Goal: Task Accomplishment & Management: Manage account settings

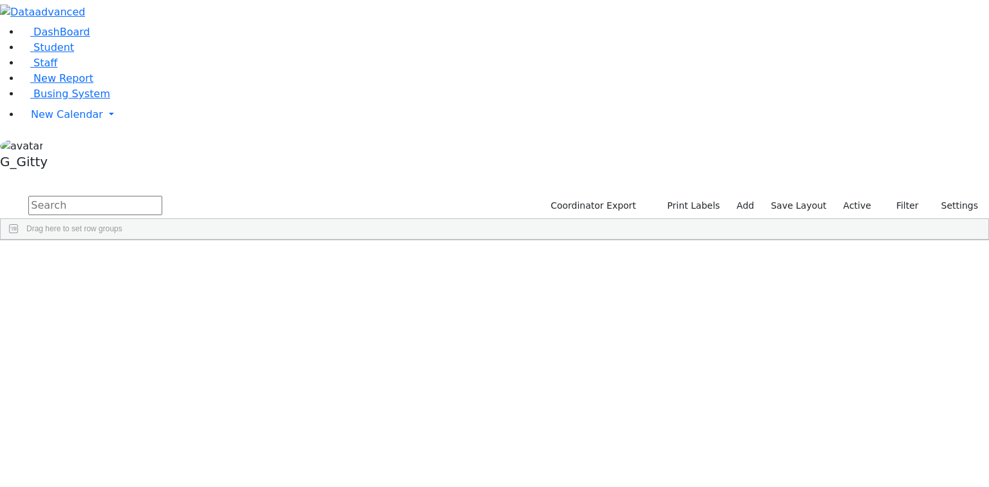
scroll to position [51, 0]
click at [91, 100] on link "Busing System" at bounding box center [65, 94] width 89 height 12
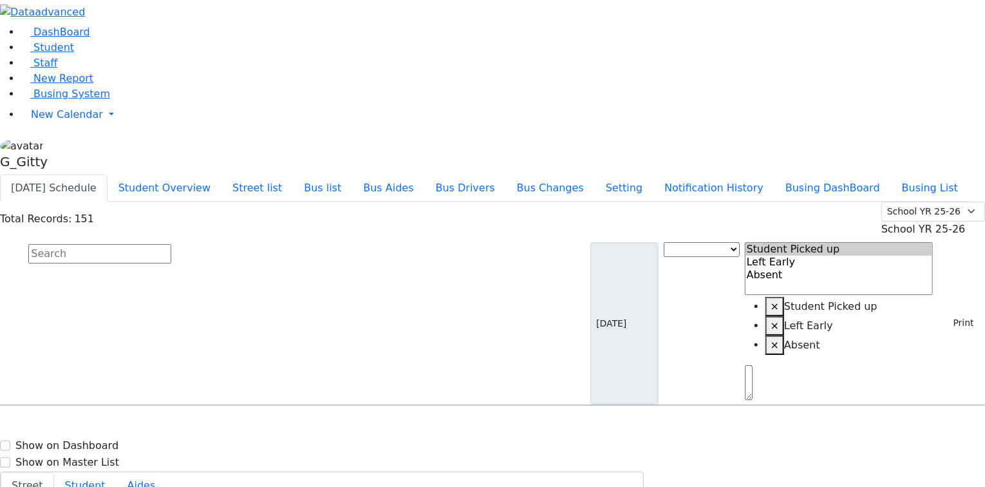
scroll to position [3501, 0]
click at [293, 174] on button "Street list" at bounding box center [256, 187] width 71 height 27
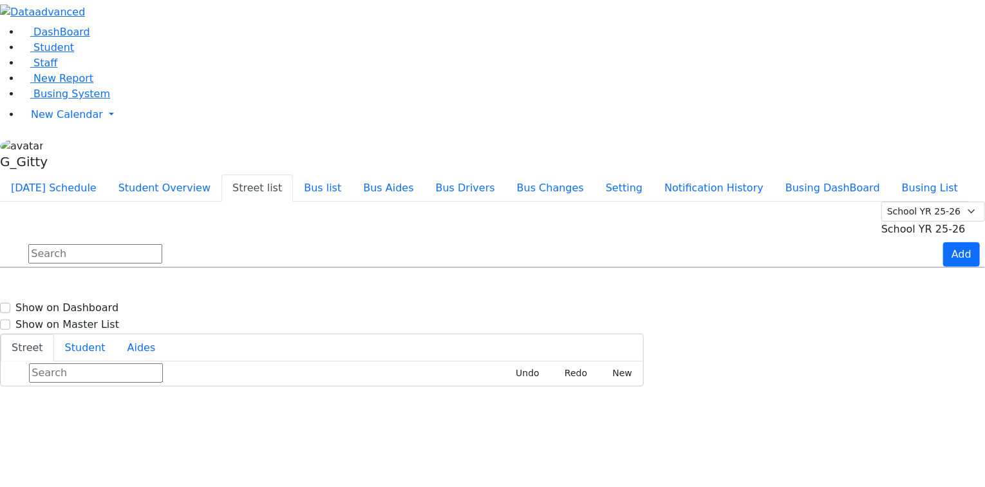
click at [162, 244] on input "text" at bounding box center [95, 253] width 134 height 19
type input "j"
type input "m"
type input "e"
click at [970, 242] on div "Add" at bounding box center [964, 254] width 42 height 24
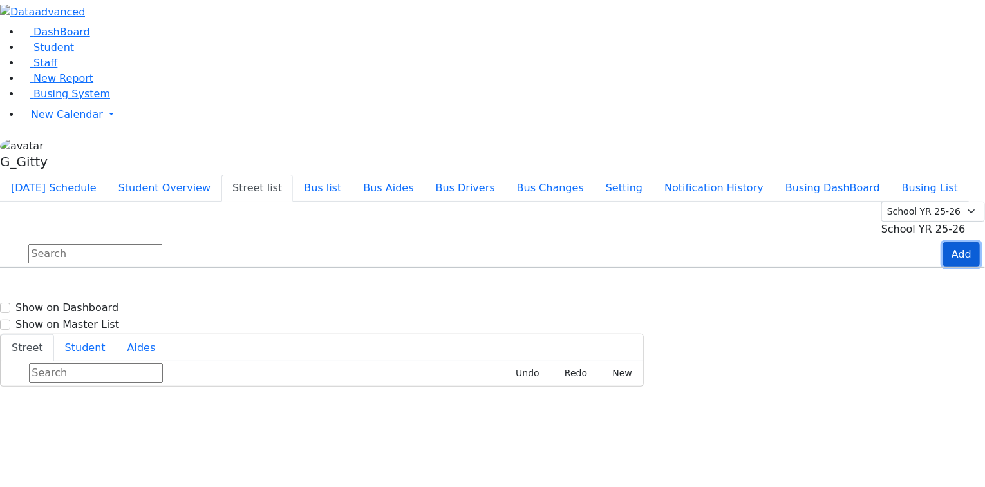
click at [955, 242] on button "Add" at bounding box center [961, 254] width 37 height 24
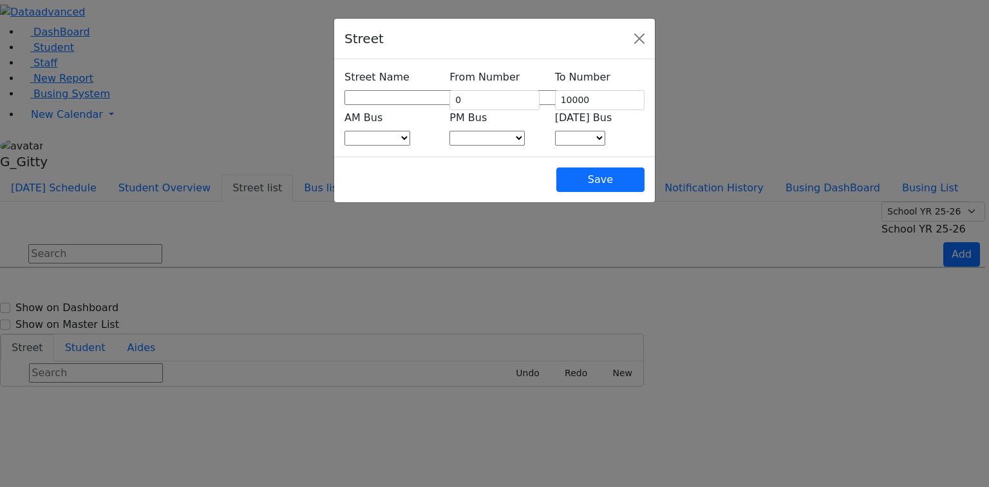
click at [572, 94] on span at bounding box center [572, 97] width 0 height 12
type input "mag"
select select "144"
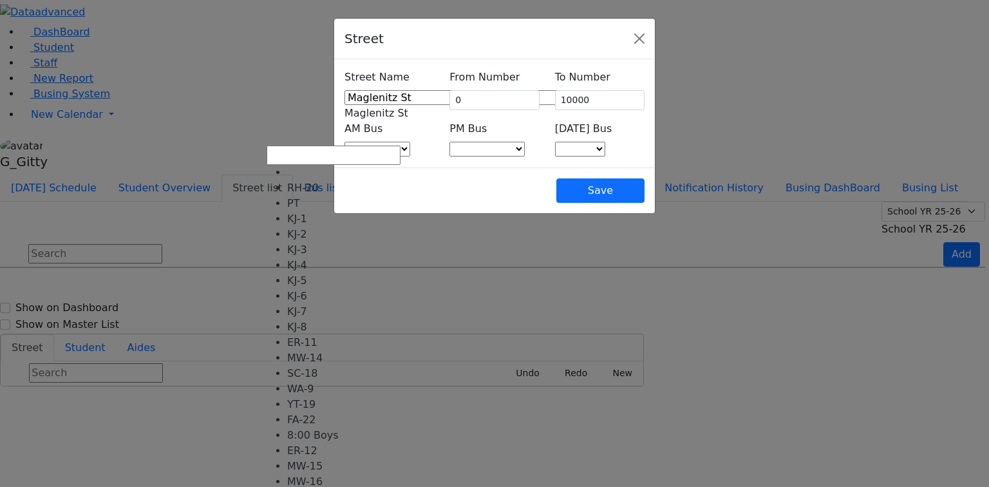
click at [410, 143] on span at bounding box center [410, 149] width 0 height 12
select select "395"
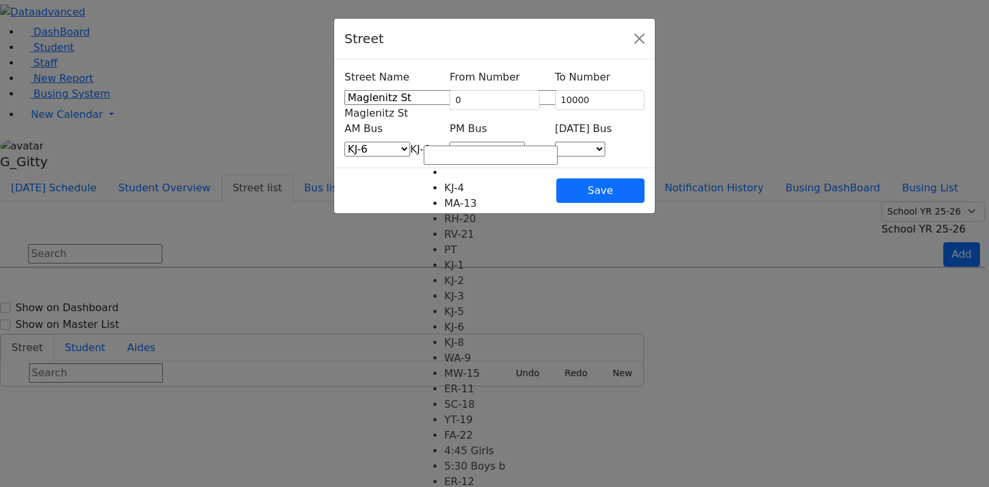
click at [525, 143] on span at bounding box center [525, 149] width 0 height 12
select select "400"
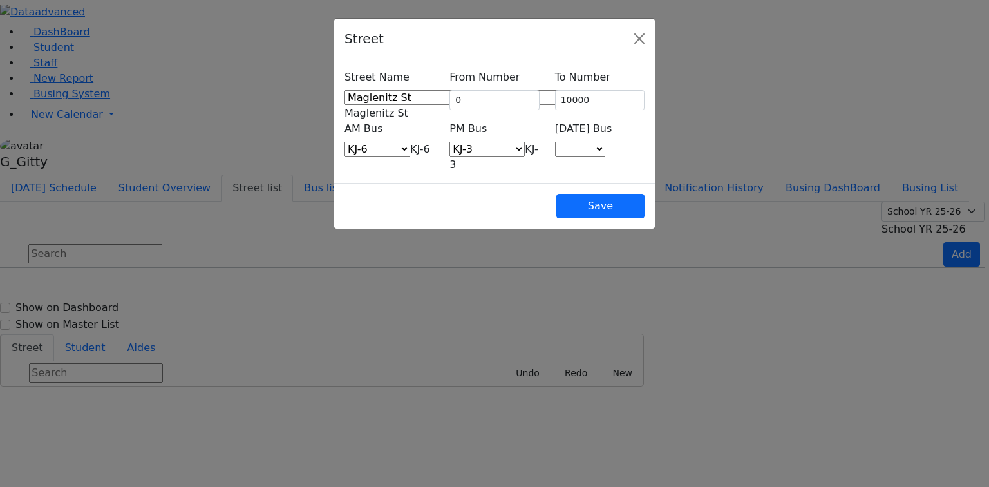
click at [605, 143] on span at bounding box center [605, 149] width 0 height 12
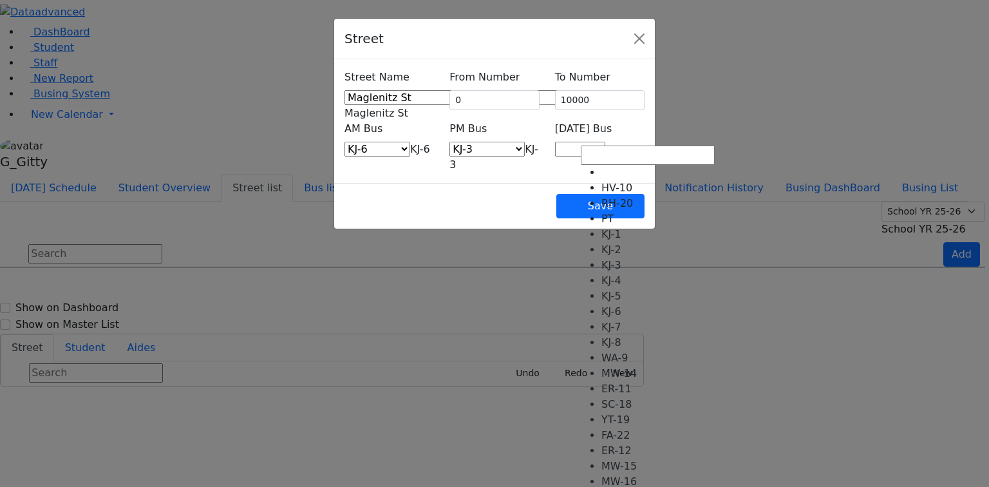
select select "409"
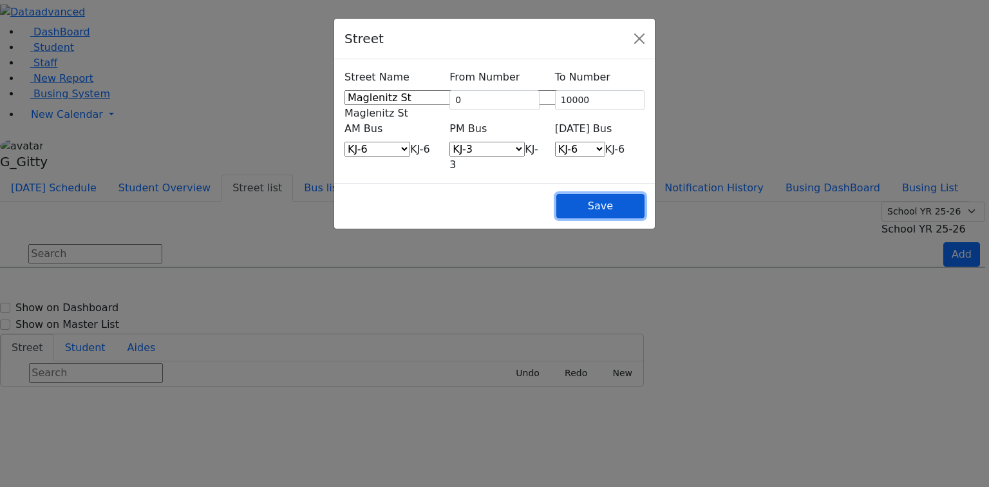
click at [644, 194] on button "Save" at bounding box center [600, 206] width 88 height 24
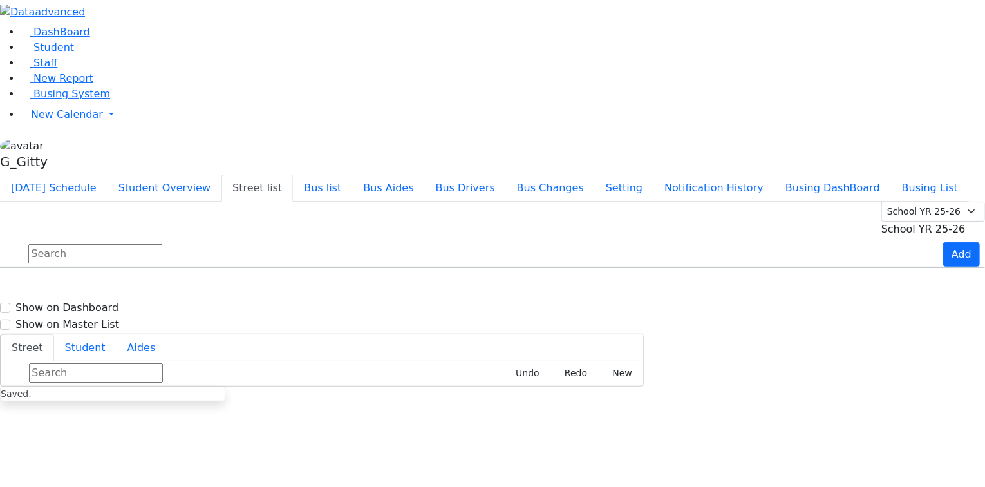
click at [162, 244] on input "text" at bounding box center [95, 253] width 134 height 19
type input "e"
click at [945, 242] on button "Add" at bounding box center [961, 254] width 37 height 24
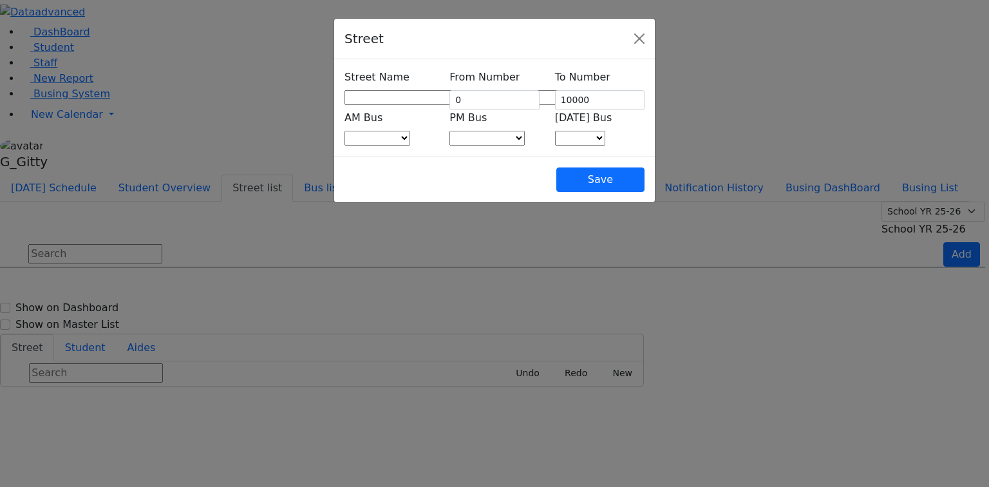
click at [572, 100] on span at bounding box center [572, 97] width 0 height 12
type input "eaha"
select select "146"
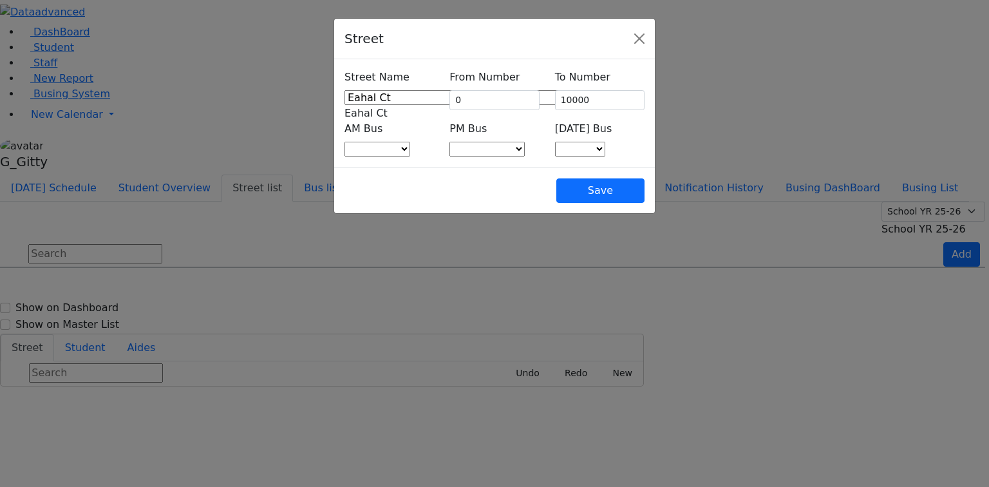
click at [410, 143] on span at bounding box center [410, 149] width 0 height 12
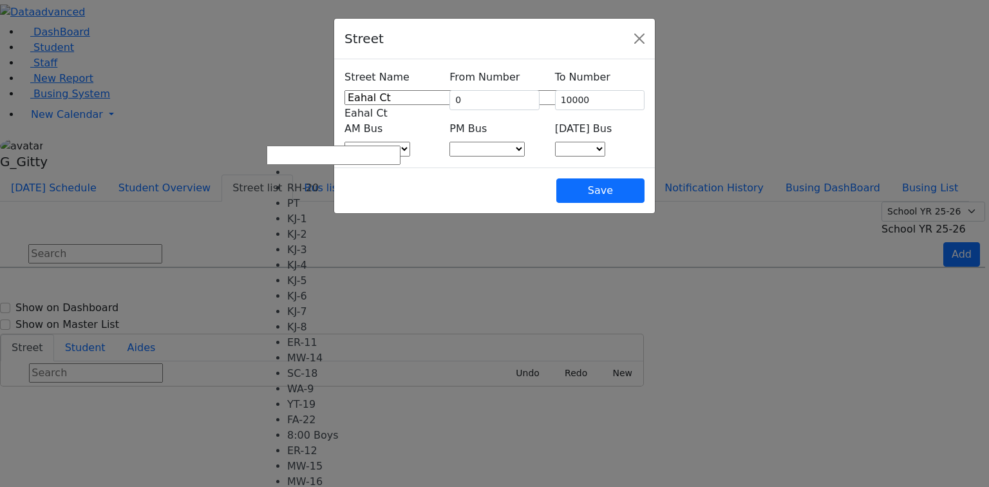
select select "397"
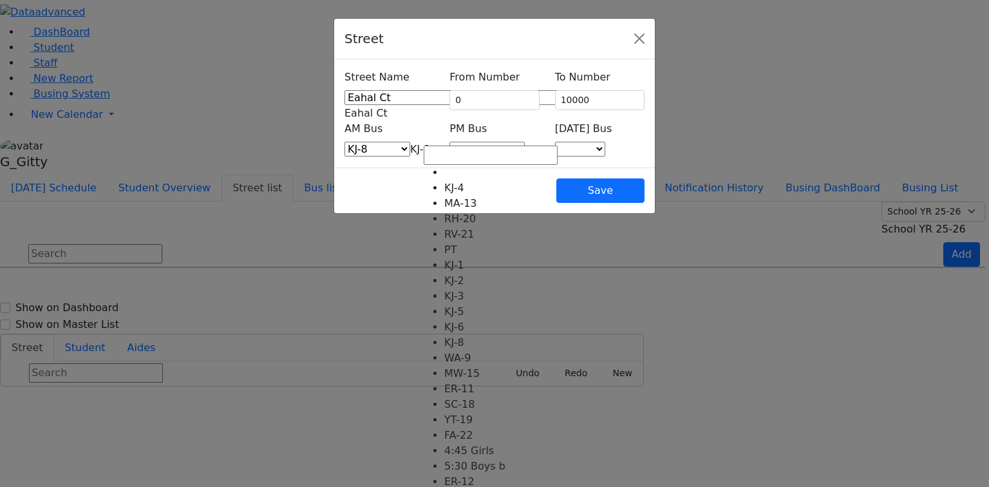
click at [525, 143] on span at bounding box center [525, 149] width 0 height 12
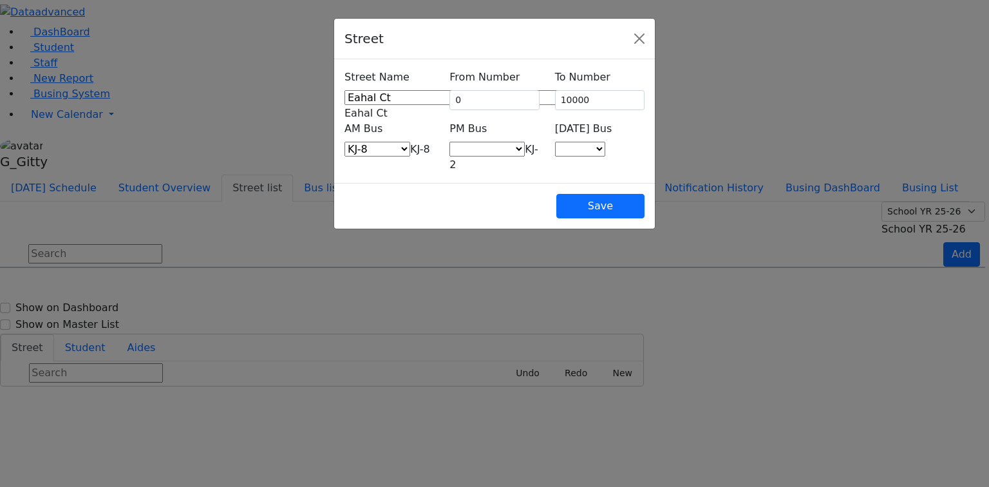
select select "399"
click at [605, 143] on span at bounding box center [605, 149] width 0 height 12
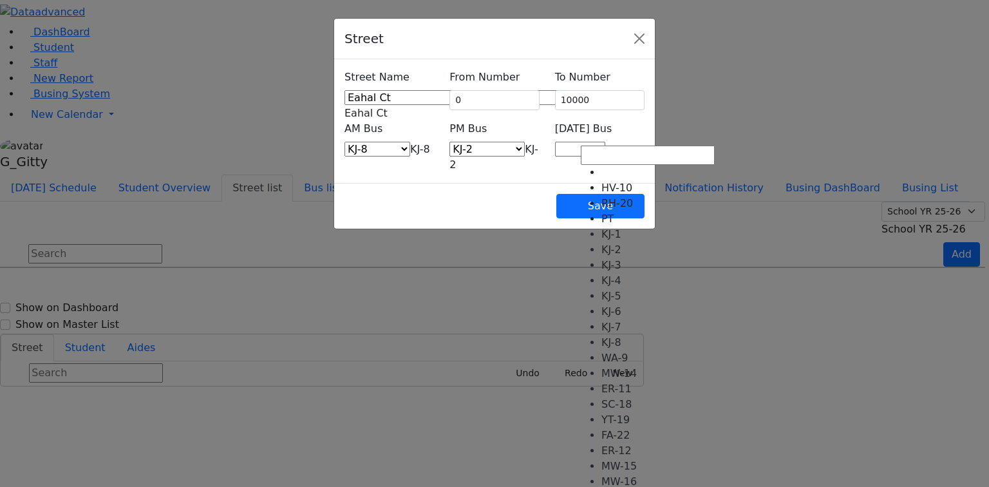
drag, startPoint x: 593, startPoint y: 272, endPoint x: 622, endPoint y: 216, distance: 63.0
select select "411"
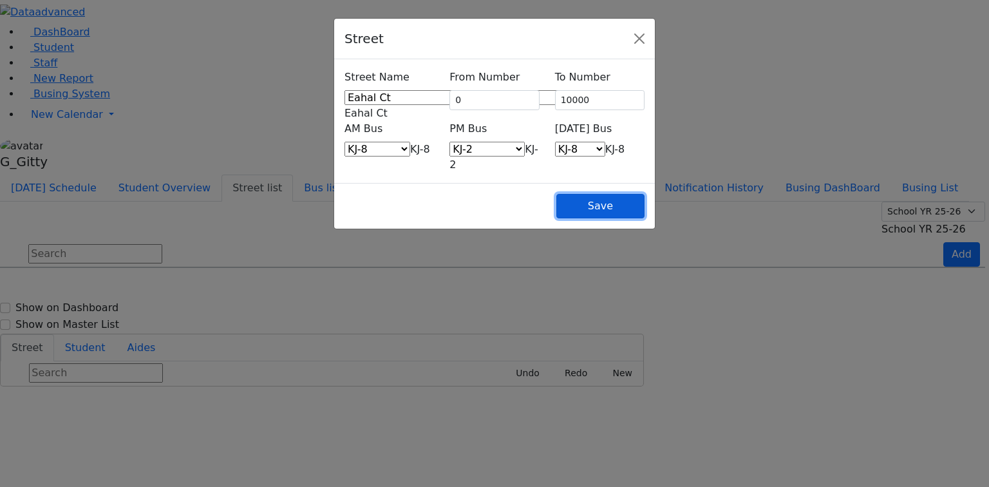
click at [644, 194] on button "Save" at bounding box center [600, 206] width 88 height 24
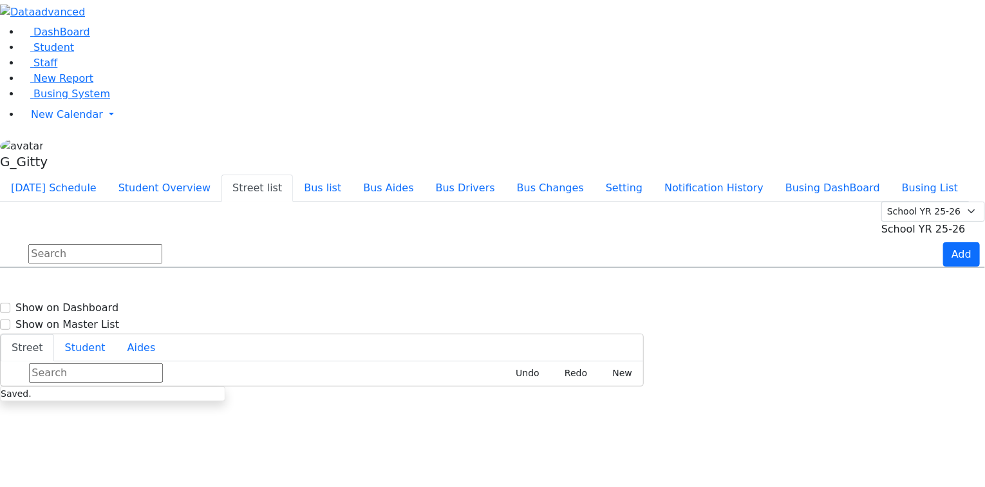
click at [162, 244] on input "text" at bounding box center [95, 253] width 134 height 19
click at [162, 244] on input "hama" at bounding box center [95, 253] width 134 height 19
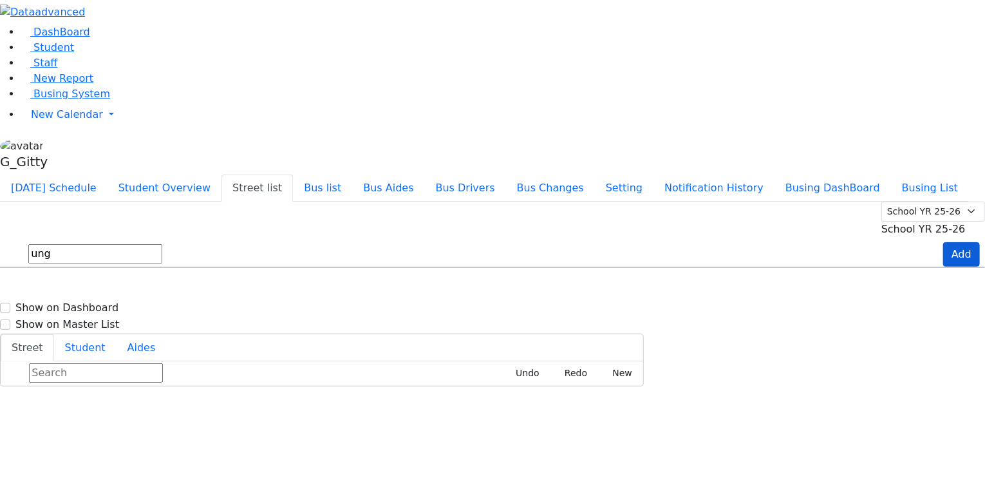
type input "ung"
click at [947, 242] on button "Add" at bounding box center [961, 254] width 37 height 24
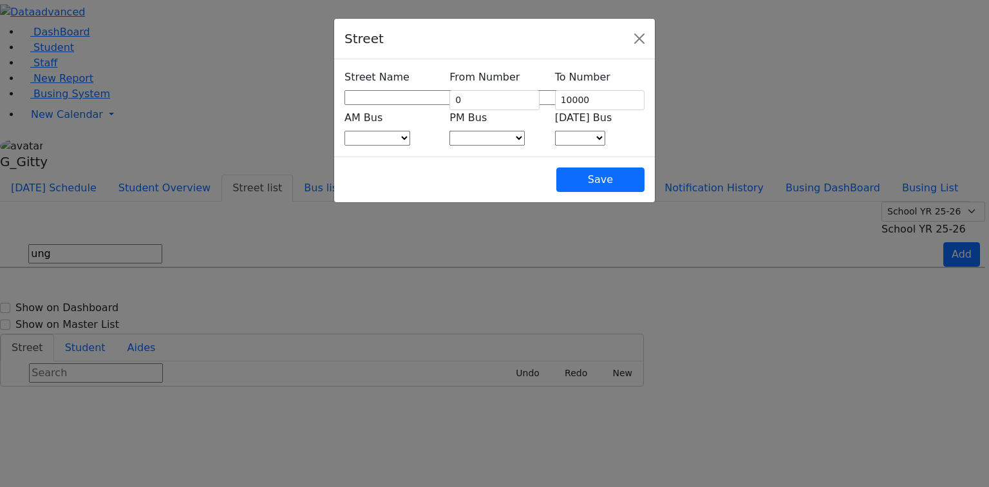
click at [344, 86] on div "Street Name acres rd anipoli dr arlington dr bakertown rd bnai yoel dr buchanan…" at bounding box center [388, 88] width 89 height 36
click at [572, 95] on span at bounding box center [572, 97] width 0 height 12
type input "ungv"
select select "145"
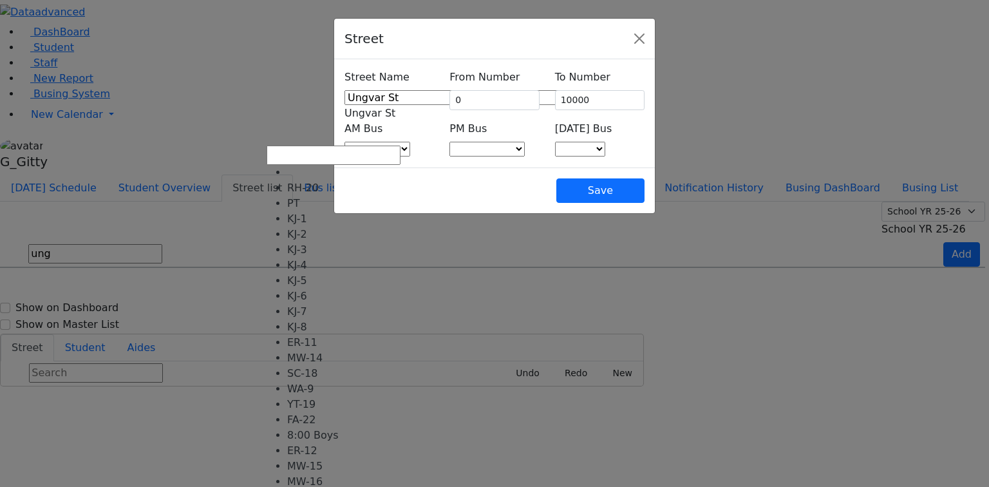
click at [410, 143] on span at bounding box center [410, 149] width 0 height 12
select select "395"
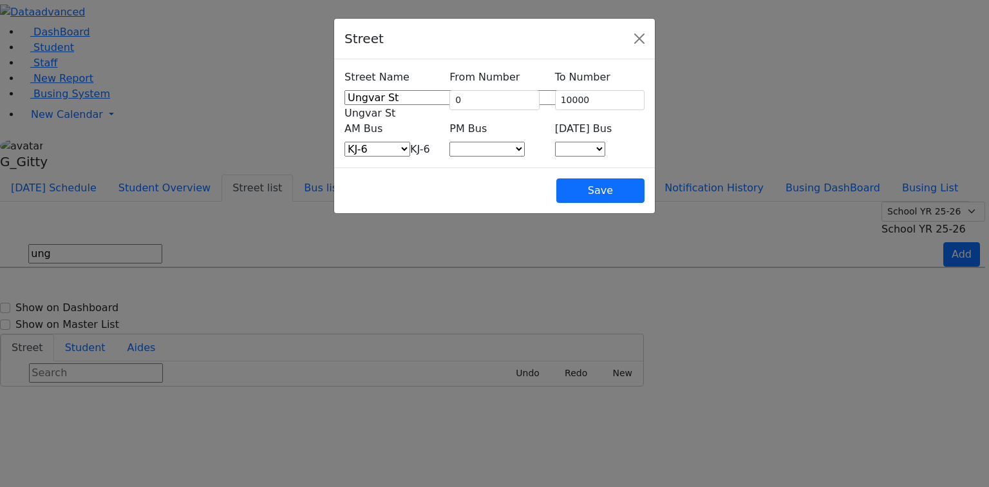
click at [525, 143] on span at bounding box center [525, 149] width 0 height 12
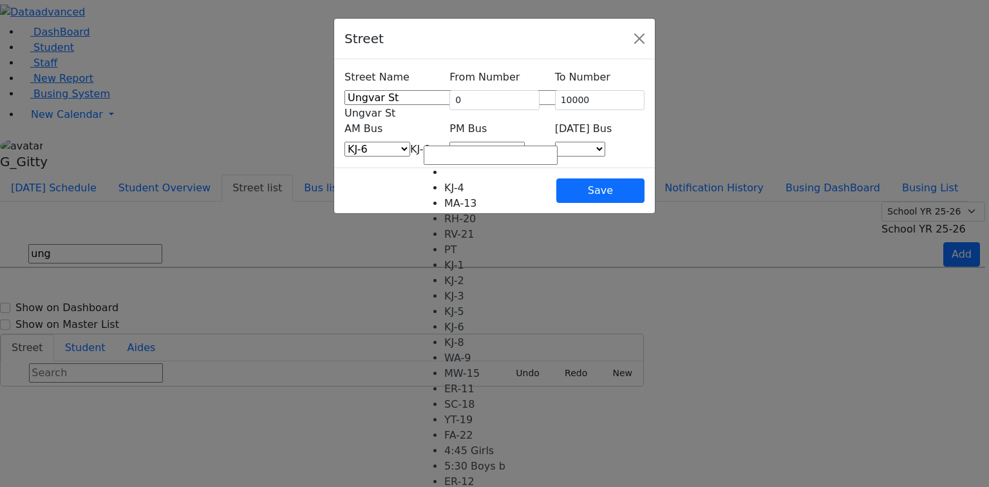
select select "400"
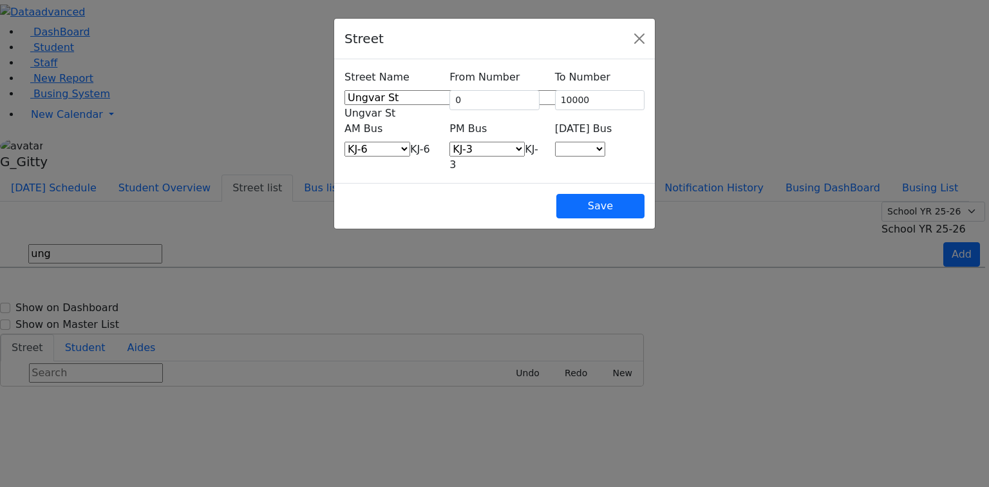
click at [605, 143] on span at bounding box center [605, 149] width 0 height 12
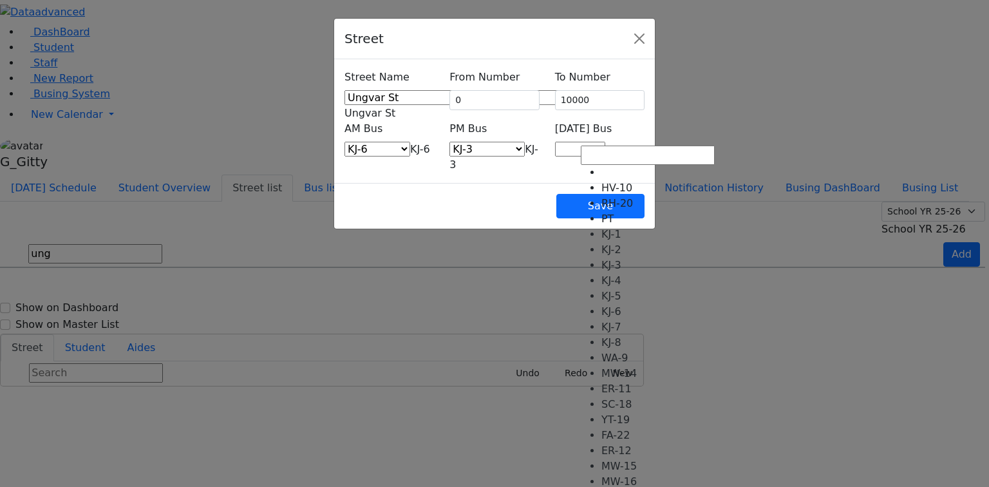
select select "409"
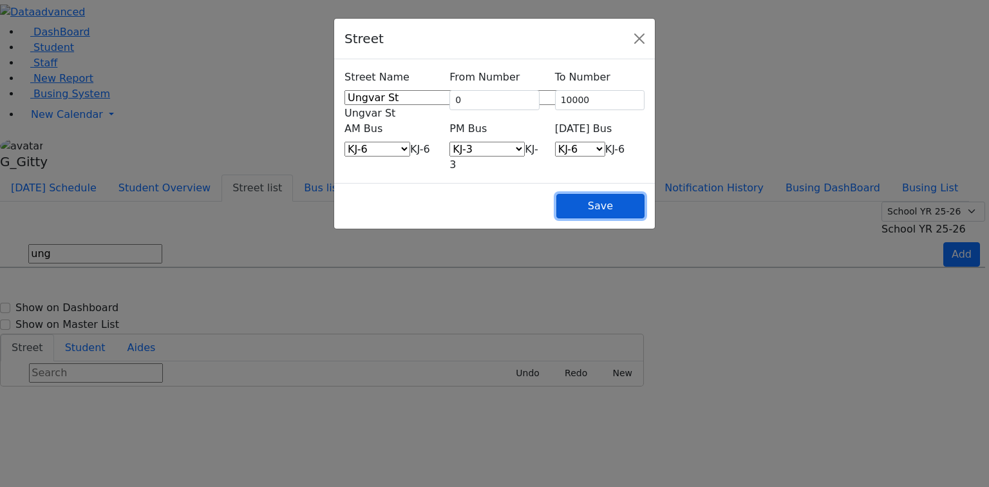
click at [644, 194] on button "Save" at bounding box center [600, 206] width 88 height 24
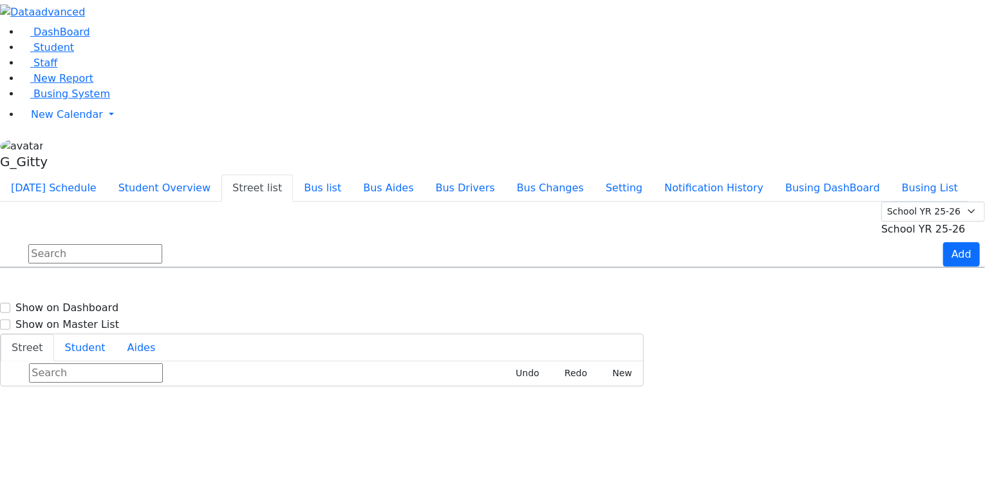
drag, startPoint x: 297, startPoint y: 111, endPoint x: 307, endPoint y: 116, distance: 11.2
click at [162, 244] on input "text" at bounding box center [95, 253] width 134 height 19
type input "b"
click at [162, 244] on input "b" at bounding box center [95, 253] width 134 height 19
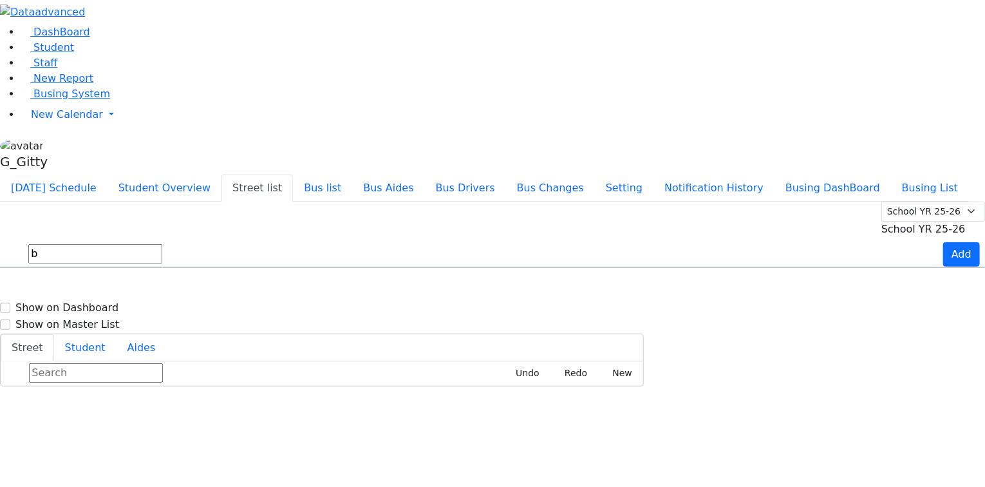
click at [57, 102] on li "Busing System" at bounding box center [503, 93] width 964 height 15
click at [67, 100] on span "Busing System" at bounding box center [71, 94] width 77 height 12
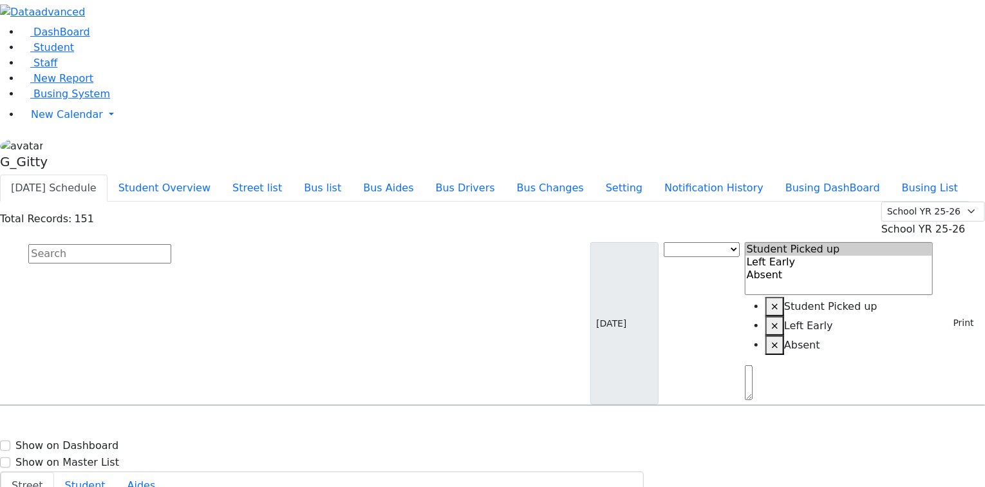
click at [171, 244] on input "text" at bounding box center [99, 253] width 143 height 19
click at [179, 242] on div "08/19/2025 Bus Change Student Picked up Left Early Absent × Student Picked up ×…" at bounding box center [492, 323] width 985 height 163
click at [126, 174] on div "G_Gitty" at bounding box center [492, 156] width 985 height 37
click at [168, 144] on link "Sign Out" at bounding box center [182, 133] width 102 height 21
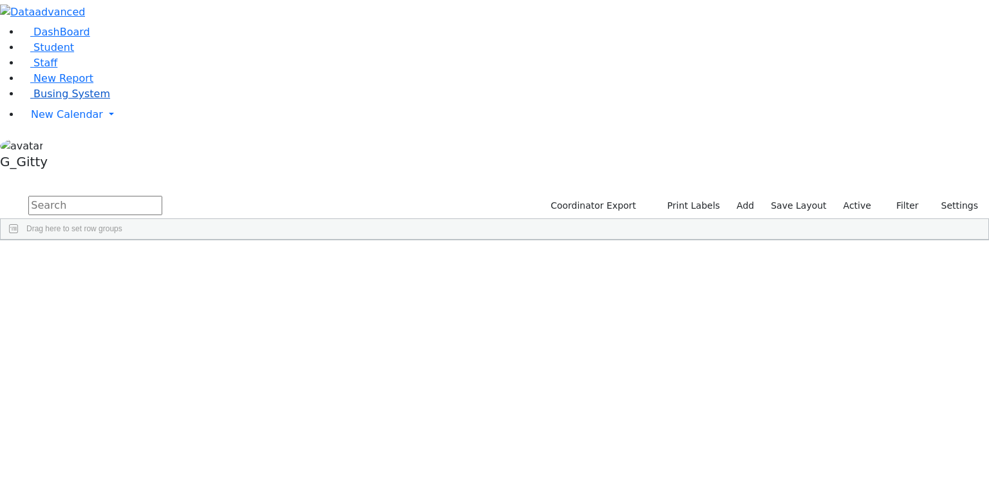
click at [48, 100] on span "Busing System" at bounding box center [71, 94] width 77 height 12
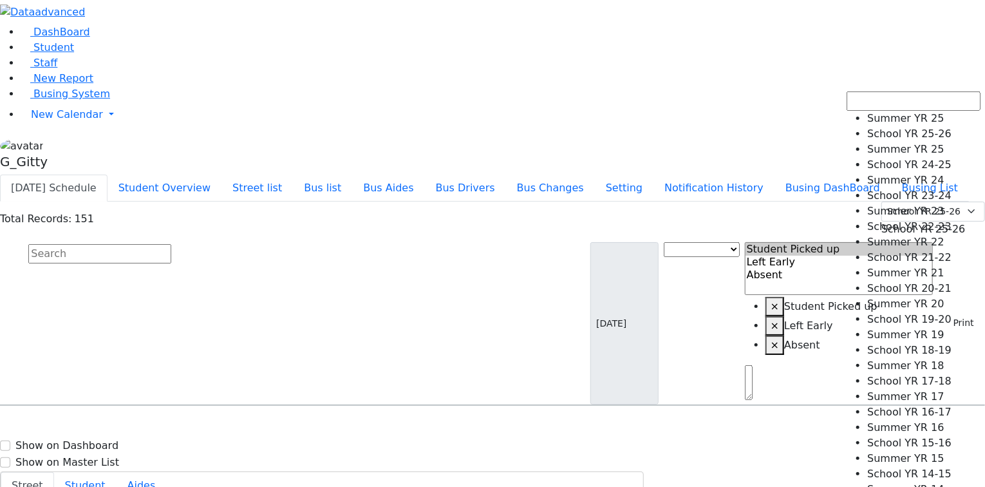
click at [881, 223] on span "School YR 25-26" at bounding box center [923, 229] width 84 height 12
select select "210"
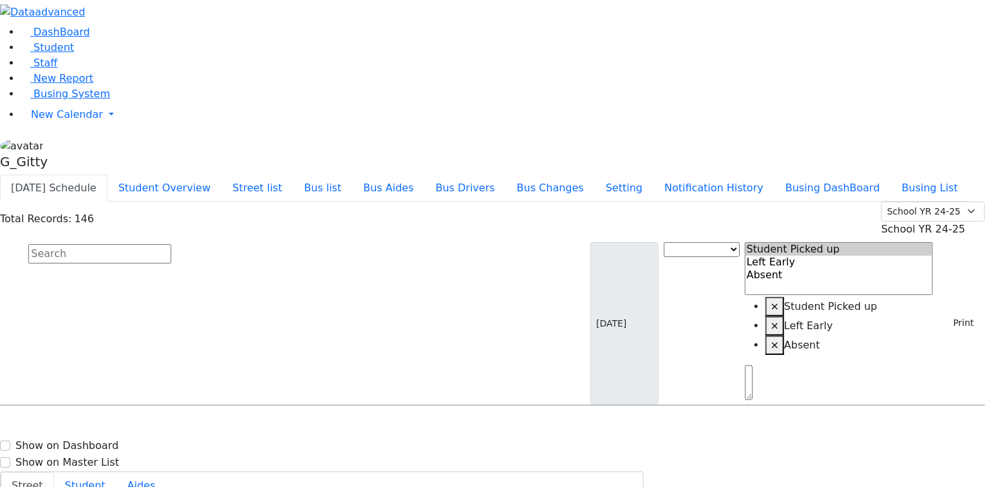
scroll to position [3501, 0]
select select
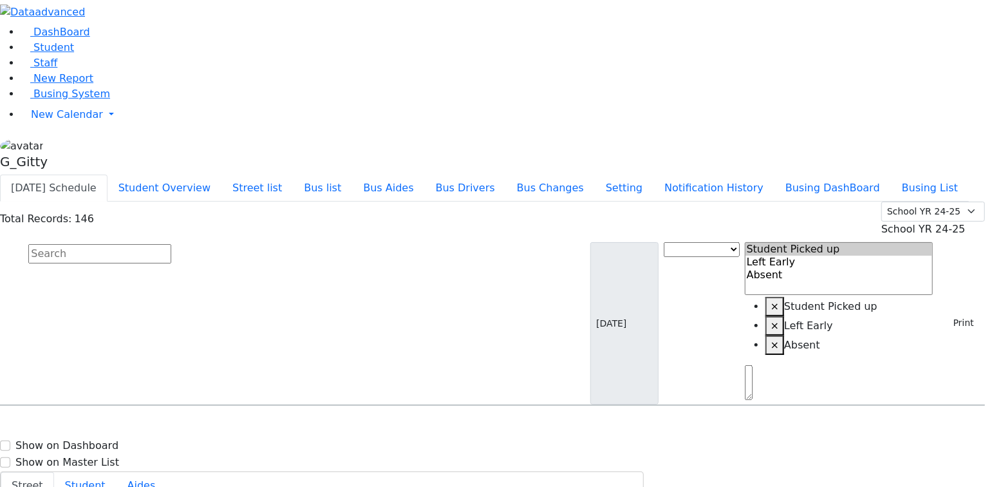
select select
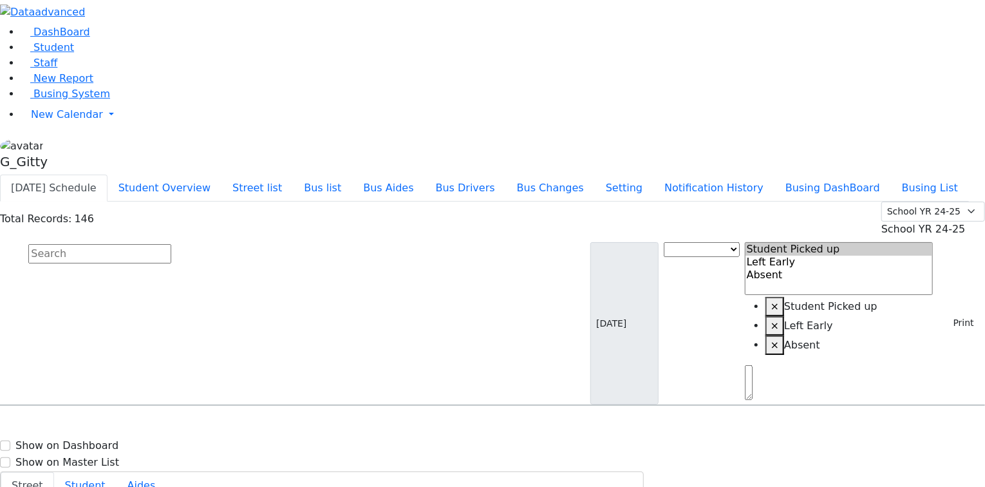
select select
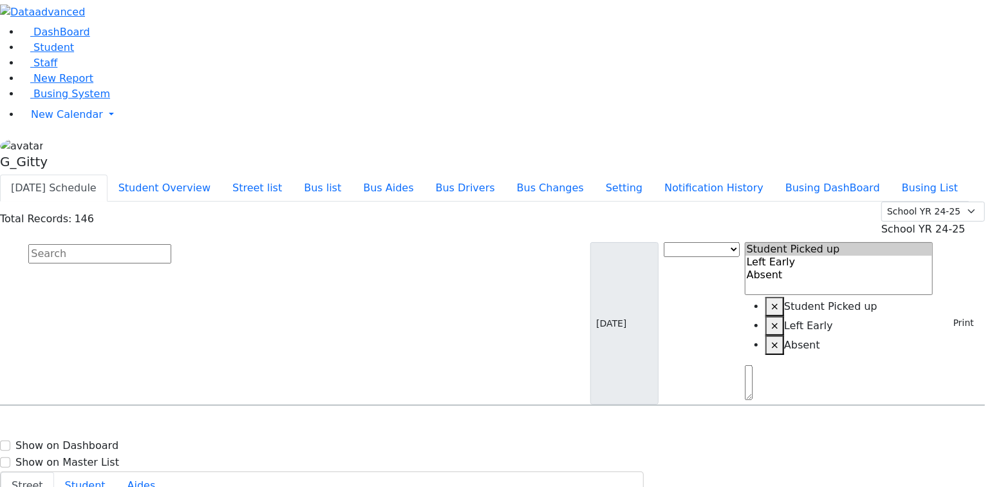
select select
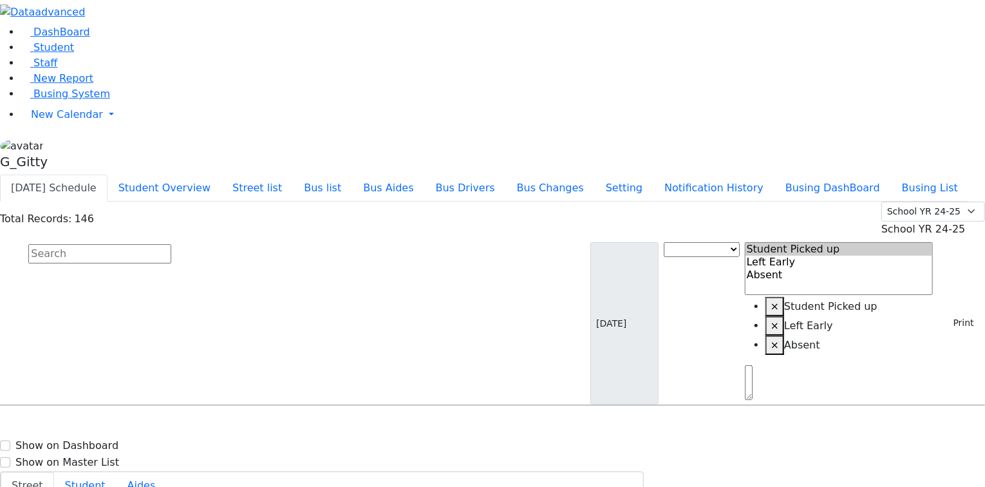
select select
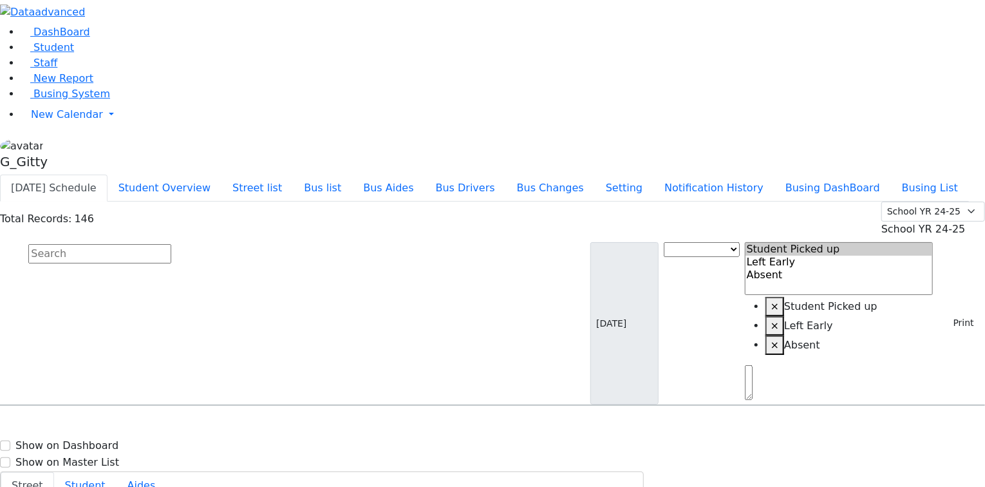
select select
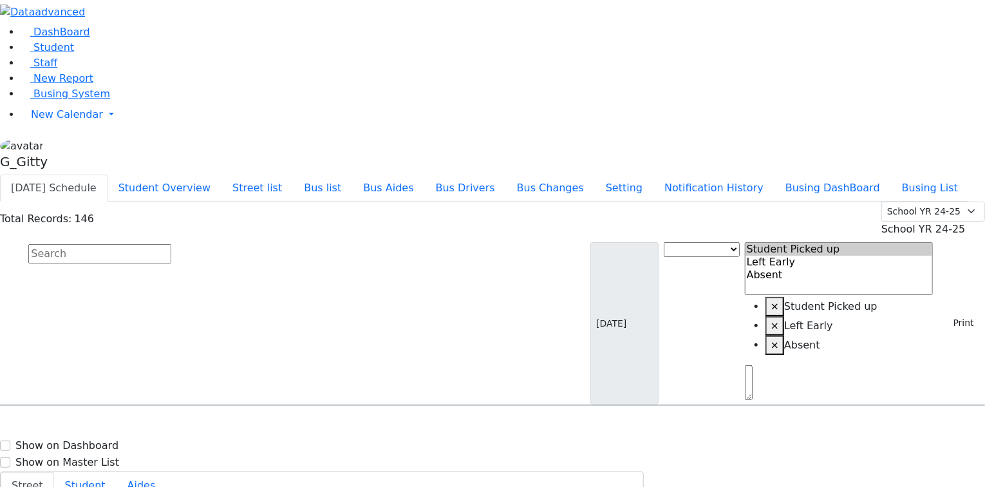
select select
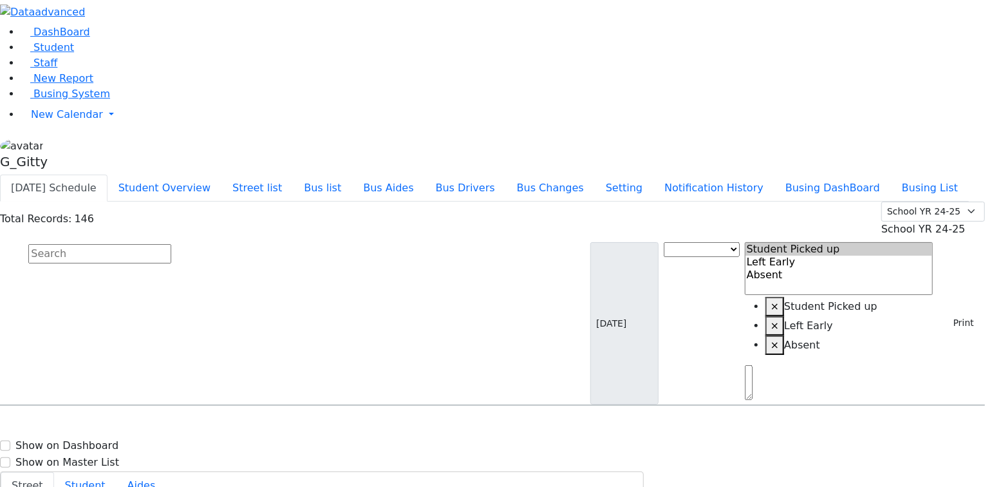
select select
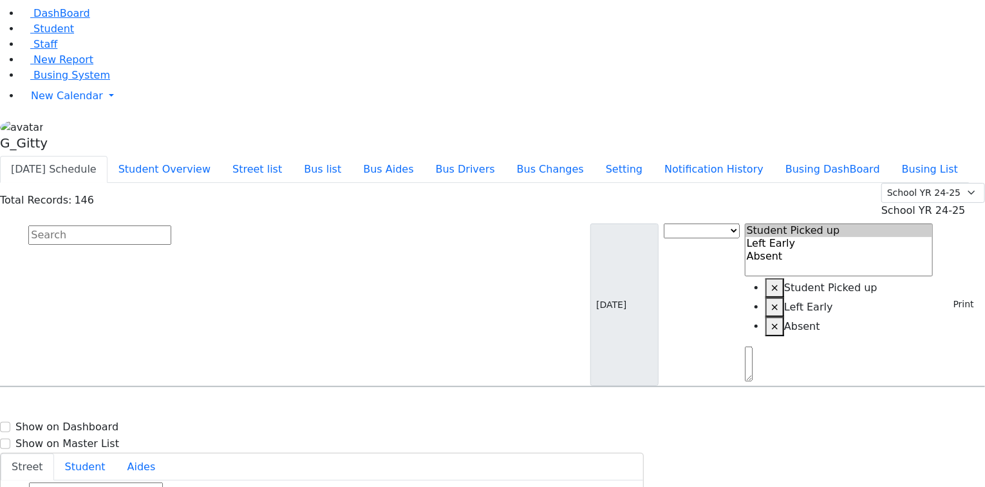
scroll to position [4274, 0]
select select
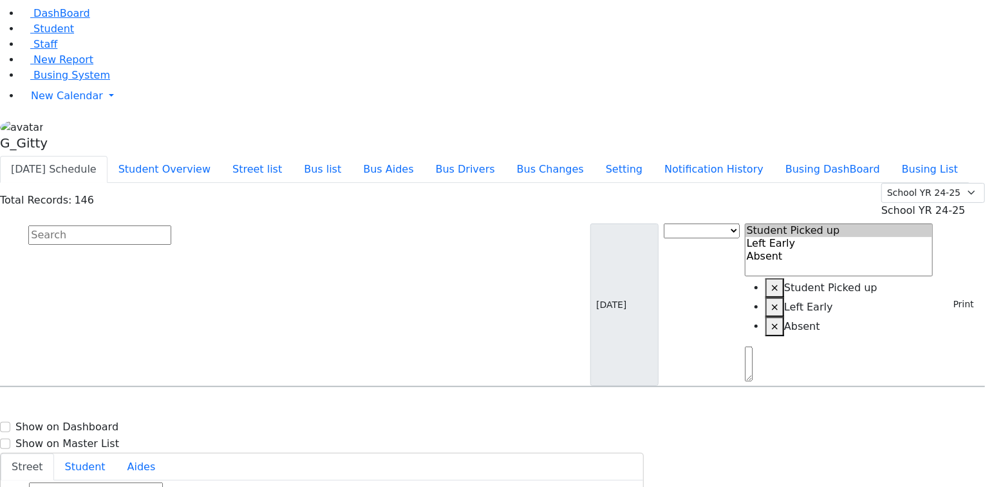
select select
click at [171, 225] on input "text" at bounding box center [99, 234] width 143 height 19
type input "a"
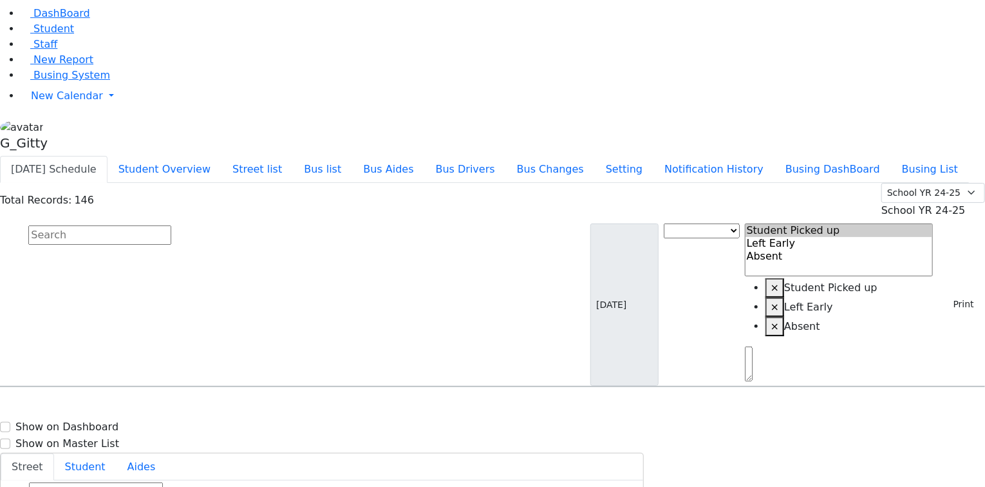
scroll to position [154, 0]
click at [171, 225] on input "text" at bounding box center [99, 234] width 143 height 19
type input "glan"
click at [467, 405] on div "KJ-8 3 Shinev Ct. #301 - (845) 238-9491" at bounding box center [376, 422] width 181 height 35
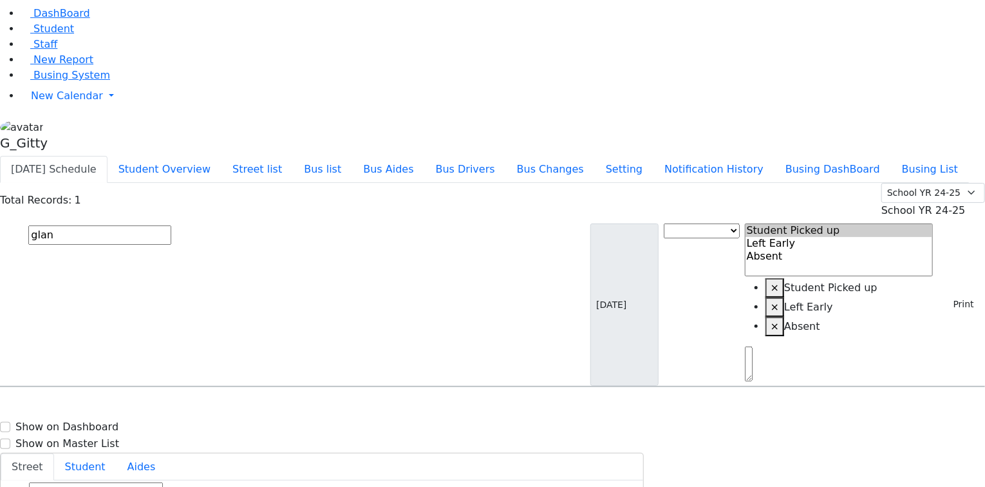
select select
click at [171, 225] on input "glan" at bounding box center [99, 234] width 143 height 19
click at [210, 183] on div "Total Records: 2 Summer YR 25 School YR 25-26 Summer YR 25 School YR 24-25 Summ…" at bounding box center [492, 285] width 985 height 204
click at [171, 225] on input "goldman" at bounding box center [99, 234] width 143 height 19
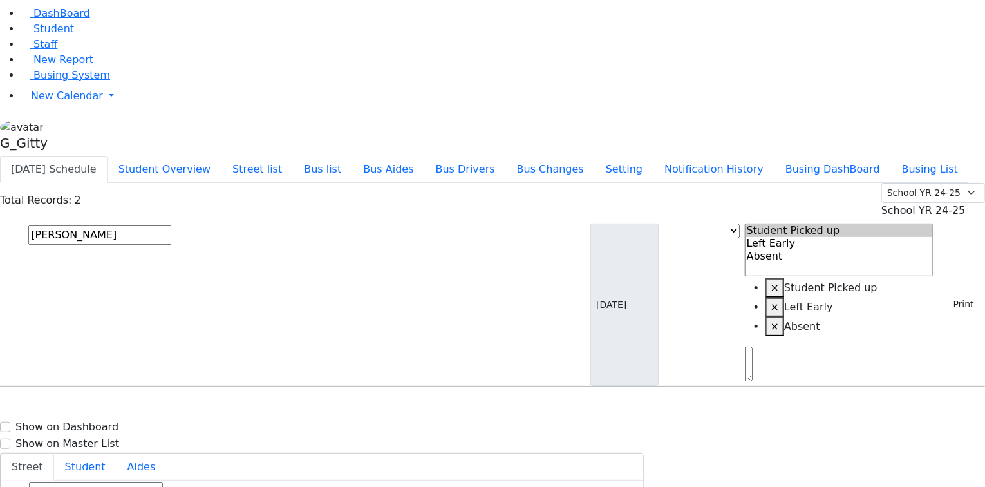
click at [171, 225] on input "goldman" at bounding box center [99, 234] width 143 height 19
click at [171, 225] on input "halp" at bounding box center [99, 234] width 143 height 19
type input "marko"
click at [103, 438] on h6 "Markowitz Mindy" at bounding box center [55, 444] width 95 height 12
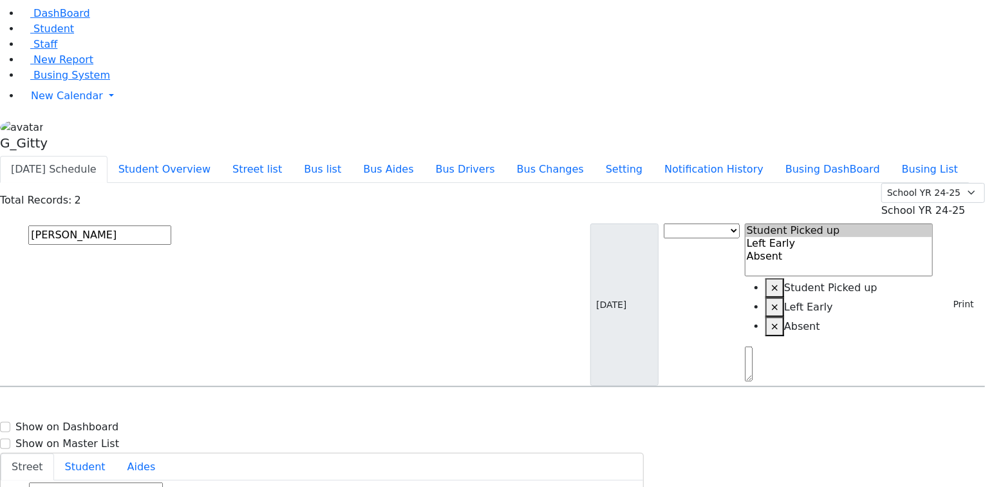
select select
click at [330, 407] on div "Markowitz Mendel 5/27/2017 3474061663 5 South Blvd Hamaspik Home- 10 5 South Bl…" at bounding box center [492, 439] width 983 height 64
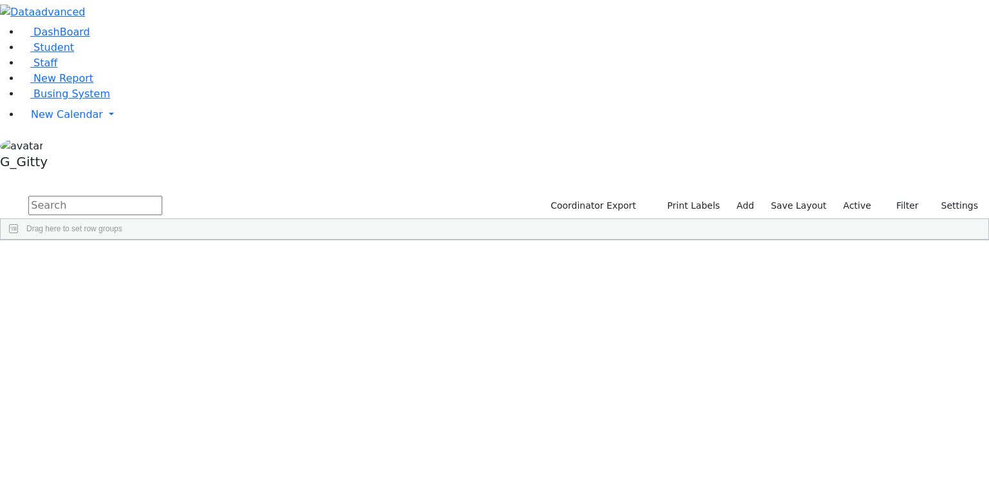
scroll to position [257, 0]
click at [42, 100] on link "Busing System" at bounding box center [65, 94] width 89 height 12
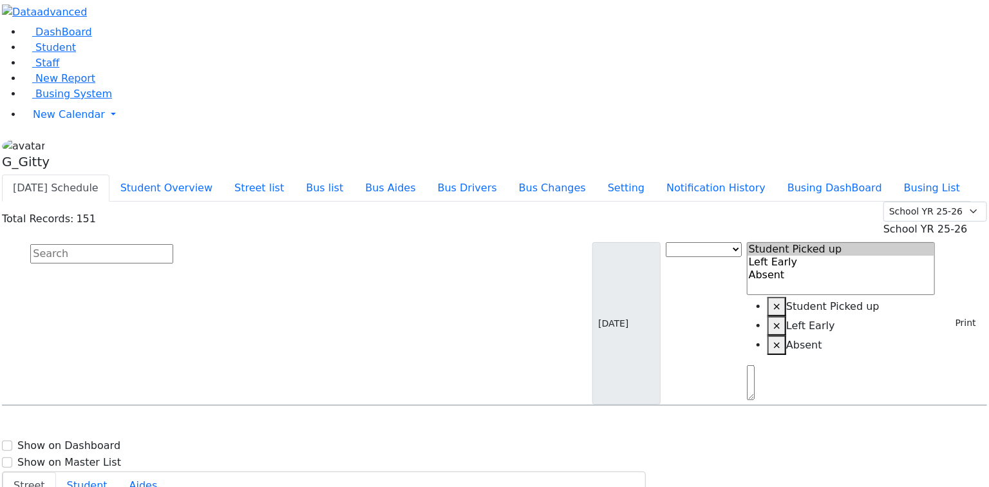
scroll to position [3501, 0]
select select
drag, startPoint x: 932, startPoint y: 359, endPoint x: 917, endPoint y: 335, distance: 28.4
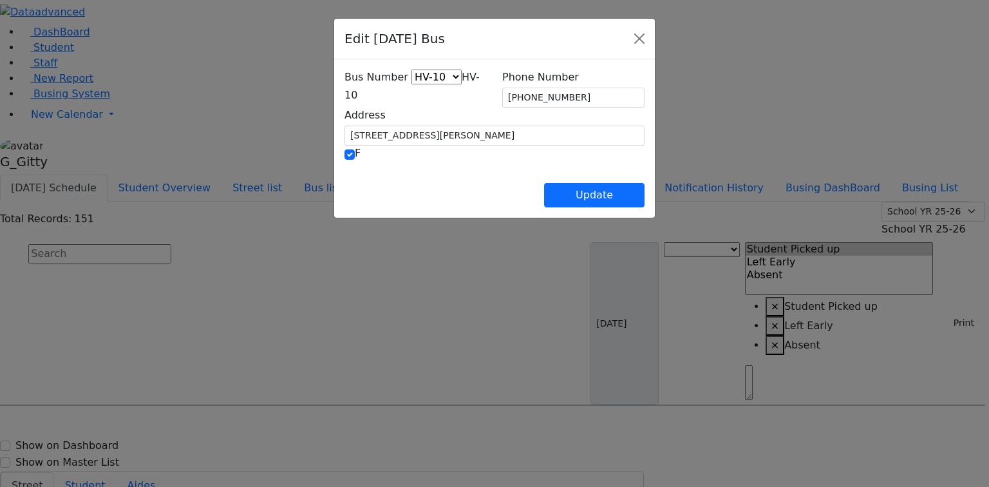
click at [344, 89] on span "HV-10" at bounding box center [411, 86] width 135 height 30
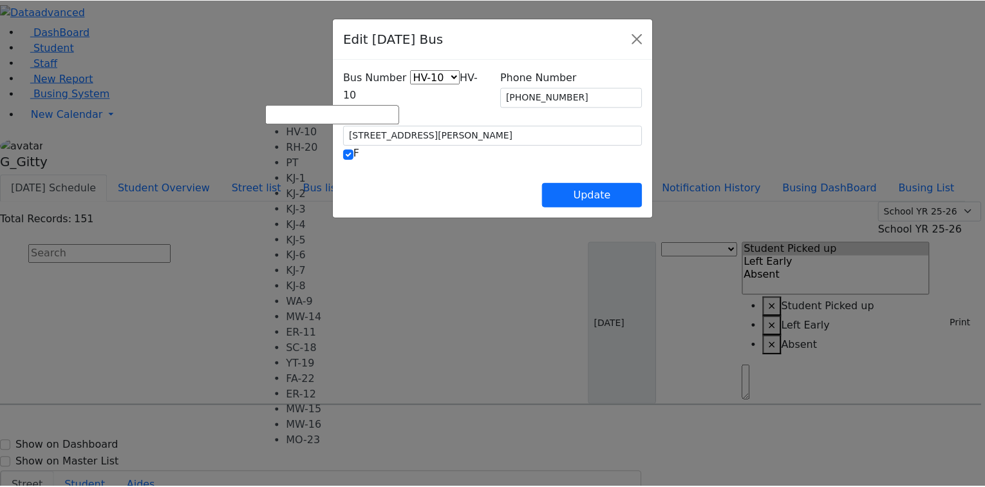
scroll to position [51, 0]
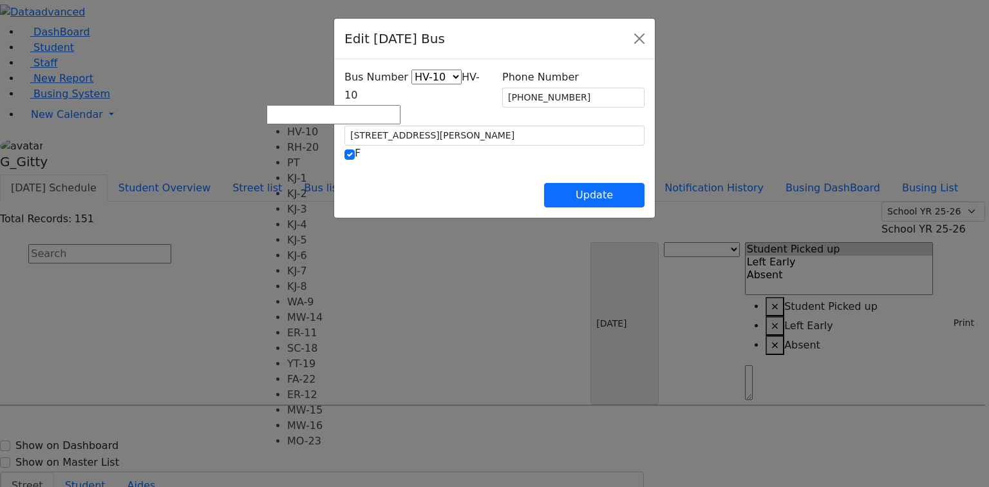
select select "409"
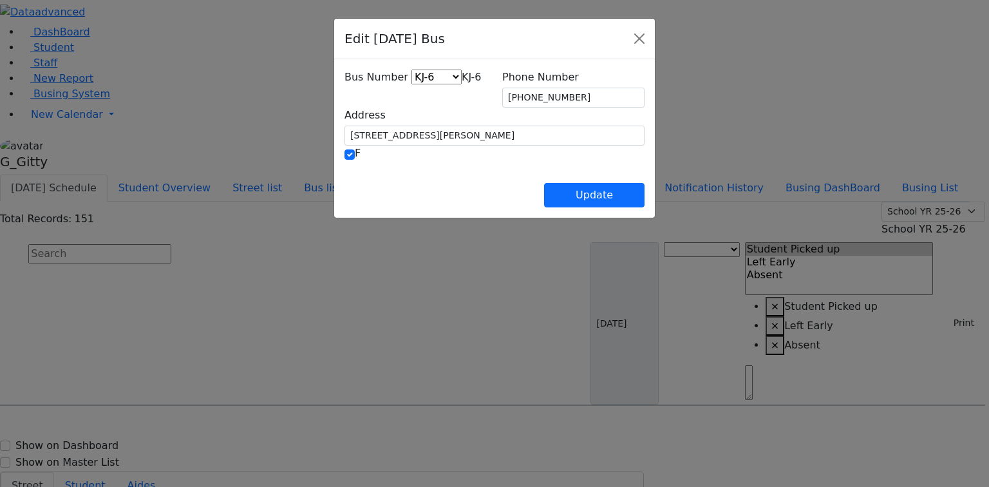
click at [344, 172] on div "Update" at bounding box center [494, 184] width 300 height 45
click at [644, 183] on button "Update" at bounding box center [594, 195] width 100 height 24
select select
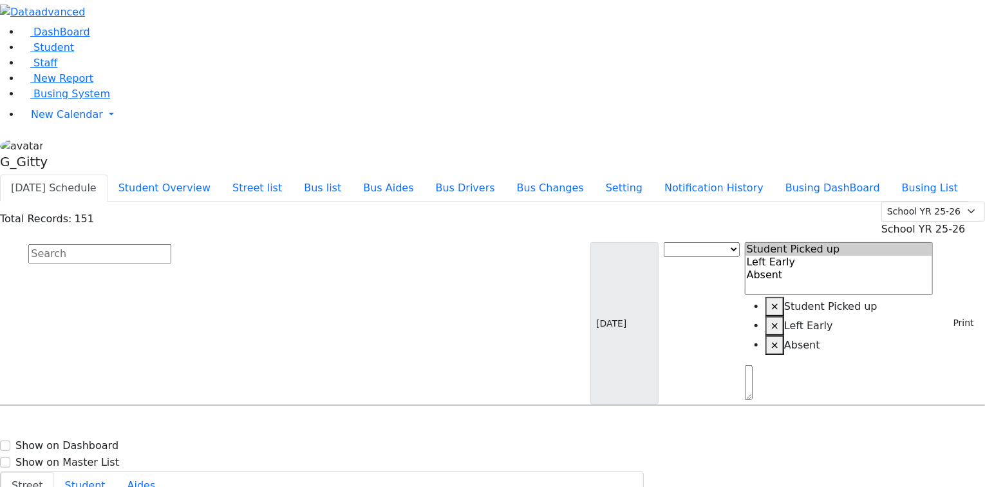
scroll to position [3501, 0]
select select
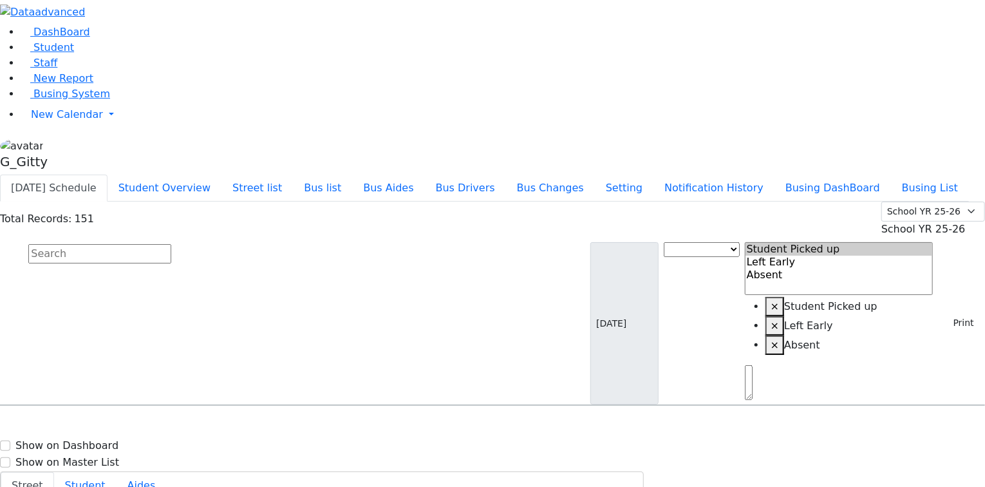
select select
type input "(845) 783-2212"
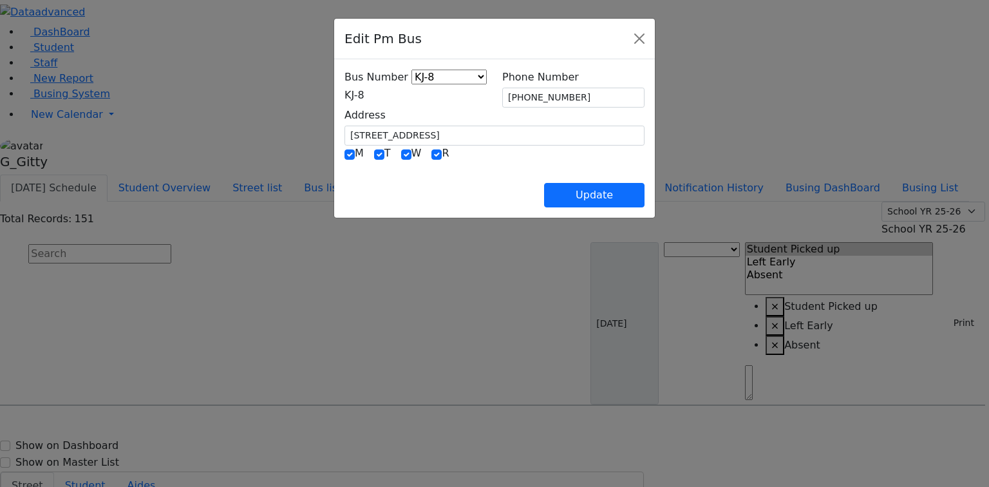
click at [360, 101] on span "KJ-8" at bounding box center [354, 95] width 20 height 12
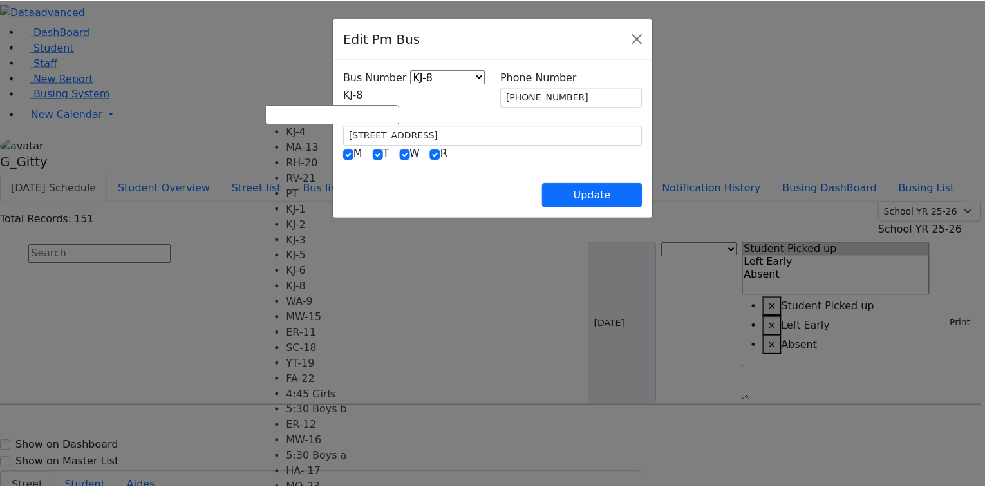
scroll to position [127, 0]
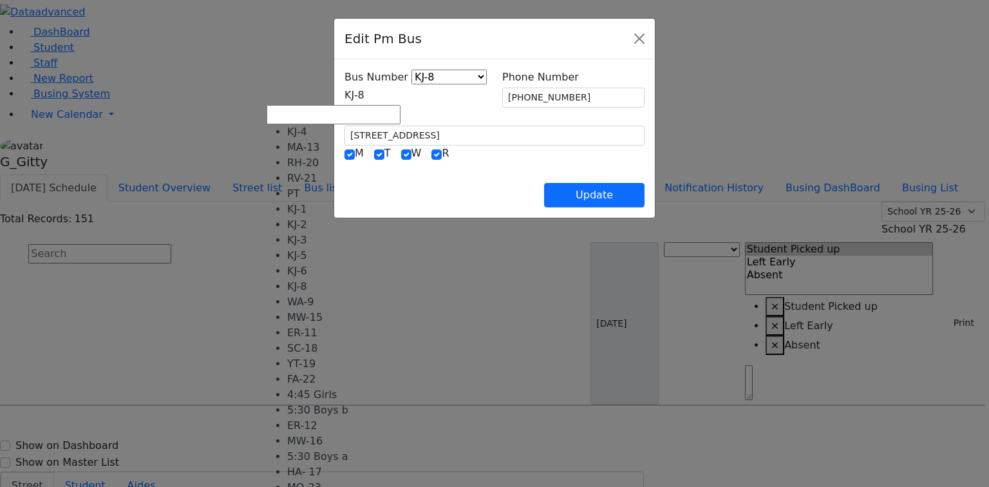
select select "451"
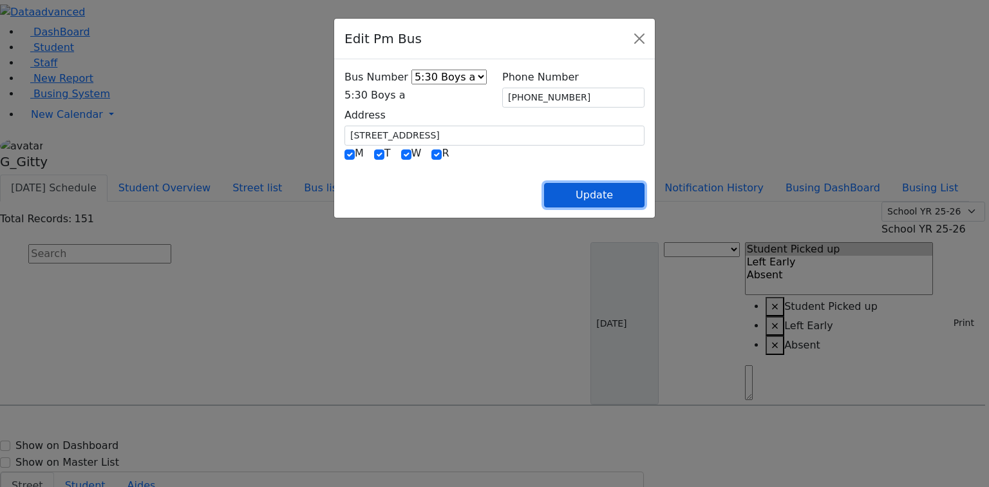
click at [644, 187] on button "Update" at bounding box center [594, 195] width 100 height 24
select select
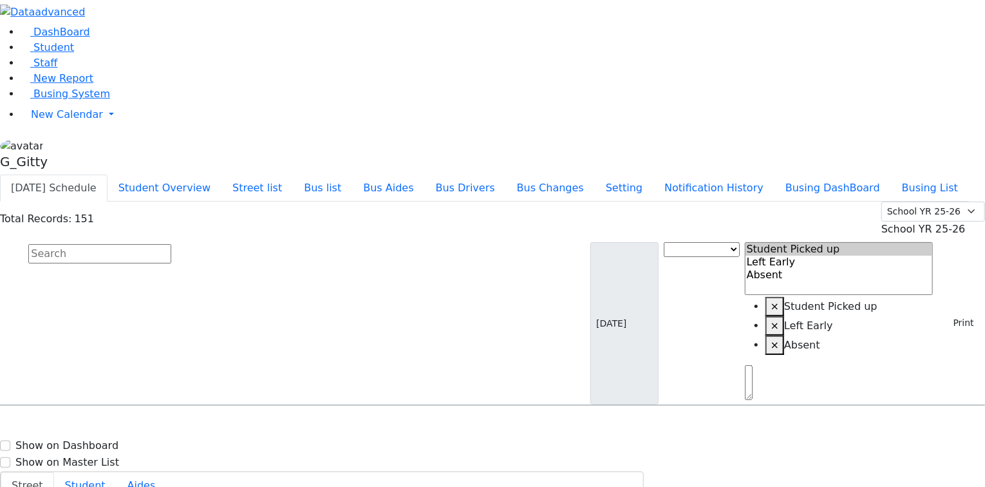
type input "(845) 783-2212"
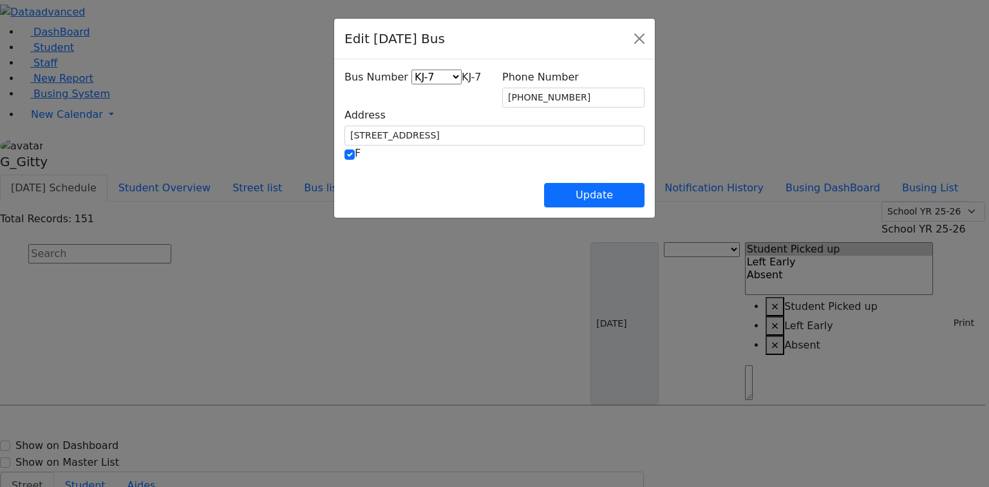
click at [344, 172] on div "Update" at bounding box center [494, 184] width 300 height 45
click at [649, 42] on button "Close" at bounding box center [639, 38] width 21 height 21
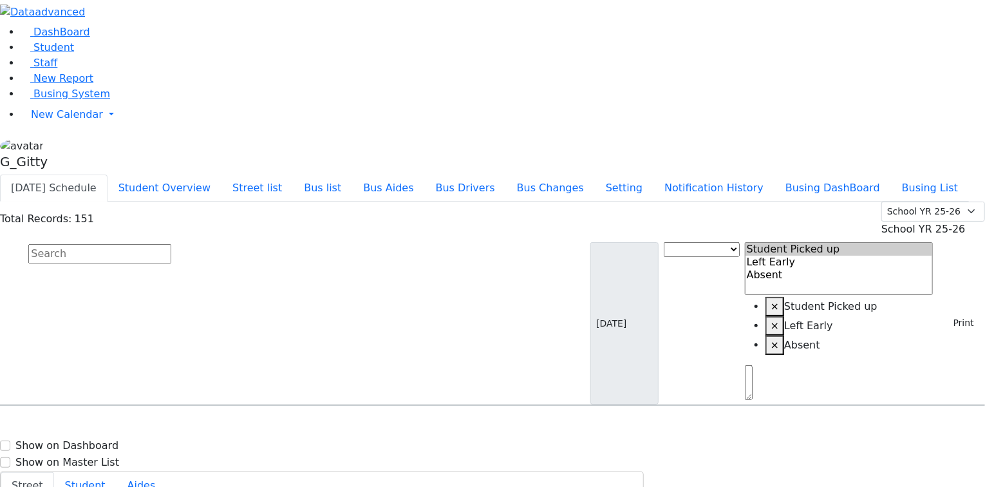
select select
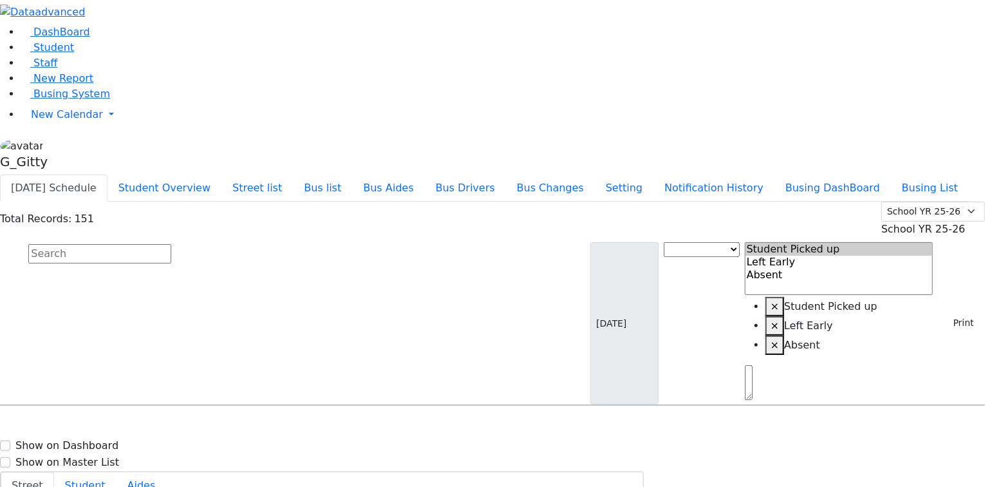
type input "(845) 774-7814"
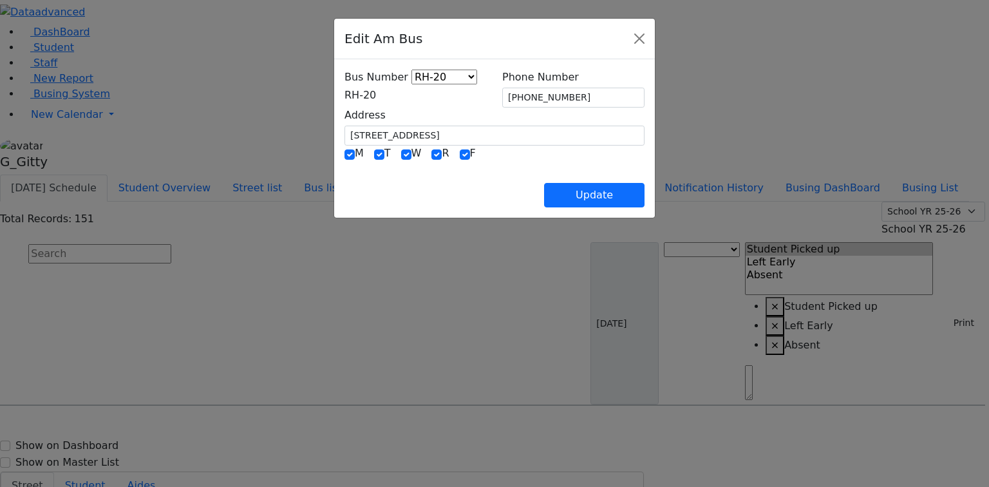
click at [370, 95] on span "RH-20" at bounding box center [360, 95] width 32 height 12
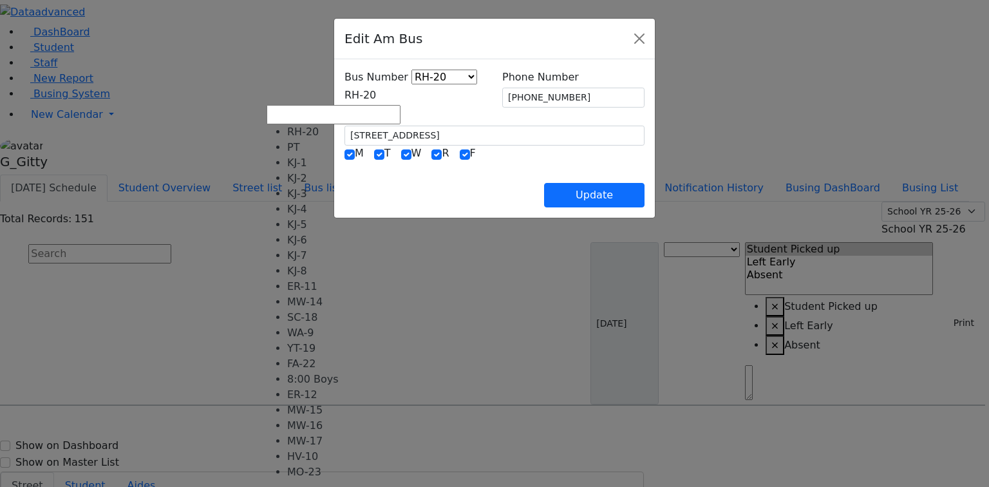
scroll to position [103, 0]
select select "415"
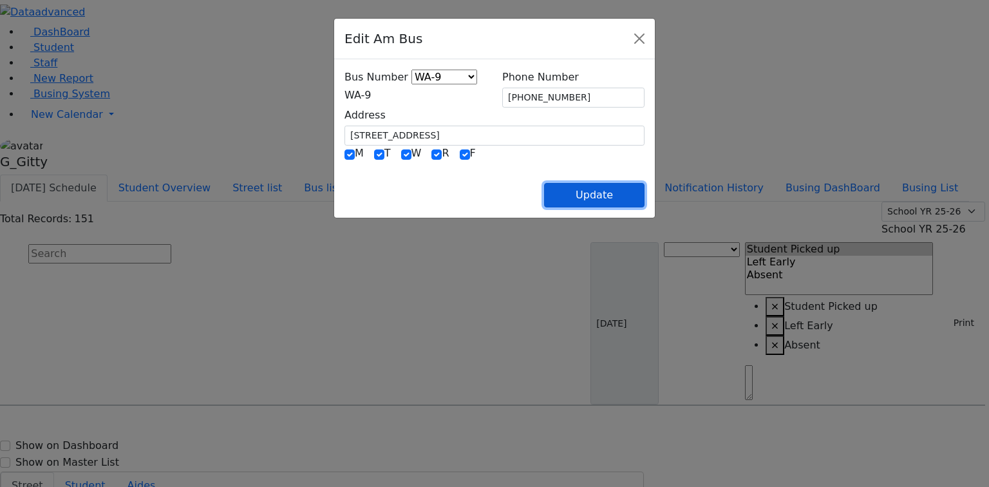
click at [644, 188] on button "Update" at bounding box center [594, 195] width 100 height 24
select select
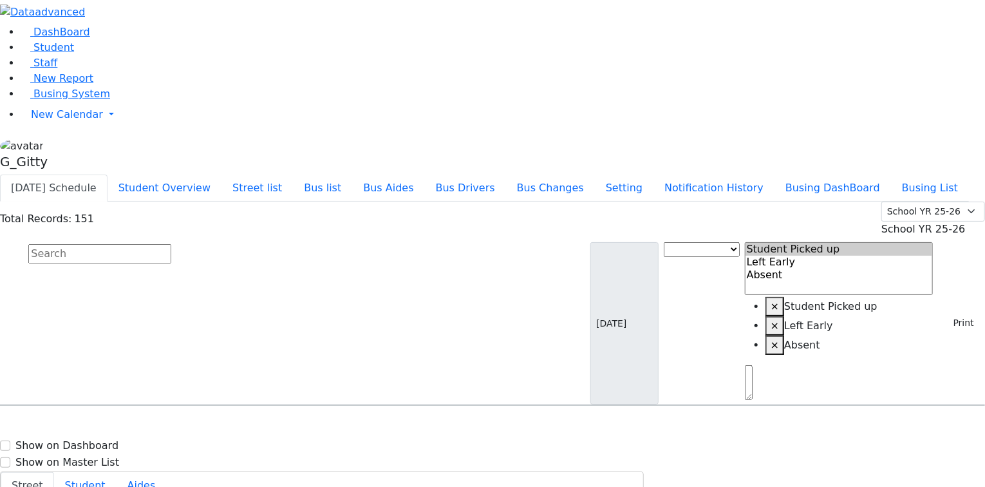
type input "(845) 774-7814"
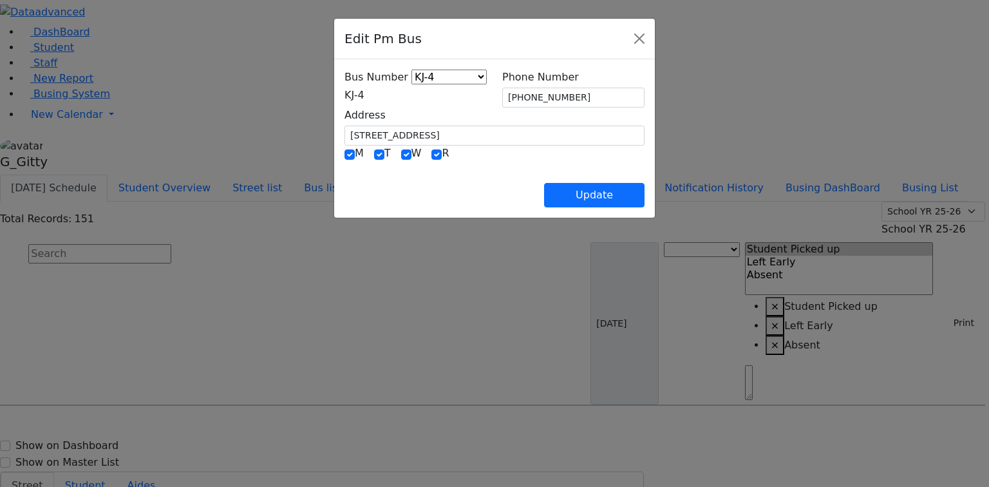
click at [364, 101] on span "KJ-4" at bounding box center [354, 95] width 20 height 12
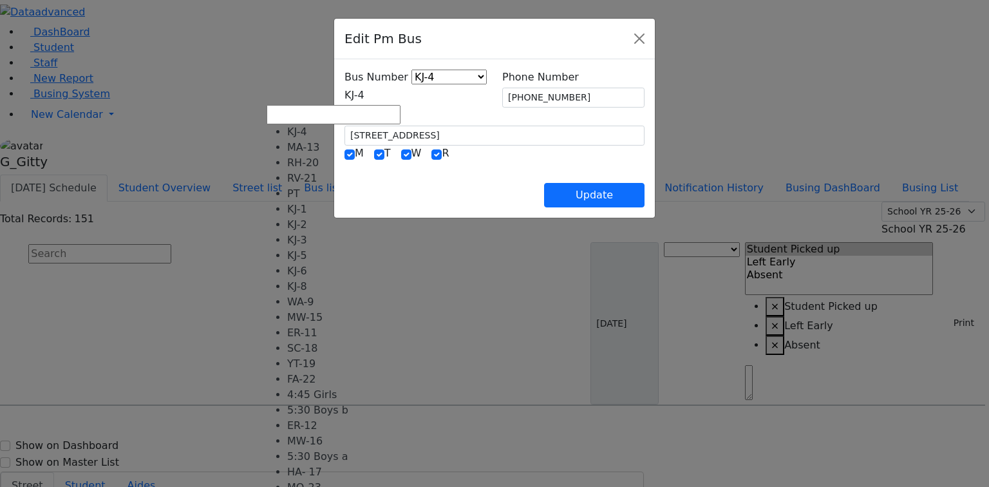
scroll to position [51, 0]
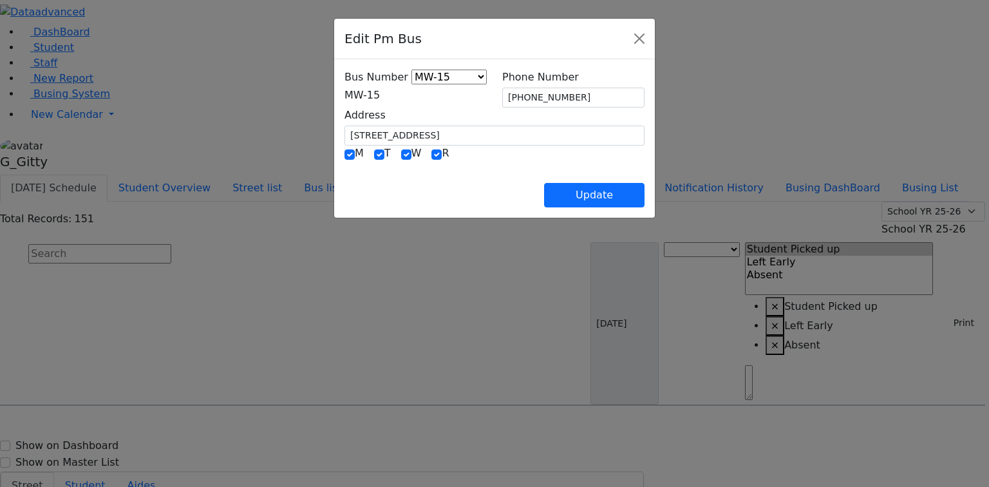
click at [344, 100] on span "MW-15" at bounding box center [361, 95] width 35 height 12
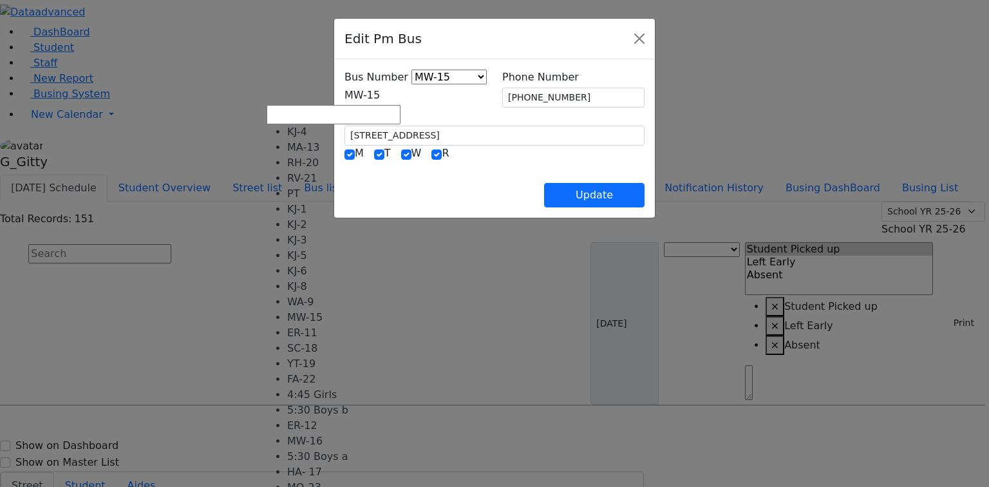
scroll to position [14, 0]
select select "402"
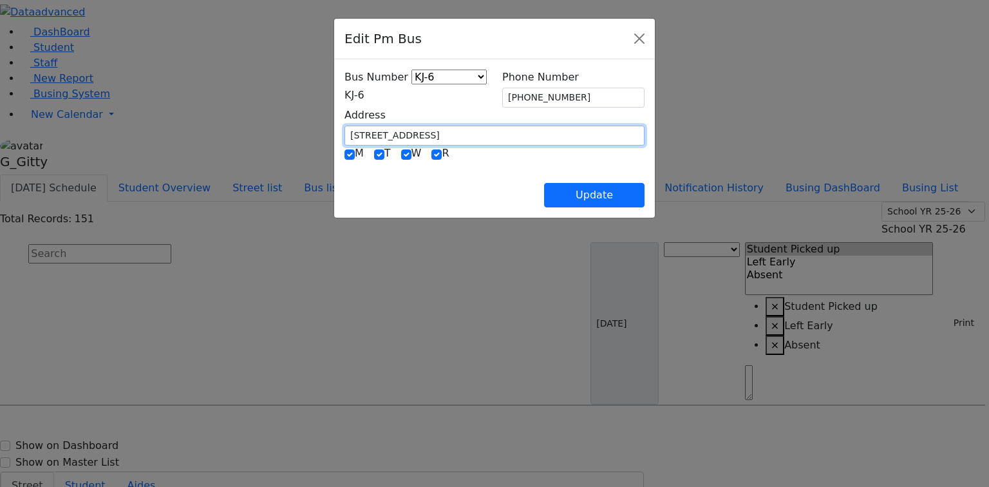
drag, startPoint x: 330, startPoint y: 132, endPoint x: 261, endPoint y: 126, distance: 68.5
click at [337, 126] on div "Address 14 Old Town Rd." at bounding box center [494, 126] width 315 height 38
type input "1000 Craigville"
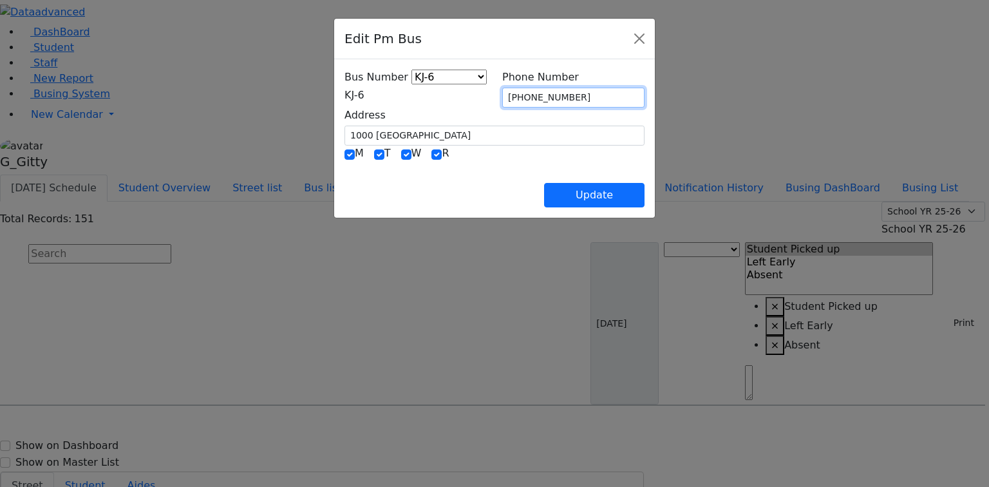
drag, startPoint x: 574, startPoint y: 93, endPoint x: 484, endPoint y: 93, distance: 90.1
click at [484, 93] on div "Bus Number KJ-4 MA-13 RH-20 RV-21 PT KJ-1 KJ-2 KJ-3 KJ-5 KJ-6 KJ-8 WA-9 MW-15 E…" at bounding box center [494, 108] width 315 height 76
click at [530, 171] on div "Update" at bounding box center [494, 184] width 300 height 45
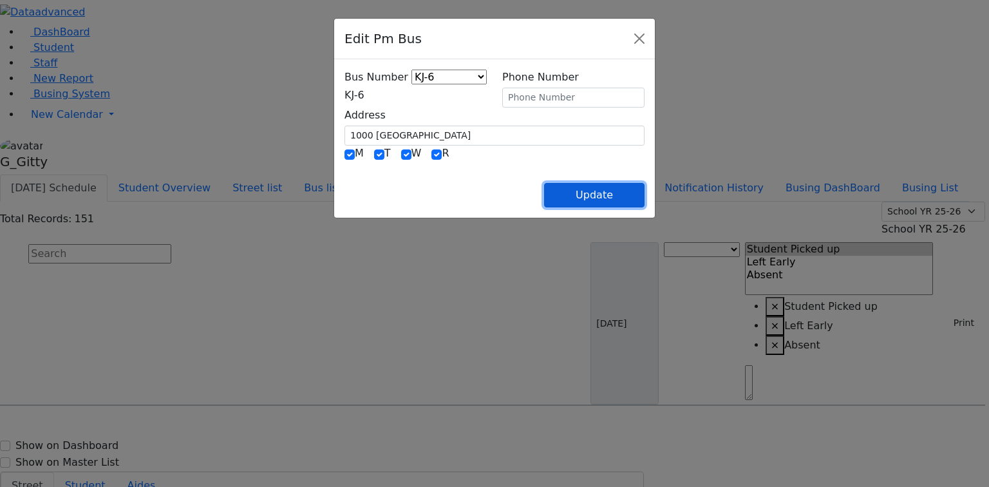
click at [644, 202] on button "Update" at bounding box center [594, 195] width 100 height 24
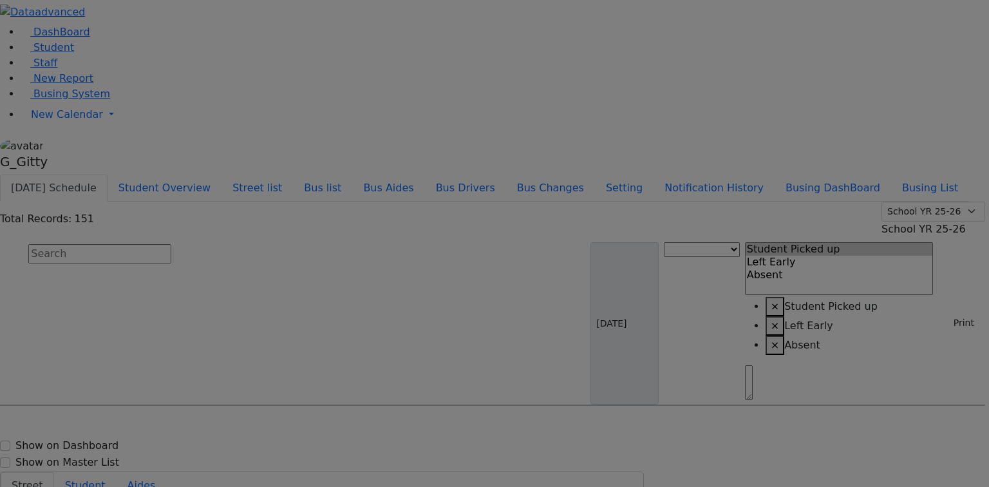
select select
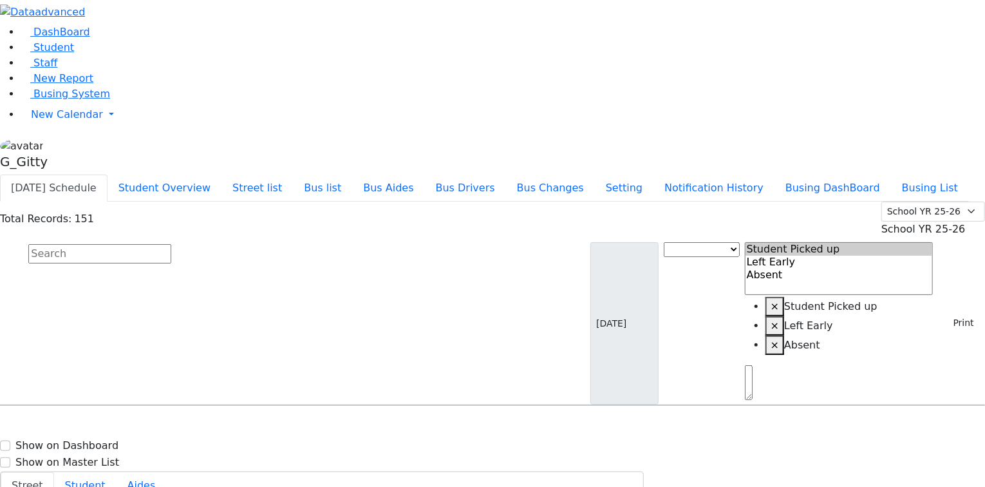
type input "(845) 774-7814"
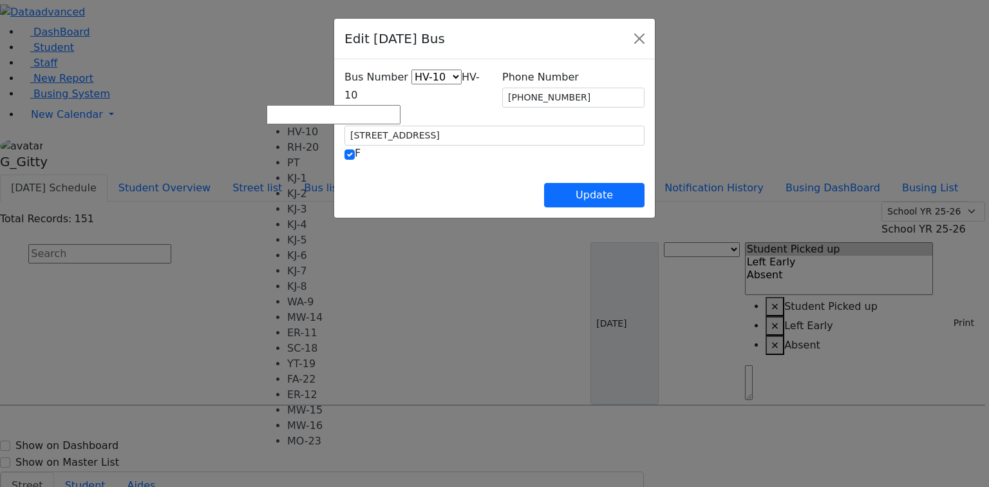
click at [344, 91] on span "HV-10" at bounding box center [411, 86] width 135 height 30
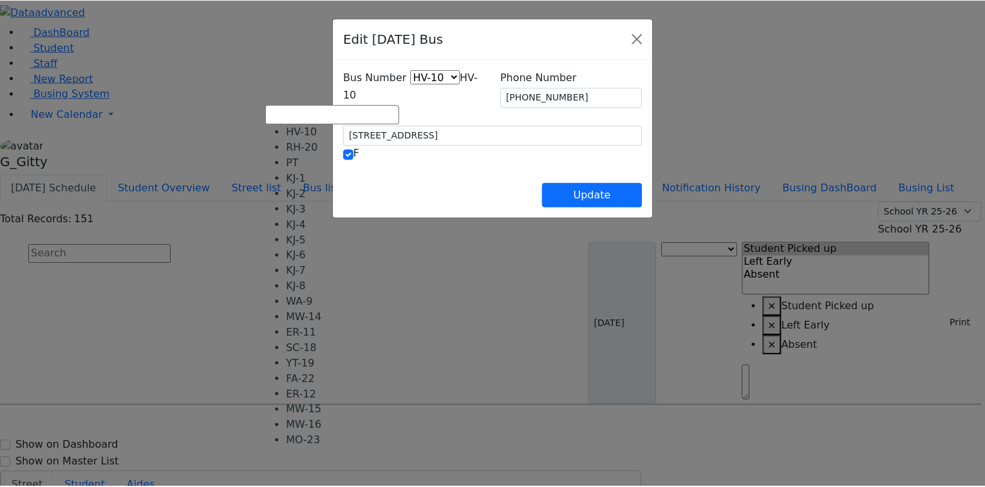
scroll to position [51, 0]
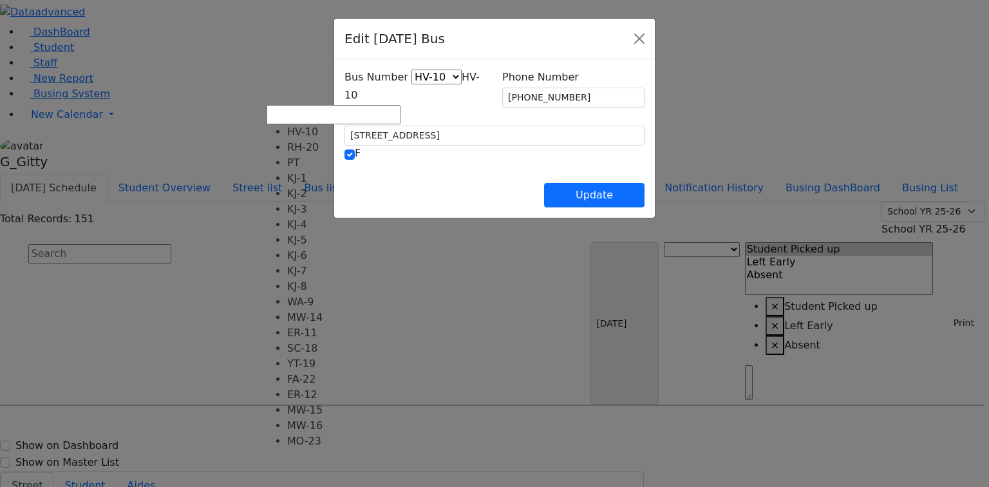
select select "424"
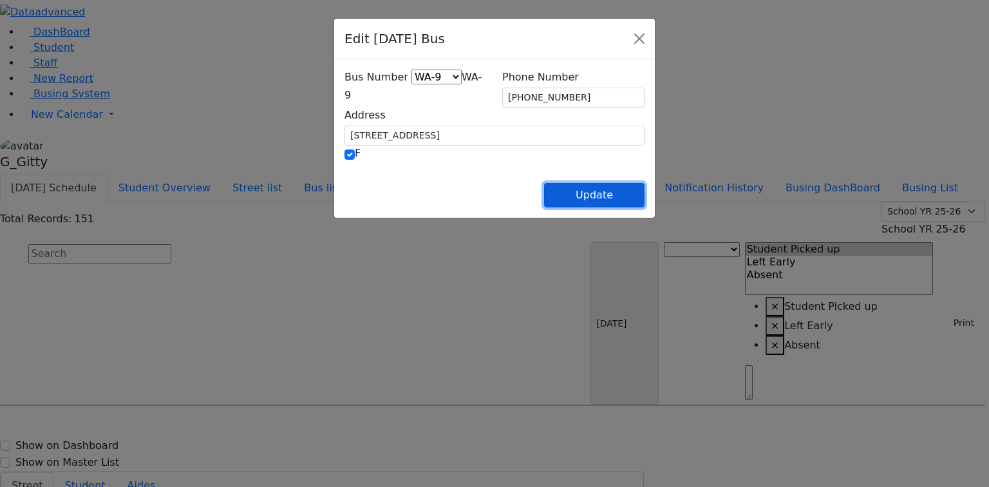
click at [644, 187] on button "Update" at bounding box center [594, 195] width 100 height 24
select select
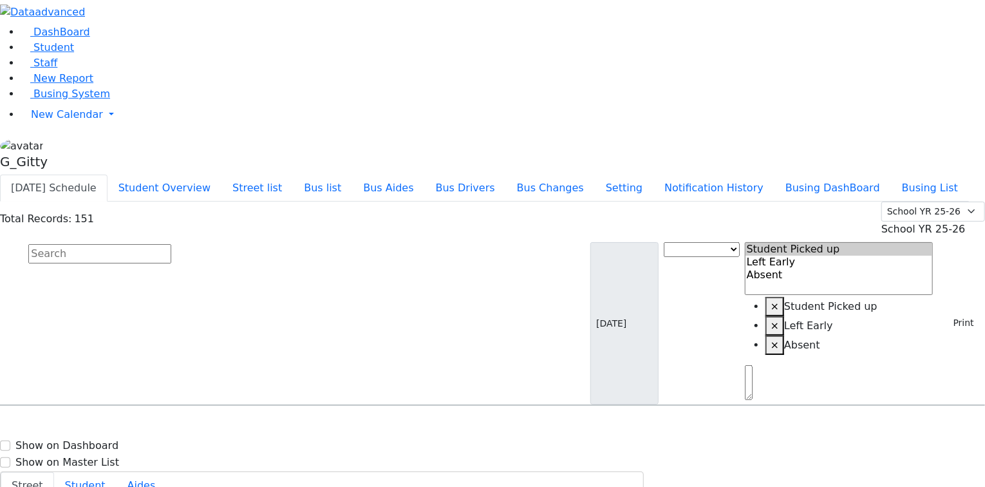
scroll to position [3656, 0]
select select
type input "(845) 782-4384"
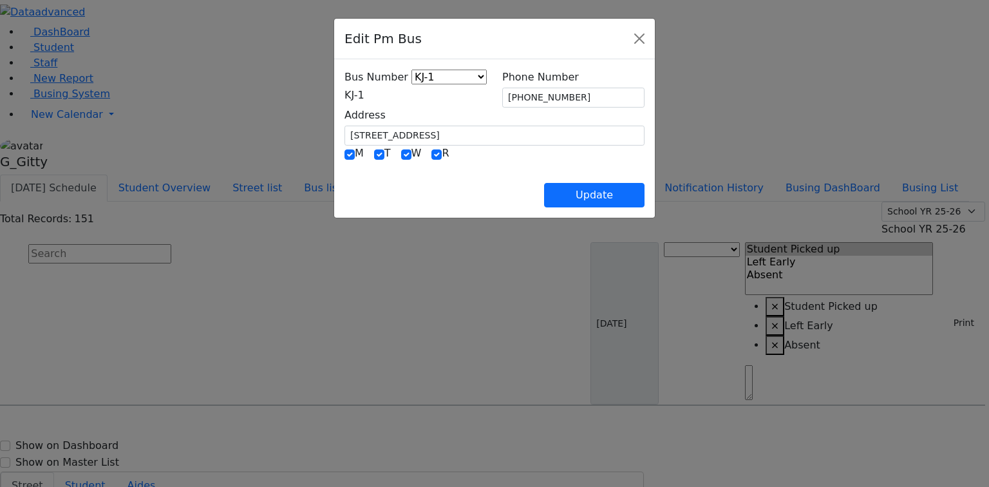
click at [344, 95] on span "KJ-1" at bounding box center [354, 95] width 20 height 12
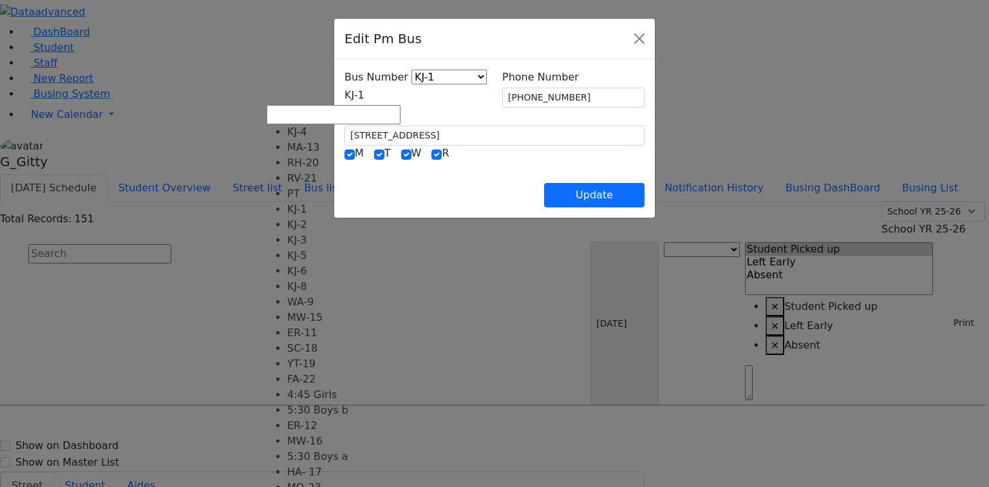
select select "402"
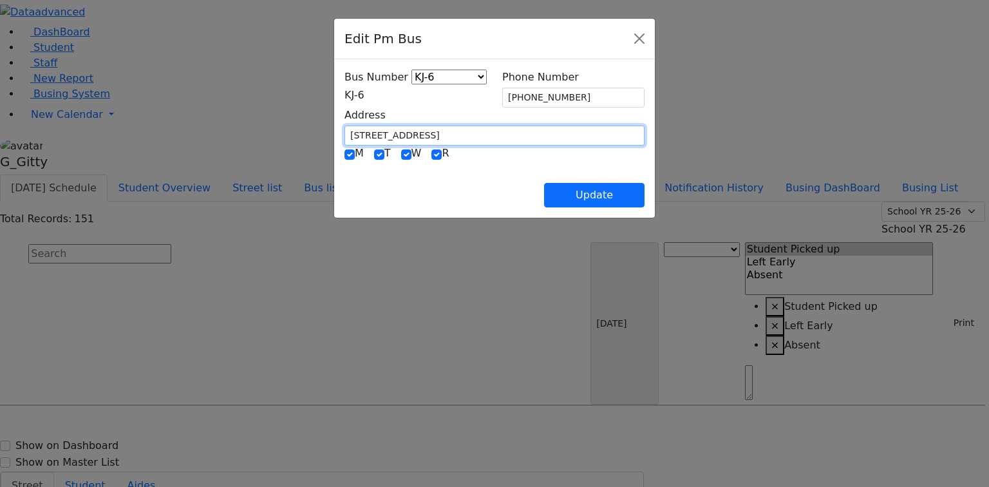
drag, startPoint x: 346, startPoint y: 129, endPoint x: 230, endPoint y: 133, distance: 115.9
click at [230, 133] on div "Edit Pm Bus Bus Number KJ-4 MA-13 RH-20 RV-21 PT KJ-1 KJ-2 KJ-3 KJ-5 KJ-6 KJ-8 …" at bounding box center [494, 243] width 989 height 487
type input "1000 Craigville"
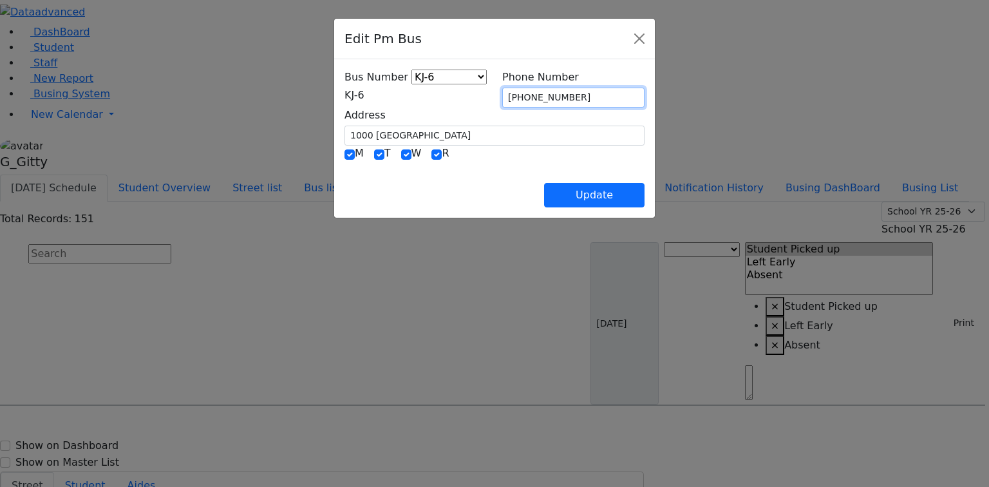
drag, startPoint x: 572, startPoint y: 94, endPoint x: 475, endPoint y: 91, distance: 96.6
click at [475, 91] on div "Bus Number KJ-4 MA-13 RH-20 RV-21 PT KJ-1 KJ-2 KJ-3 KJ-5 KJ-6 KJ-8 WA-9 MW-15 E…" at bounding box center [494, 108] width 315 height 76
click at [550, 170] on div "Update" at bounding box center [494, 184] width 300 height 45
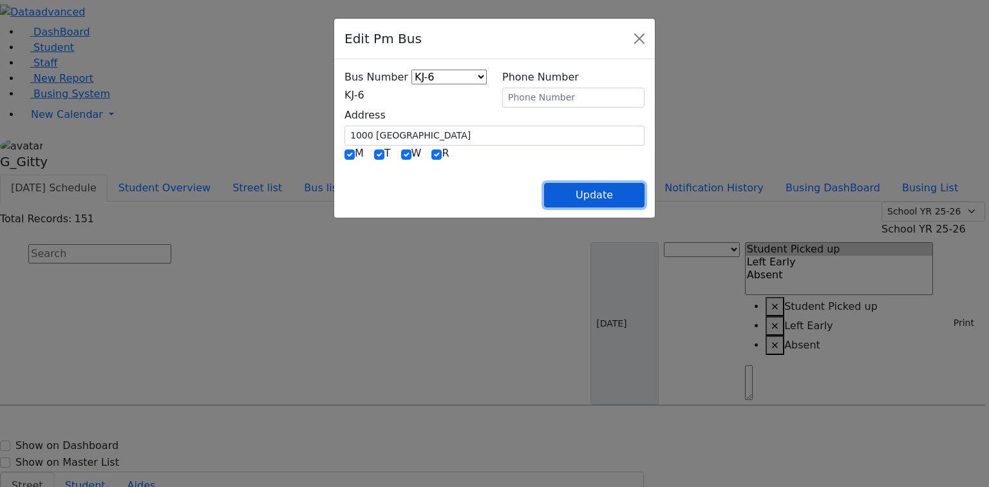
click at [644, 191] on button "Update" at bounding box center [594, 195] width 100 height 24
select select
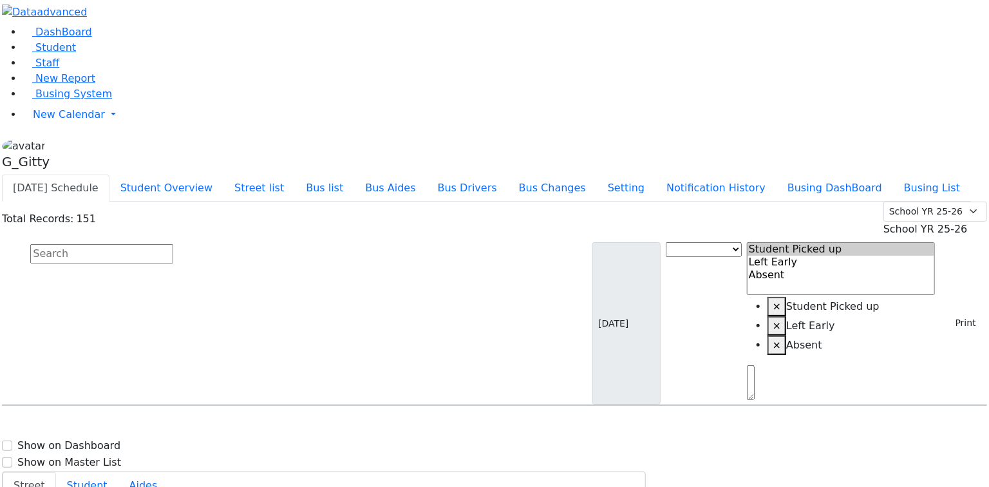
scroll to position [3553, 0]
select select
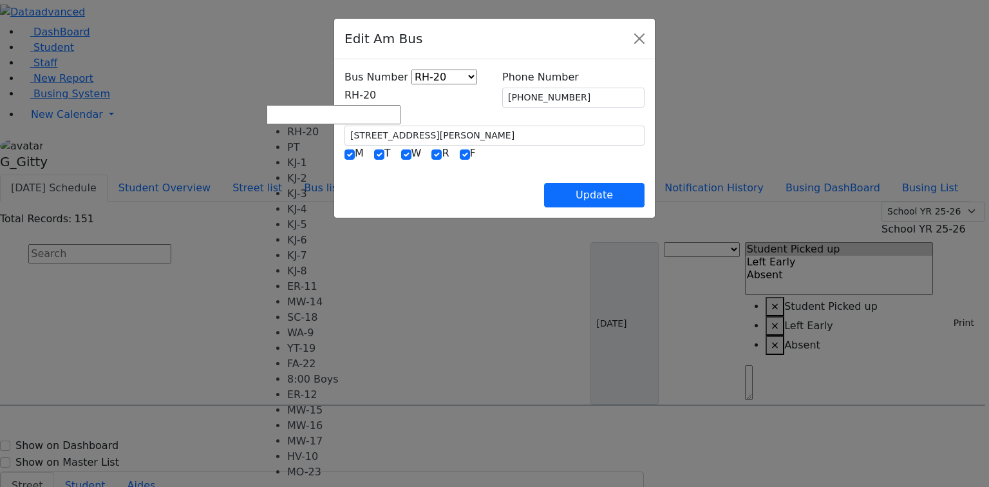
click at [344, 100] on span "RH-20" at bounding box center [360, 95] width 32 height 12
select select "413"
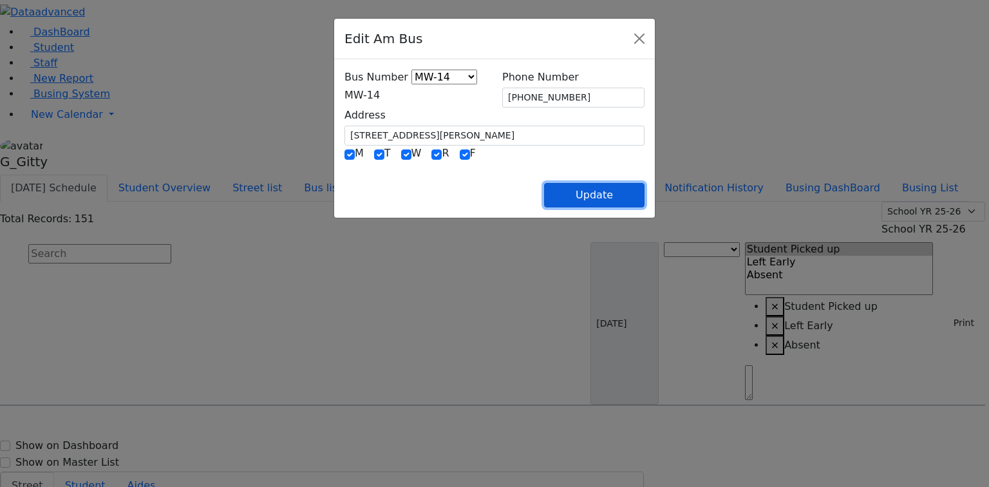
click at [644, 191] on button "Update" at bounding box center [594, 195] width 100 height 24
select select
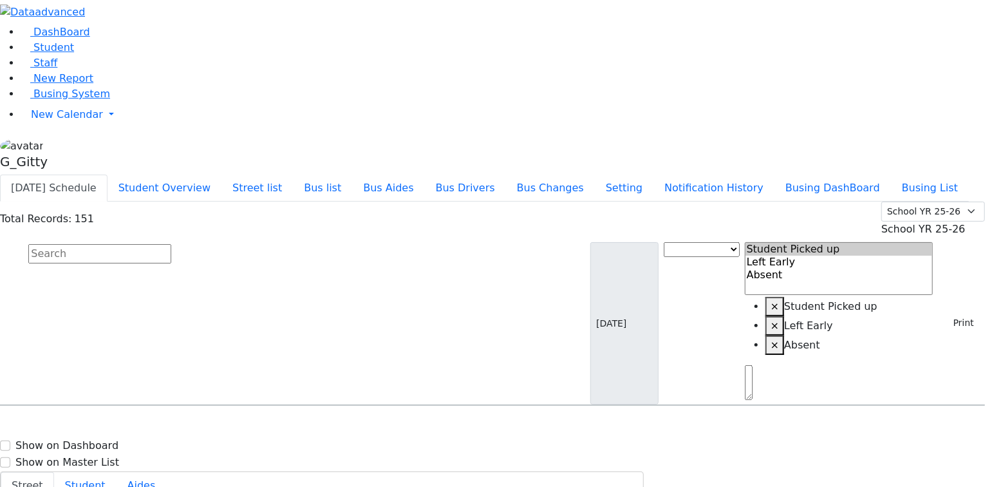
type input "(845) 783-0862"
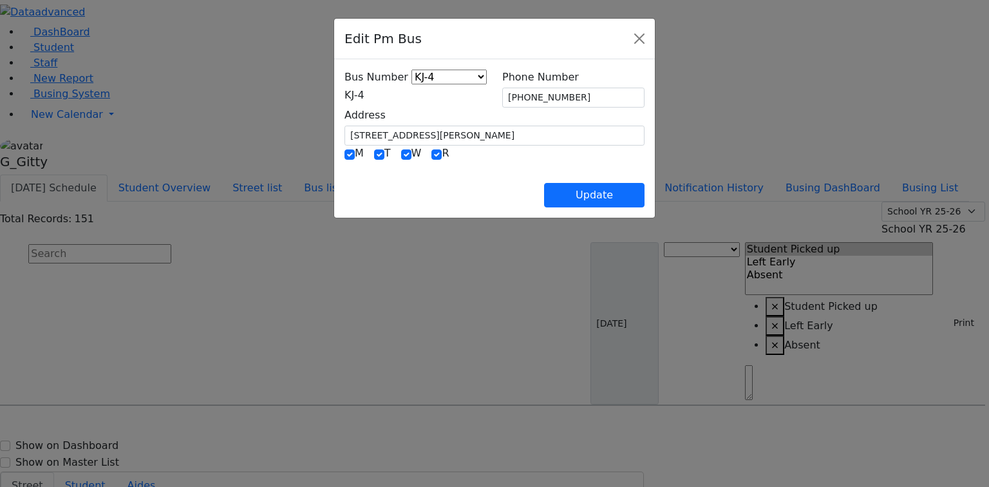
click at [362, 96] on span "KJ-4" at bounding box center [354, 95] width 20 height 12
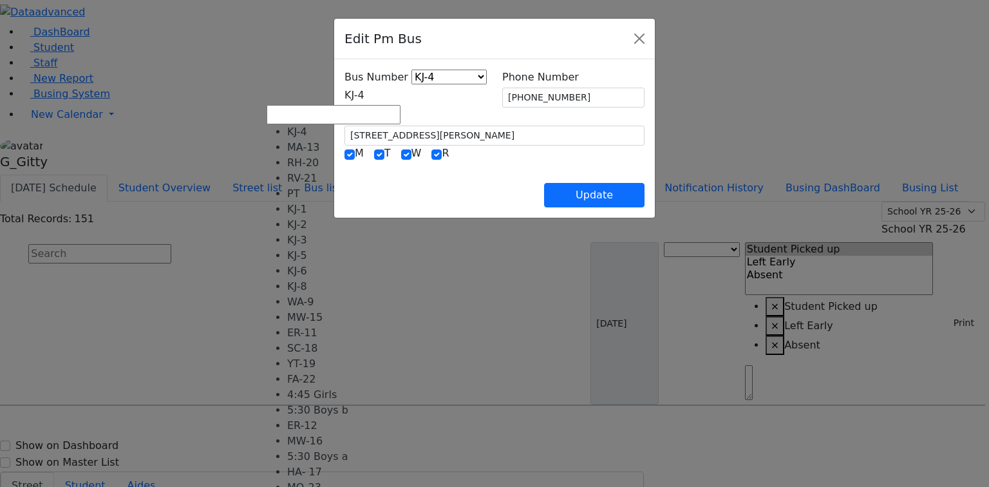
scroll to position [127, 0]
select select "452"
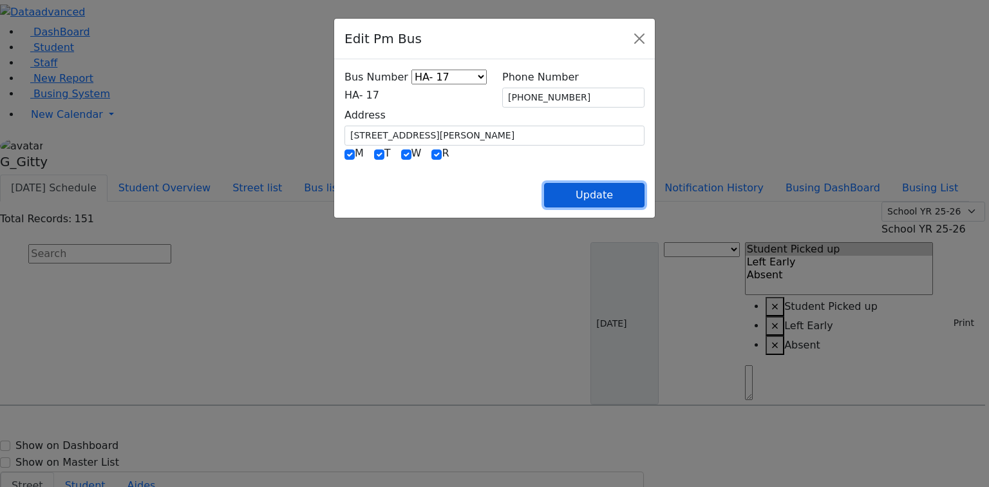
click at [644, 185] on button "Update" at bounding box center [594, 195] width 100 height 24
select select
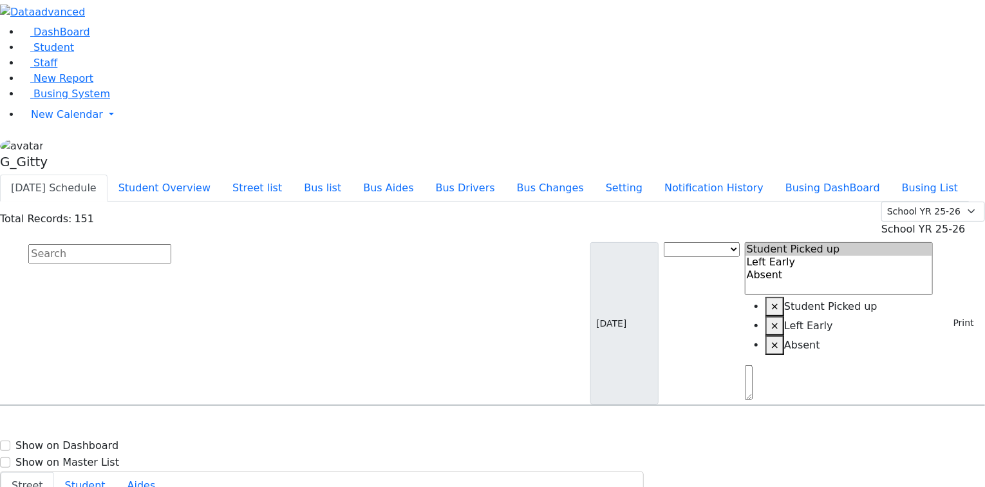
type input "(845) 783-0862"
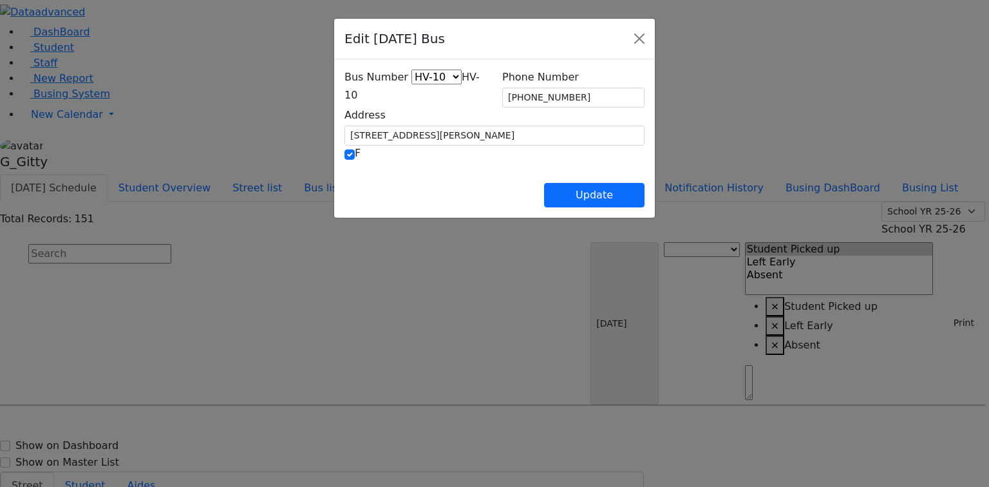
click at [376, 97] on span "HV-10" at bounding box center [411, 86] width 135 height 30
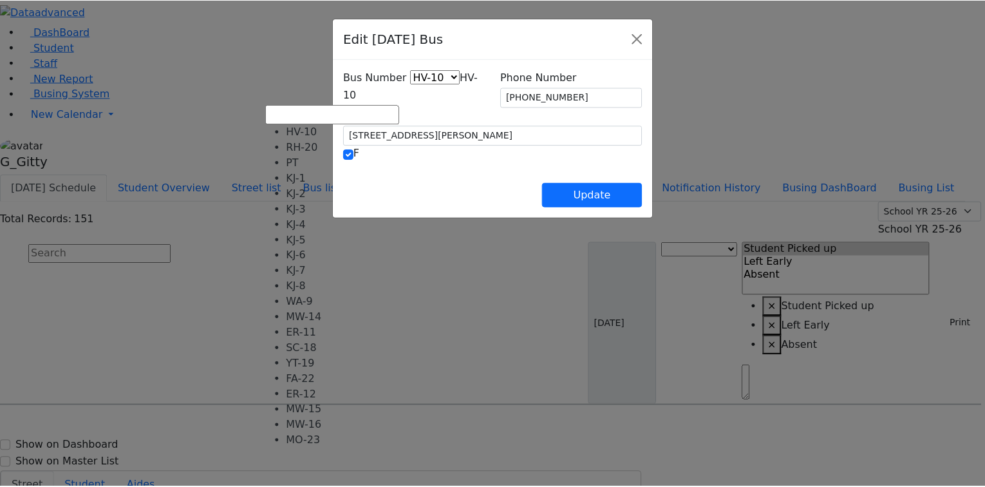
scroll to position [95, 0]
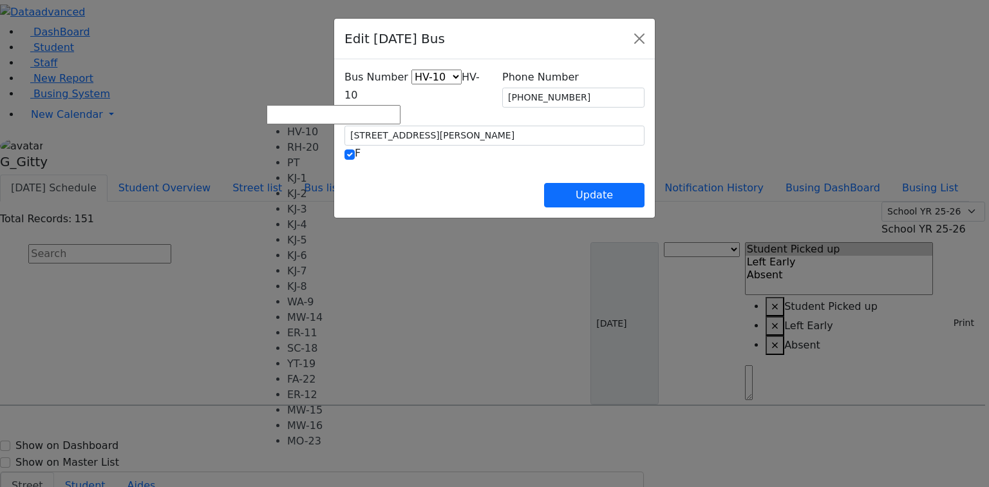
select select "425"
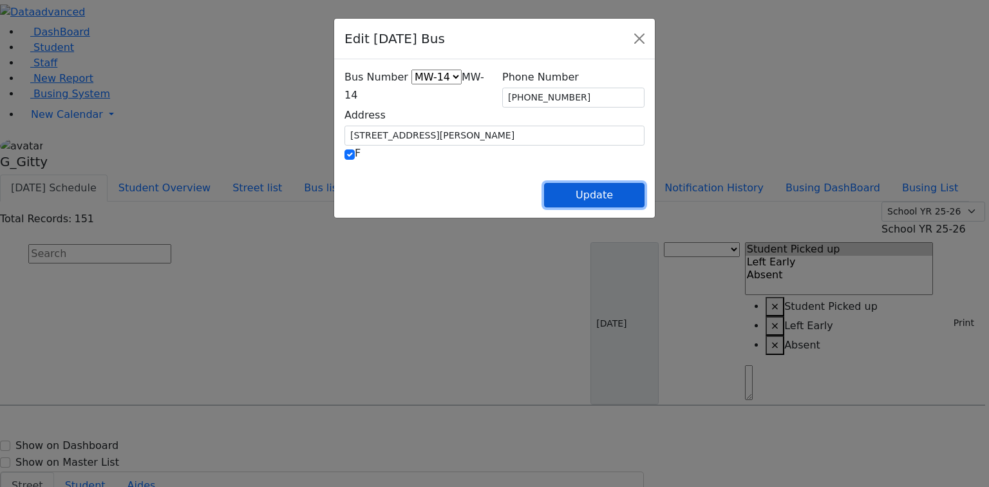
click at [644, 188] on button "Update" at bounding box center [594, 195] width 100 height 24
select select
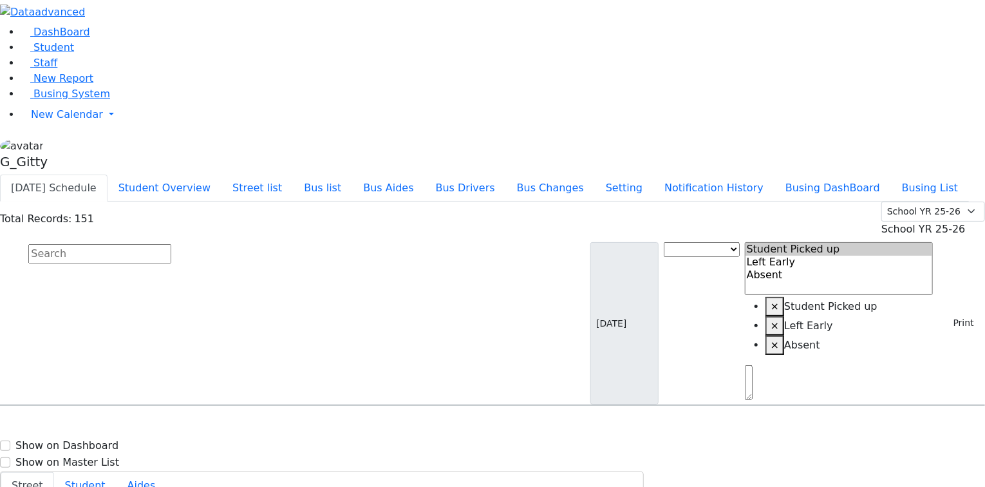
scroll to position [3553, 0]
select select
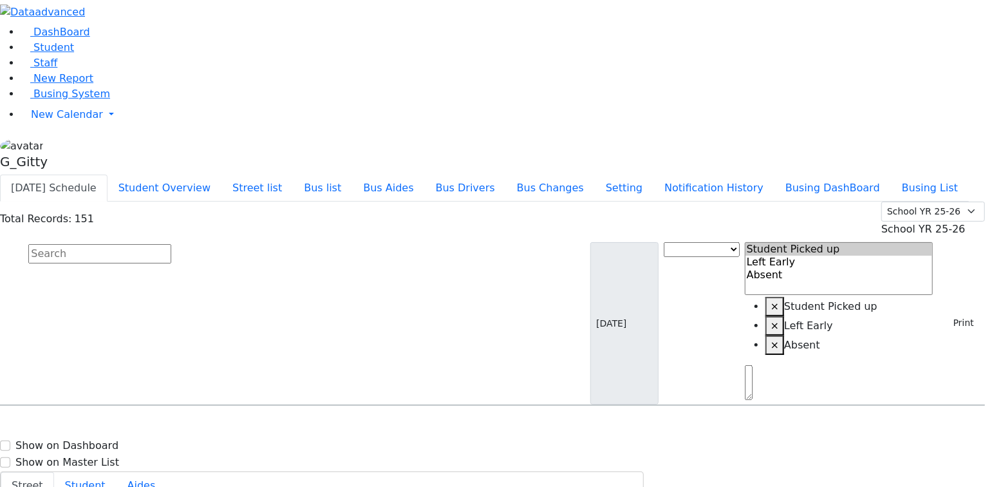
select select
type input "(845) 774-1154"
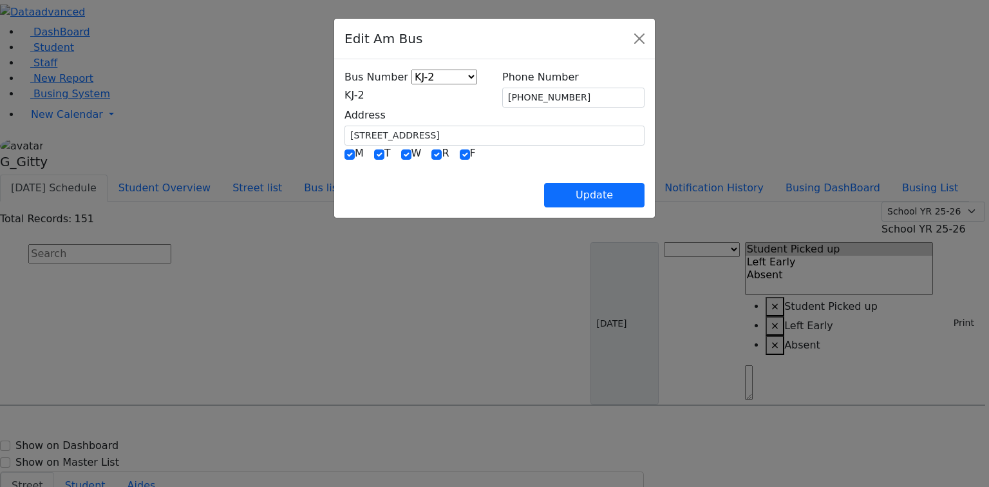
click at [364, 94] on span "KJ-2" at bounding box center [354, 95] width 20 height 12
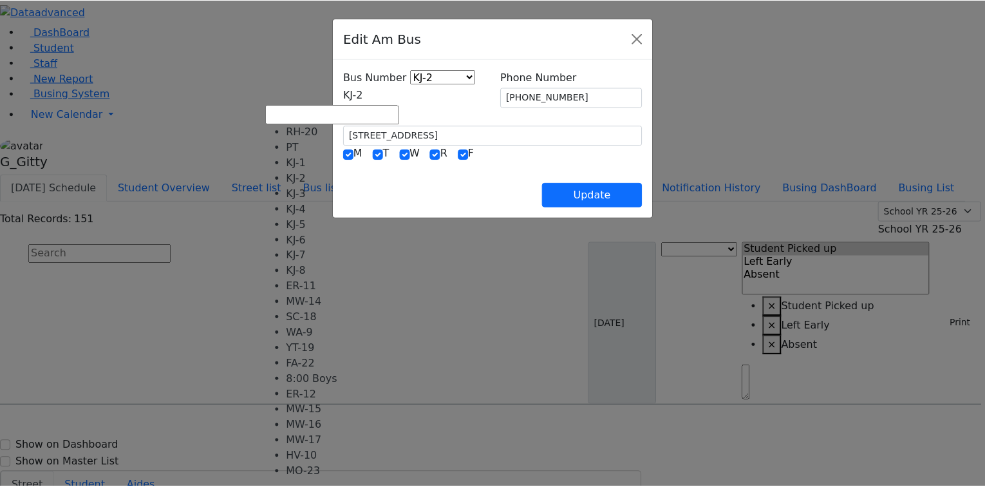
scroll to position [0, 0]
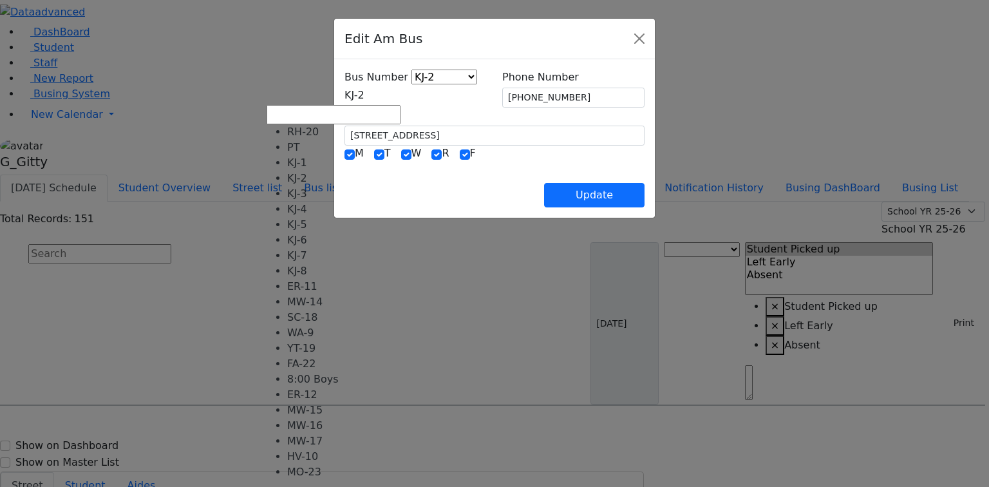
select select "359"
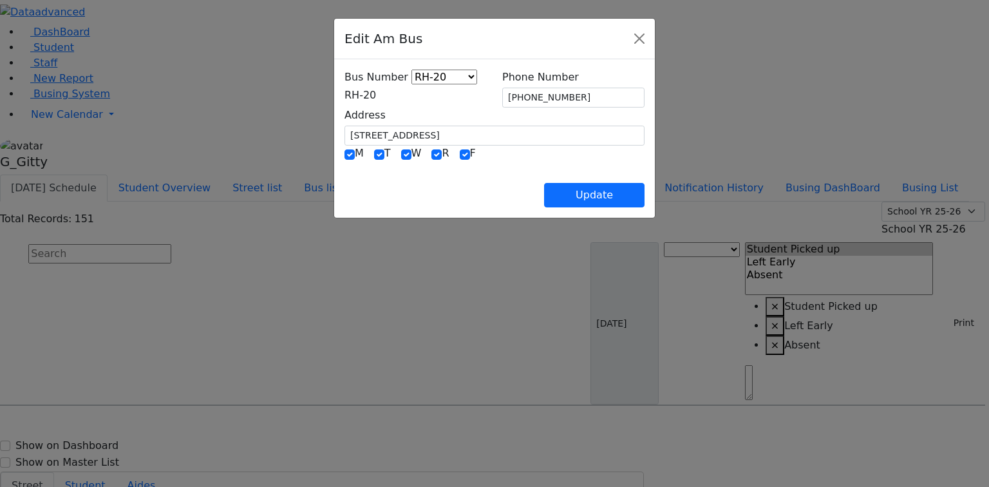
click at [644, 179] on div "Update" at bounding box center [494, 184] width 300 height 45
click at [644, 192] on button "Update" at bounding box center [594, 195] width 100 height 24
select select
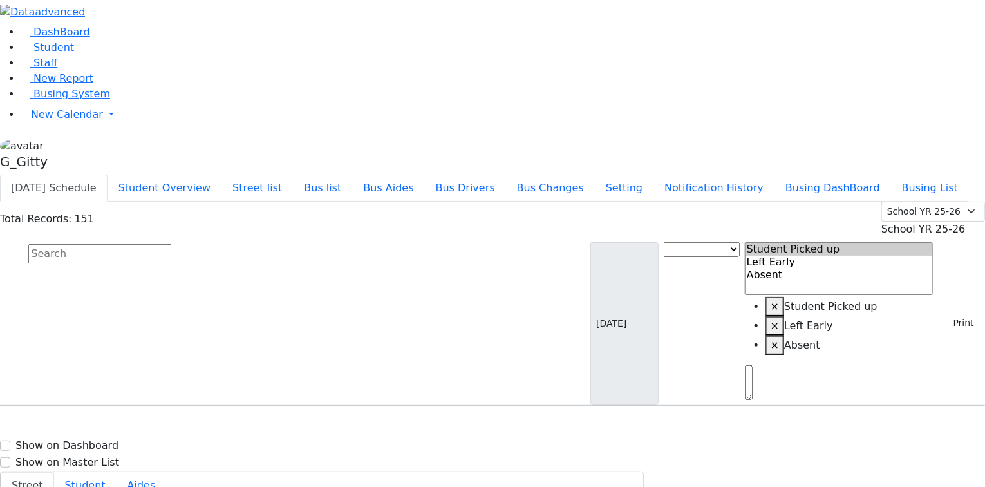
type input "(845) 774-1154"
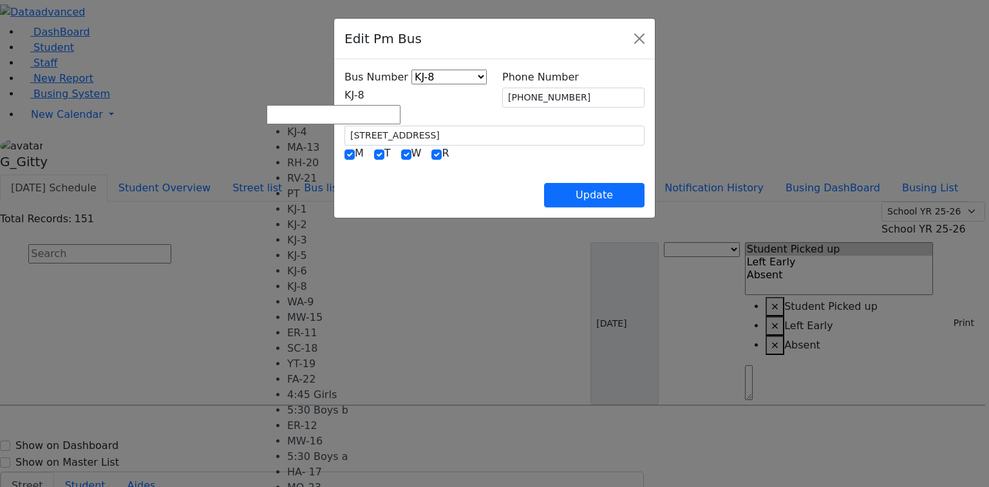
click at [344, 100] on span "KJ-8" at bounding box center [354, 95] width 20 height 12
select select "371"
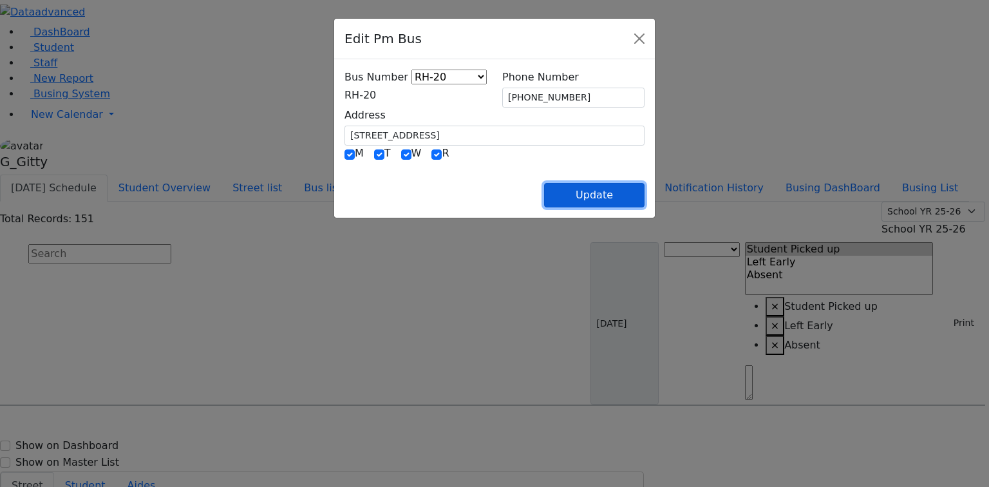
click at [644, 200] on button "Update" at bounding box center [594, 195] width 100 height 24
select select
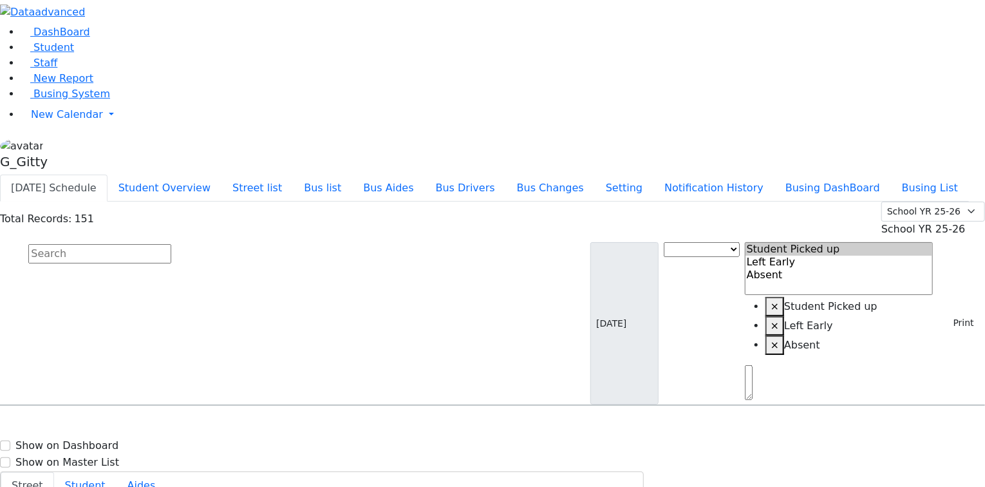
type input "(845) 774-1154"
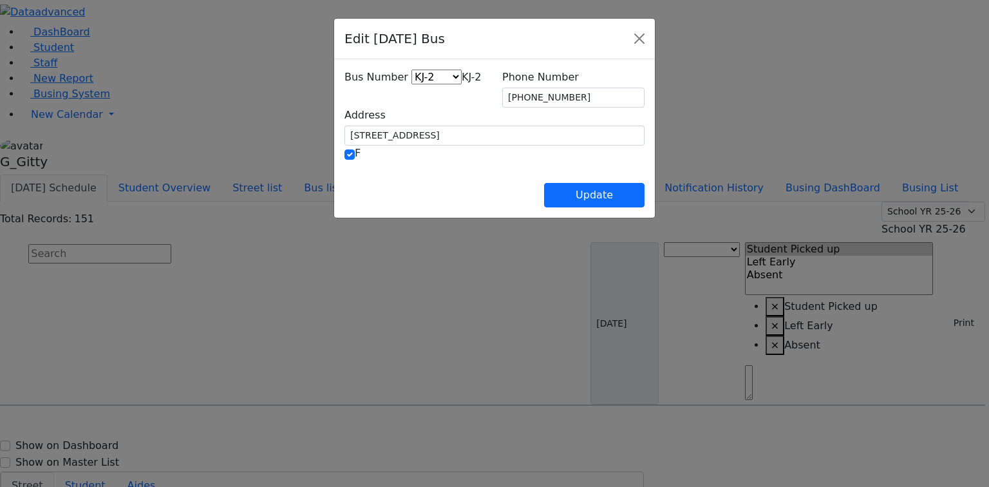
click at [403, 107] on div "Bus Number HV-10 RH-20 PT KJ-1 KJ-2 KJ-3 KJ-4 KJ-5 KJ-6 KJ-7 KJ-8 WA-9 MW-14 ER…" at bounding box center [416, 89] width 158 height 38
click at [461, 83] on span "KJ-2" at bounding box center [471, 77] width 20 height 12
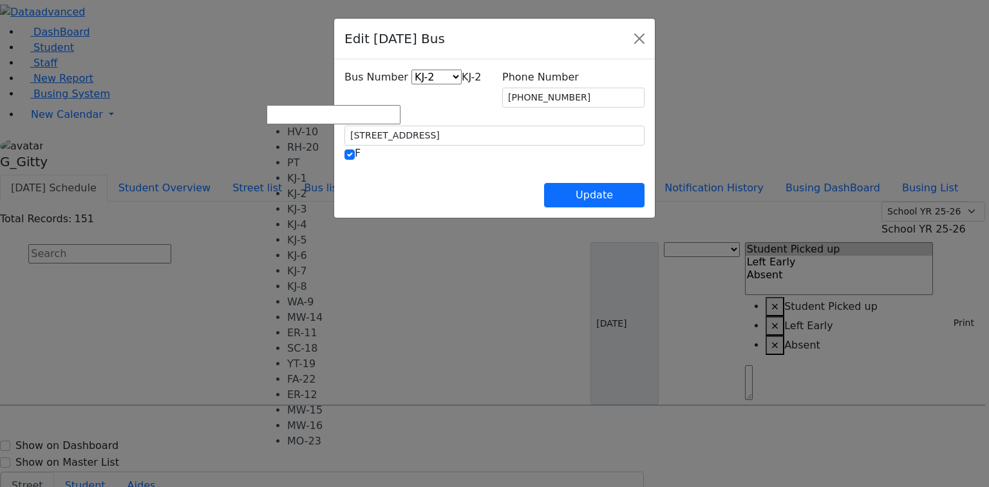
select select "387"
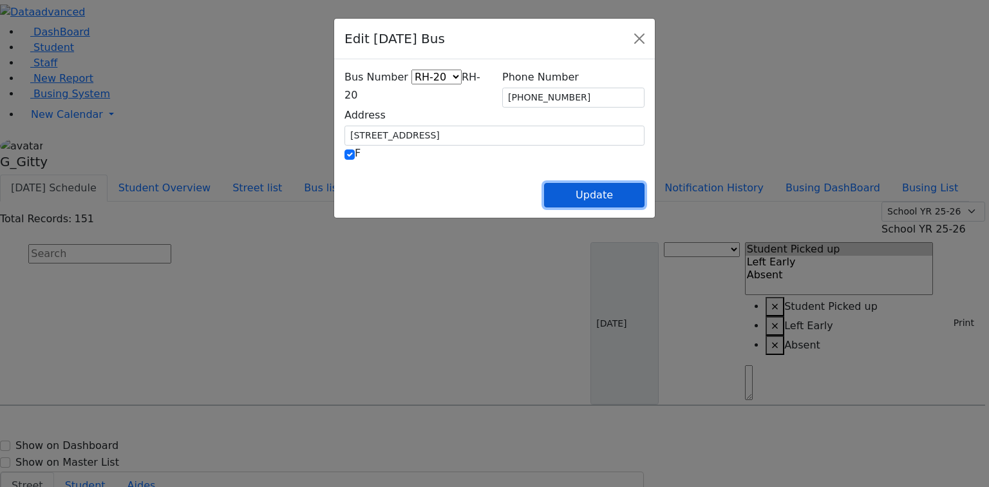
click at [644, 199] on button "Update" at bounding box center [594, 195] width 100 height 24
select select
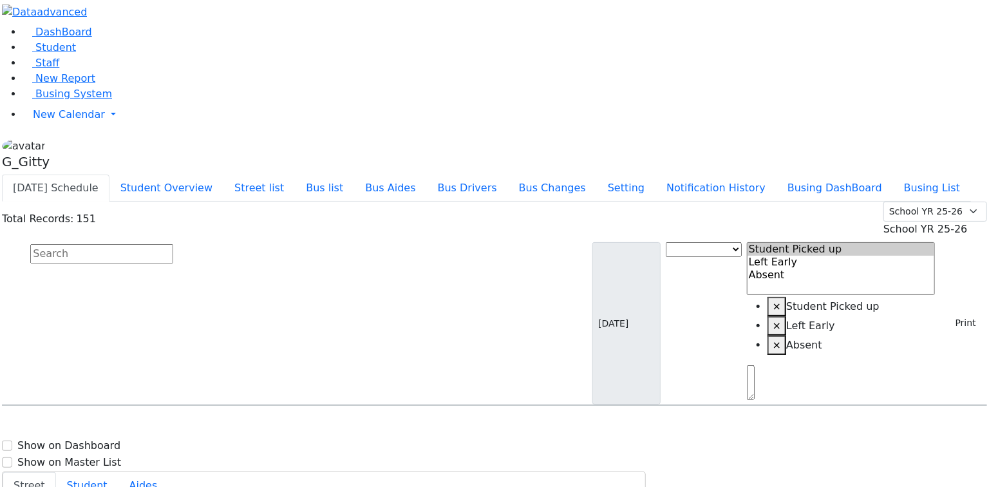
scroll to position [3759, 0]
select select
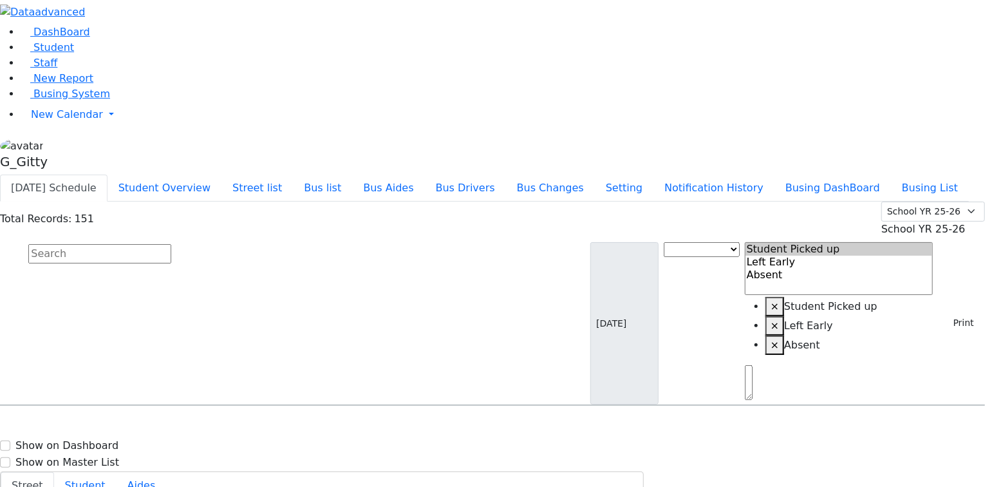
type input "(845) 782-3179"
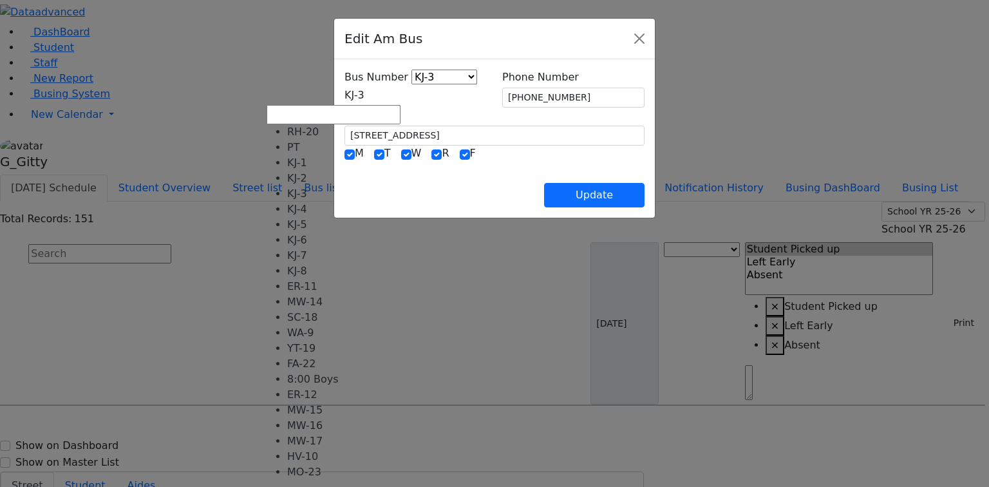
click at [348, 93] on span "KJ-3" at bounding box center [354, 95] width 20 height 12
select select "433"
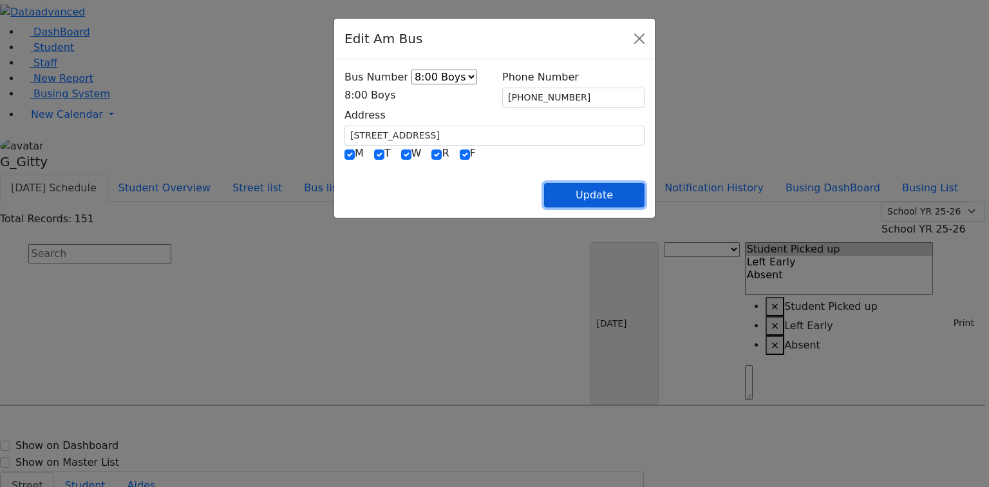
click at [644, 193] on button "Update" at bounding box center [594, 195] width 100 height 24
select select
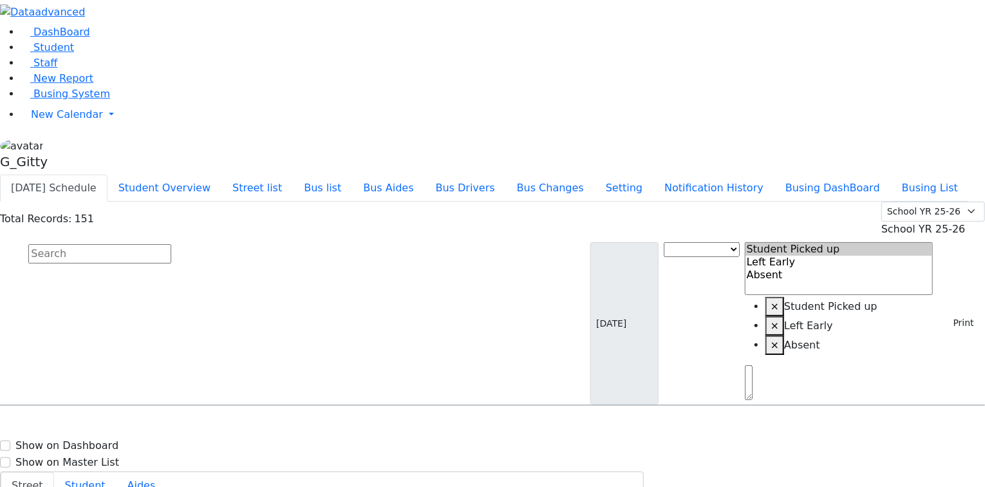
drag, startPoint x: 931, startPoint y: 283, endPoint x: 849, endPoint y: 261, distance: 84.8
type input "(845) 782-3179"
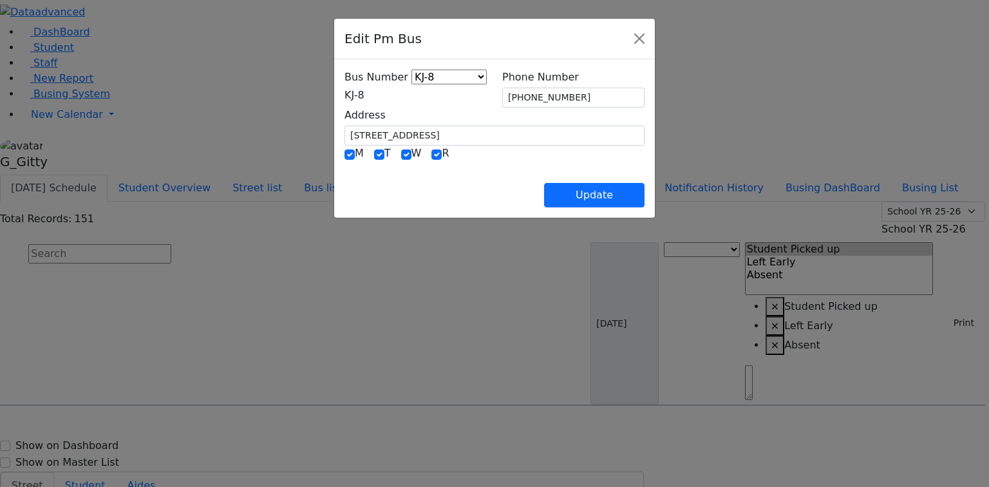
click at [353, 95] on span "KJ-8" at bounding box center [354, 95] width 20 height 12
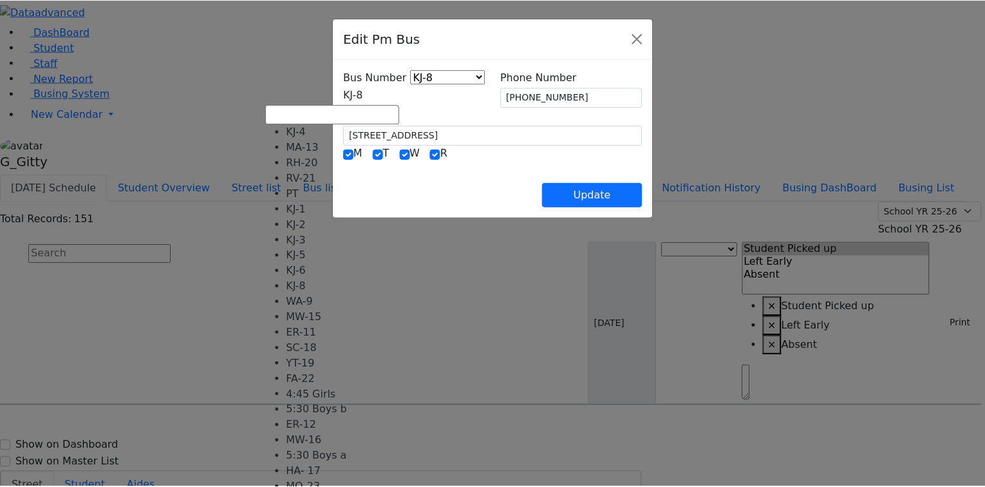
scroll to position [127, 0]
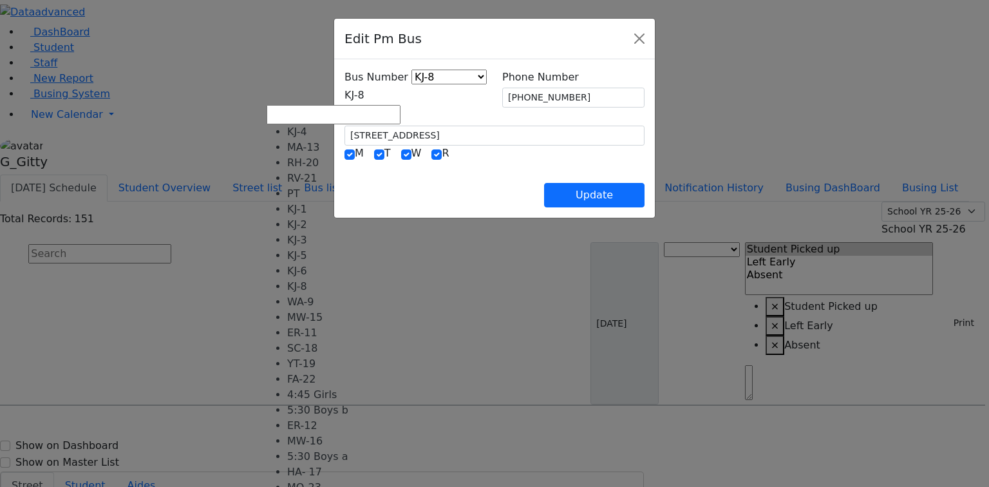
select select "435"
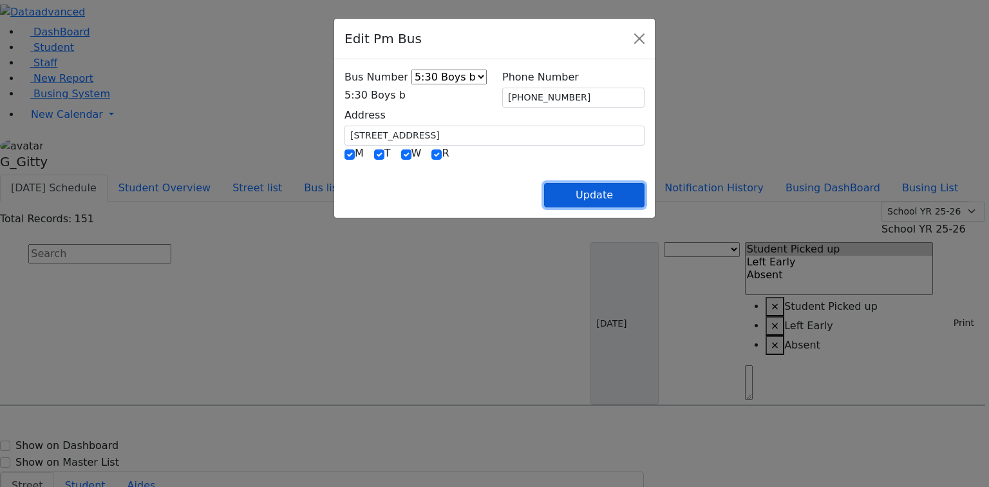
click at [644, 187] on button "Update" at bounding box center [594, 195] width 100 height 24
select select
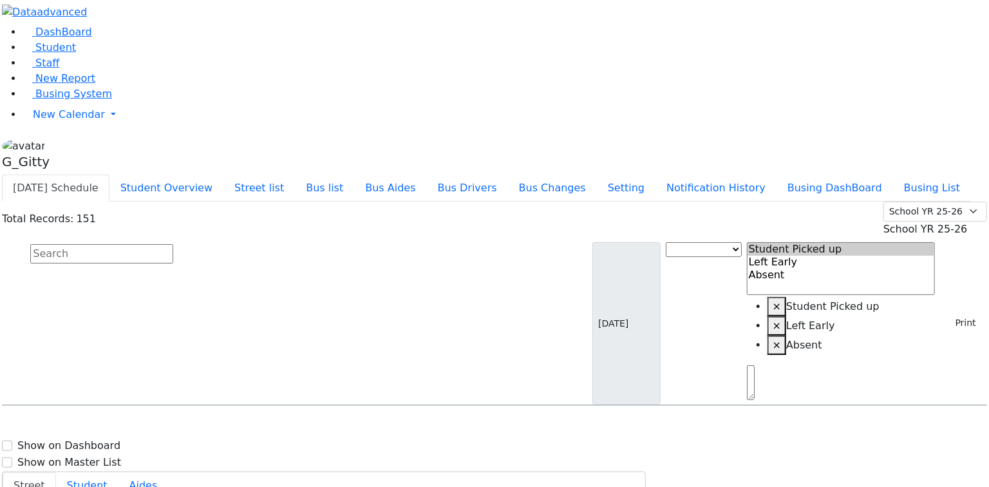
scroll to position [3810, 0]
click at [137, 478] on div "Schwartz Shulem N. 4/19/2009 8457823179" at bounding box center [69, 494] width 136 height 32
select select
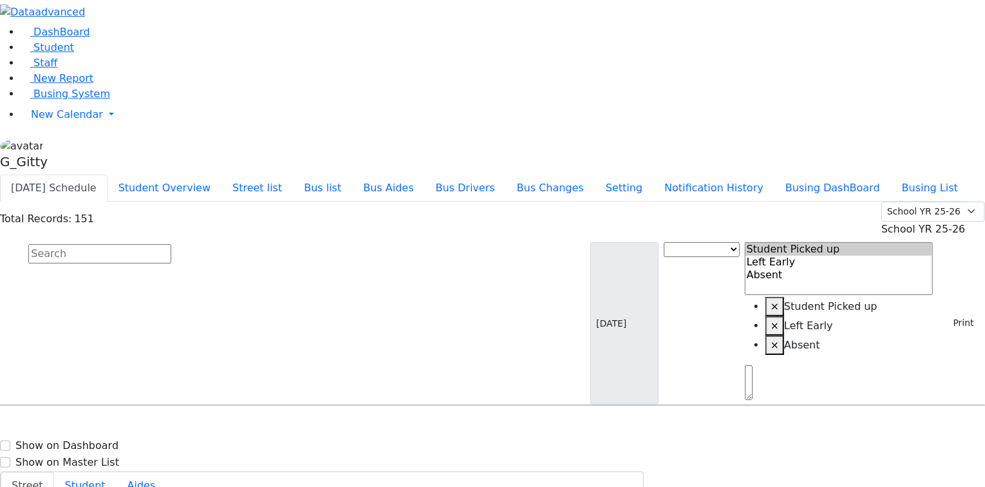
type input "(845) 395-0279"
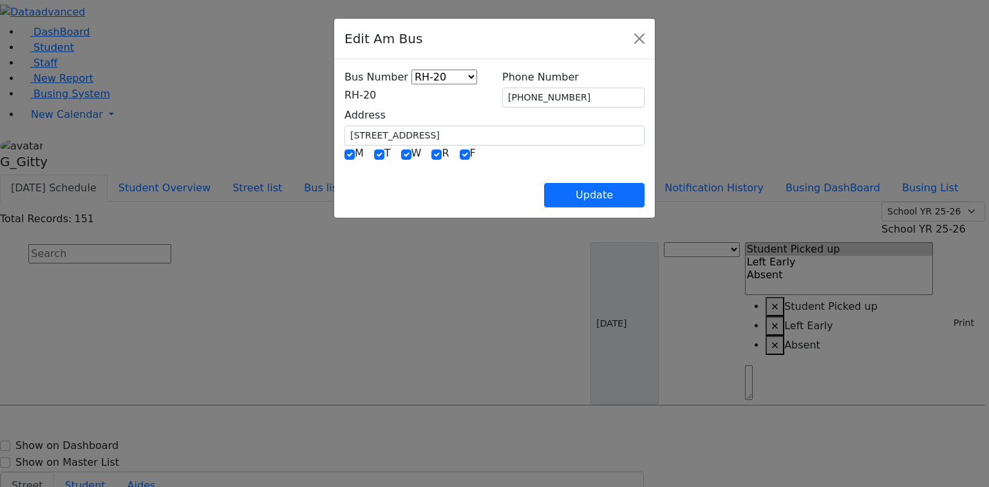
click at [366, 97] on span "RH-20" at bounding box center [360, 95] width 32 height 12
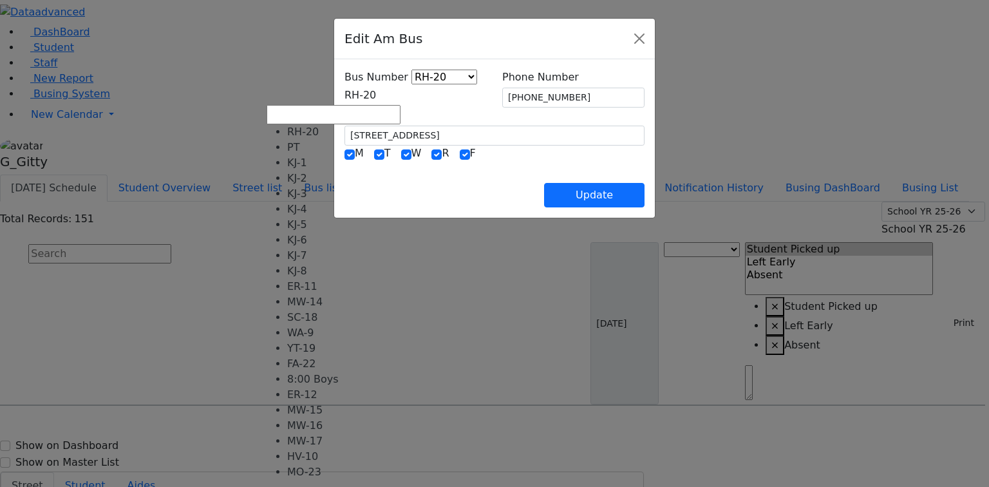
scroll to position [51, 0]
select select "415"
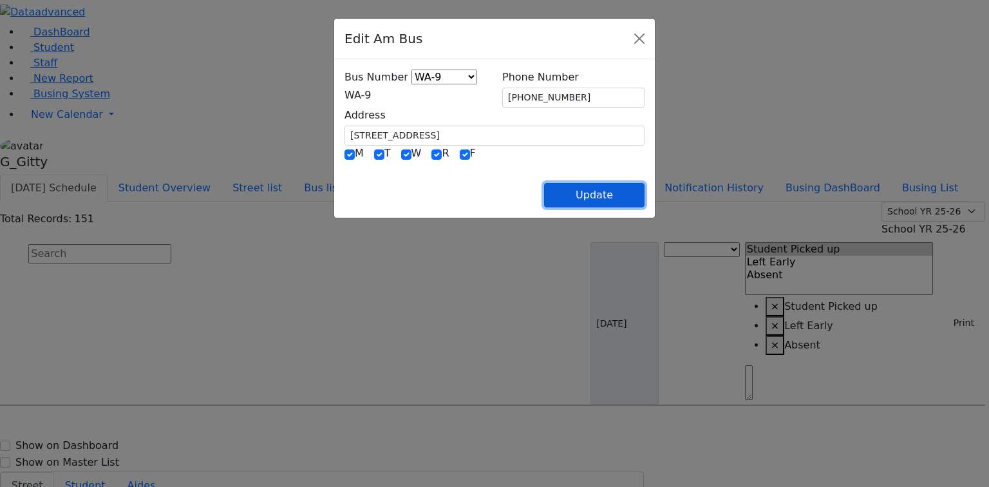
click at [644, 191] on button "Update" at bounding box center [594, 195] width 100 height 24
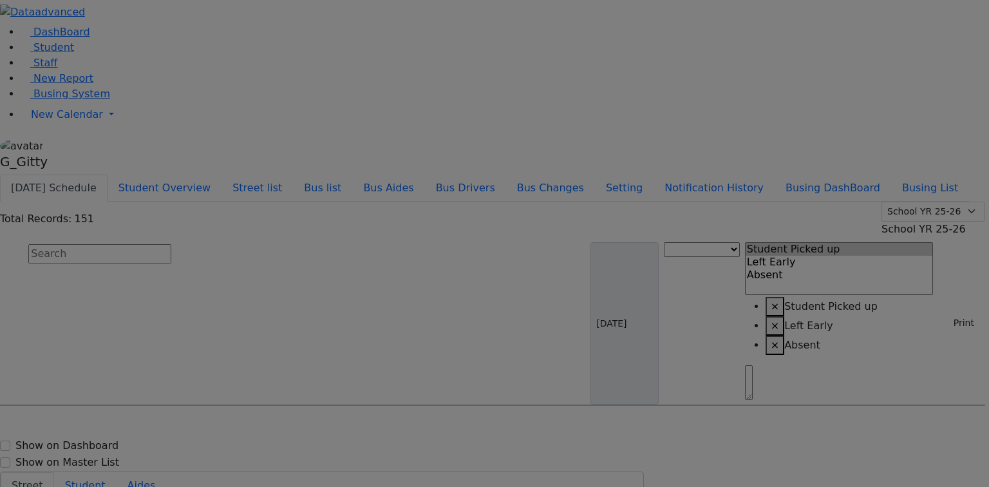
select select
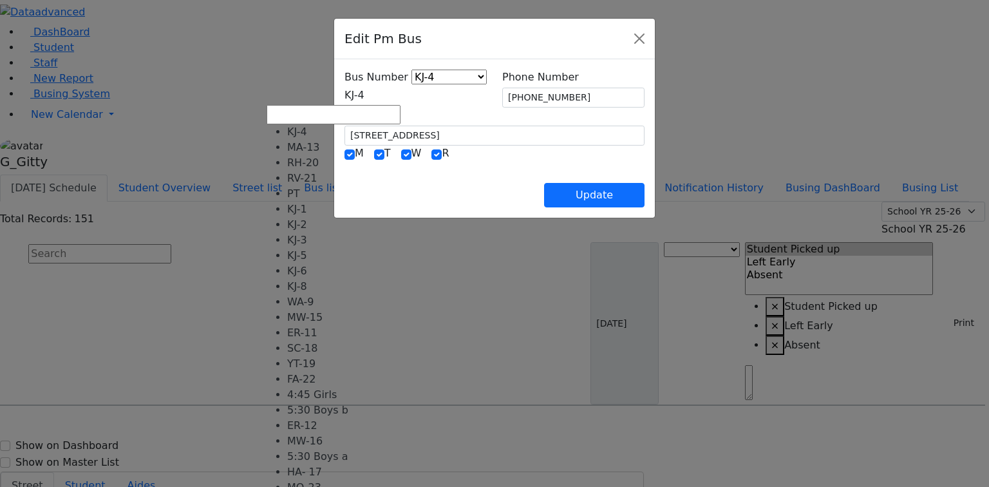
click at [364, 100] on span "KJ-4" at bounding box center [354, 95] width 20 height 12
select select "401"
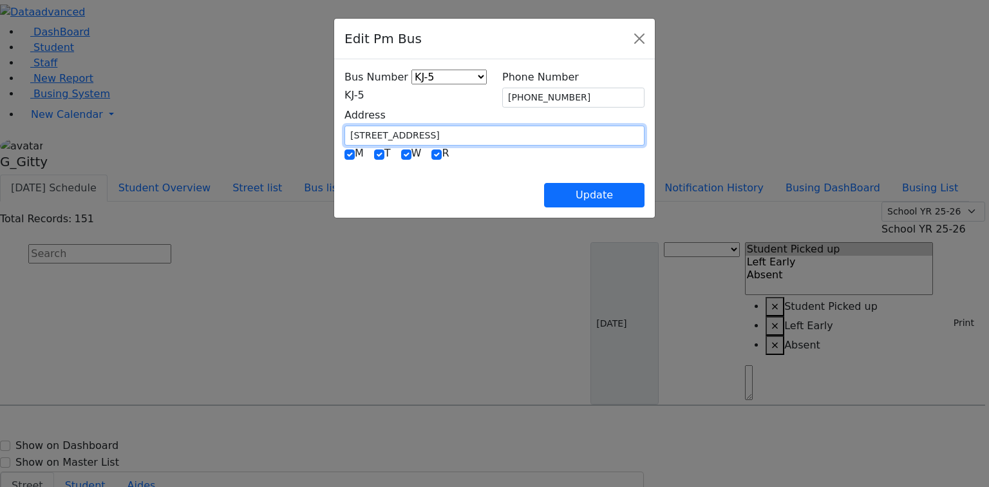
drag, startPoint x: 349, startPoint y: 121, endPoint x: 260, endPoint y: 120, distance: 88.8
click at [337, 120] on div "Address 2 Roanoke Dr." at bounding box center [494, 126] width 315 height 38
type input "1 Hamaspik Way"
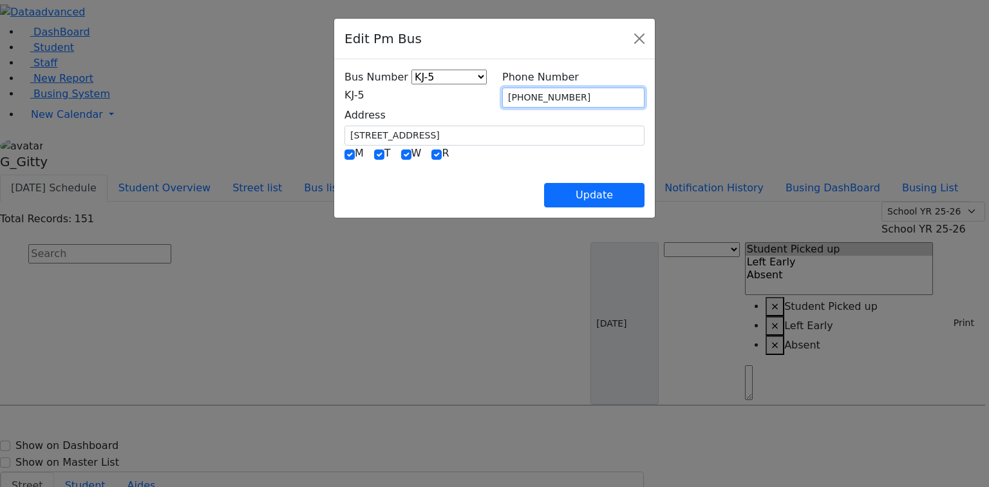
drag, startPoint x: 579, startPoint y: 95, endPoint x: 503, endPoint y: 130, distance: 83.8
click at [474, 95] on div "Bus Number KJ-4 MA-13 RH-20 RV-21 PT KJ-1 KJ-2 KJ-3 KJ-5 KJ-6 KJ-8 WA-9 MW-15 E…" at bounding box center [494, 108] width 315 height 76
click at [523, 154] on div "M T W R" at bounding box center [494, 153] width 300 height 17
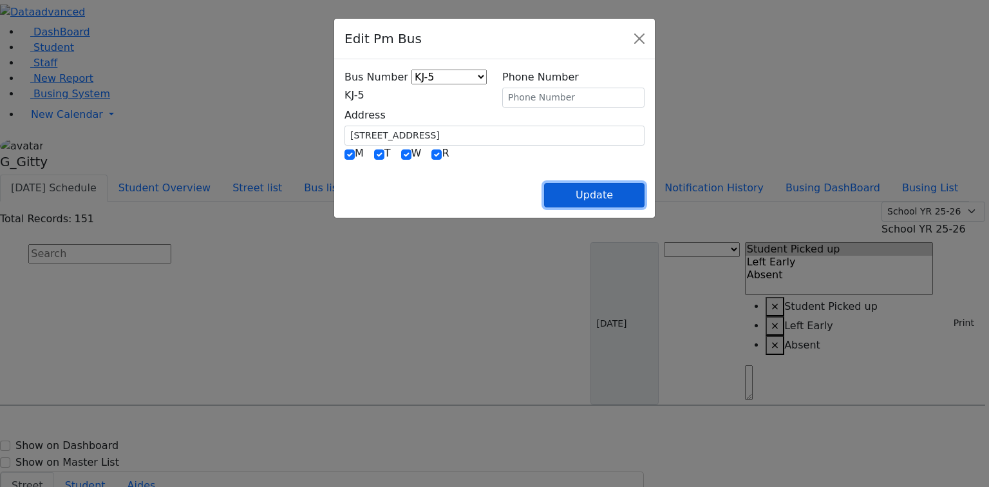
click at [644, 206] on button "Update" at bounding box center [594, 195] width 100 height 24
select select
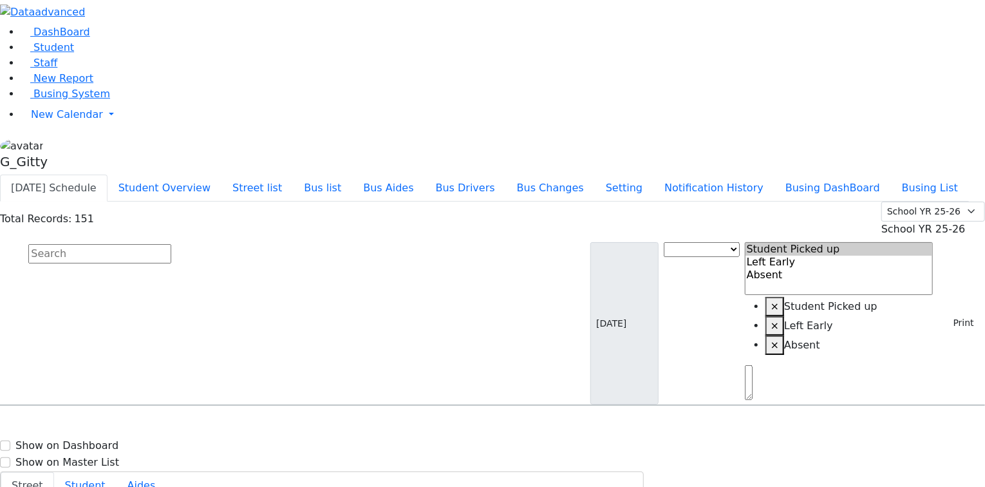
type input "(845) 395-0279"
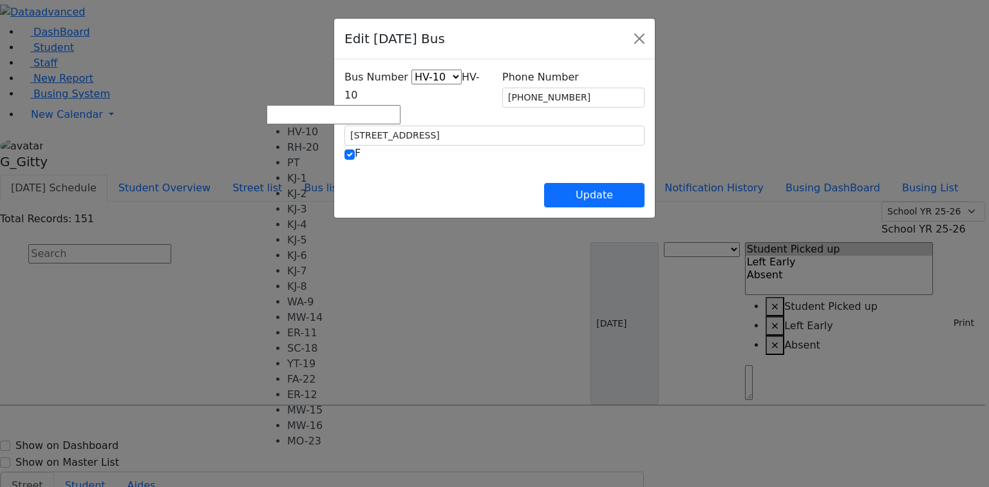
click at [344, 95] on span "HV-10" at bounding box center [411, 86] width 135 height 30
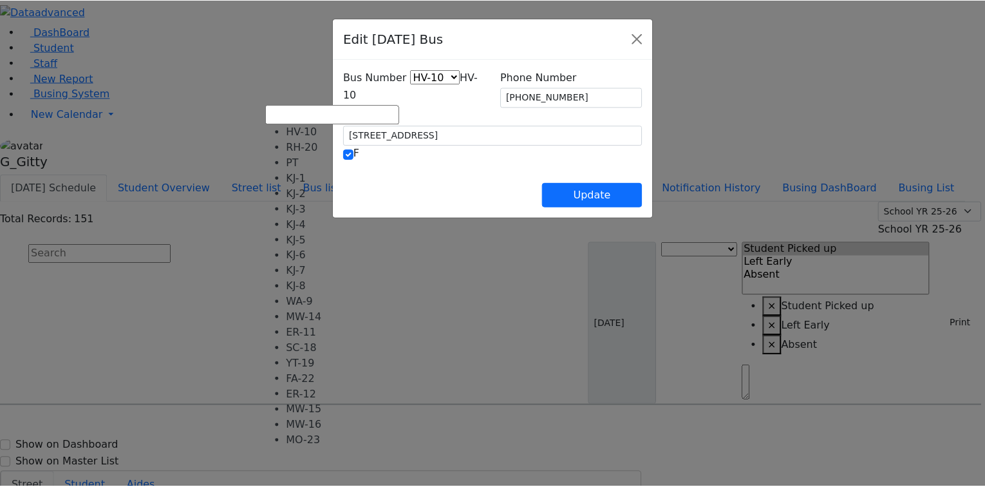
scroll to position [95, 0]
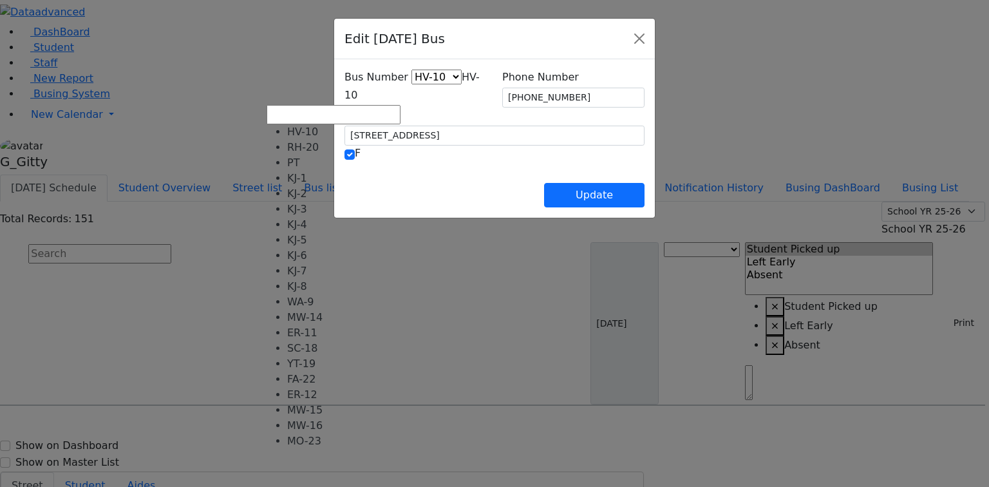
select select "424"
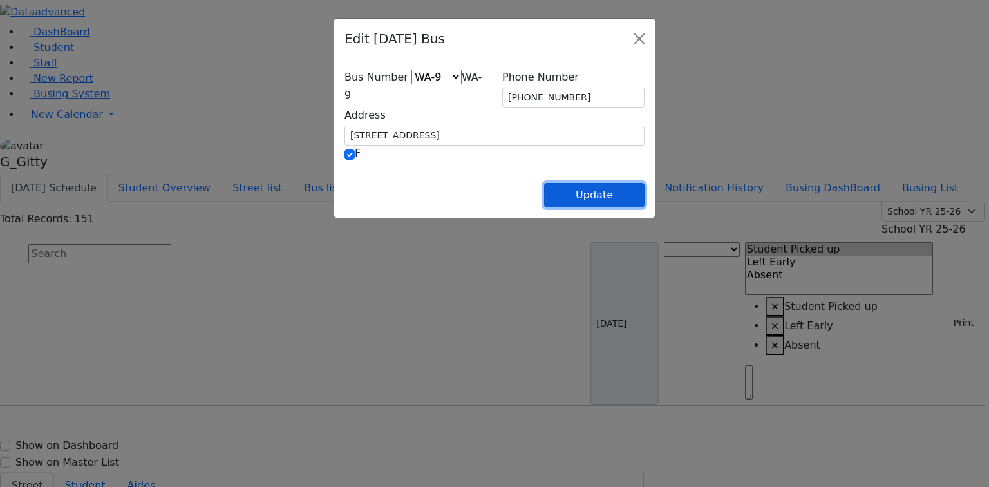
click at [644, 187] on button "Update" at bounding box center [594, 195] width 100 height 24
select select
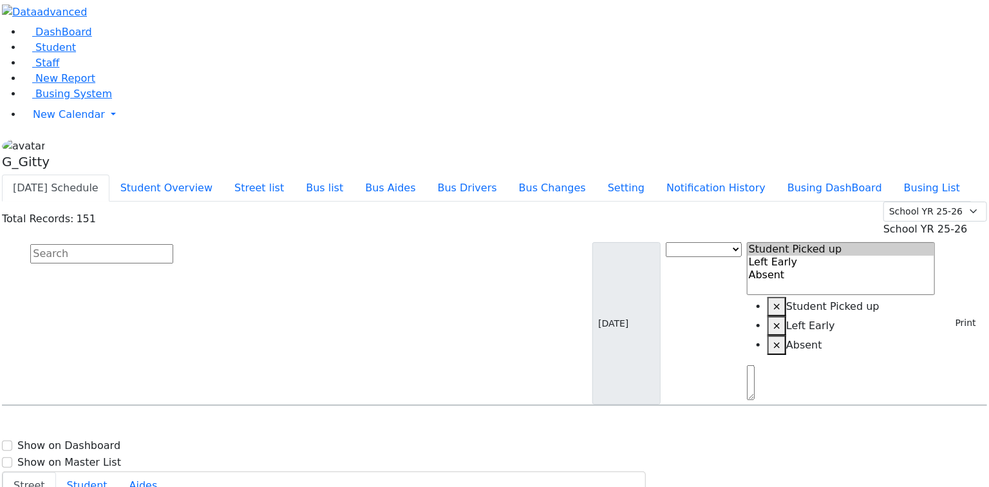
scroll to position [3833, 0]
select select
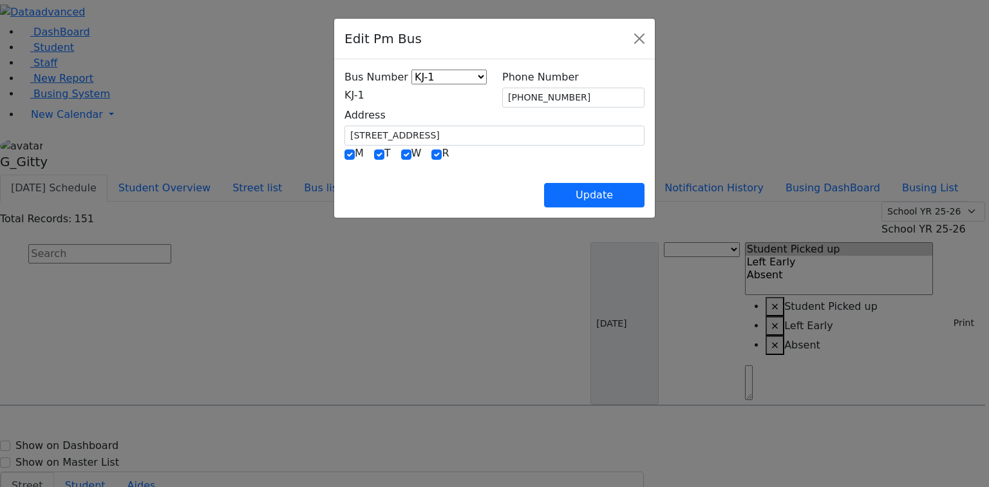
click at [364, 95] on span "KJ-1" at bounding box center [354, 95] width 20 height 12
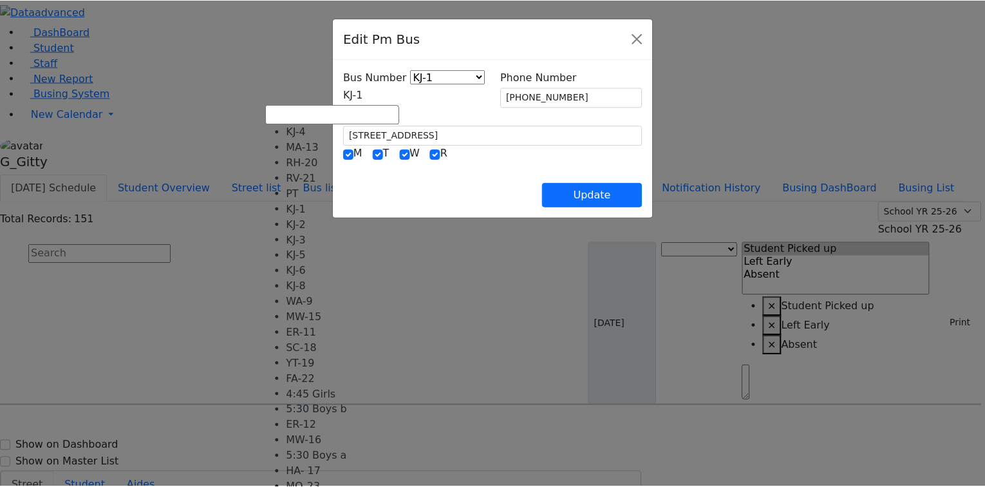
scroll to position [103, 0]
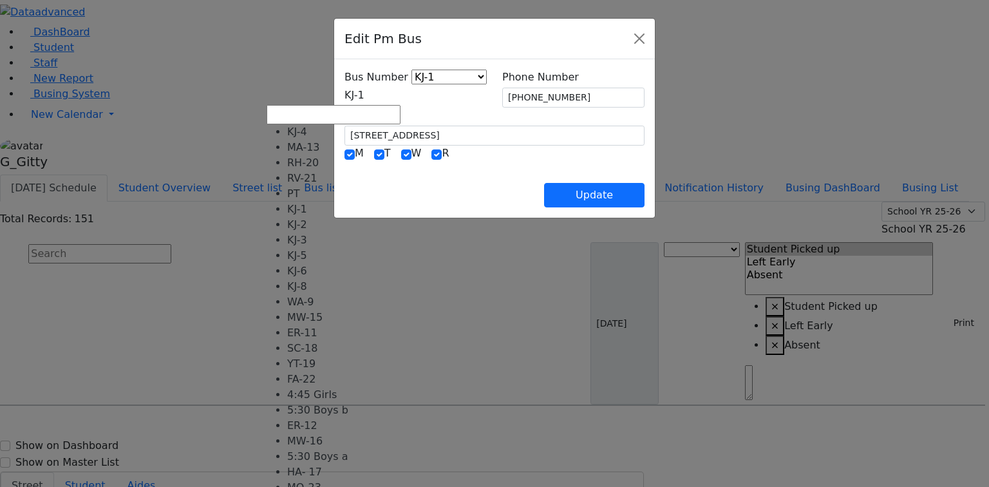
select select "434"
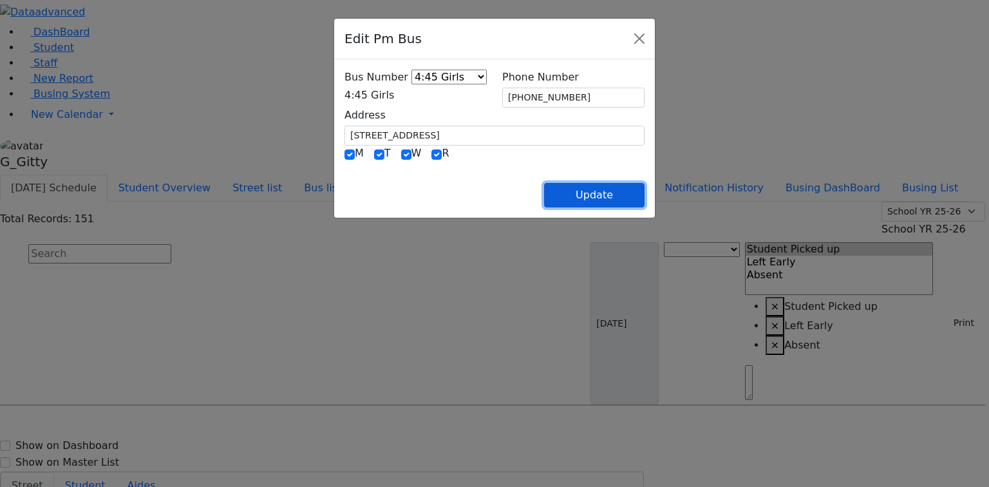
click at [644, 194] on button "Update" at bounding box center [594, 195] width 100 height 24
select select
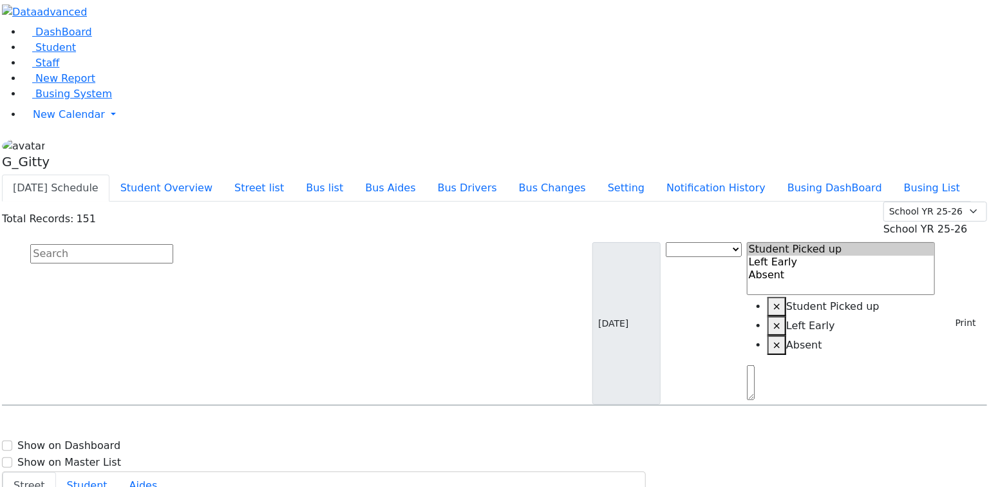
scroll to position [3862, 0]
select select
type input "[PHONE_NUMBER]"
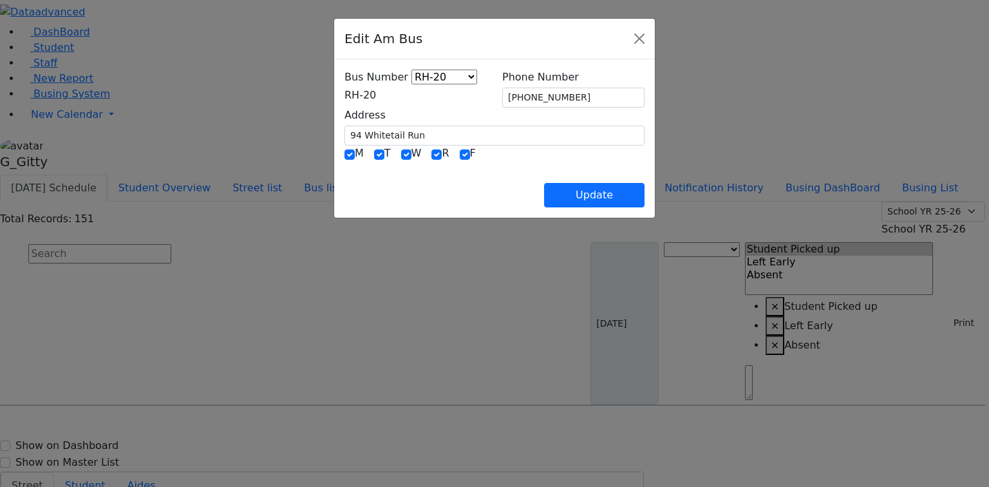
click at [376, 101] on span "RH-20" at bounding box center [360, 95] width 32 height 12
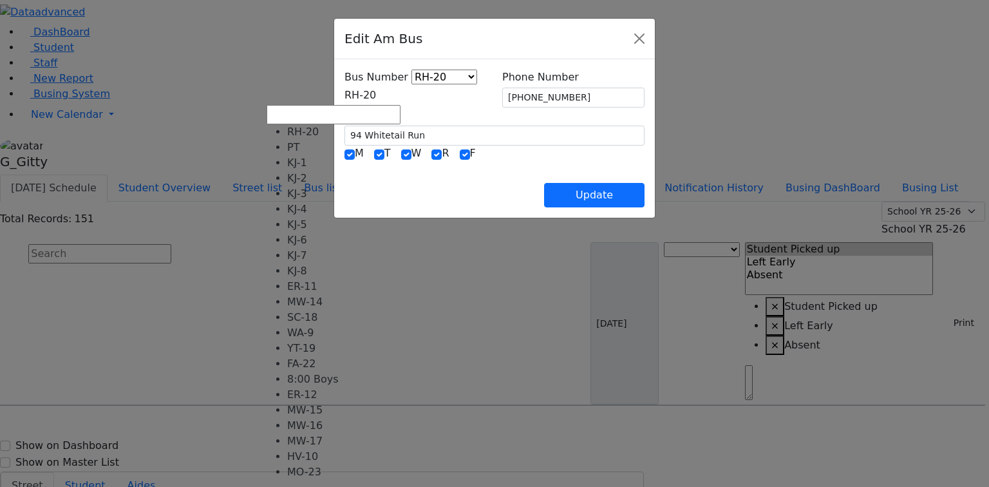
scroll to position [103, 0]
select select "443"
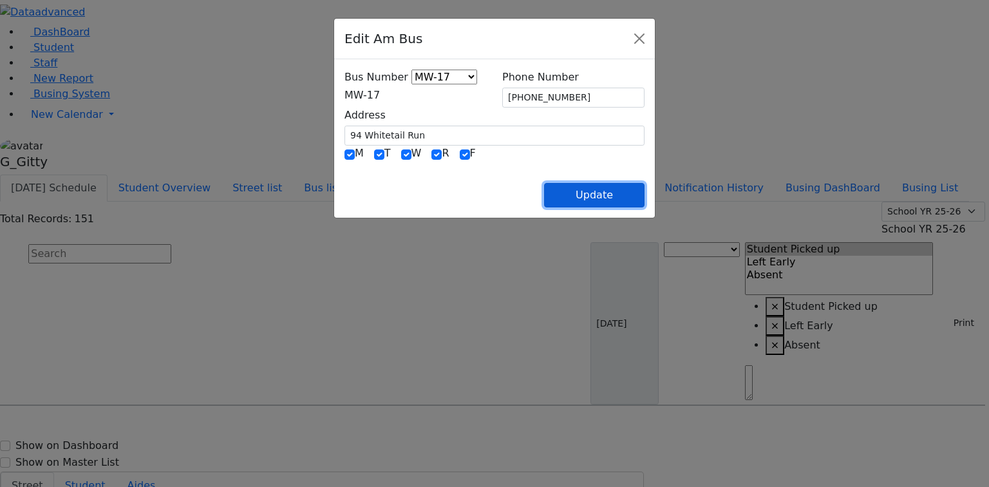
click at [631, 203] on button "Update" at bounding box center [594, 195] width 100 height 24
select select
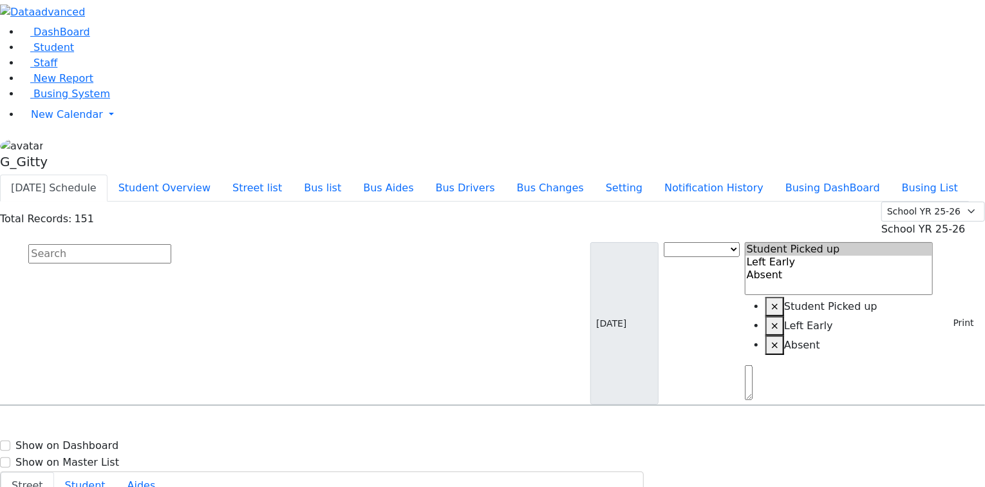
drag, startPoint x: 937, startPoint y: 277, endPoint x: 927, endPoint y: 279, distance: 10.0
type input "(845) 238-6061"
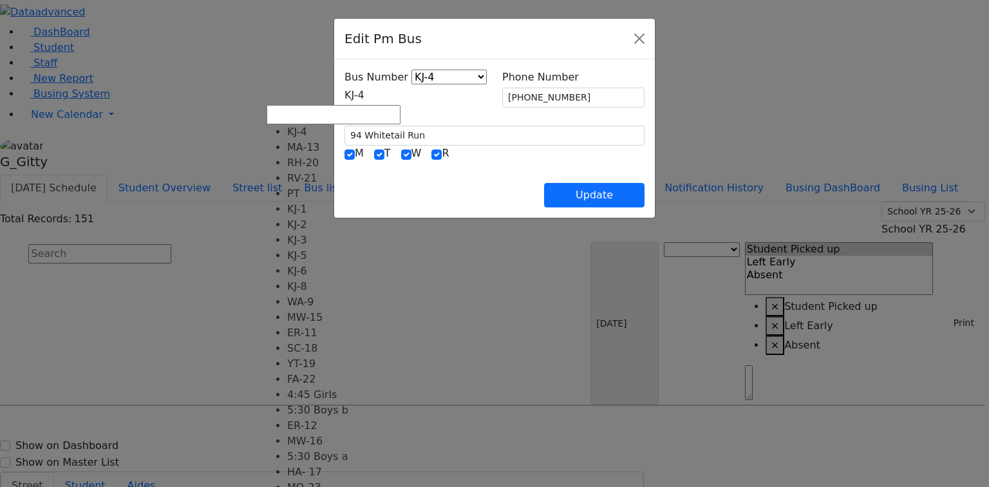
click at [363, 95] on span "KJ-4" at bounding box center [354, 95] width 20 height 12
select select "419"
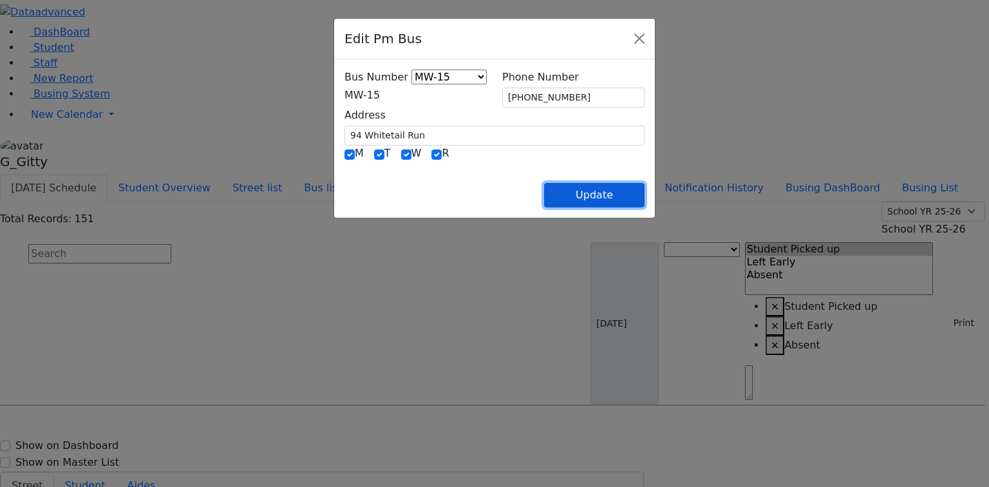
click at [644, 205] on button "Update" at bounding box center [594, 195] width 100 height 24
select select
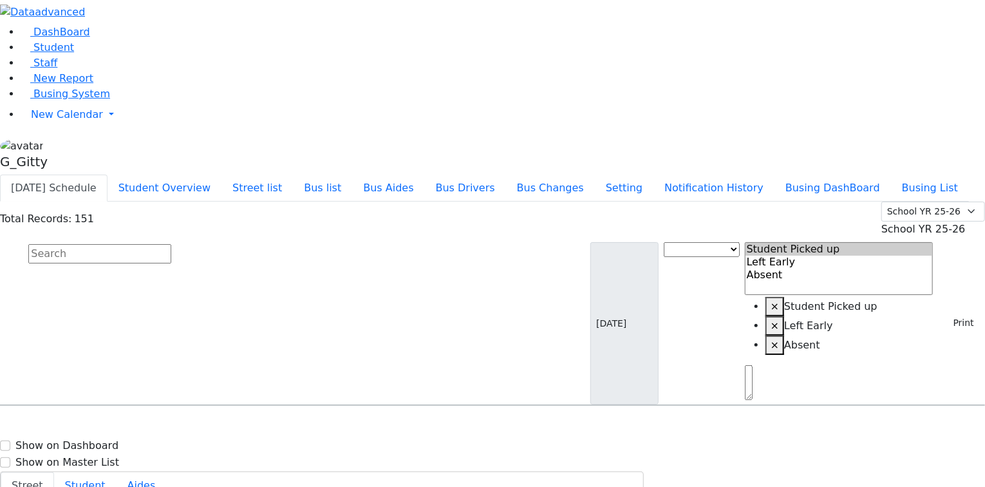
type input "(845) 238-6061"
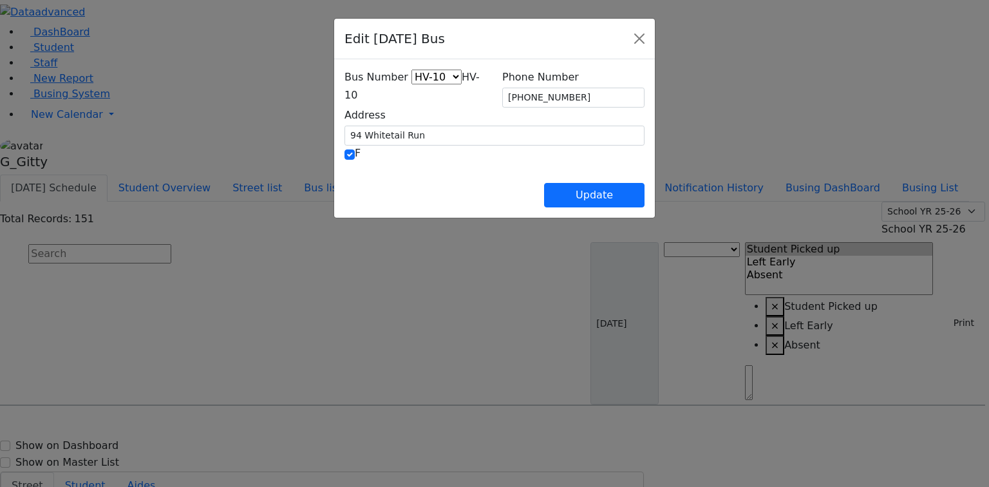
click at [386, 95] on span "HV-10" at bounding box center [411, 86] width 135 height 30
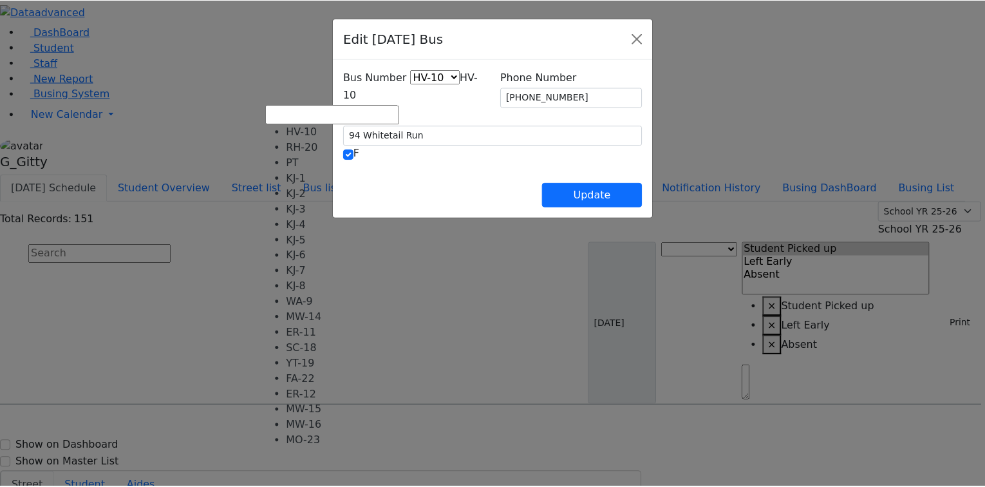
scroll to position [95, 0]
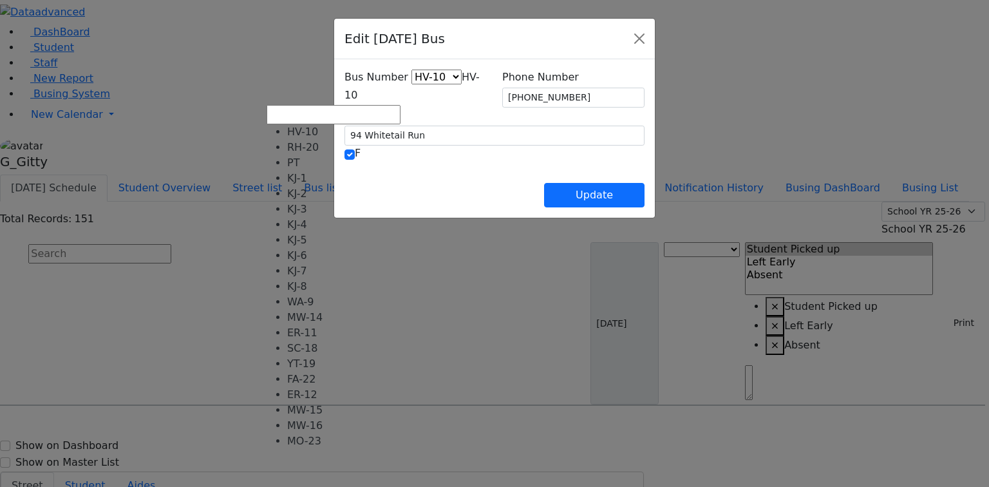
drag, startPoint x: 347, startPoint y: 227, endPoint x: 425, endPoint y: 219, distance: 78.8
select select "444"
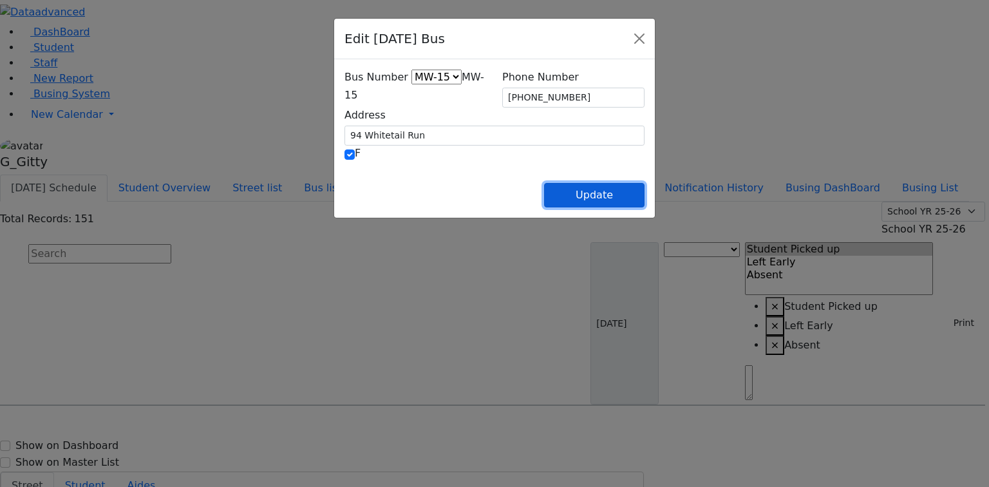
click at [644, 199] on button "Update" at bounding box center [594, 195] width 100 height 24
select select
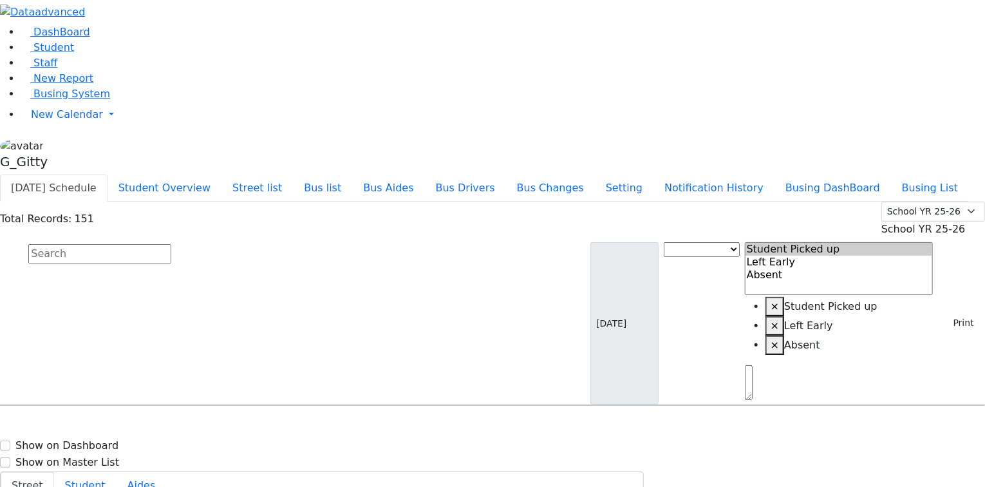
scroll to position [3707, 0]
click at [171, 244] on input "text" at bounding box center [99, 253] width 143 height 19
select select
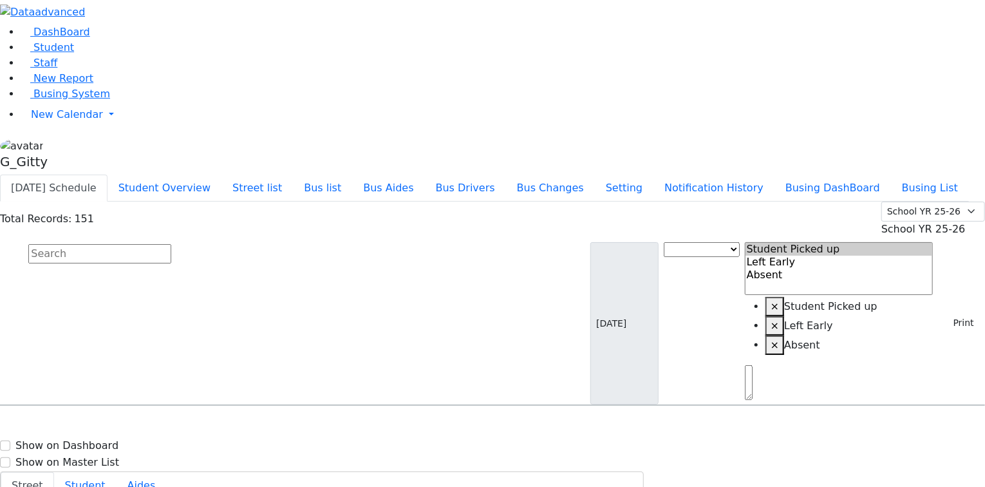
select select
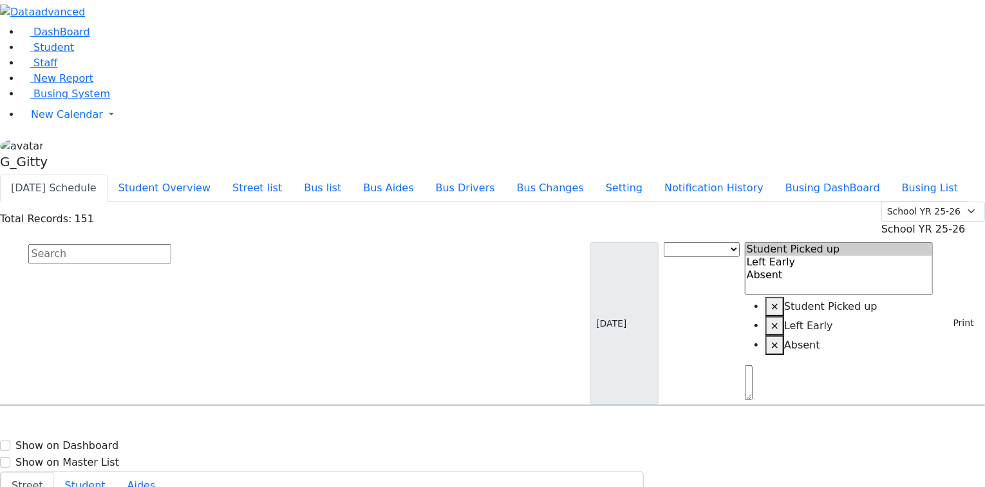
type input "(845) 928-4797"
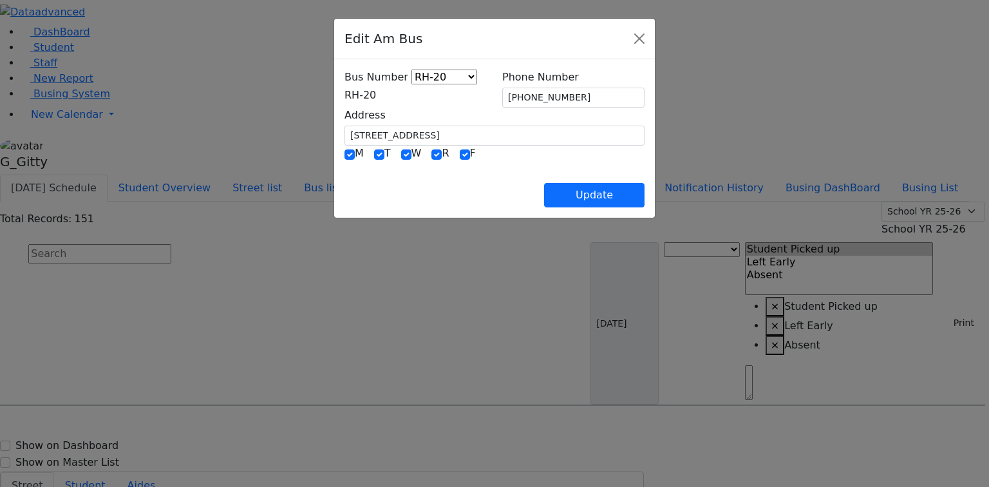
drag, startPoint x: 425, startPoint y: 97, endPoint x: 426, endPoint y: 104, distance: 7.2
click at [376, 101] on span "RH-20" at bounding box center [360, 95] width 32 height 12
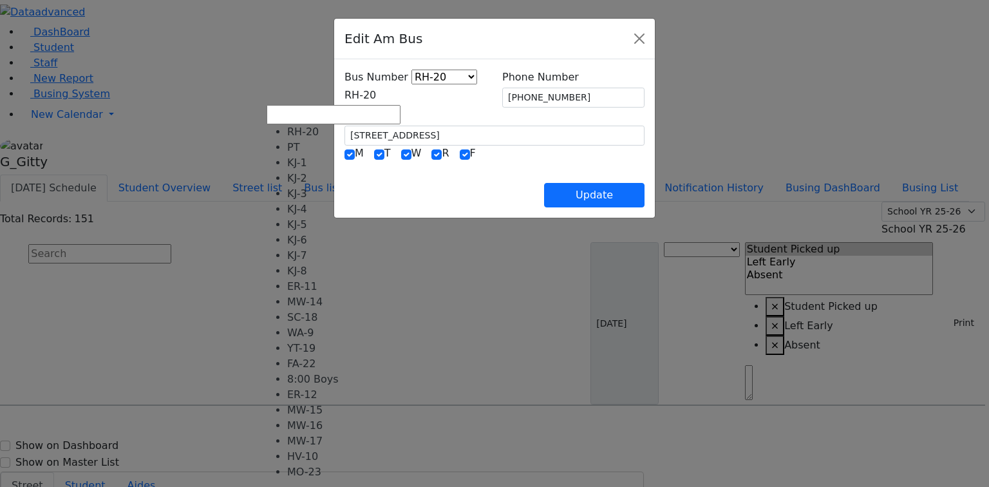
select select "413"
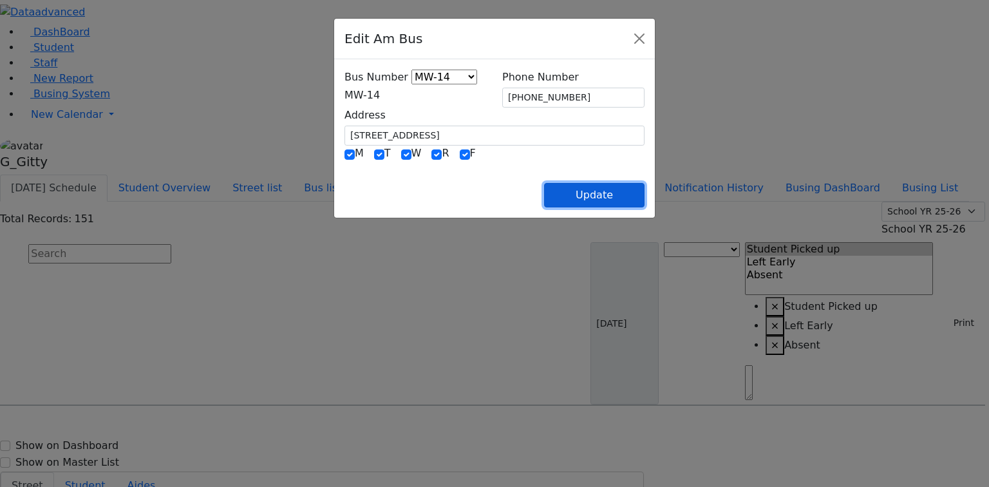
click at [644, 191] on button "Update" at bounding box center [594, 195] width 100 height 24
select select
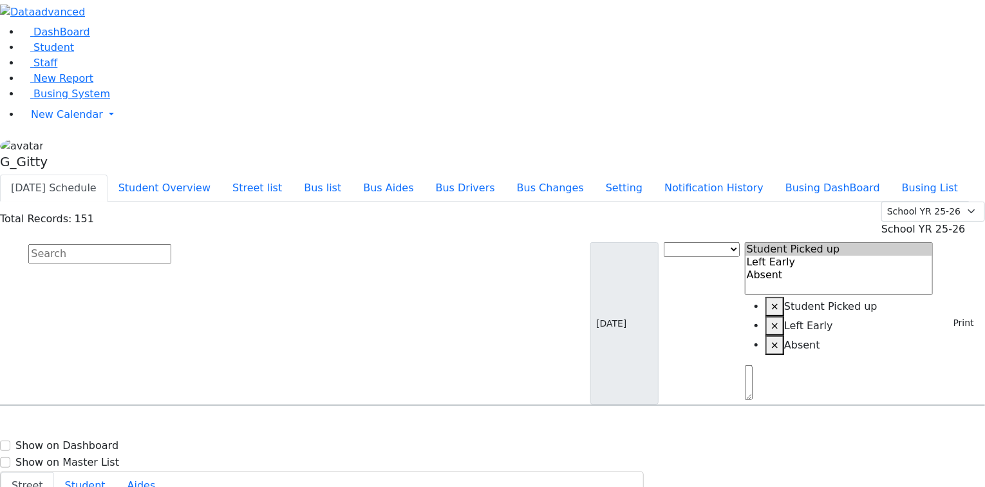
type input "(845) 928-4797"
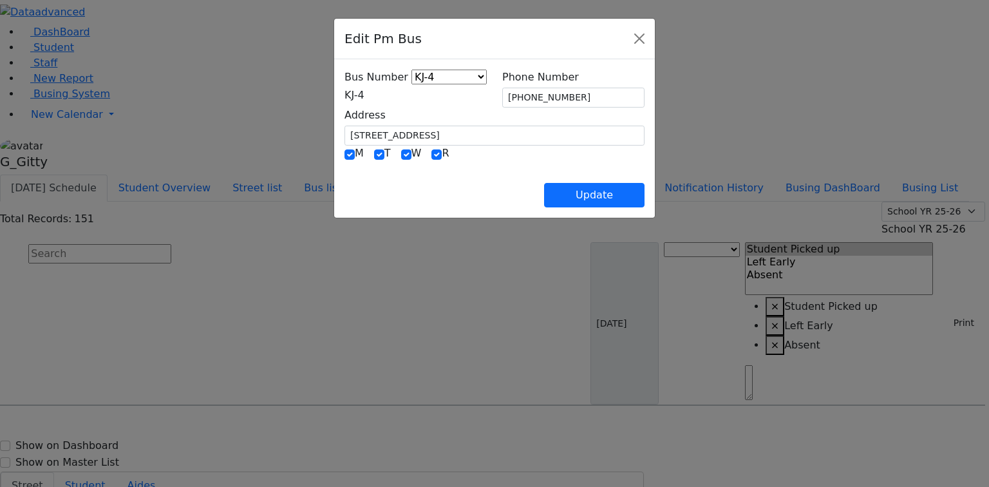
click at [355, 95] on span "KJ-4" at bounding box center [354, 95] width 20 height 12
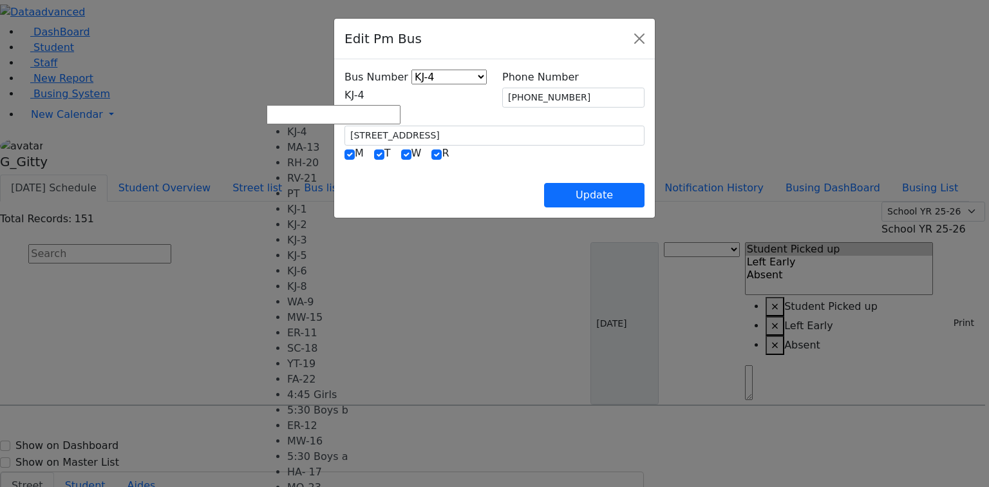
scroll to position [51, 0]
select select "419"
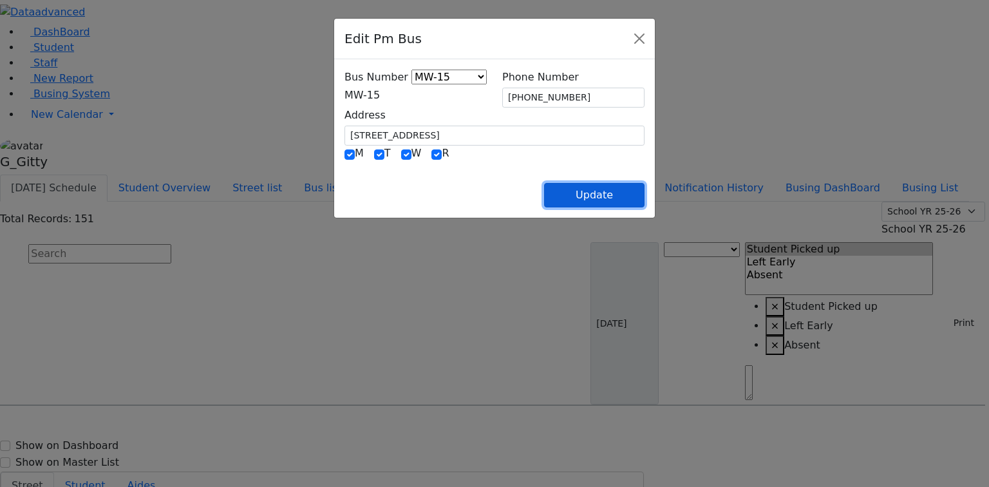
click at [644, 184] on button "Update" at bounding box center [594, 195] width 100 height 24
select select
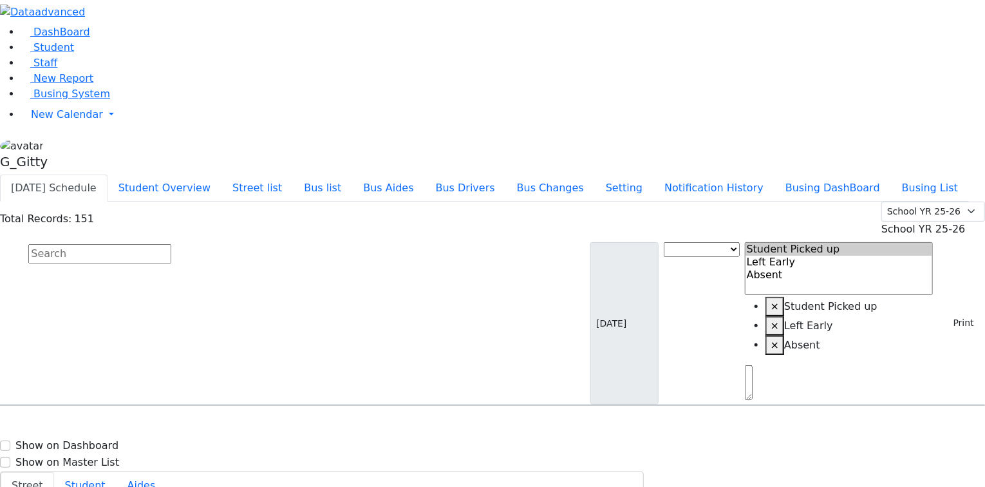
type input "(845) 928-4797"
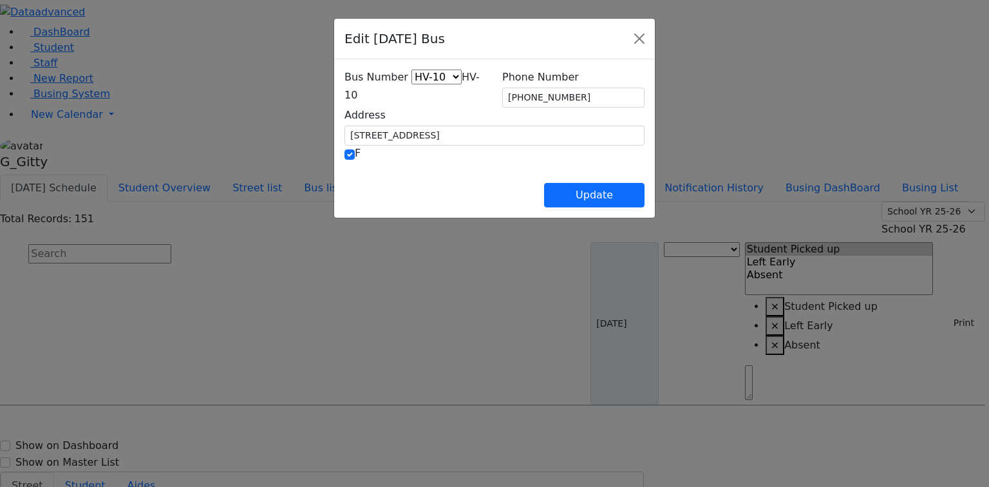
click at [351, 98] on span "HV-10" at bounding box center [411, 86] width 135 height 30
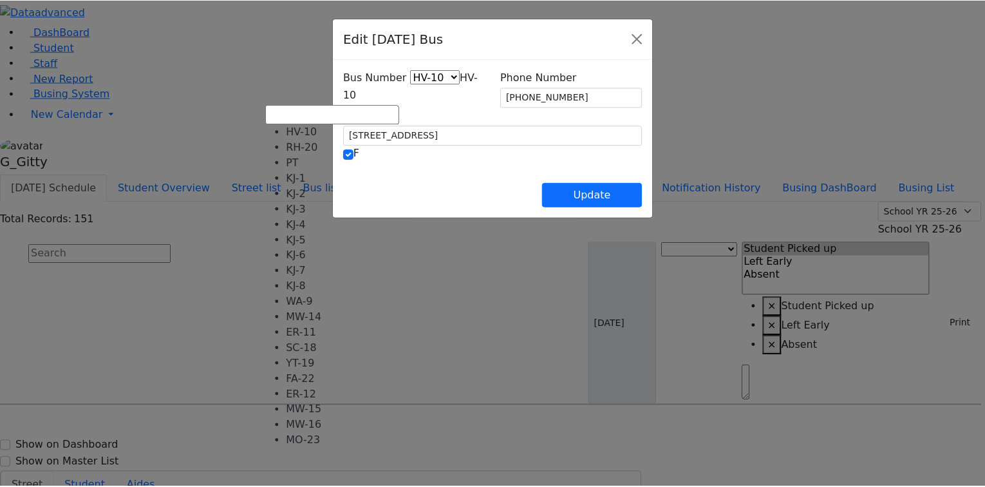
scroll to position [95, 0]
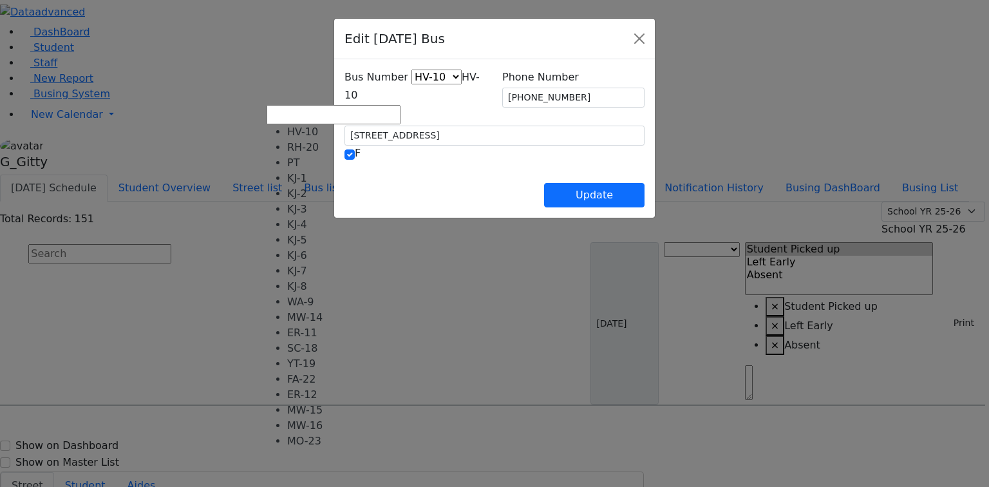
select select "425"
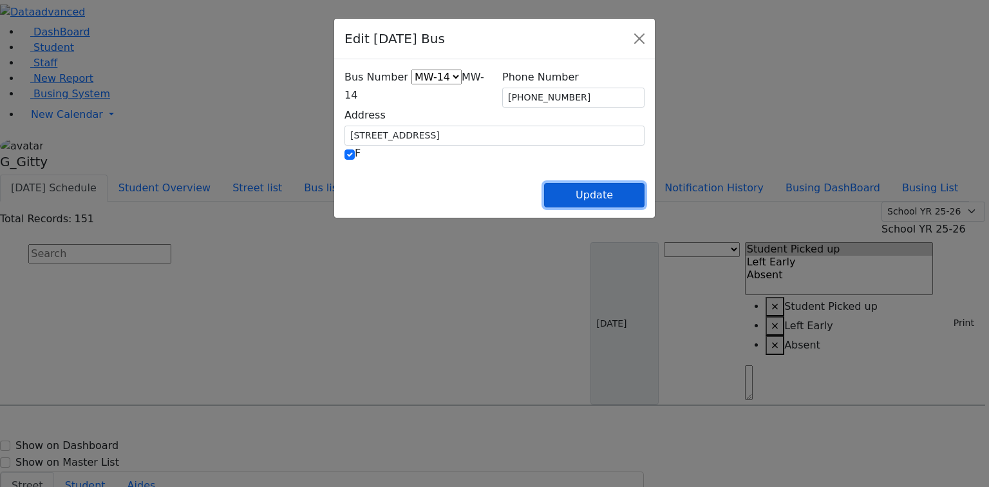
click at [644, 191] on button "Update" at bounding box center [594, 195] width 100 height 24
select select
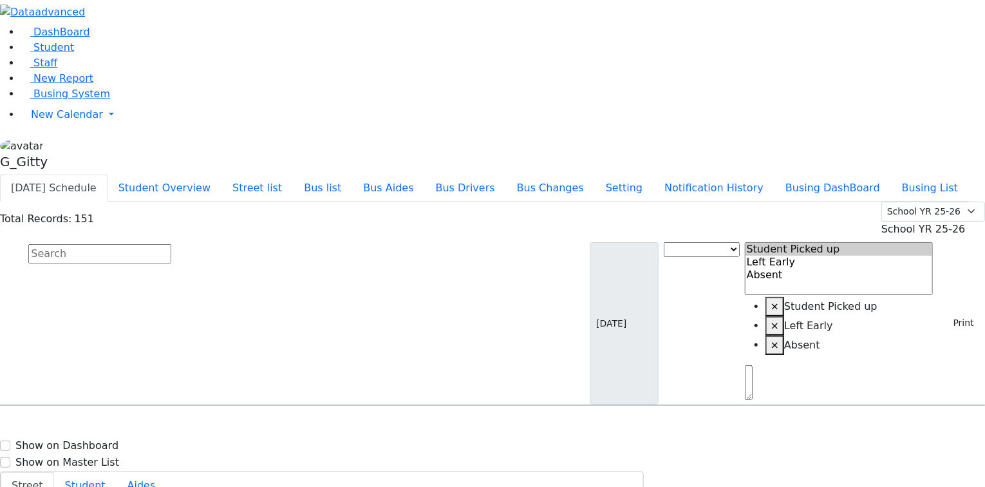
select select
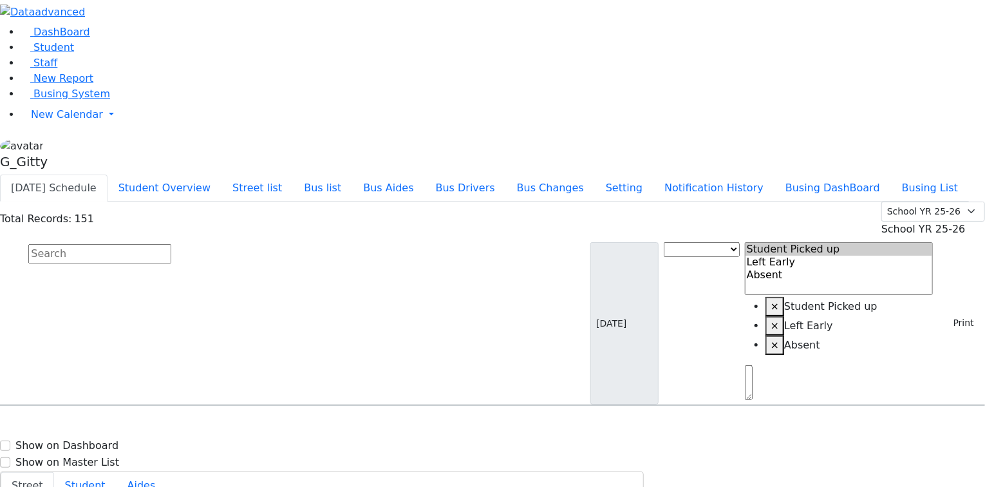
type input "(845) 425-1557"
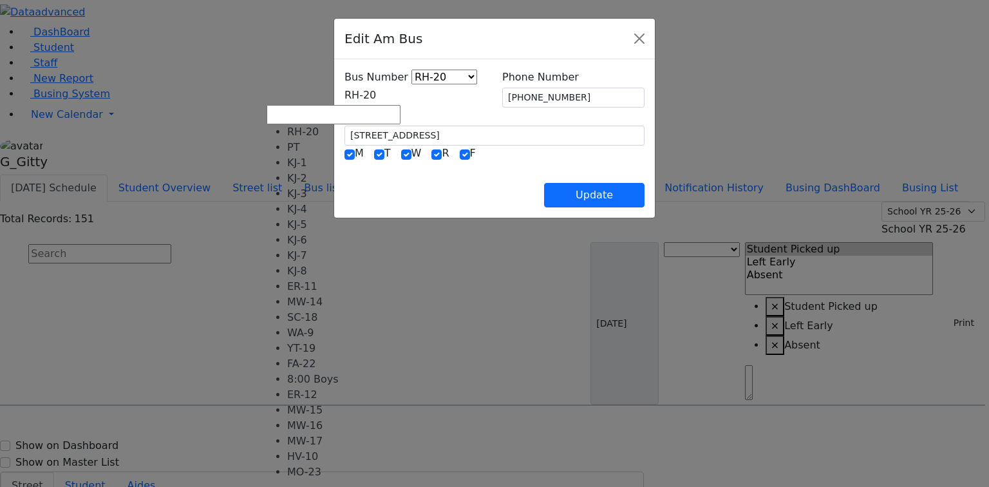
click at [376, 97] on span "RH-20" at bounding box center [360, 95] width 32 height 12
drag, startPoint x: 328, startPoint y: 190, endPoint x: 335, endPoint y: 192, distance: 8.1
select select "438"
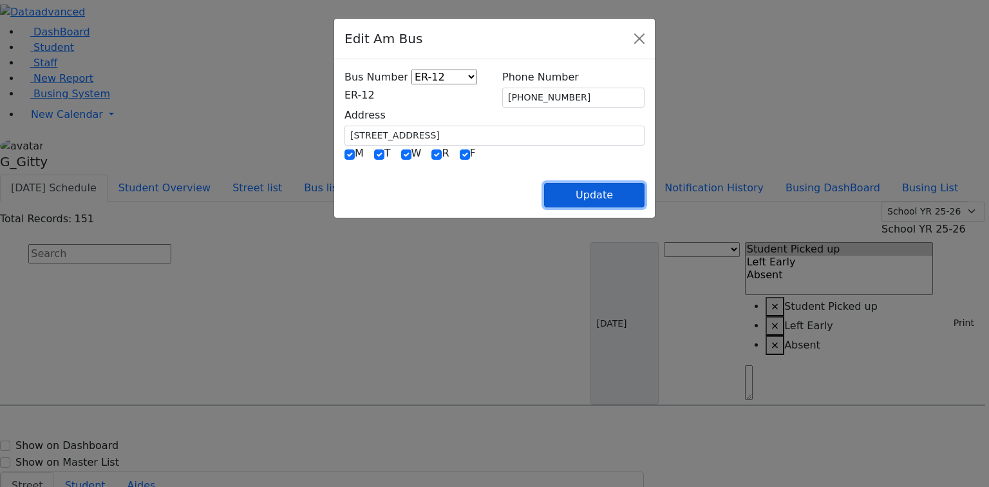
click at [644, 192] on button "Update" at bounding box center [594, 195] width 100 height 24
select select
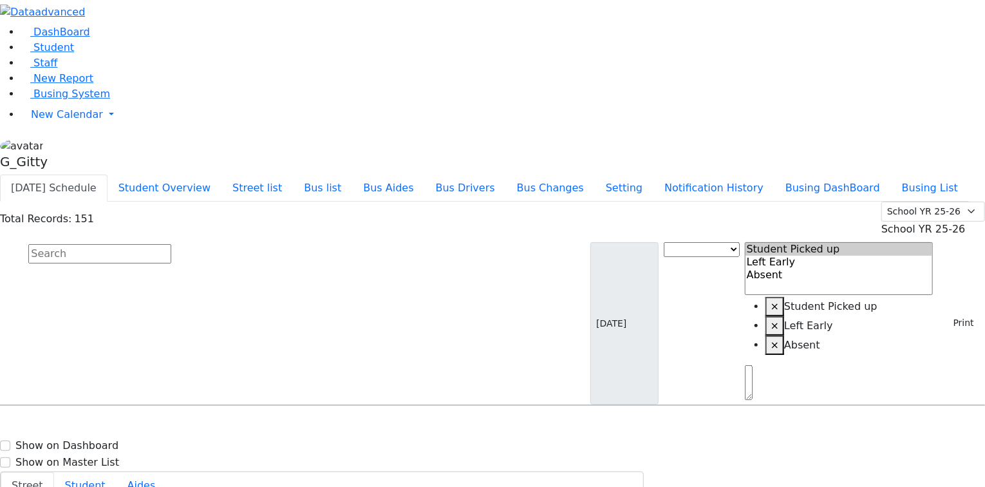
type input "(845) 425-1557"
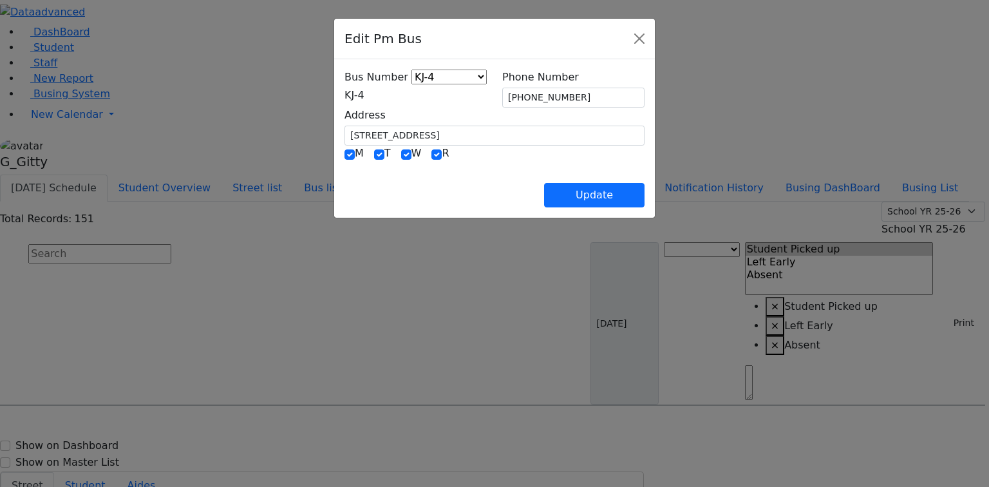
click at [344, 95] on span "KJ-4" at bounding box center [354, 95] width 20 height 12
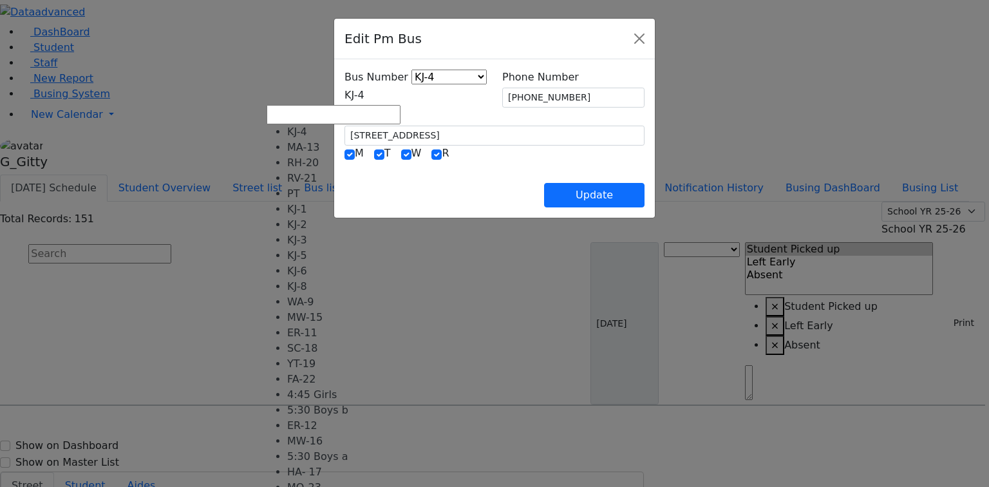
scroll to position [103, 0]
select select "439"
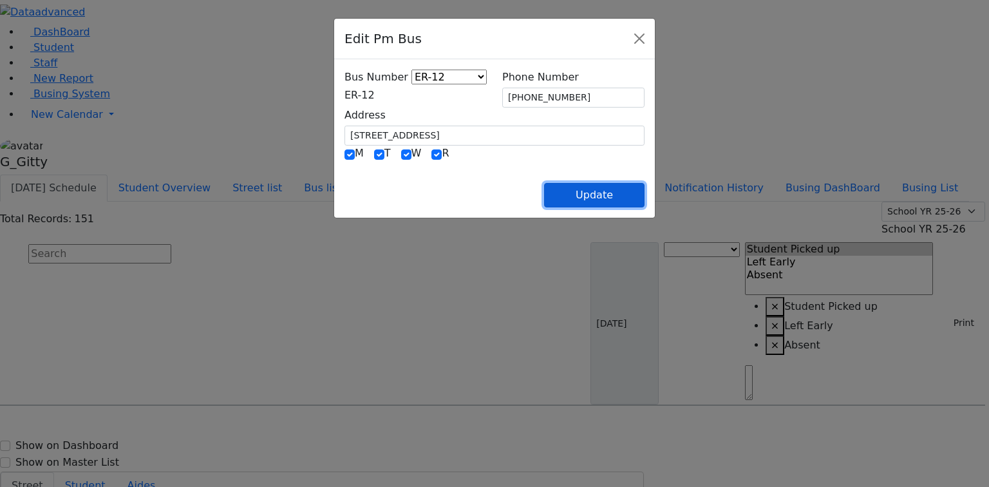
click at [644, 188] on button "Update" at bounding box center [594, 195] width 100 height 24
select select
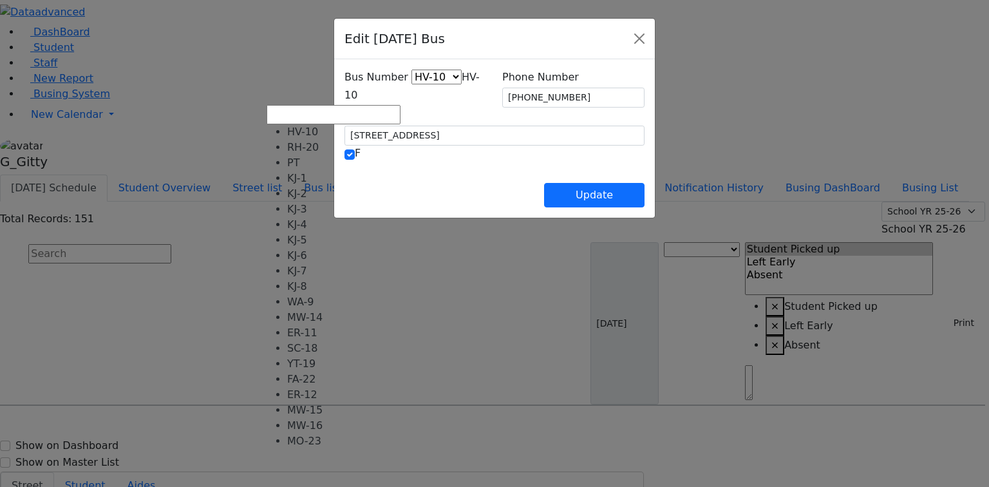
click at [366, 100] on span "HV-10" at bounding box center [411, 86] width 135 height 30
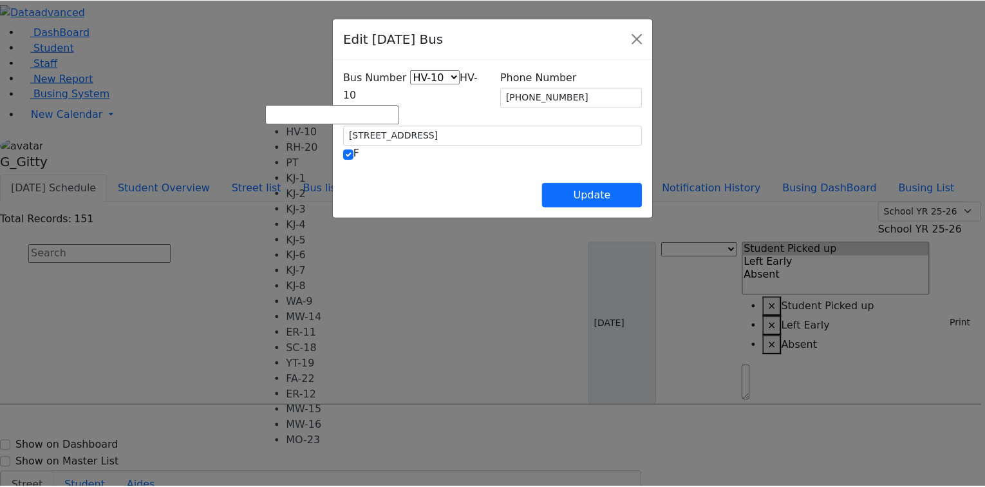
scroll to position [95, 0]
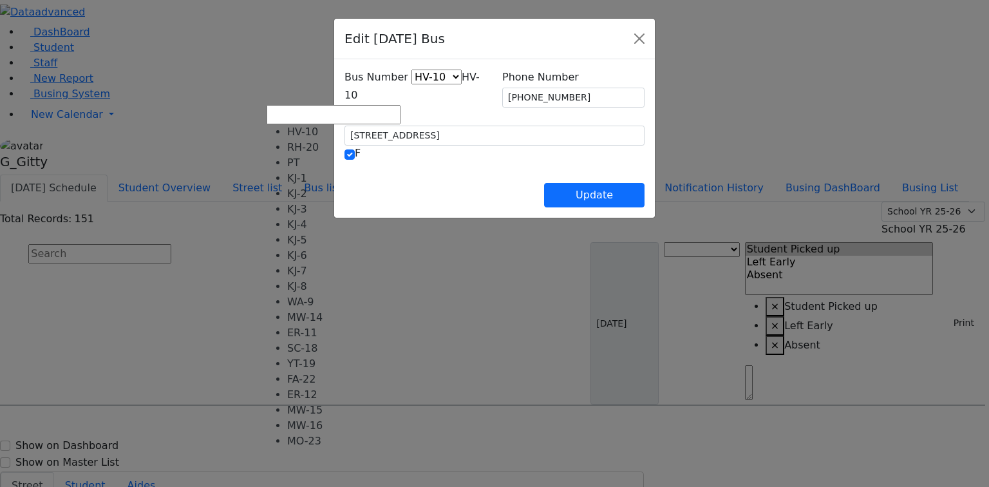
select select "440"
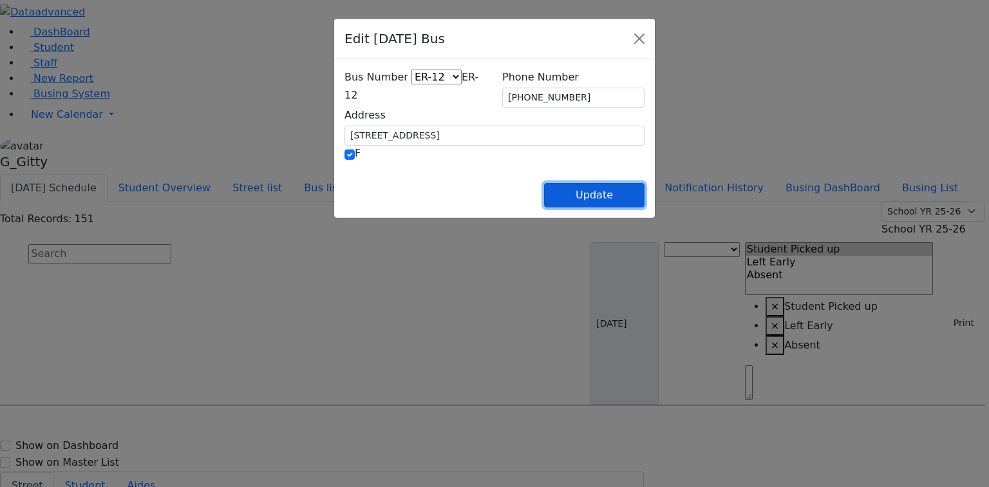
click at [638, 198] on button "Update" at bounding box center [594, 195] width 100 height 24
select select
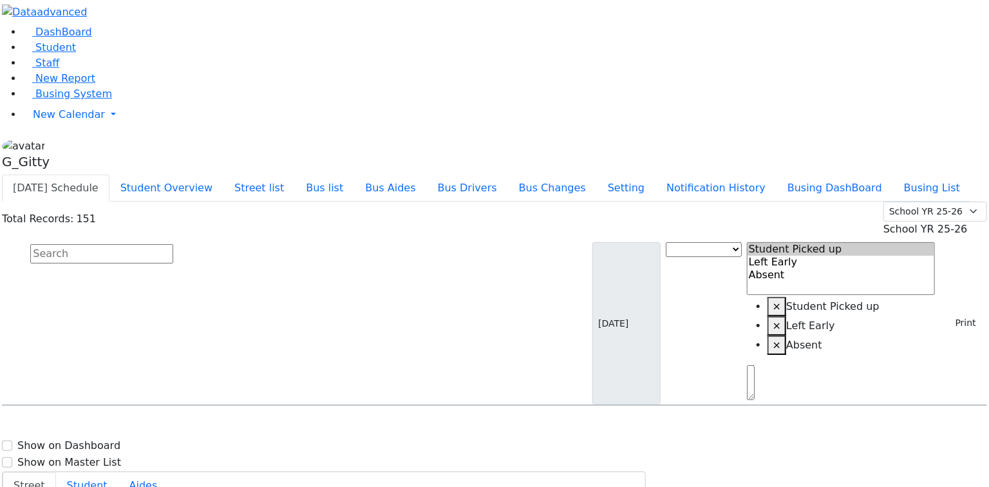
scroll to position [3913, 0]
drag, startPoint x: 239, startPoint y: 360, endPoint x: 247, endPoint y: 358, distance: 8.8
select select
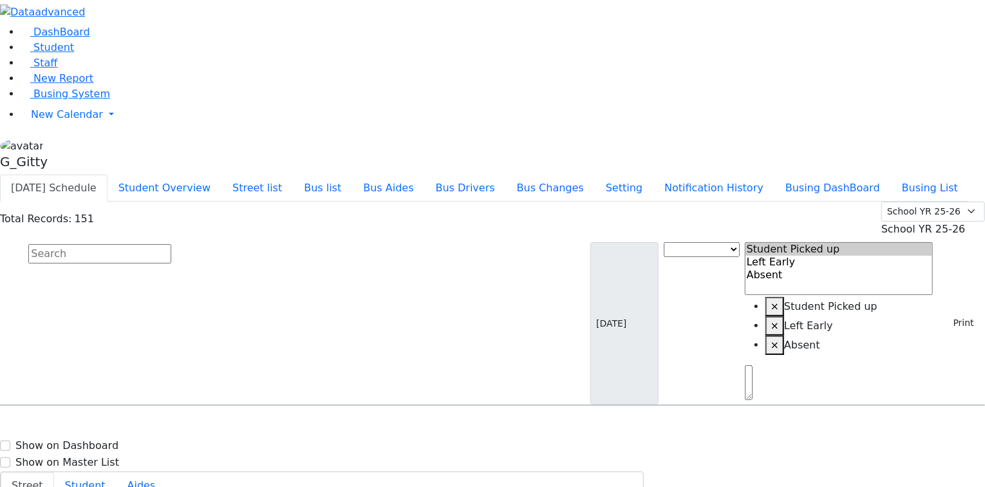
type input "(845) 354-6121"
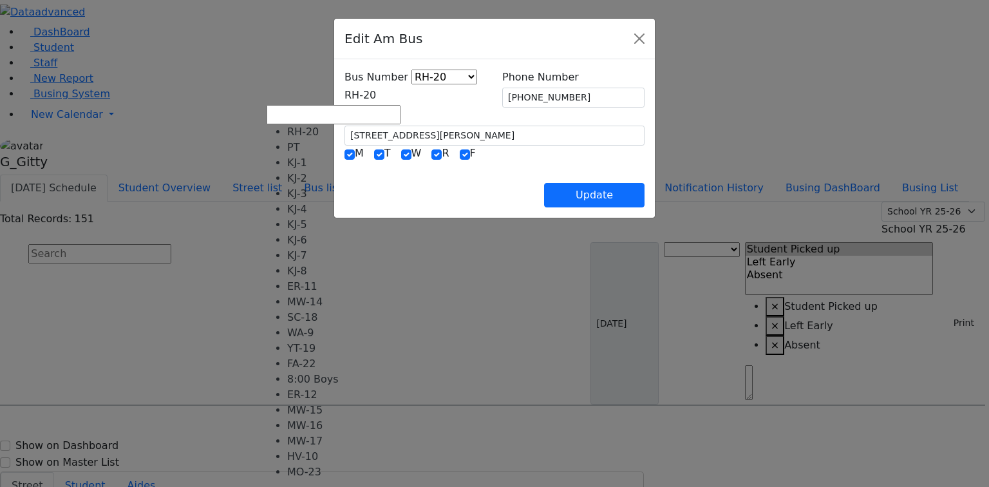
click at [376, 95] on span "RH-20" at bounding box center [360, 95] width 32 height 12
click at [364, 98] on span "KJ-8" at bounding box center [354, 95] width 20 height 12
select select "412"
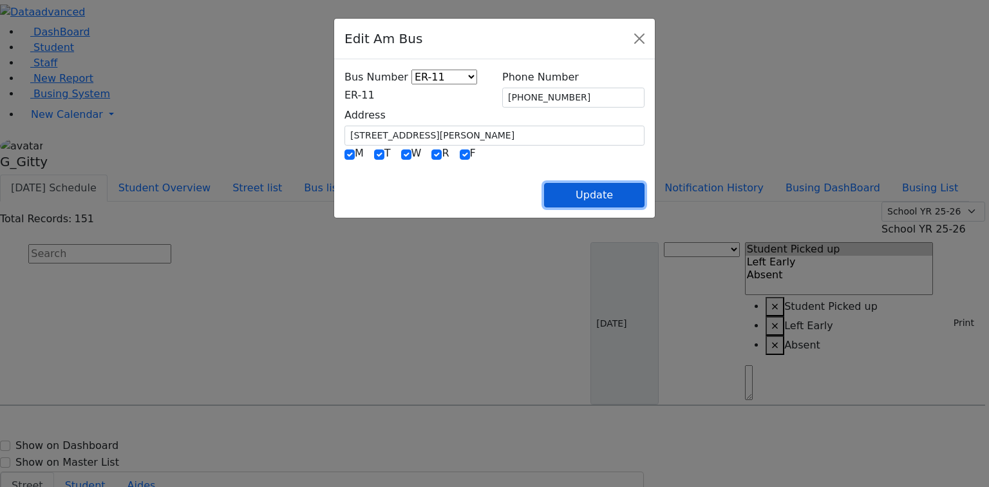
click at [644, 198] on button "Update" at bounding box center [594, 195] width 100 height 24
select select
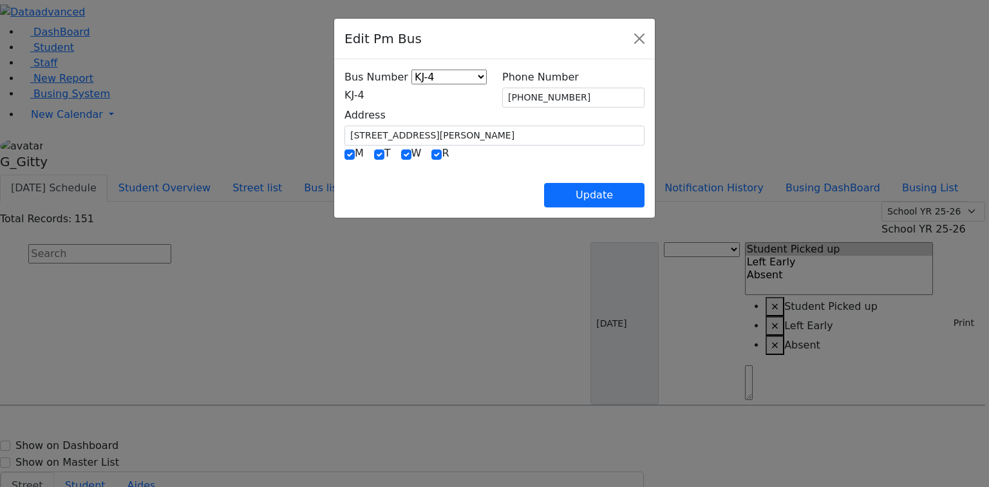
drag, startPoint x: 296, startPoint y: 85, endPoint x: 303, endPoint y: 93, distance: 10.5
click at [344, 90] on div "Bus Number KJ-4 MA-13 RH-20 RV-21 PT KJ-1 KJ-2 KJ-3 KJ-5 KJ-6 KJ-8 WA-9 MW-15 E…" at bounding box center [415, 86] width 142 height 33
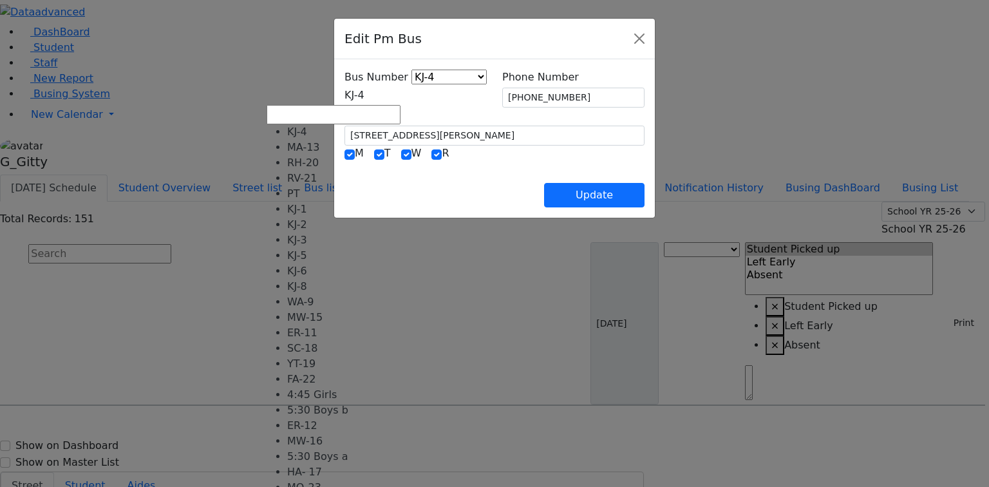
drag, startPoint x: 303, startPoint y: 93, endPoint x: 311, endPoint y: 113, distance: 22.0
click at [344, 93] on span "KJ-4" at bounding box center [354, 95] width 20 height 12
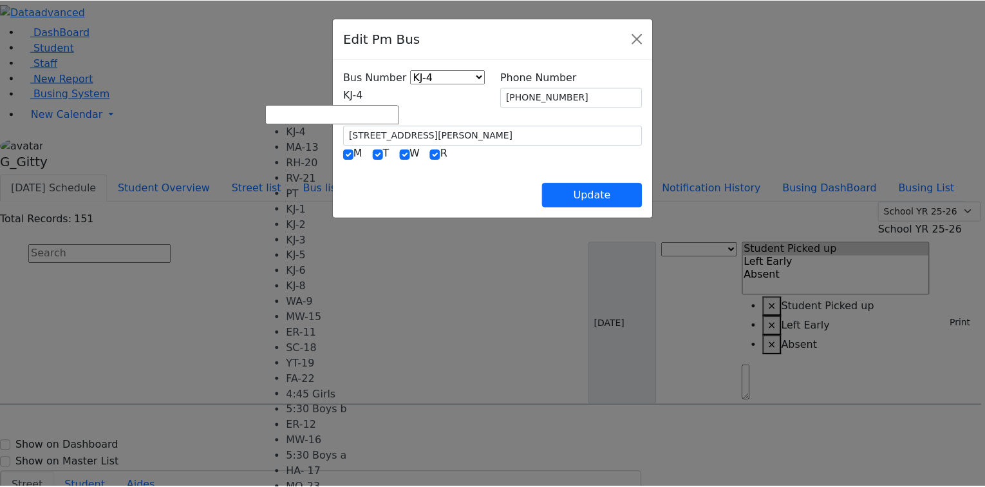
scroll to position [127, 0]
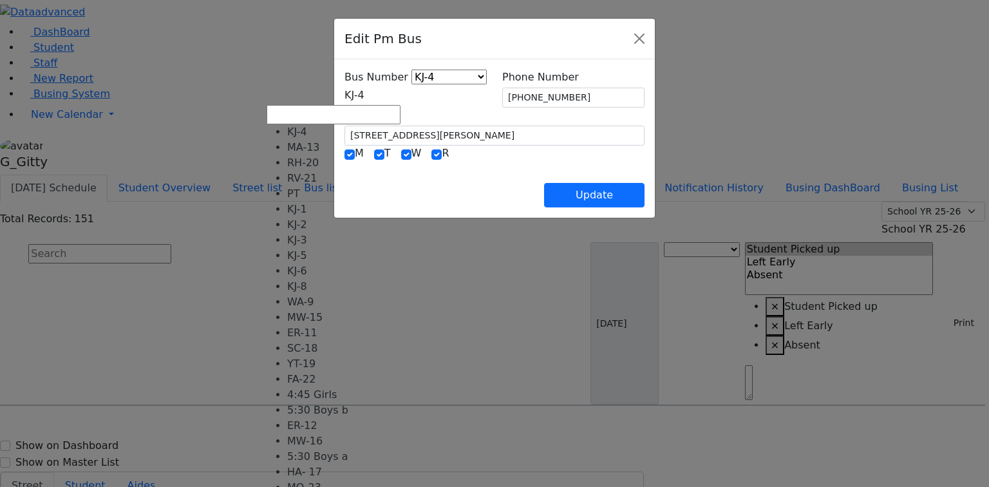
select select "420"
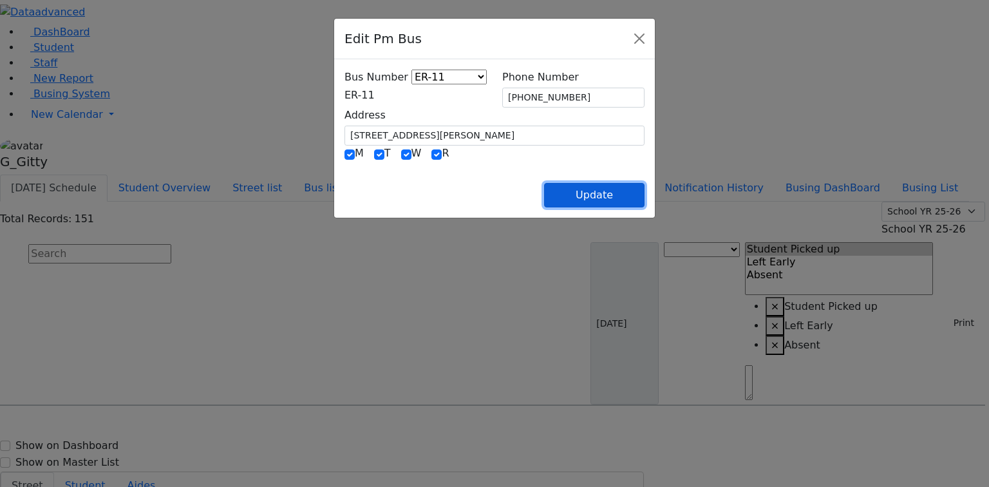
click at [644, 183] on button "Update" at bounding box center [594, 195] width 100 height 24
select select
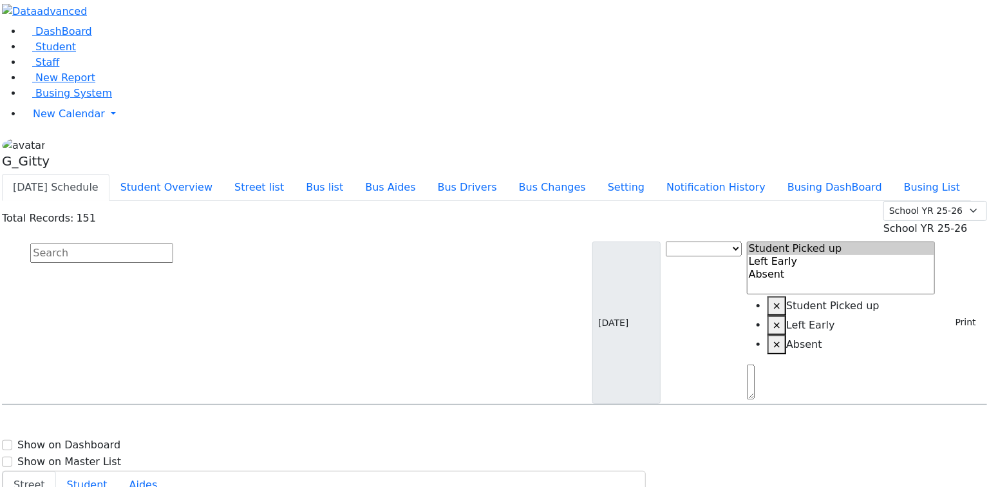
scroll to position [19, 0]
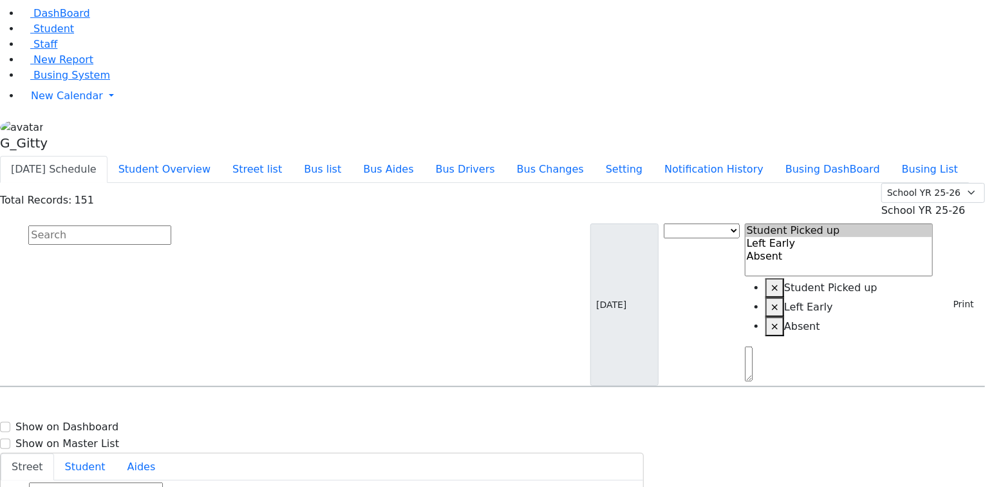
type input "(845) 354-6121"
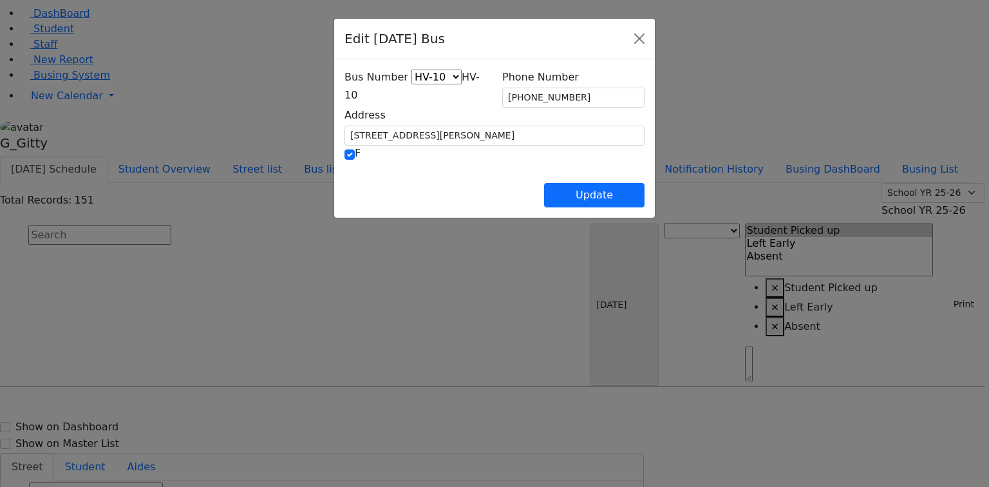
click at [396, 94] on span "HV-10" at bounding box center [411, 86] width 135 height 30
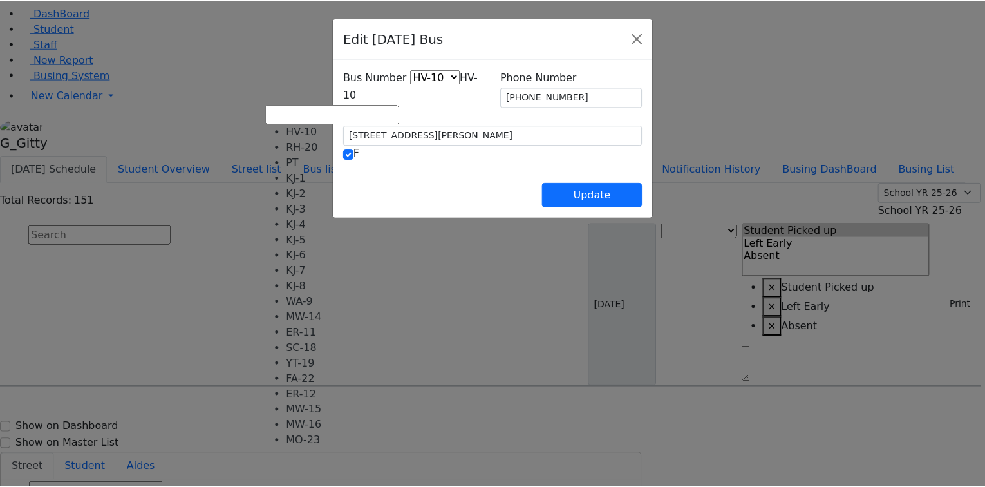
scroll to position [95, 0]
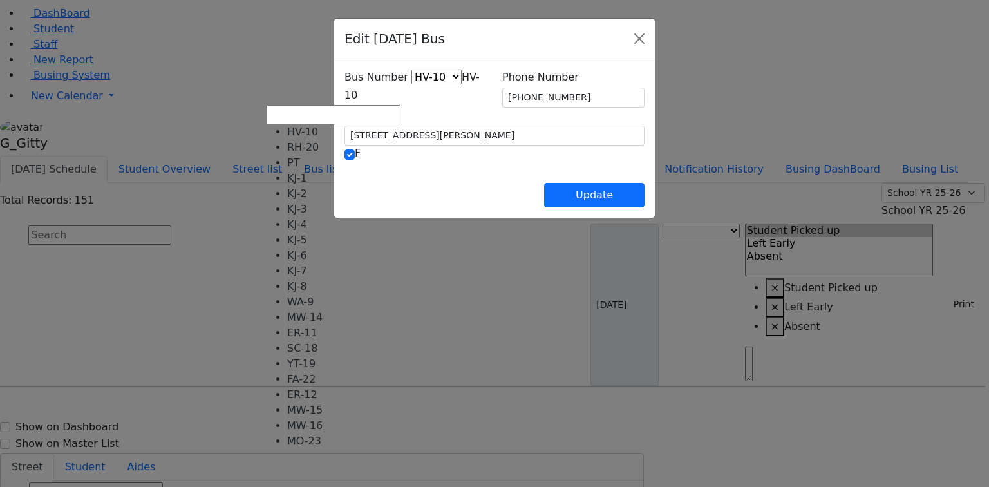
select select "426"
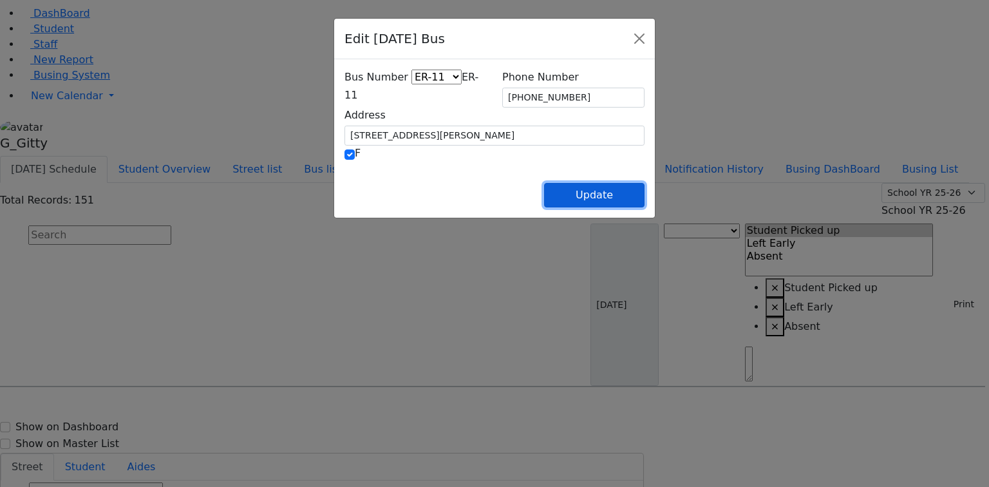
click at [644, 198] on button "Update" at bounding box center [594, 195] width 100 height 24
select select
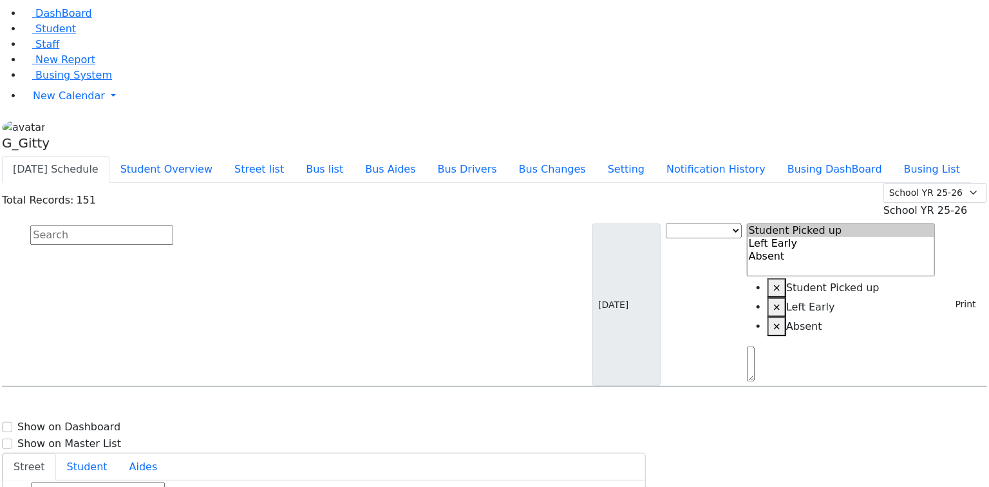
scroll to position [3913, 0]
select select
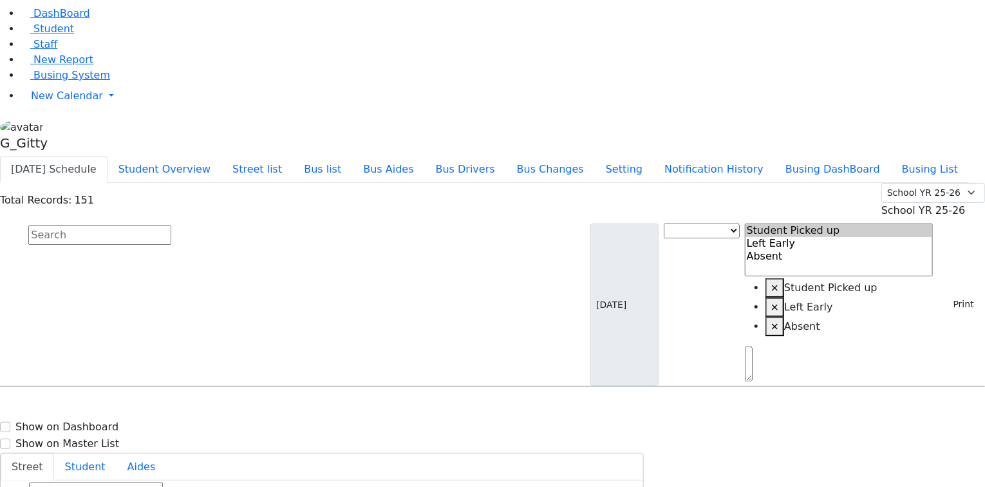
type input "(914) 653-4213"
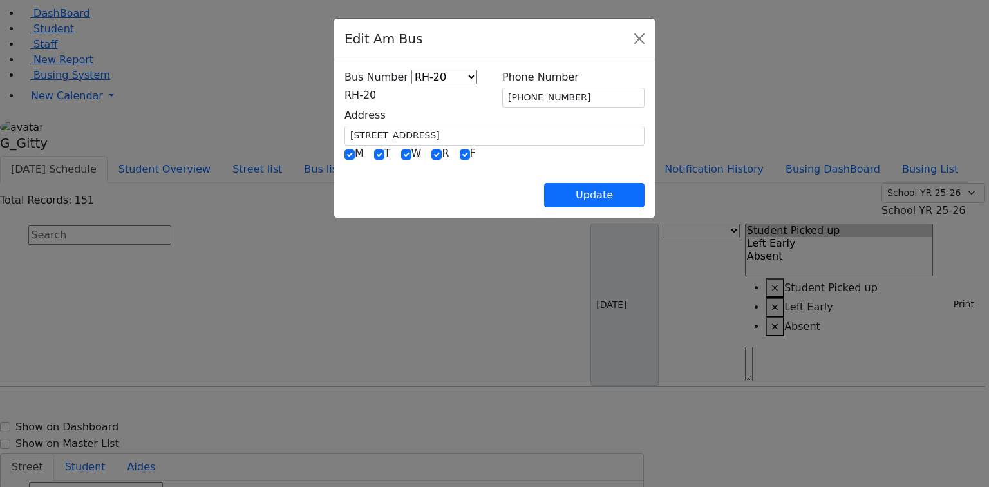
click at [344, 93] on span "RH-20" at bounding box center [360, 95] width 32 height 12
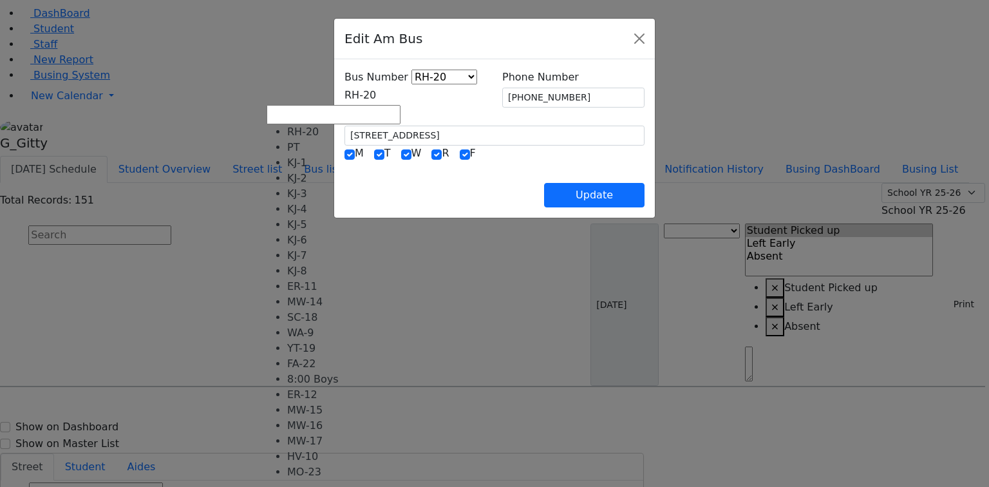
scroll to position [103, 0]
select select "416"
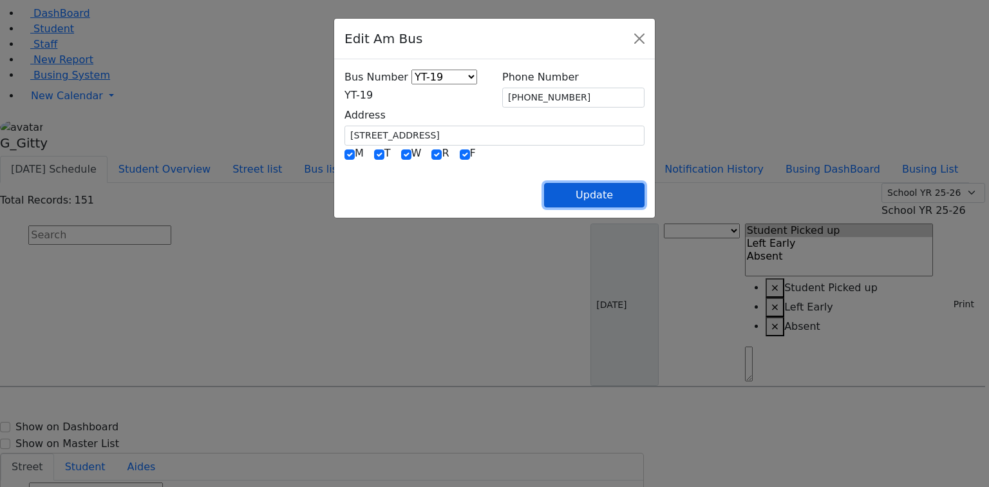
click at [637, 190] on button "Update" at bounding box center [594, 195] width 100 height 24
select select
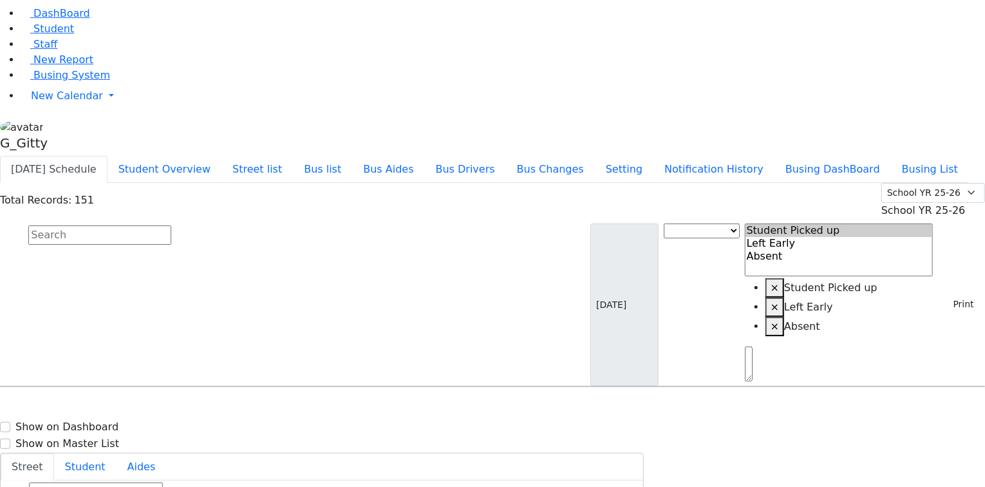
type input "(914) 653-4213"
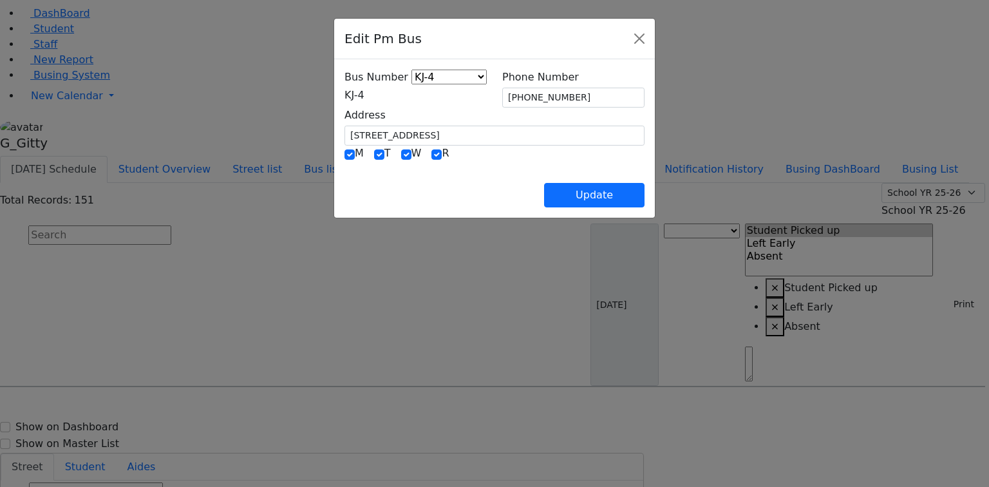
click at [360, 90] on span "KJ-4" at bounding box center [354, 95] width 20 height 12
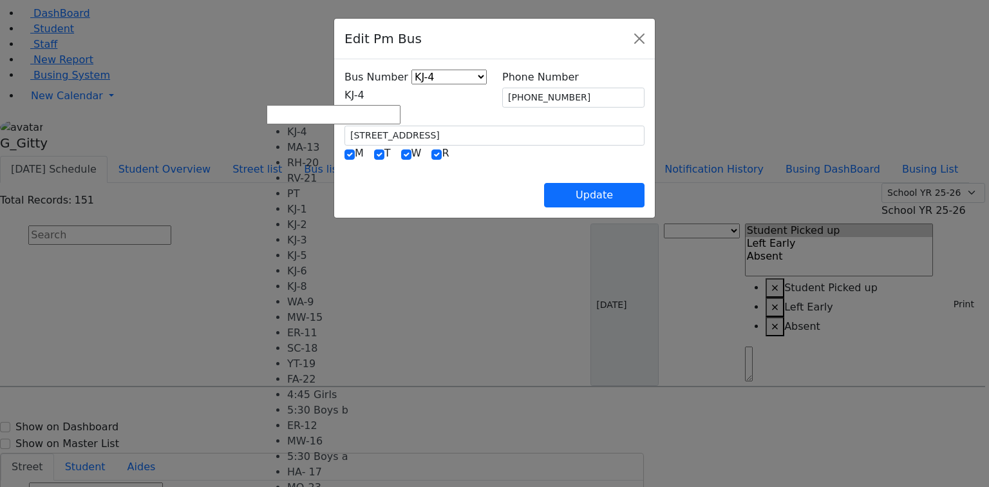
scroll to position [76, 0]
select select "422"
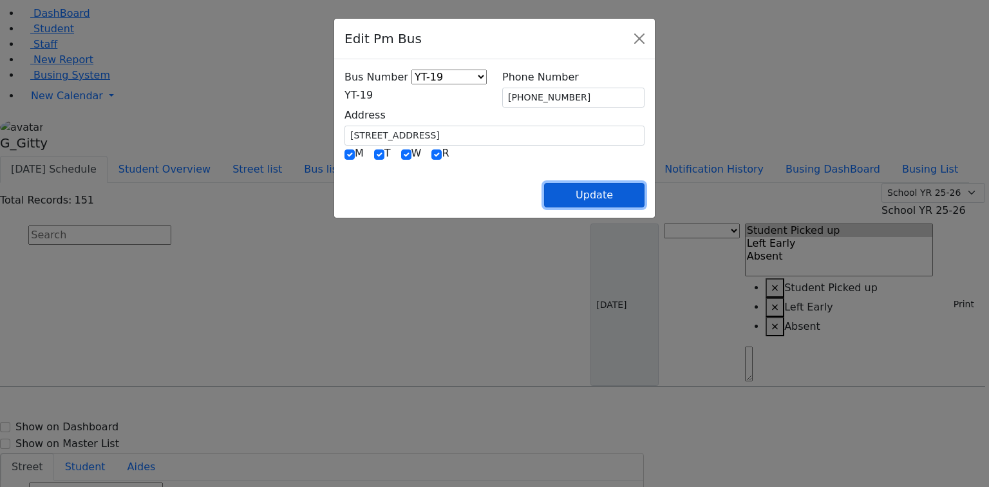
click at [644, 194] on button "Update" at bounding box center [594, 195] width 100 height 24
select select
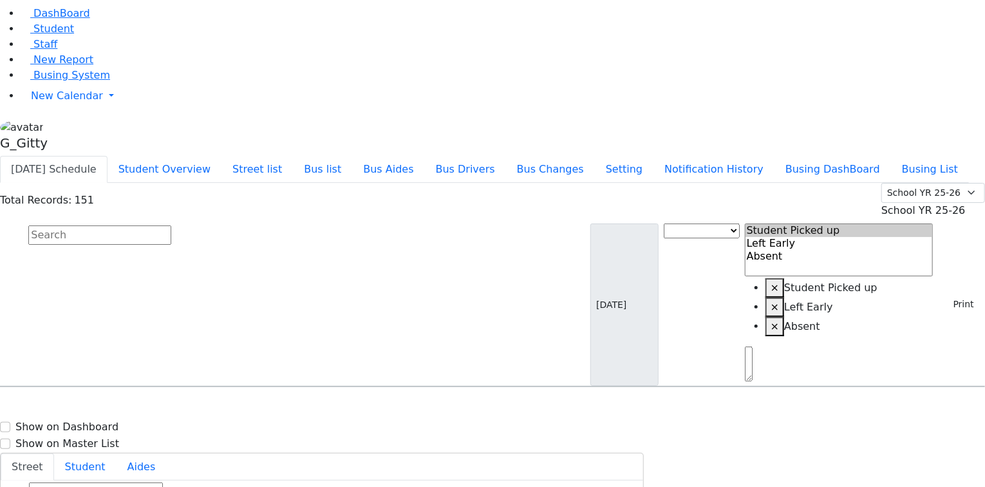
type input "(914) 653-4213"
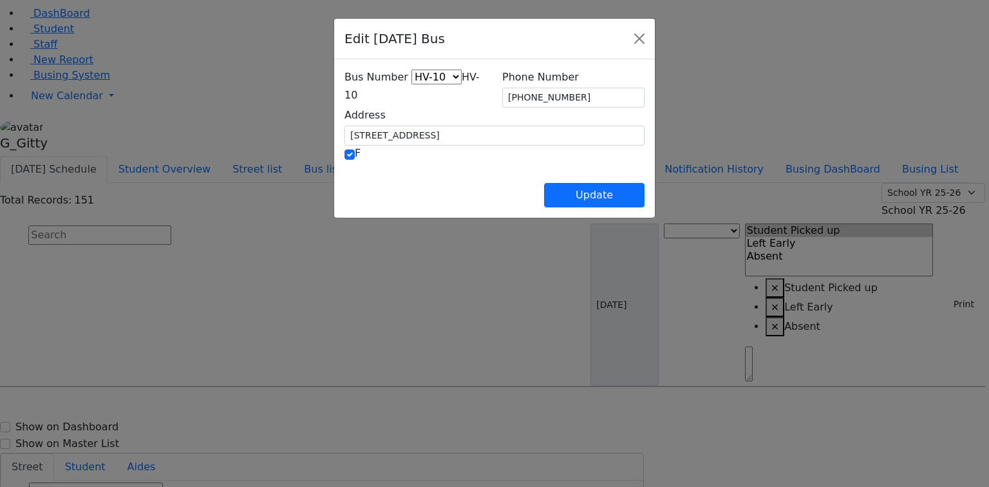
click at [433, 95] on span "HV-10" at bounding box center [411, 86] width 135 height 30
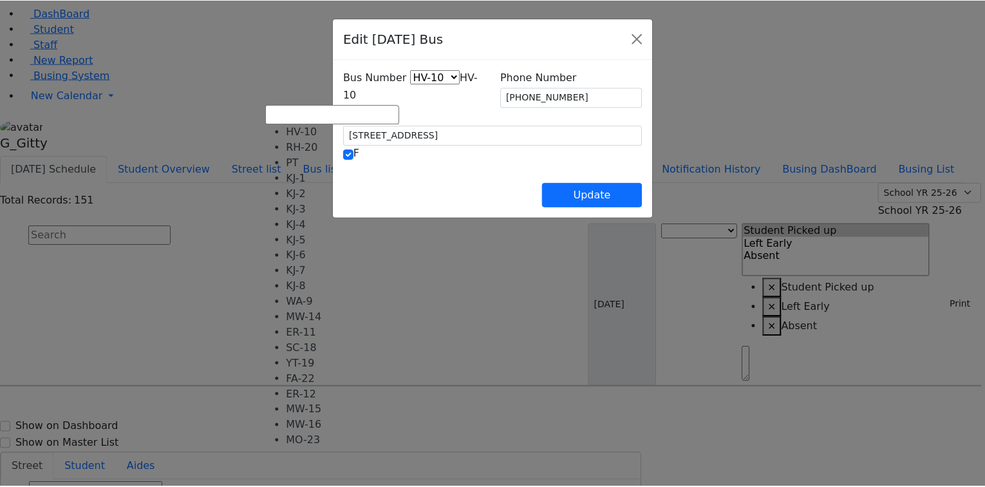
scroll to position [95, 0]
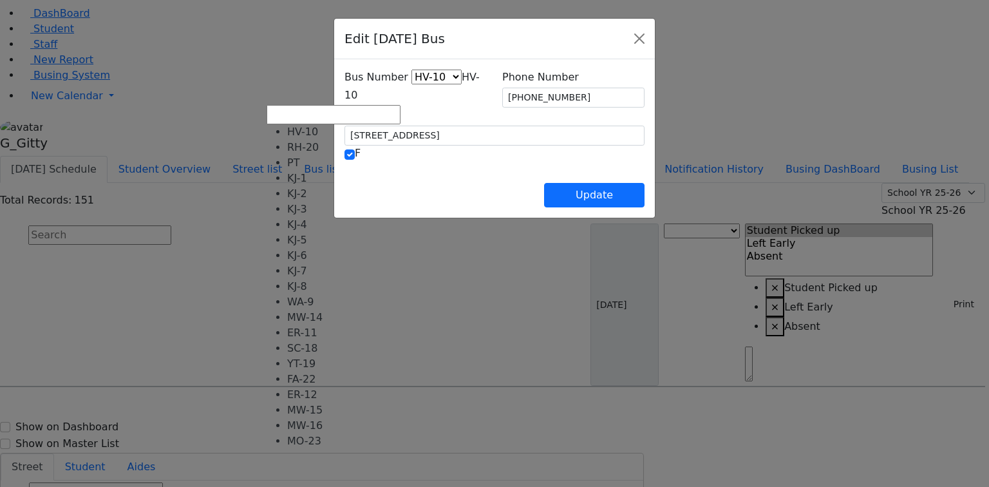
select select "428"
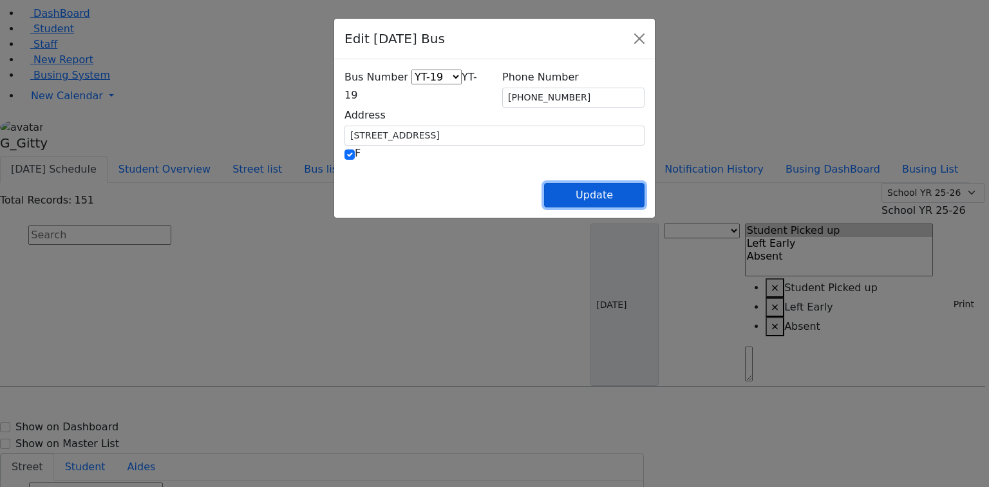
click at [644, 196] on button "Update" at bounding box center [594, 195] width 100 height 24
select select
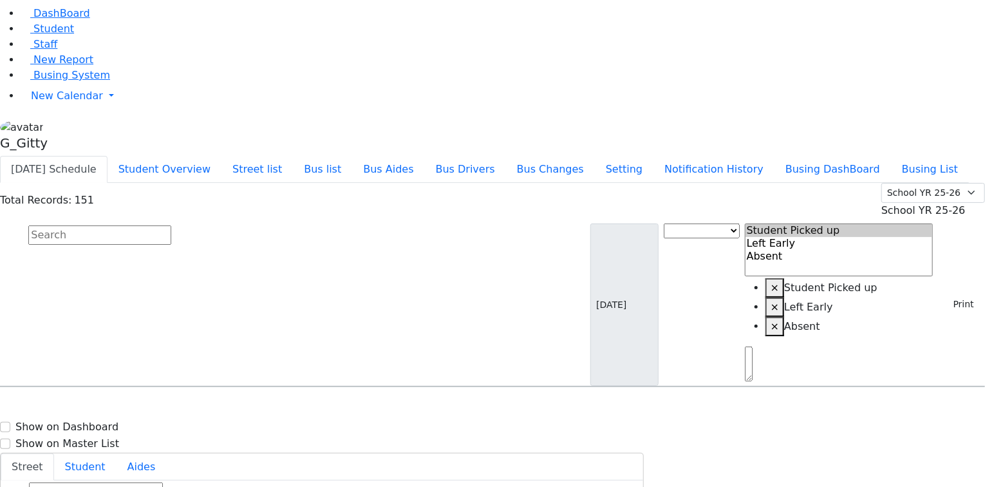
drag, startPoint x: 812, startPoint y: 440, endPoint x: 801, endPoint y: 427, distance: 16.0
click at [171, 225] on input "text" at bounding box center [99, 234] width 143 height 19
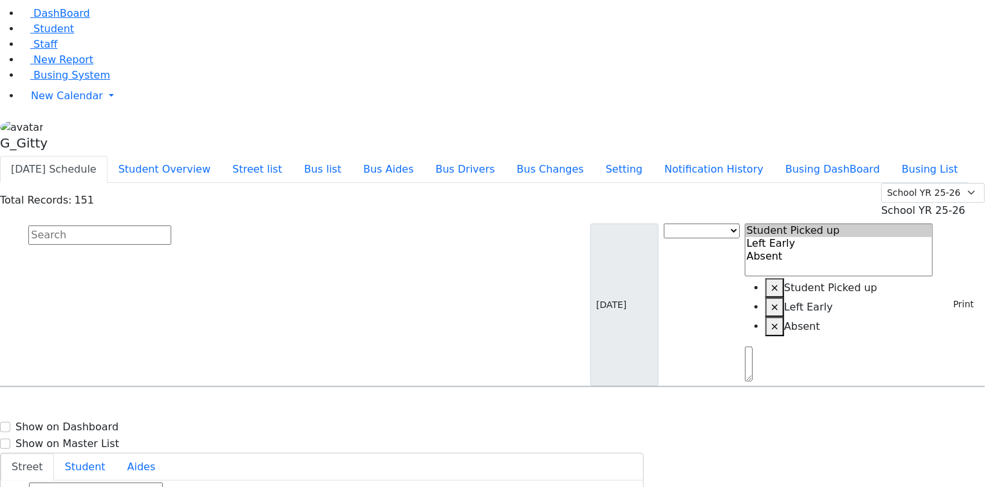
scroll to position [3862, 0]
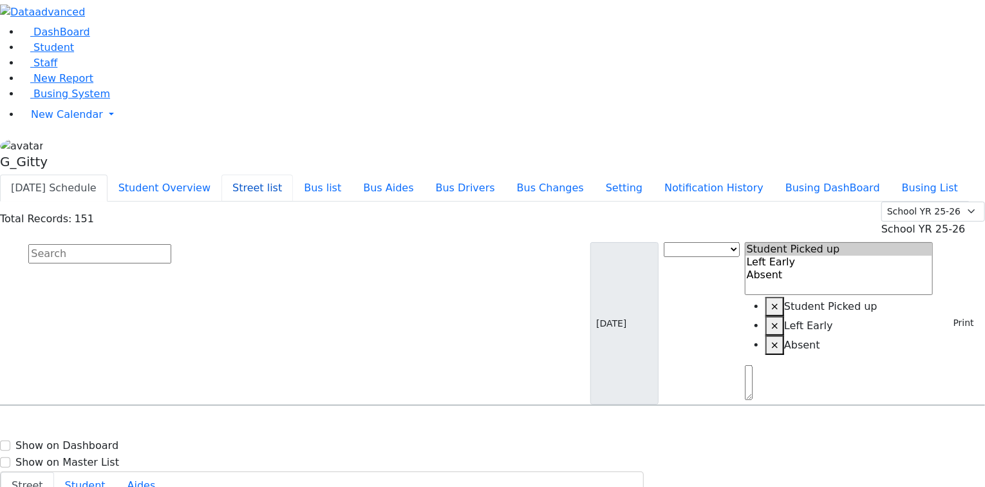
click at [293, 174] on button "Street list" at bounding box center [256, 187] width 71 height 27
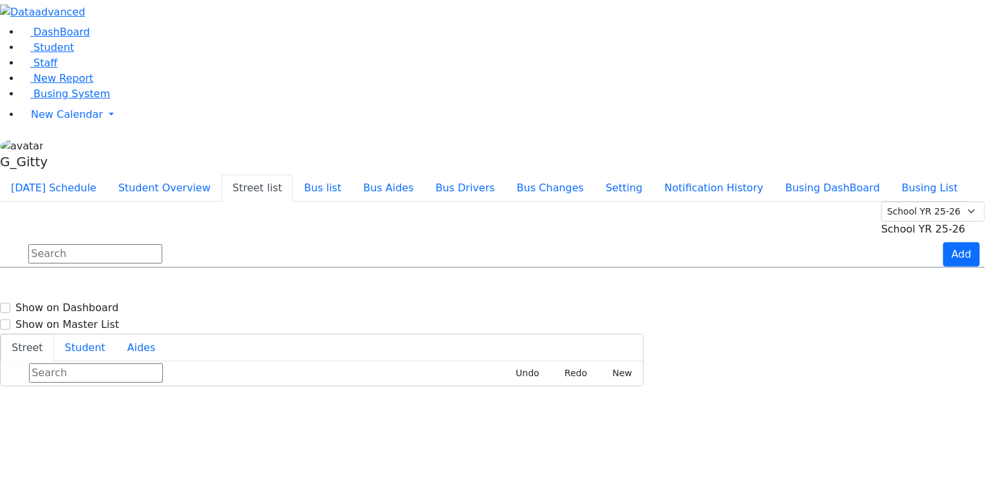
click at [162, 244] on input "text" at bounding box center [95, 253] width 134 height 19
click at [680, 201] on div "Summer YR 25 School YR 25-26 Summer YR 25 School YR 24-25 Summer YR 24 School Y…" at bounding box center [492, 234] width 985 height 66
click at [162, 244] on input "text" at bounding box center [95, 253] width 134 height 19
click at [43, 53] on span "Student" at bounding box center [53, 47] width 41 height 12
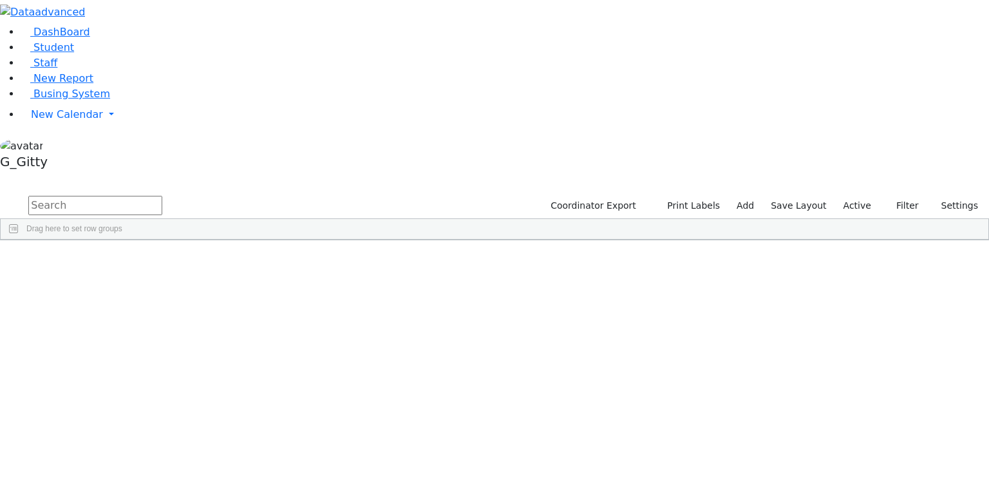
click at [162, 196] on input "text" at bounding box center [95, 205] width 134 height 19
type input "k12"
click at [707, 196] on button "Print Labels" at bounding box center [688, 206] width 73 height 20
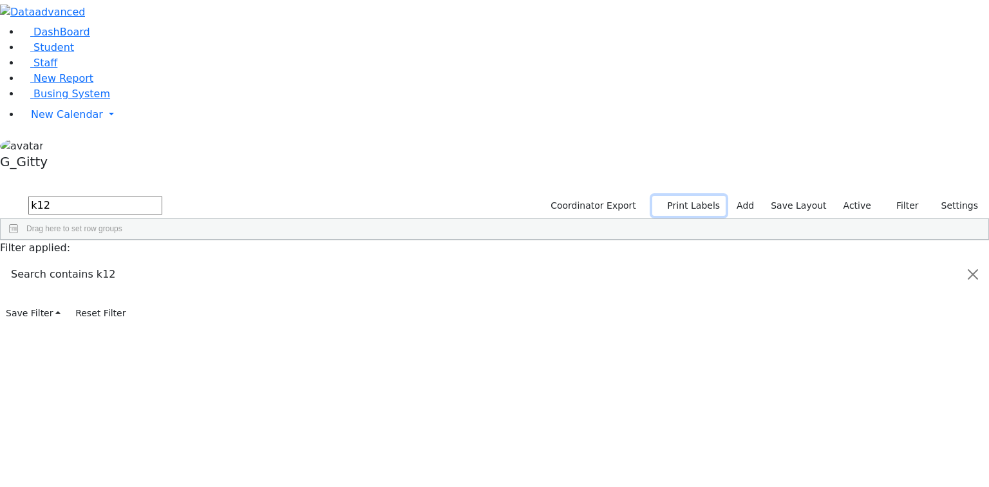
checkbox input "true"
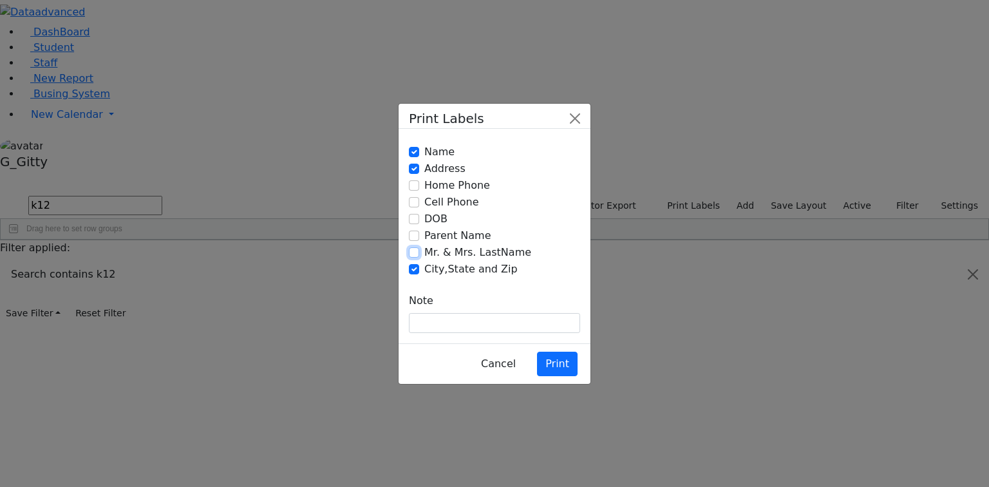
drag, startPoint x: 416, startPoint y: 252, endPoint x: 413, endPoint y: 243, distance: 10.2
click at [414, 252] on input "Mr. & Mrs. LastName" at bounding box center [414, 252] width 10 height 10
checkbox input "true"
click at [414, 157] on input "Name" at bounding box center [414, 152] width 10 height 10
checkbox input "false"
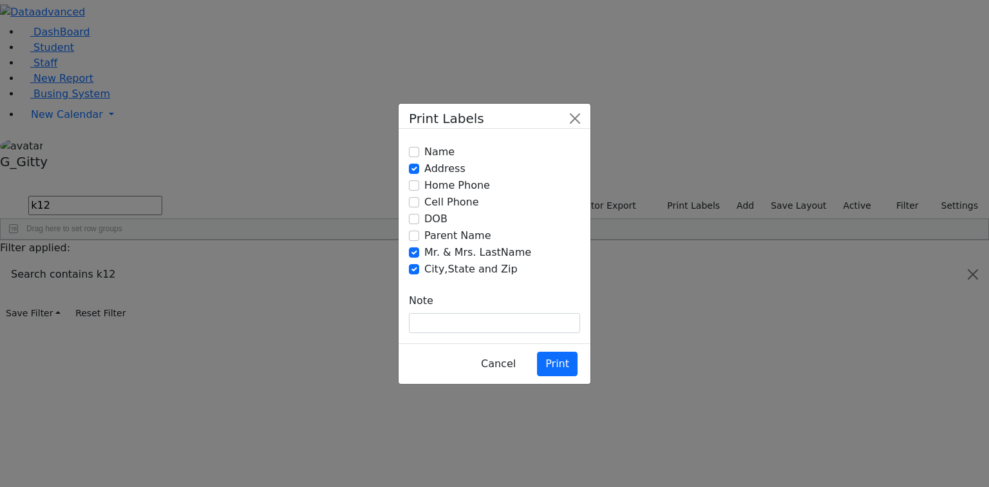
click at [514, 232] on div "Name Address Home Phone Cell Phone DOB" at bounding box center [494, 211] width 171 height 144
click at [550, 351] on button "Print" at bounding box center [557, 363] width 41 height 24
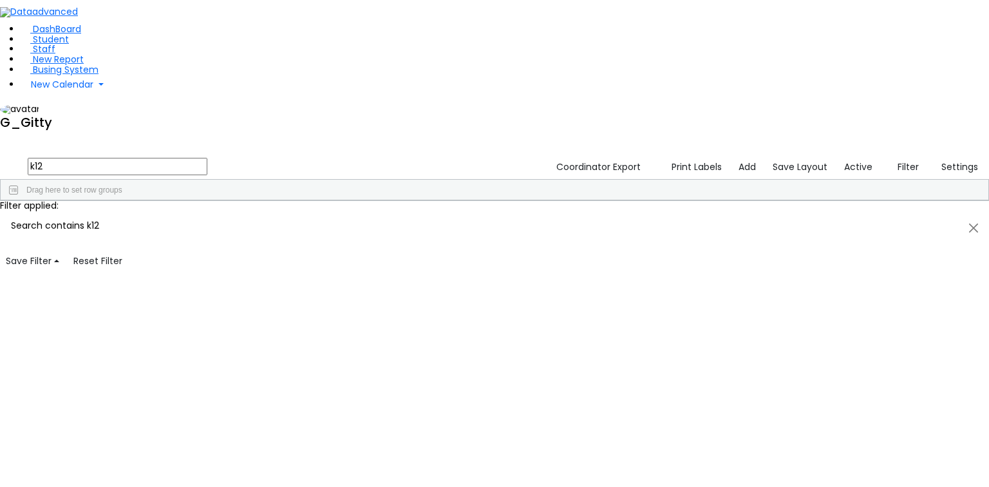
click at [207, 158] on input "k12" at bounding box center [118, 166] width 180 height 17
click at [185, 158] on input "k12" at bounding box center [118, 166] width 180 height 17
drag, startPoint x: 171, startPoint y: 52, endPoint x: 187, endPoint y: 53, distance: 15.5
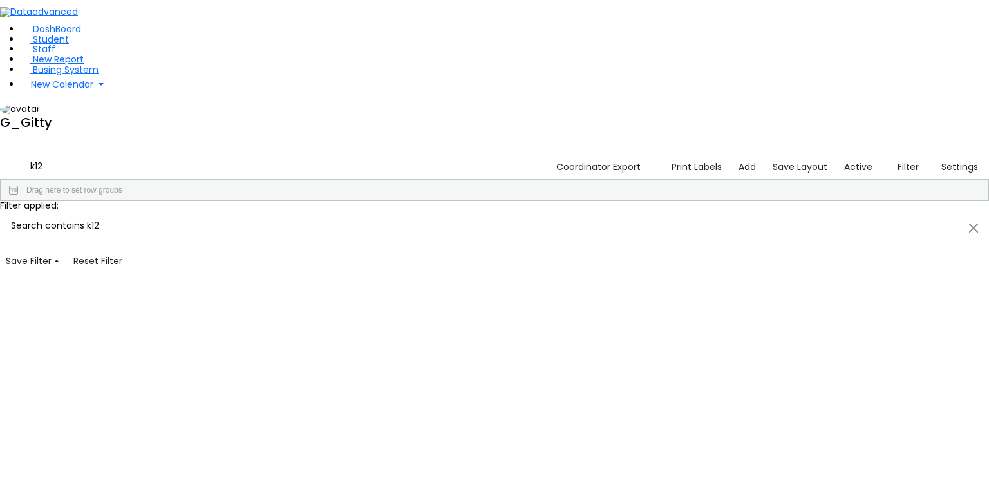
click at [166, 154] on form "k12" at bounding box center [103, 166] width 207 height 24
click at [888, 157] on button "Filter" at bounding box center [902, 167] width 44 height 20
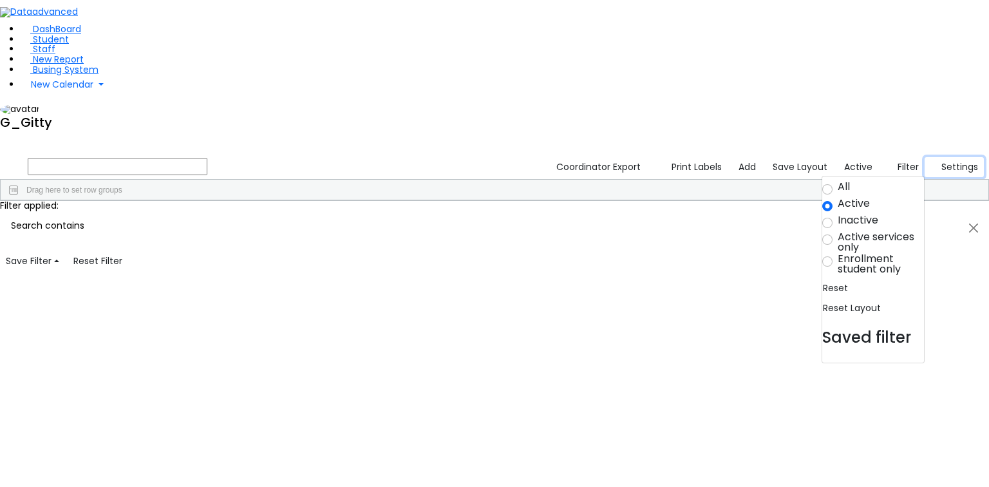
click at [944, 157] on button "Settings" at bounding box center [953, 167] width 59 height 20
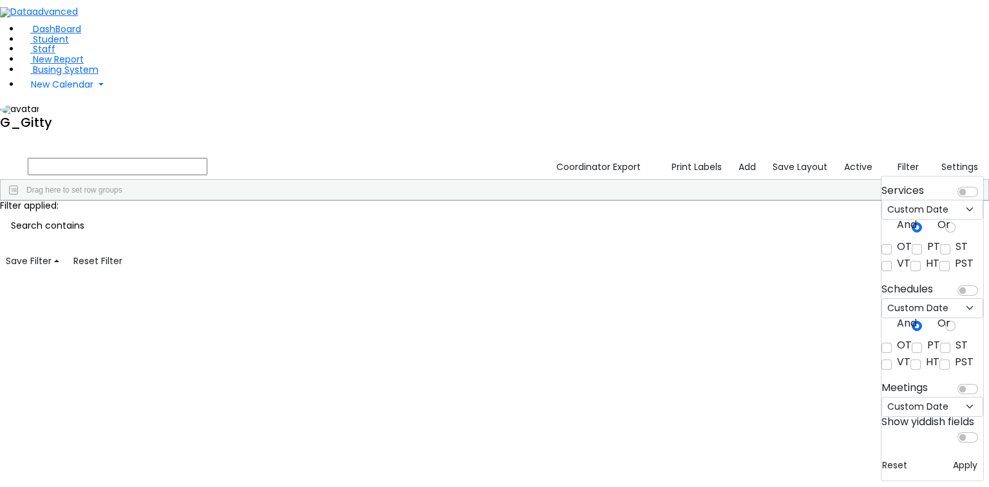
click at [207, 158] on input "text" at bounding box center [118, 166] width 180 height 17
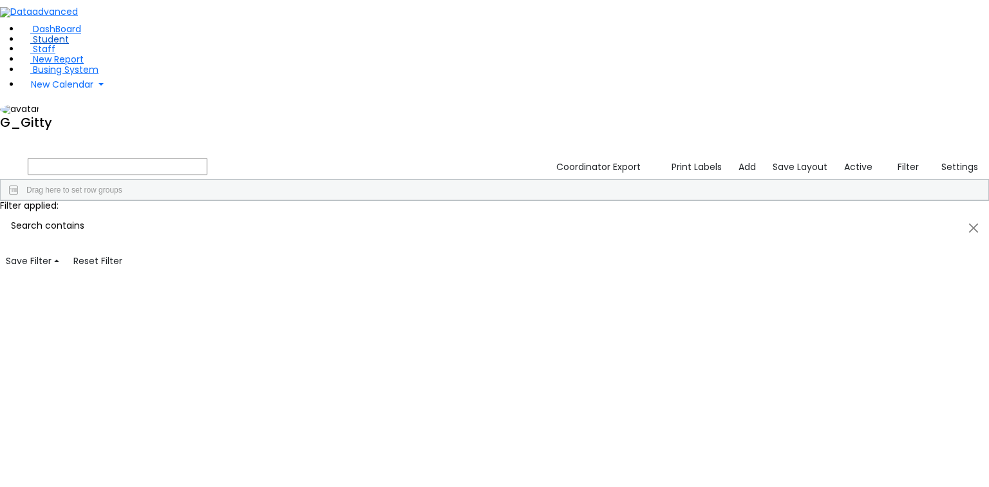
click at [64, 46] on link "Student" at bounding box center [45, 39] width 48 height 13
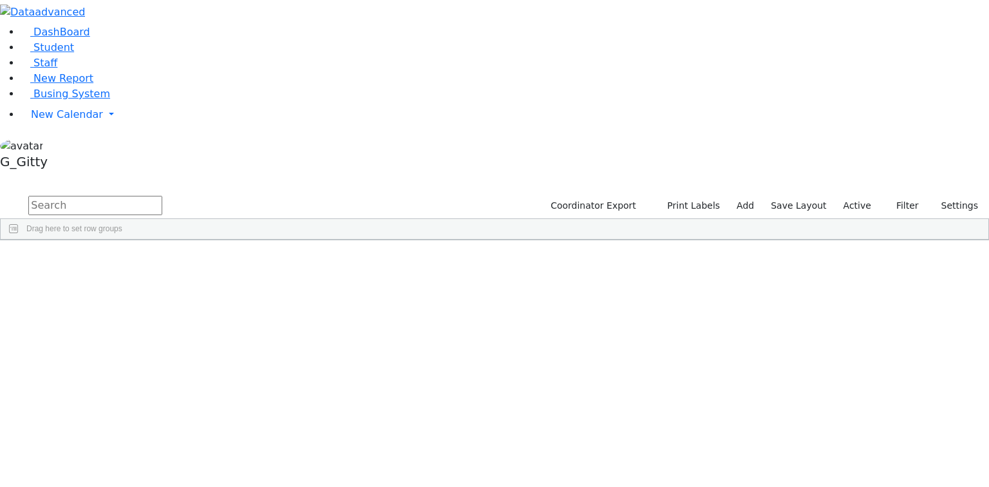
click at [162, 196] on input "text" at bounding box center [95, 205] width 134 height 19
type input "k12"
click at [163, 315] on div "Appel" at bounding box center [122, 324] width 82 height 18
click at [163, 405] on div "Berkowitz" at bounding box center [122, 414] width 82 height 18
click at [163, 441] on div "Biener" at bounding box center [122, 450] width 82 height 18
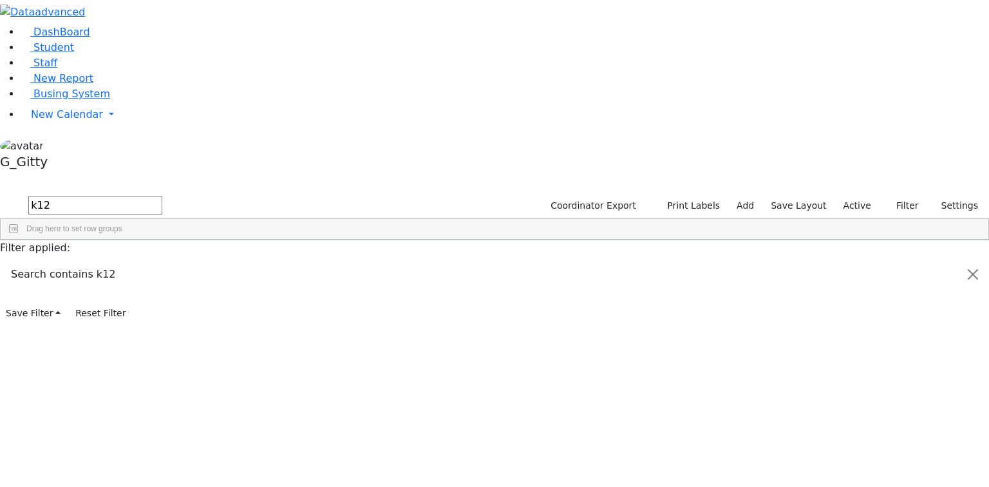
scroll to position [2690, 0]
click at [47, 53] on span "Student" at bounding box center [53, 47] width 41 height 12
click at [162, 196] on input "text" at bounding box center [95, 205] width 134 height 19
type input "itinerant"
click at [682, 196] on button "Print Labels" at bounding box center [688, 206] width 73 height 20
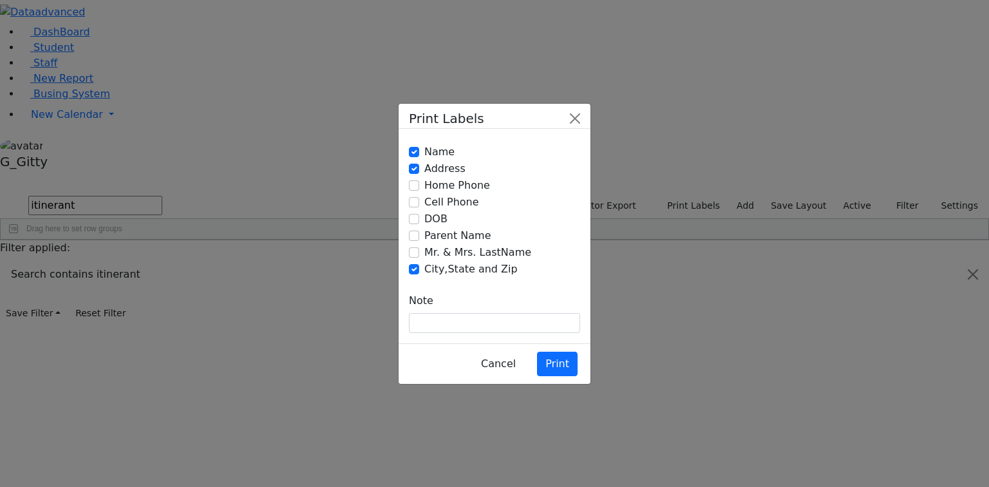
click at [443, 254] on label "Mr. & Mrs. LastName" at bounding box center [477, 252] width 107 height 15
click at [419, 254] on input "Mr. & Mrs. LastName" at bounding box center [414, 252] width 10 height 10
checkbox input "true"
click at [425, 160] on label "Name" at bounding box center [439, 151] width 30 height 15
click at [419, 157] on input "Name" at bounding box center [414, 152] width 10 height 10
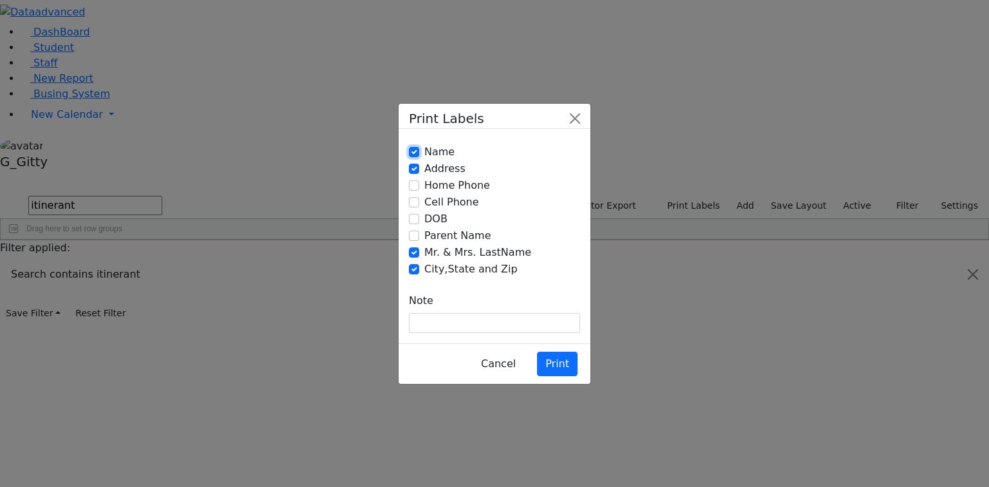
checkbox input "false"
click at [550, 351] on button "Print" at bounding box center [557, 363] width 41 height 24
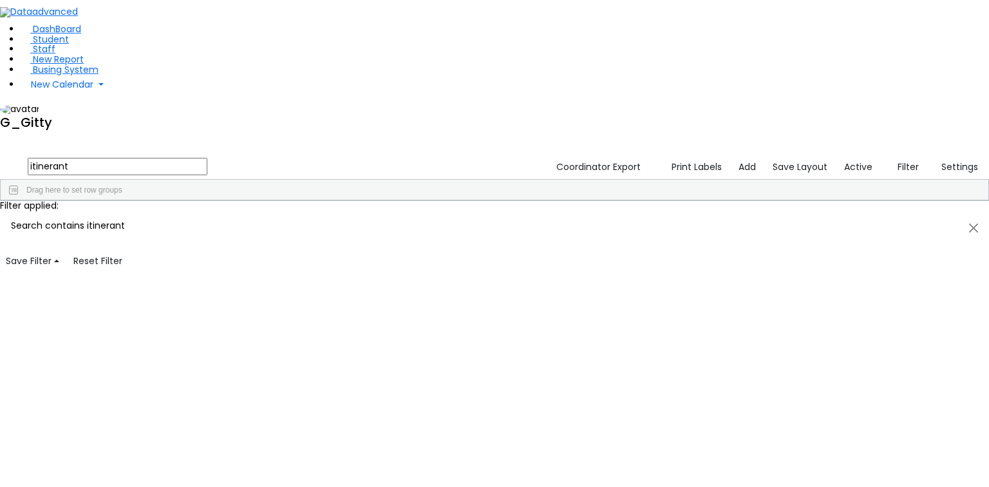
scroll to position [3244, 0]
click at [695, 157] on button "Print Labels" at bounding box center [691, 167] width 71 height 20
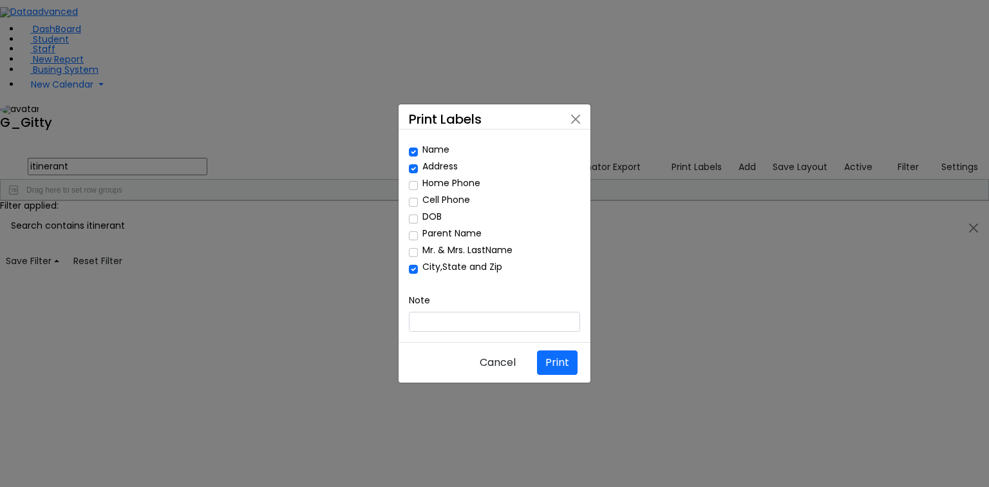
click at [436, 254] on label "Mr. & Mrs. LastName" at bounding box center [467, 249] width 90 height 9
click at [418, 254] on input "Mr. & Mrs. LastName" at bounding box center [413, 252] width 9 height 9
checkbox input "true"
click at [422, 154] on label "Name" at bounding box center [435, 149] width 27 height 9
click at [418, 156] on input "Name" at bounding box center [413, 151] width 9 height 9
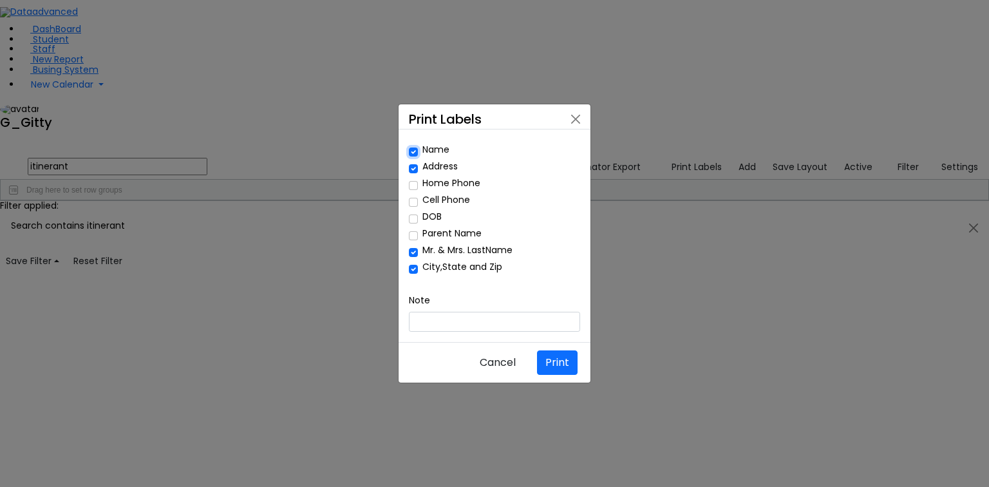
checkbox input "false"
drag, startPoint x: 567, startPoint y: 332, endPoint x: 545, endPoint y: 302, distance: 37.3
click at [566, 350] on button "Print" at bounding box center [557, 362] width 41 height 24
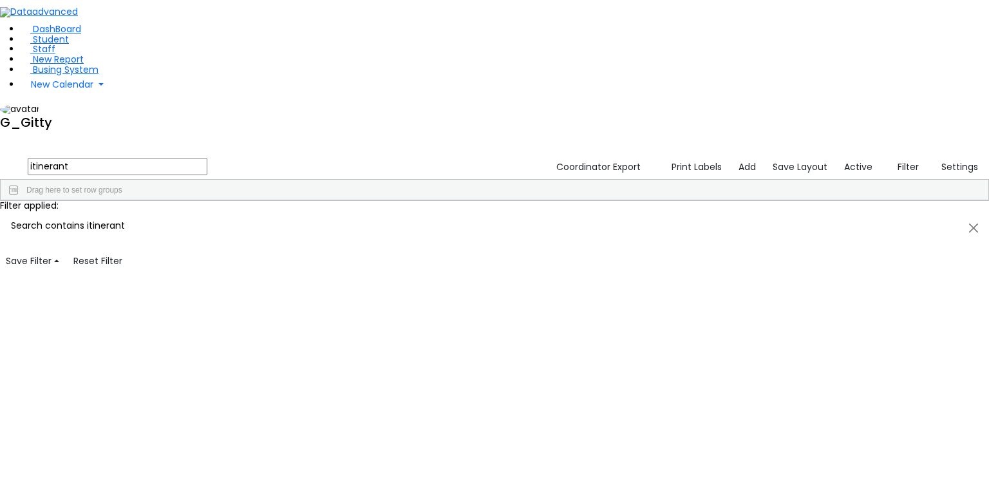
click at [207, 158] on input "itinerant" at bounding box center [118, 166] width 180 height 17
click at [39, 76] on span "Busing System" at bounding box center [66, 69] width 66 height 13
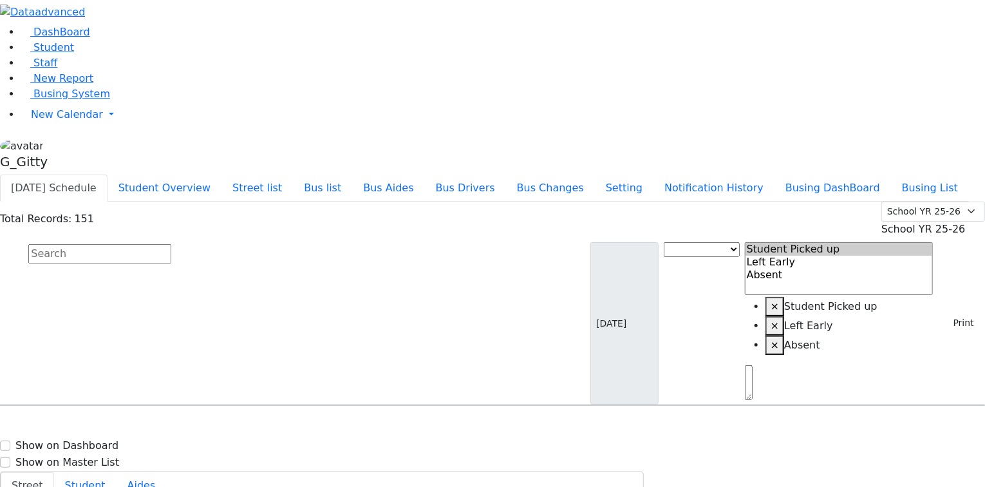
drag, startPoint x: 971, startPoint y: 171, endPoint x: 947, endPoint y: 279, distance: 110.1
select select
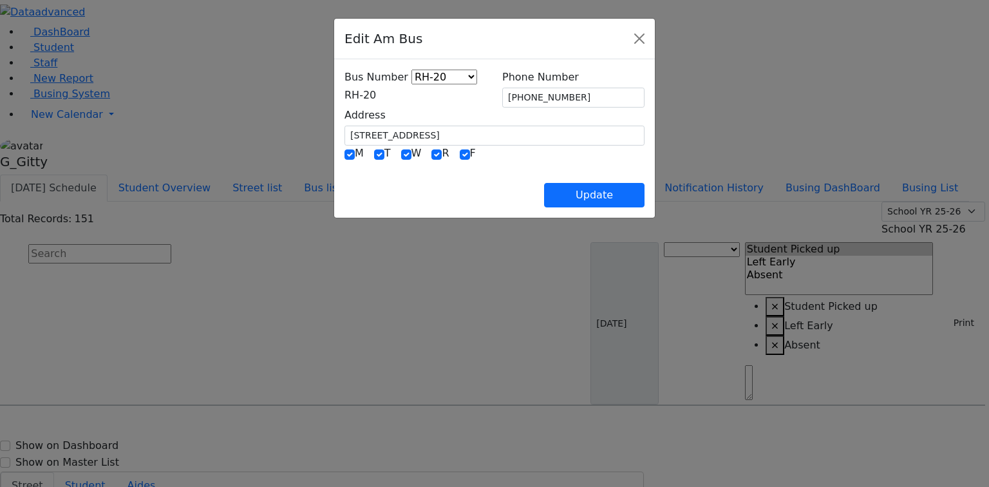
click at [344, 93] on span "RH-20" at bounding box center [360, 95] width 32 height 12
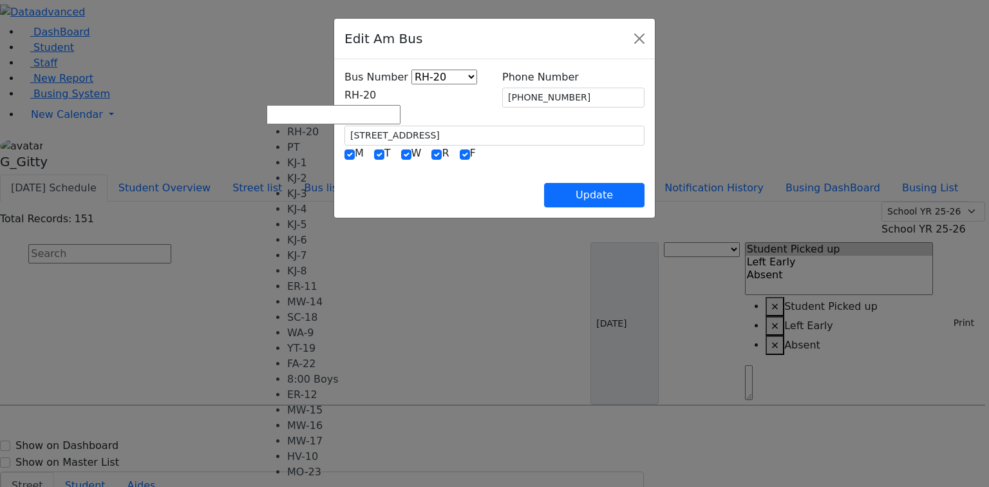
scroll to position [51, 0]
select select "415"
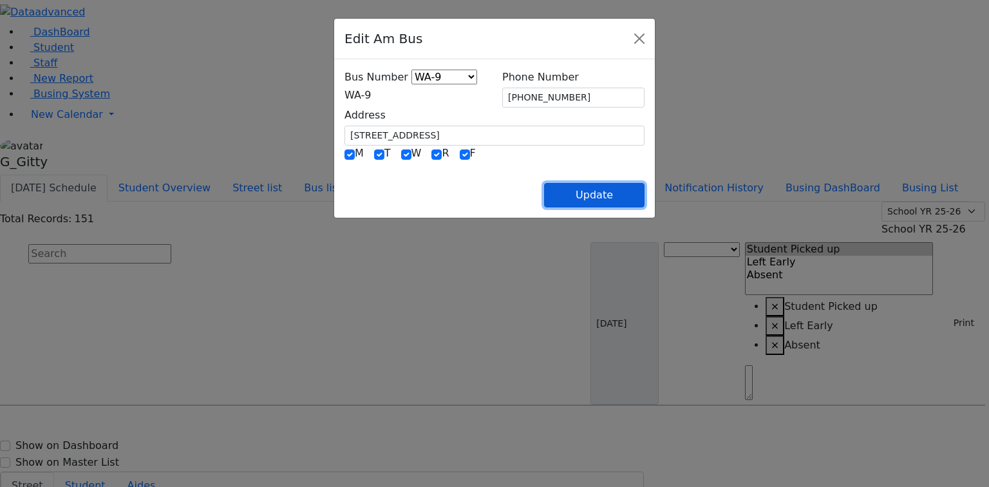
drag, startPoint x: 652, startPoint y: 198, endPoint x: 698, endPoint y: 219, distance: 50.7
click at [644, 198] on button "Update" at bounding box center [594, 195] width 100 height 24
select select
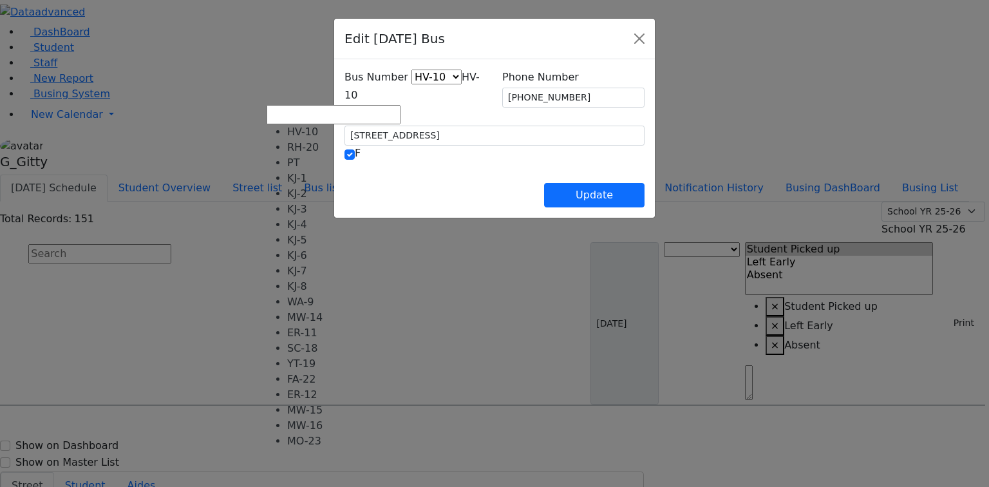
click at [344, 98] on span "HV-10" at bounding box center [411, 86] width 135 height 30
select select "424"
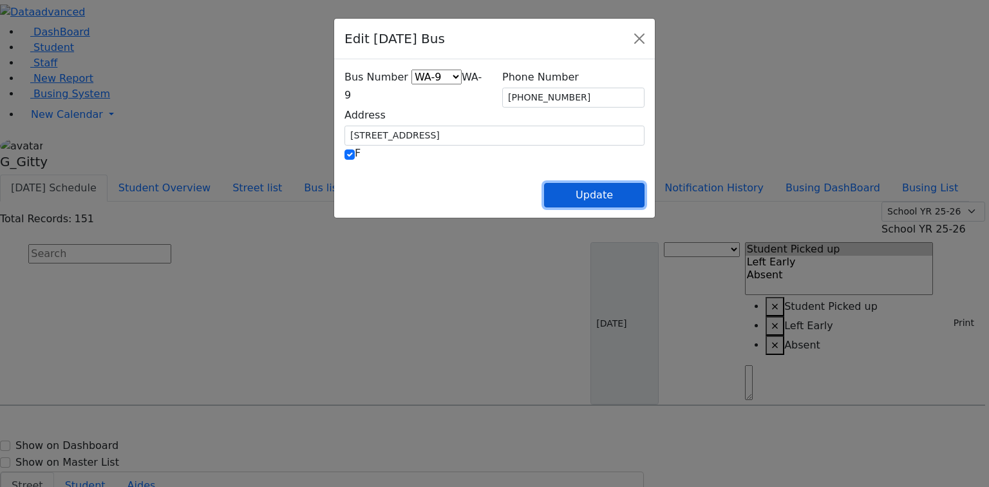
click at [644, 191] on button "Update" at bounding box center [594, 195] width 100 height 24
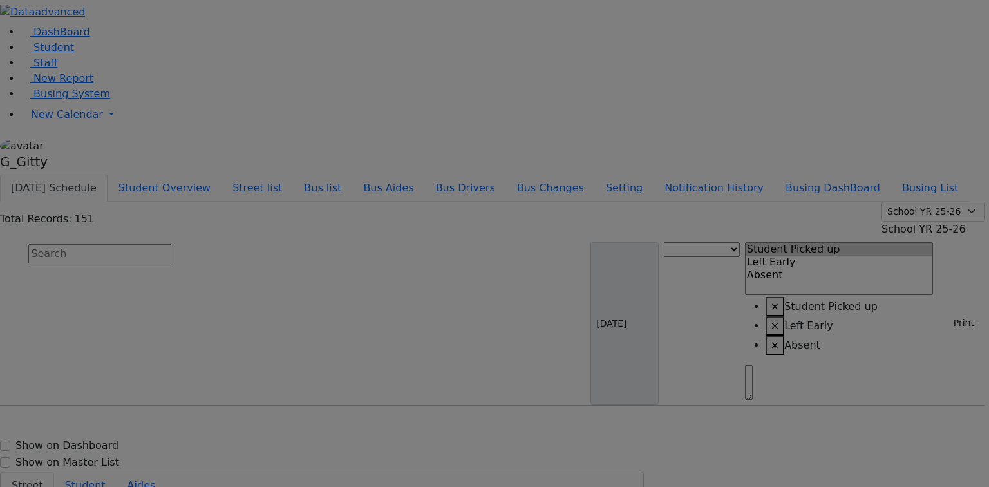
select select
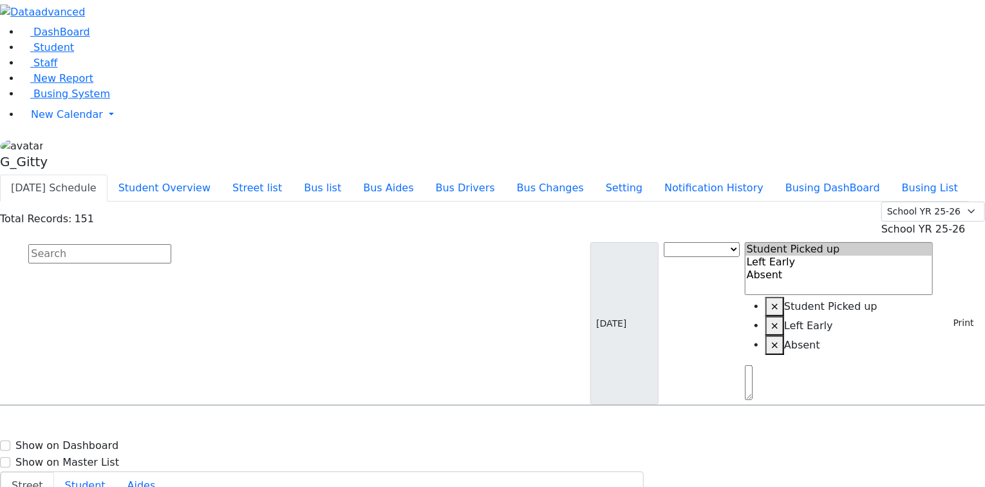
type input "(845) 782-7789"
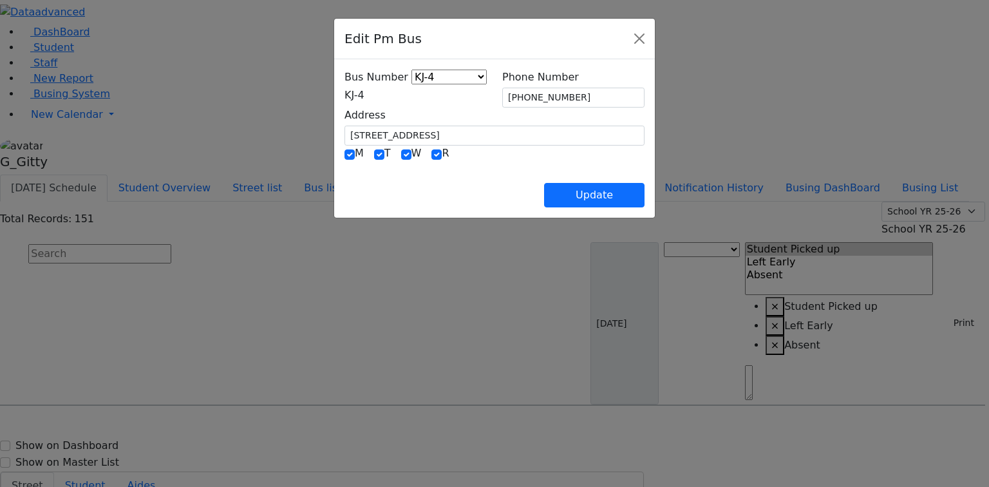
click at [344, 89] on span "KJ-4" at bounding box center [354, 95] width 20 height 12
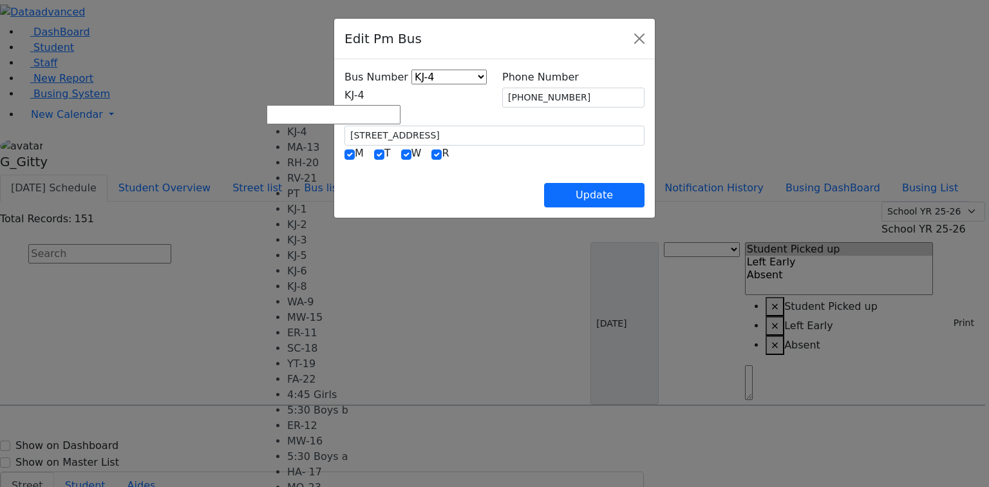
select select "401"
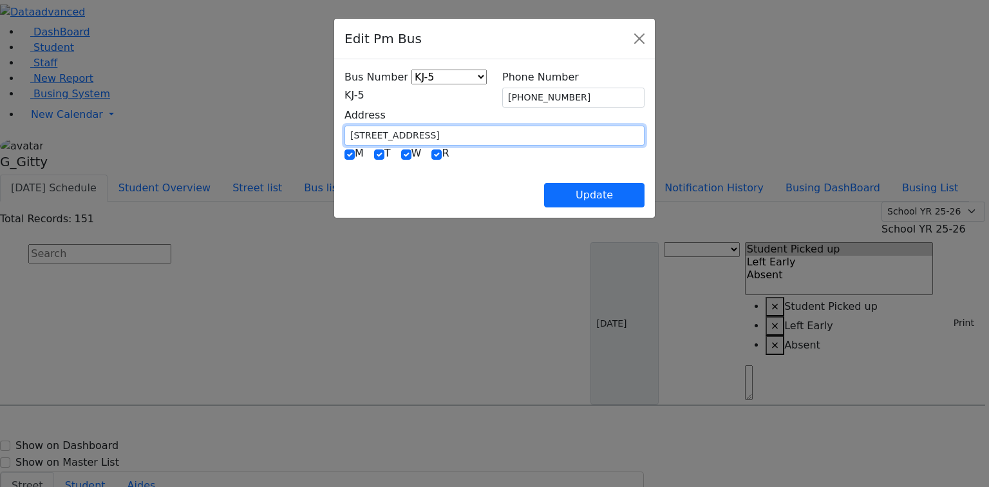
drag, startPoint x: 346, startPoint y: 133, endPoint x: 268, endPoint y: 127, distance: 78.1
click at [344, 127] on input "34 Hawthorne Dr." at bounding box center [494, 136] width 300 height 20
type input "1 Hamaspik Way"
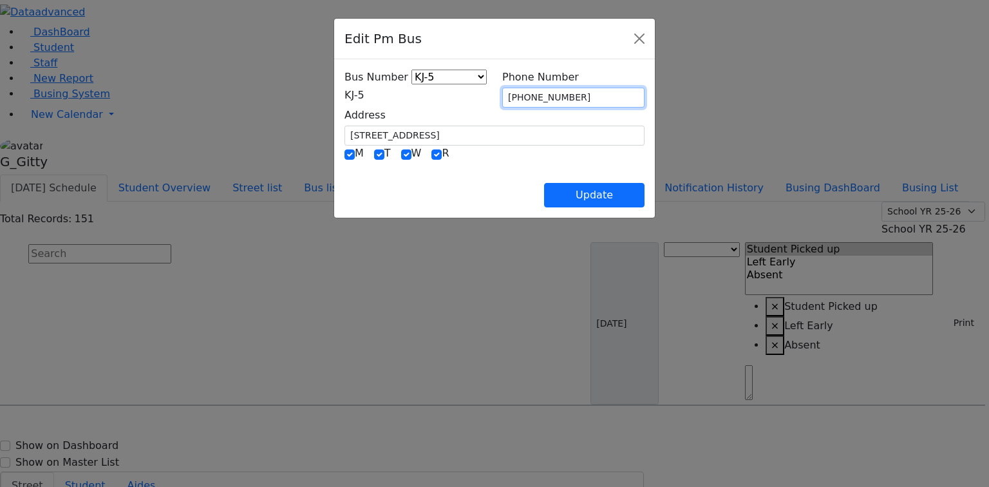
drag, startPoint x: 556, startPoint y: 95, endPoint x: 476, endPoint y: 93, distance: 80.5
click at [476, 93] on div "Bus Number KJ-4 MA-13 RH-20 RV-21 PT KJ-1 KJ-2 KJ-3 KJ-5 KJ-6 KJ-8 WA-9 MW-15 E…" at bounding box center [494, 108] width 315 height 76
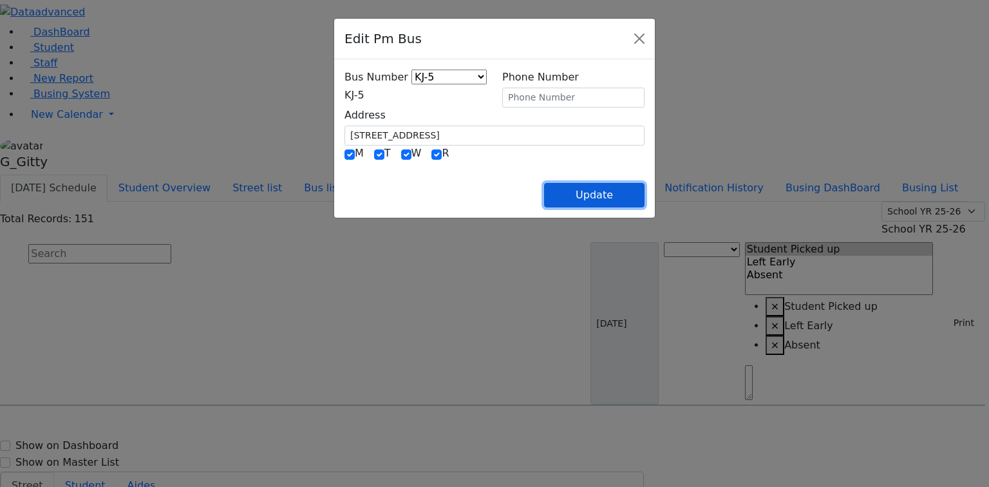
click at [644, 202] on button "Update" at bounding box center [594, 195] width 100 height 24
select select
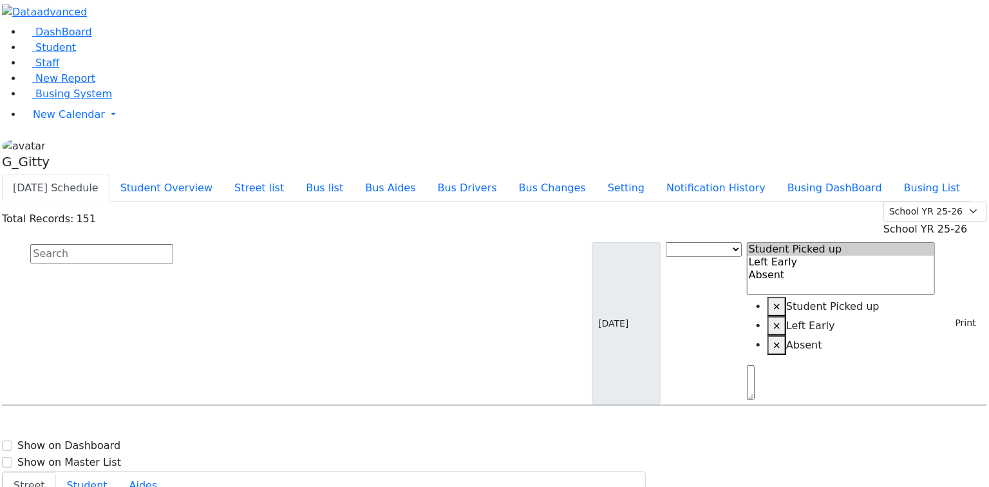
scroll to position [4119, 0]
select select
type input "[PHONE_NUMBER]"
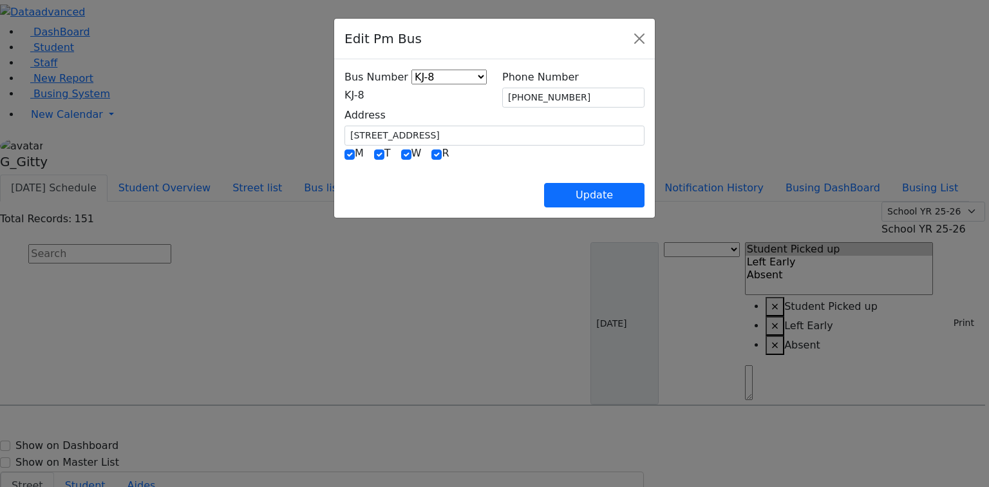
click at [358, 96] on span "KJ-8" at bounding box center [354, 95] width 20 height 12
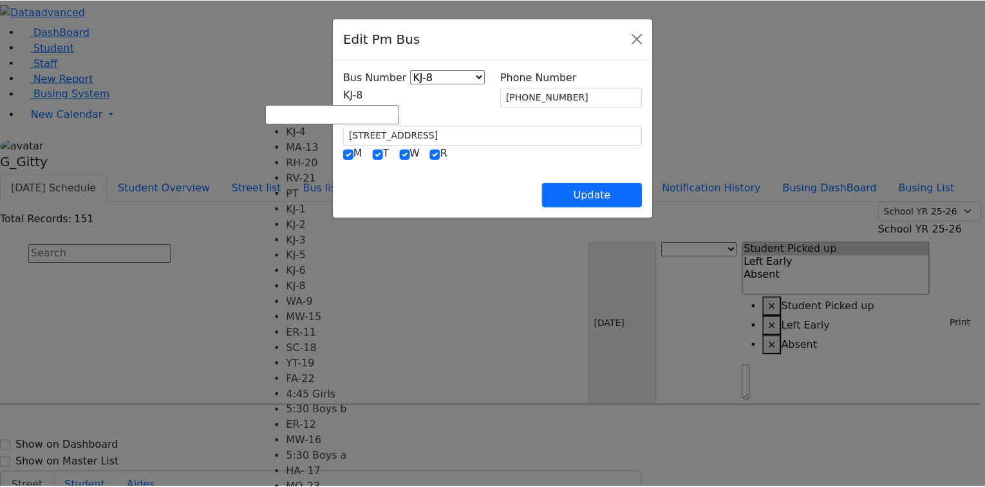
scroll to position [103, 0]
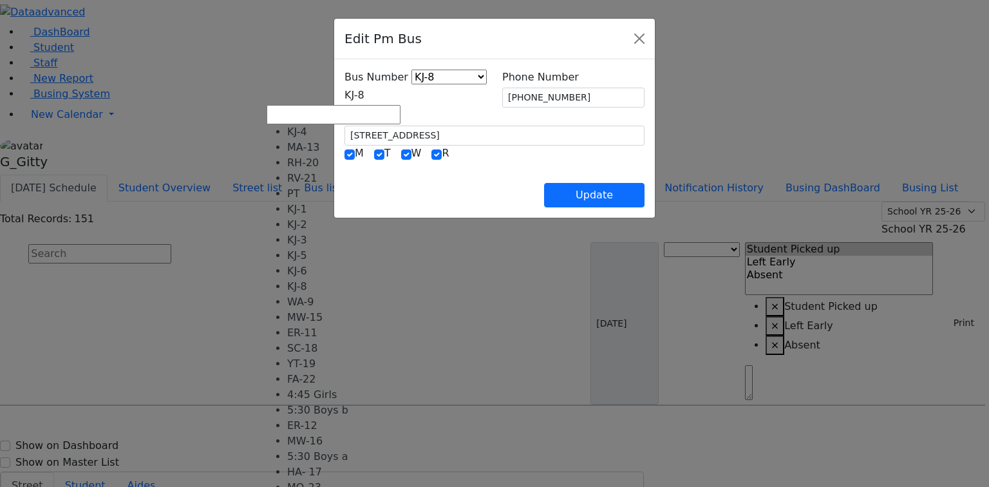
drag, startPoint x: 319, startPoint y: 216, endPoint x: 339, endPoint y: 218, distance: 20.1
select select "435"
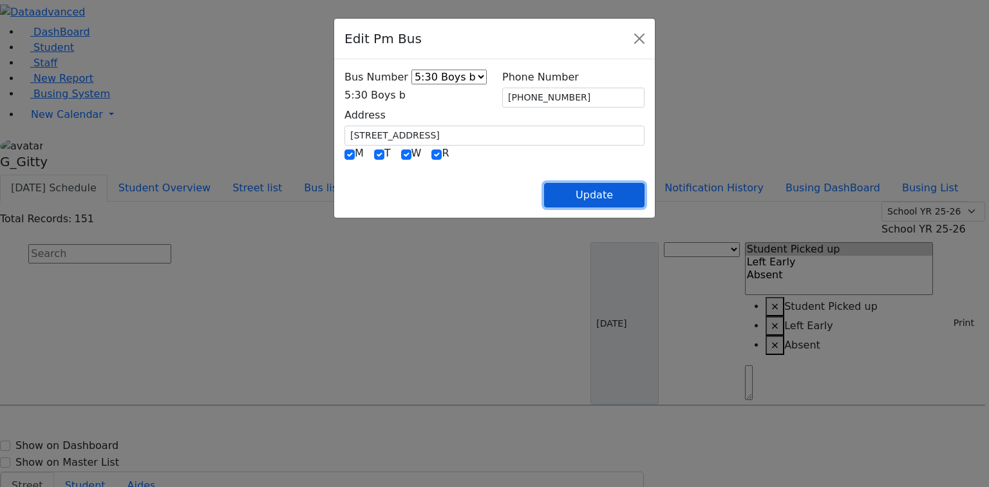
click at [644, 200] on button "Update" at bounding box center [594, 195] width 100 height 24
select select
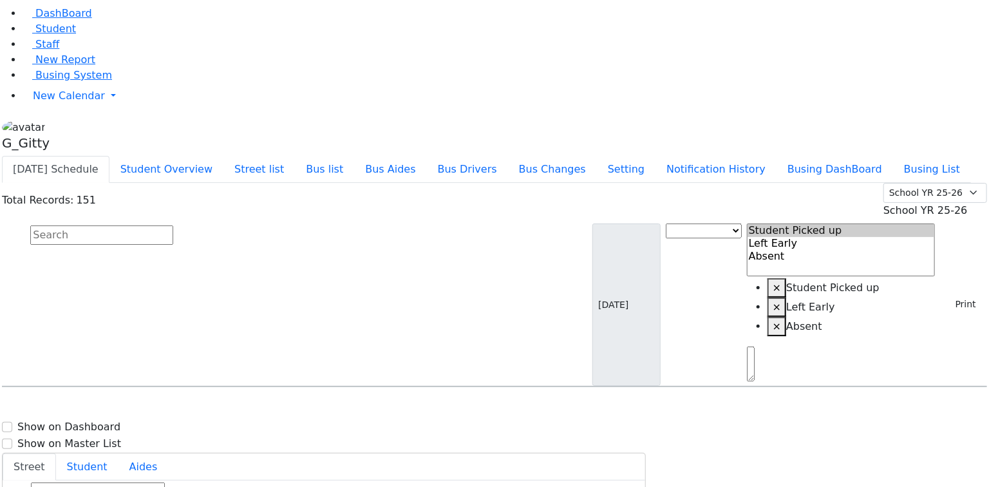
scroll to position [4142, 0]
select select
type input "[PHONE_NUMBER]"
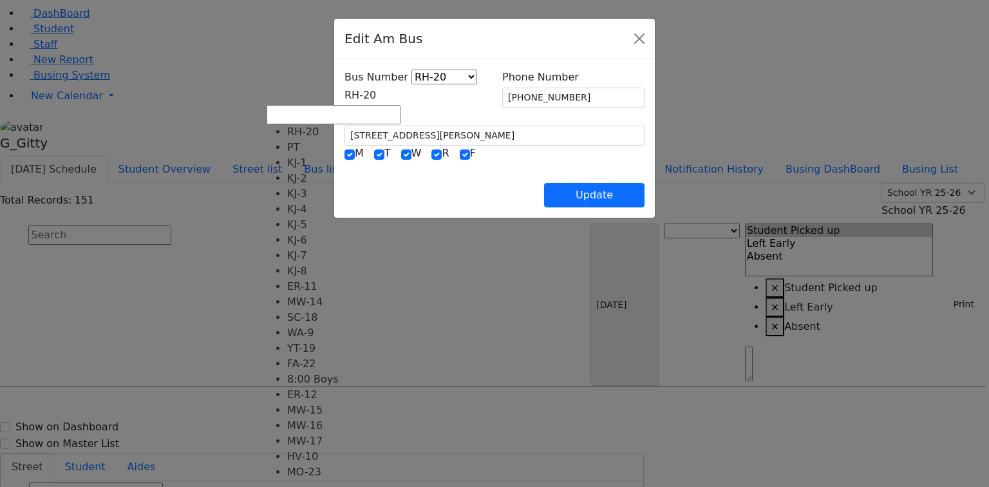
click at [358, 95] on span "RH-20" at bounding box center [360, 95] width 32 height 12
select select "412"
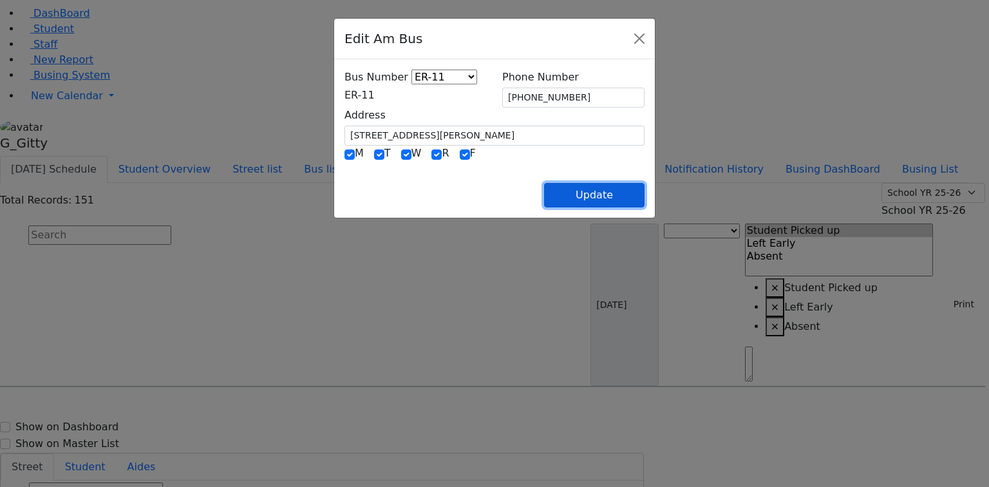
click at [644, 183] on button "Update" at bounding box center [594, 195] width 100 height 24
select select
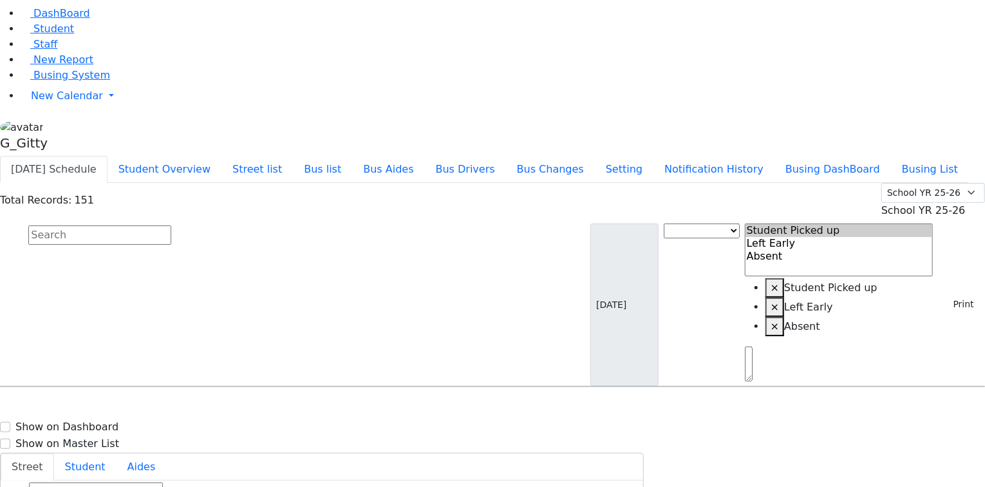
type input "[PHONE_NUMBER]"
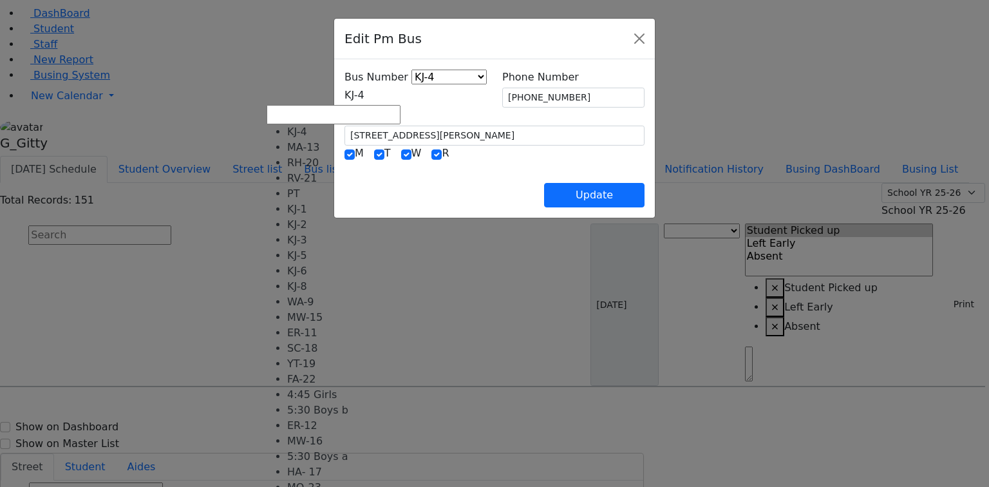
drag, startPoint x: 405, startPoint y: 97, endPoint x: 397, endPoint y: 109, distance: 13.9
click at [364, 97] on span "KJ-4" at bounding box center [354, 95] width 20 height 12
select select "420"
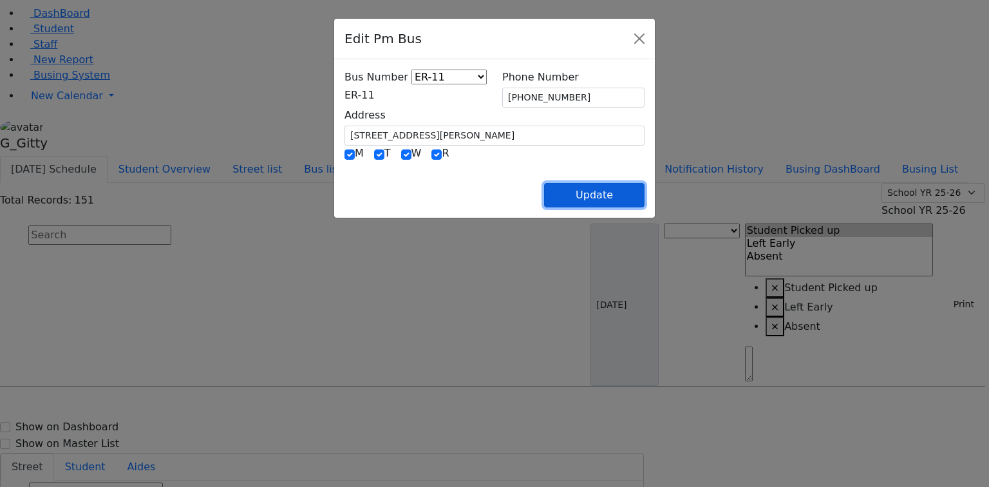
click at [644, 195] on button "Update" at bounding box center [594, 195] width 100 height 24
select select
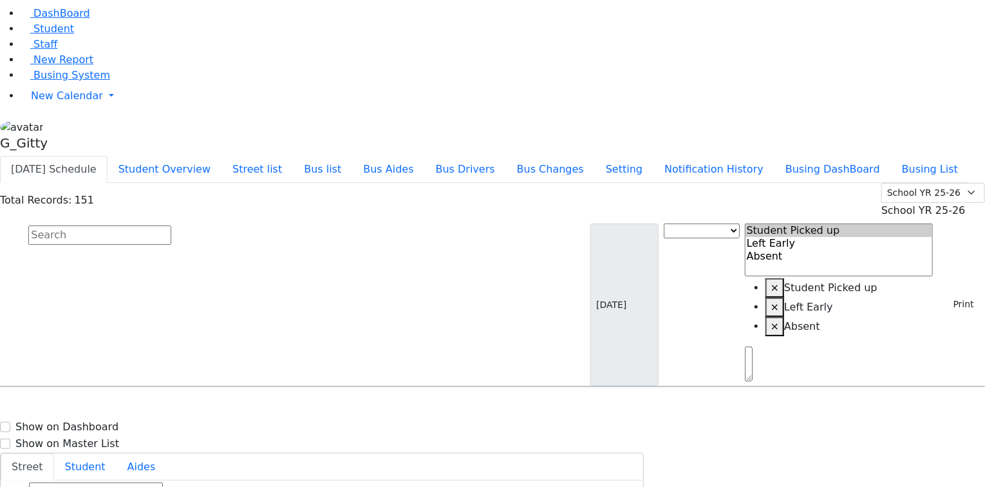
type input "[PHONE_NUMBER]"
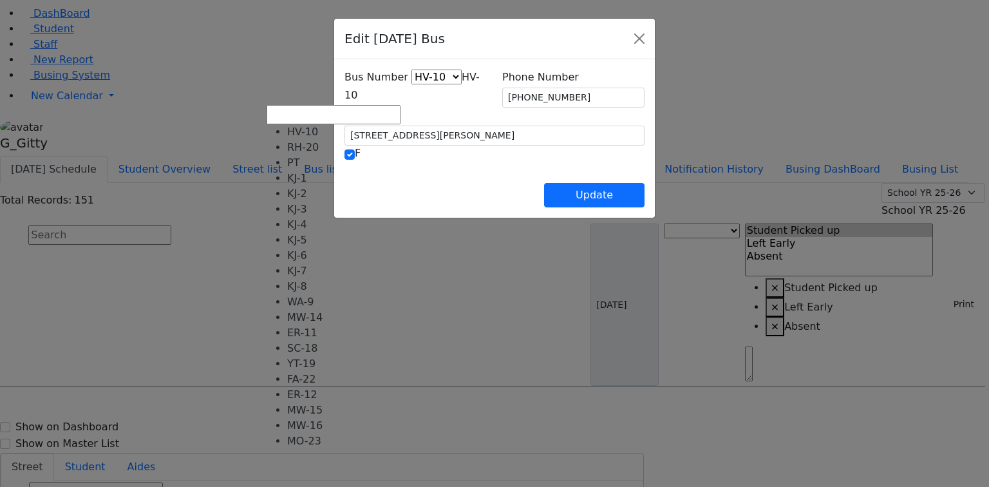
click at [344, 100] on span "HV-10" at bounding box center [411, 86] width 135 height 30
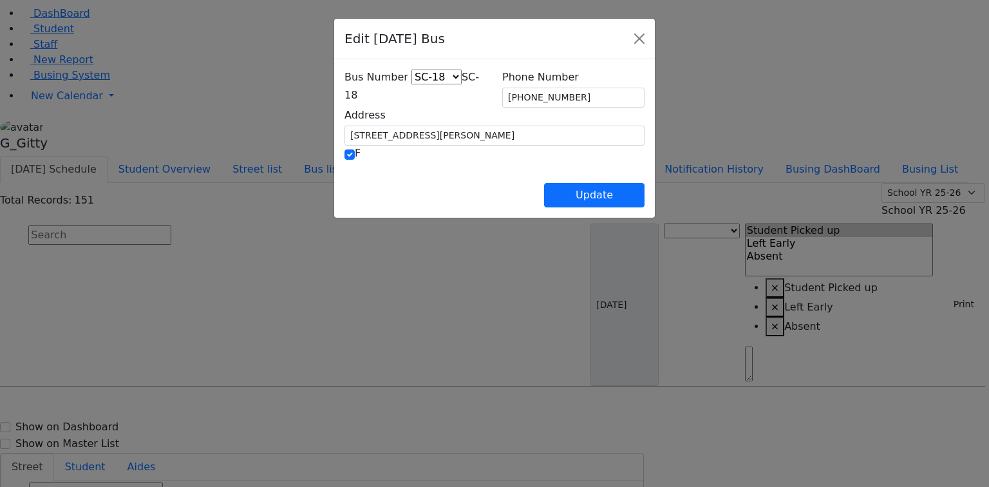
click at [344, 93] on span "SC-18" at bounding box center [411, 86] width 135 height 30
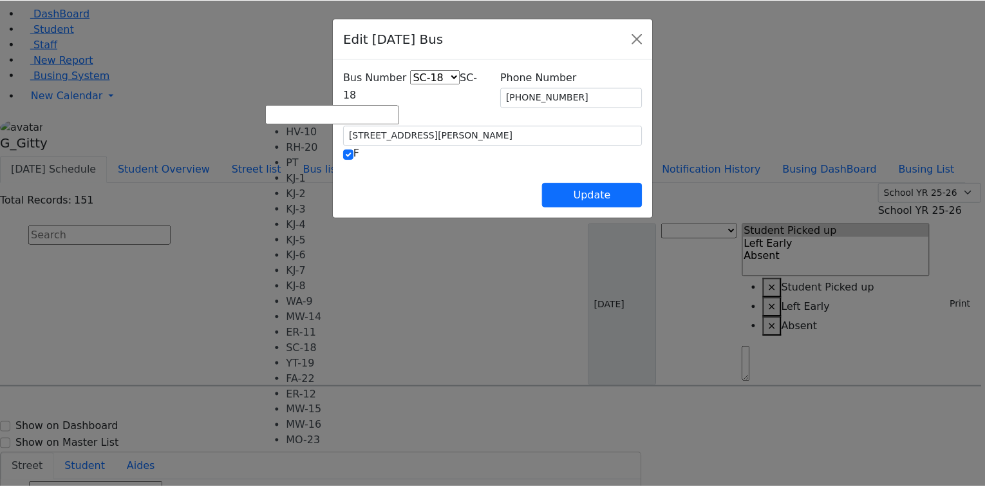
scroll to position [95, 0]
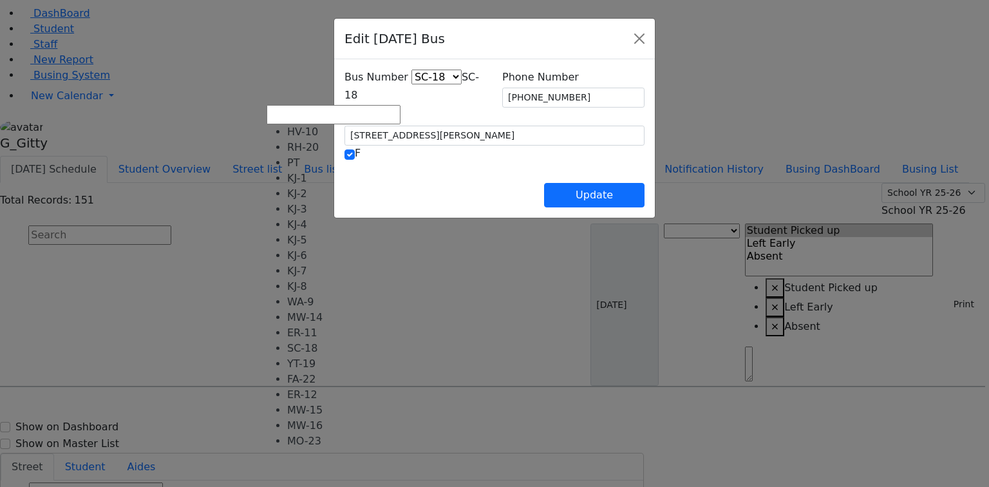
select select "426"
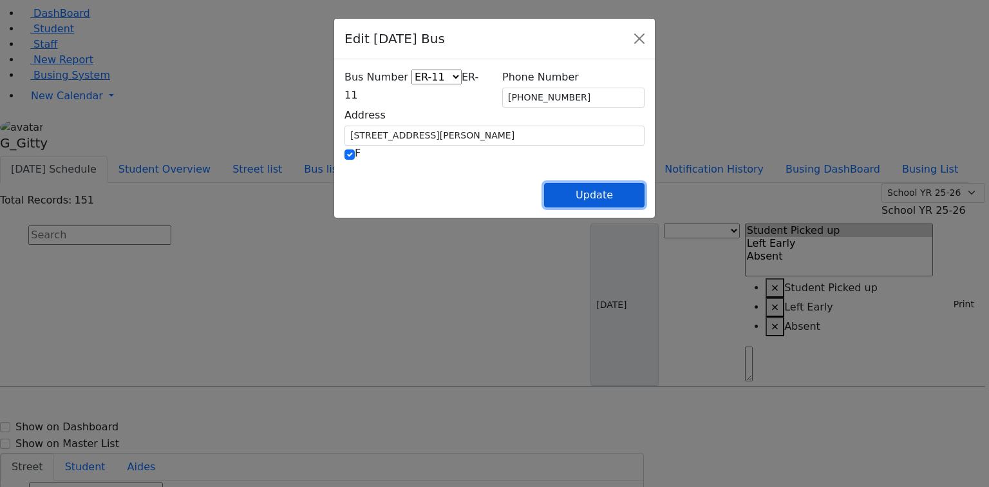
click at [644, 196] on button "Update" at bounding box center [594, 195] width 100 height 24
select select
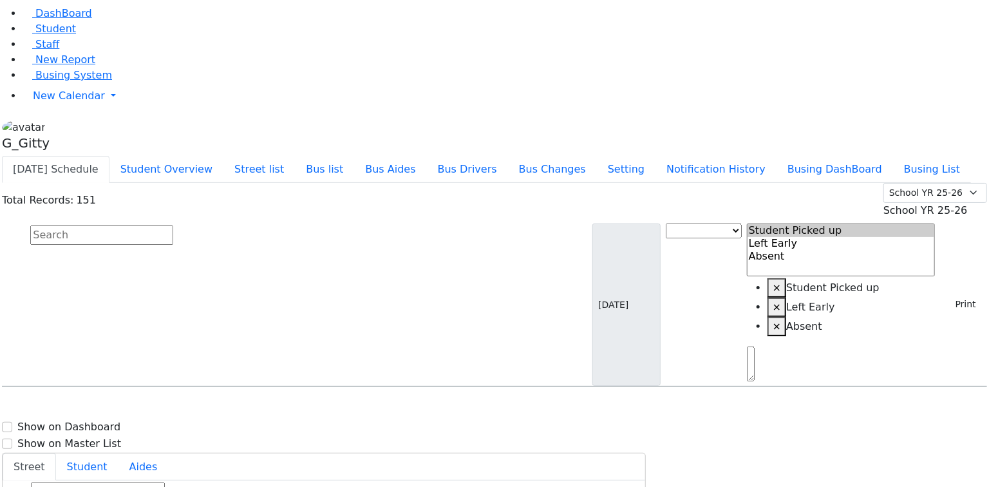
scroll to position [4171, 0]
select select
type input "(414) 750-8878"
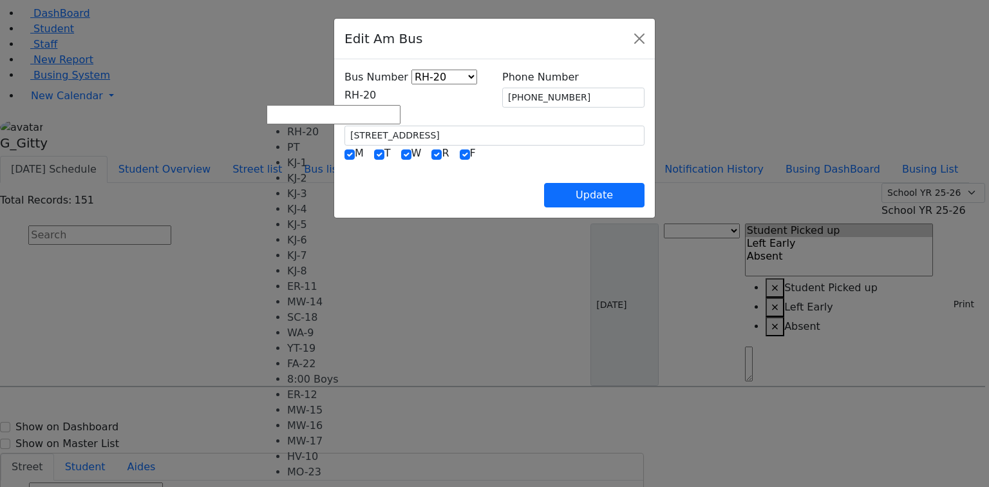
drag, startPoint x: 374, startPoint y: 99, endPoint x: 375, endPoint y: 108, distance: 9.0
click at [374, 98] on span "RH-20" at bounding box center [360, 95] width 32 height 12
select select "414"
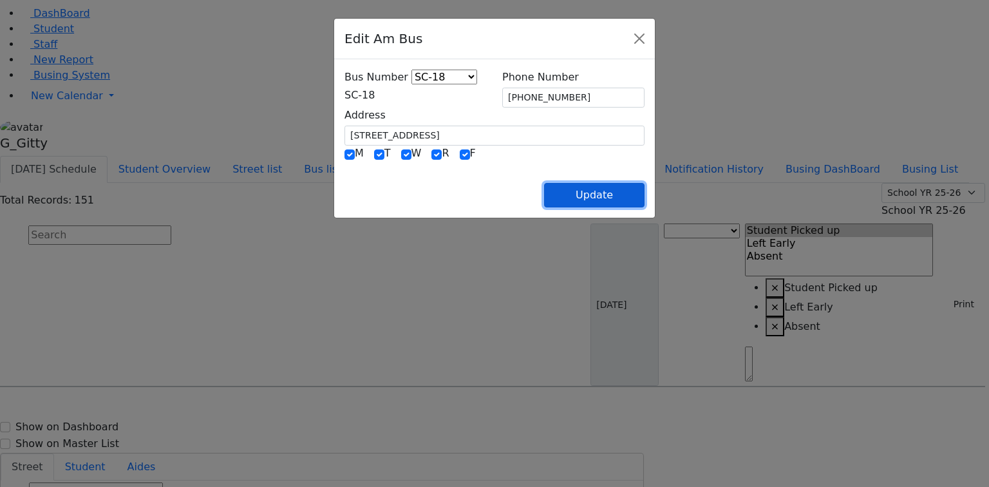
click at [644, 190] on button "Update" at bounding box center [594, 195] width 100 height 24
select select
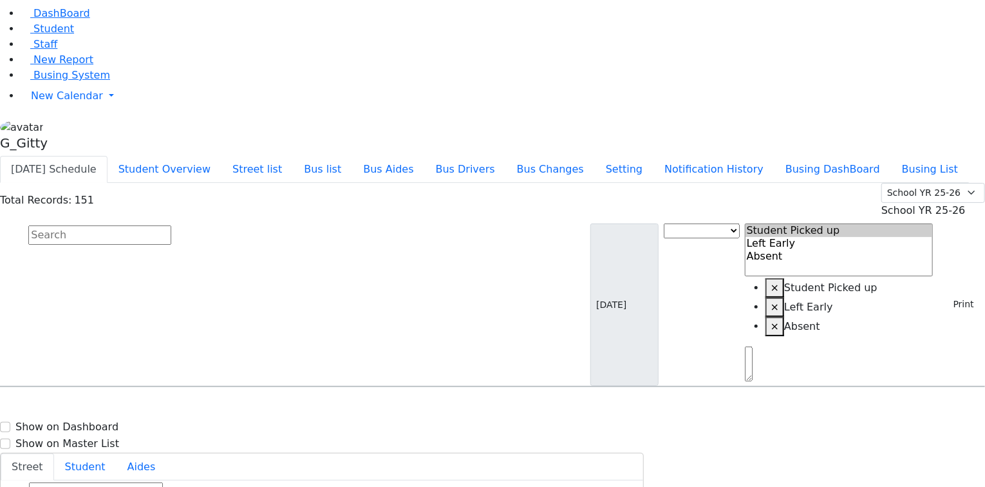
type input "(414) 750-8878"
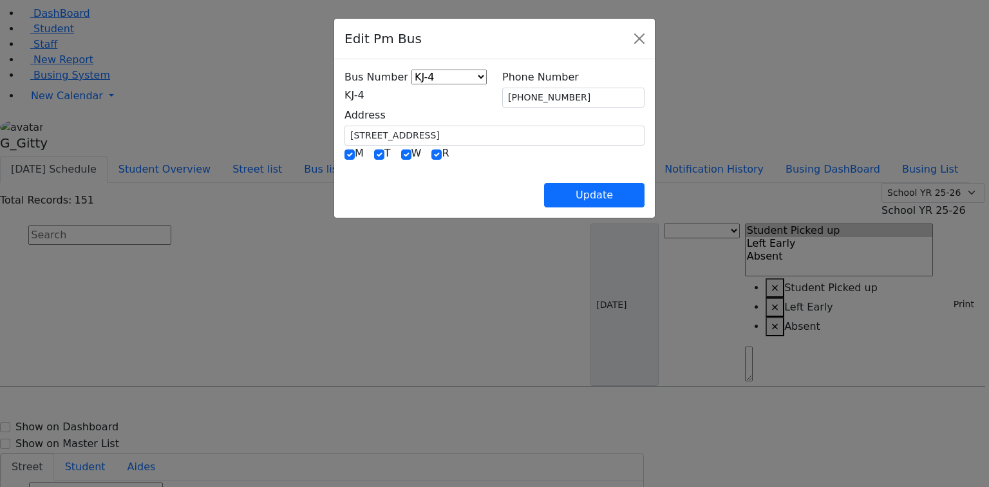
click at [364, 89] on span "KJ-4" at bounding box center [354, 95] width 20 height 12
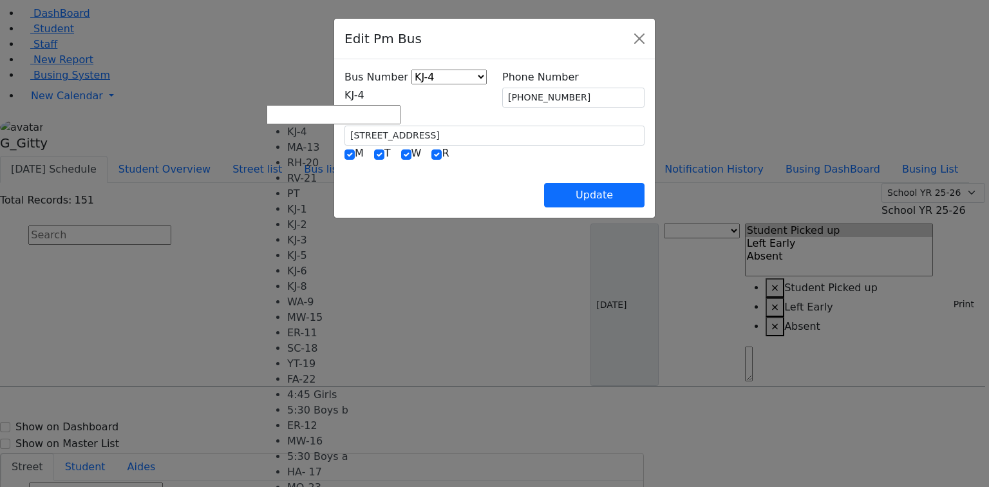
select select "421"
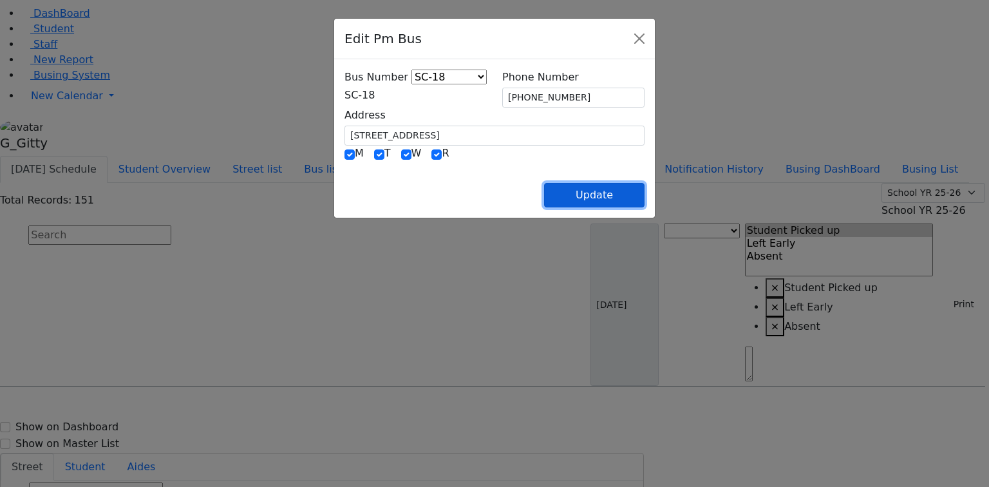
click at [644, 199] on button "Update" at bounding box center [594, 195] width 100 height 24
select select
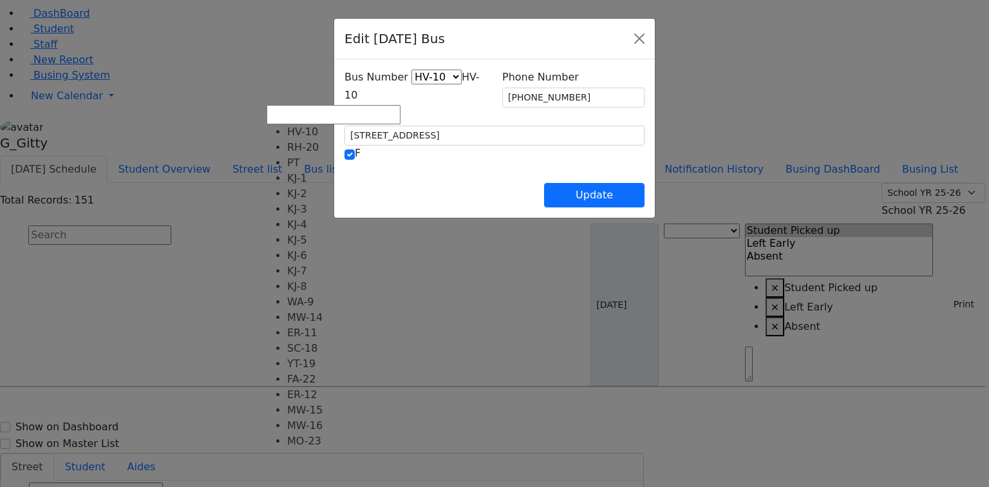
click at [367, 101] on span "HV-10" at bounding box center [411, 86] width 135 height 30
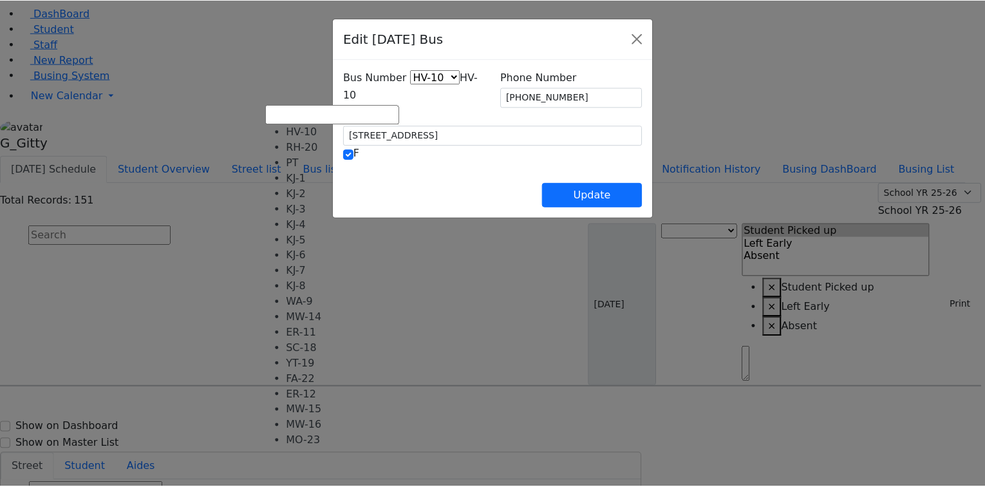
scroll to position [95, 0]
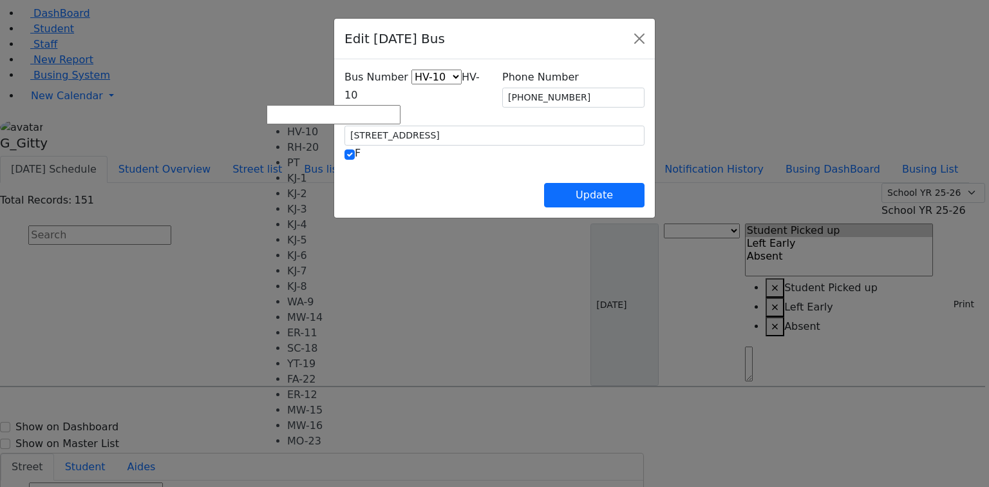
select select "427"
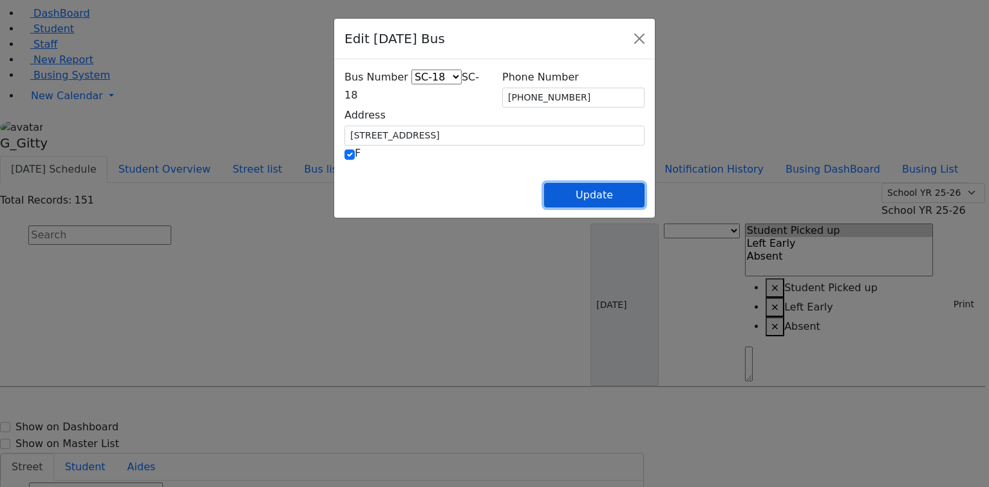
click at [642, 193] on button "Update" at bounding box center [594, 195] width 100 height 24
select select
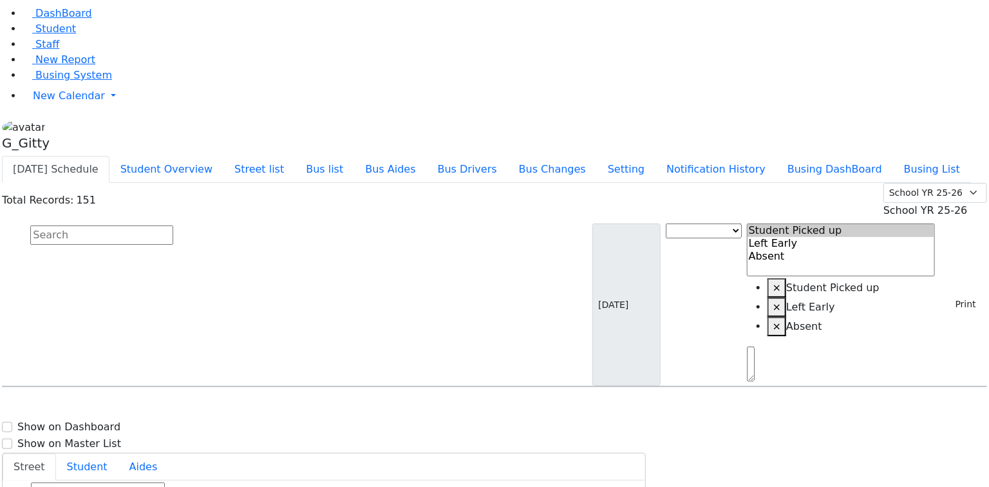
scroll to position [4171, 0]
select select
type input "[PHONE_NUMBER]"
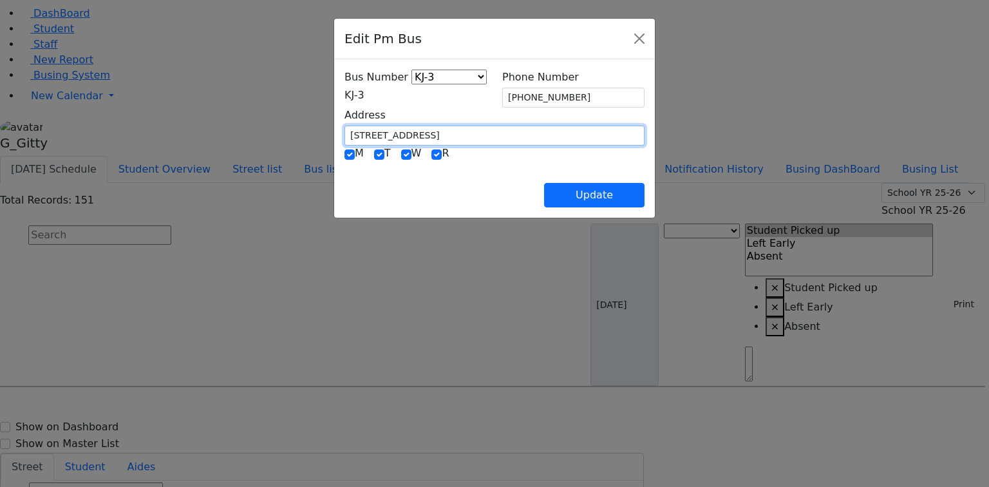
drag, startPoint x: 381, startPoint y: 135, endPoint x: 263, endPoint y: 126, distance: 118.7
click at [337, 126] on div "Address [STREET_ADDRESS]" at bounding box center [494, 126] width 315 height 38
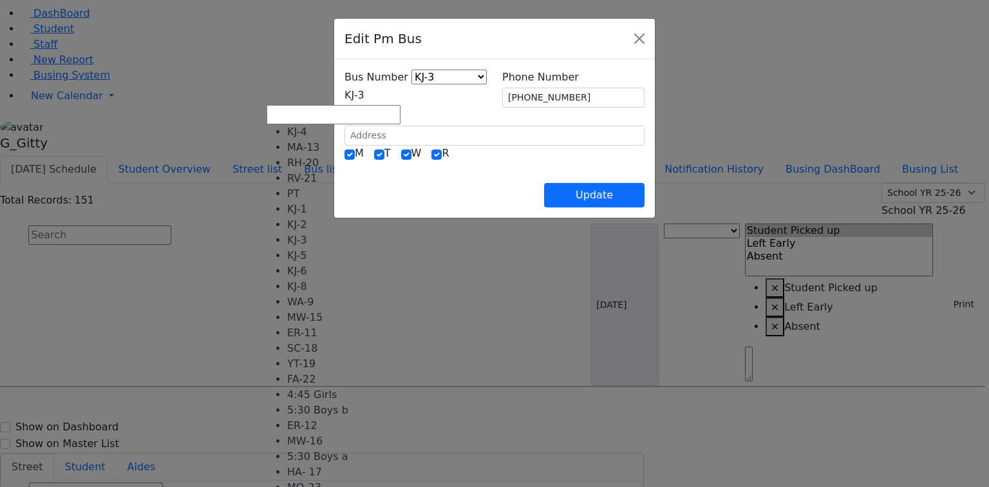
click at [344, 101] on span "KJ-3" at bounding box center [354, 95] width 20 height 12
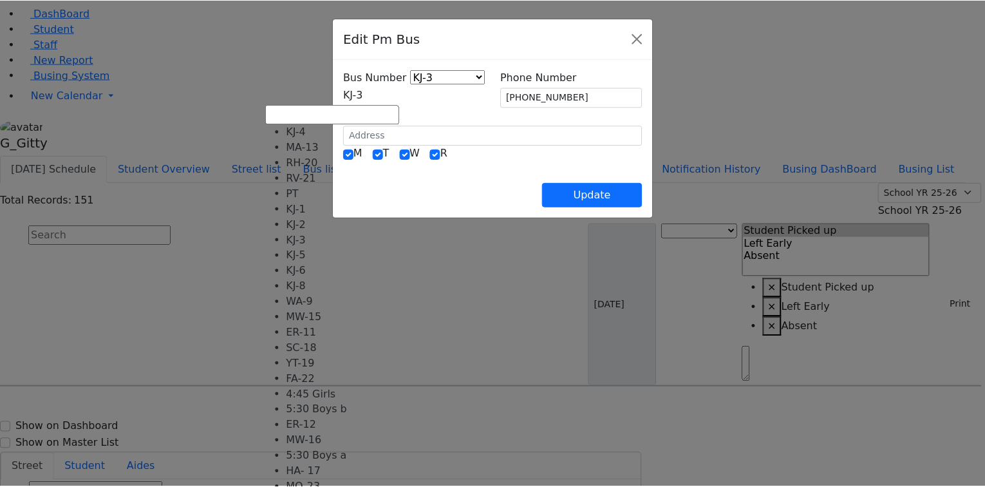
scroll to position [0, 0]
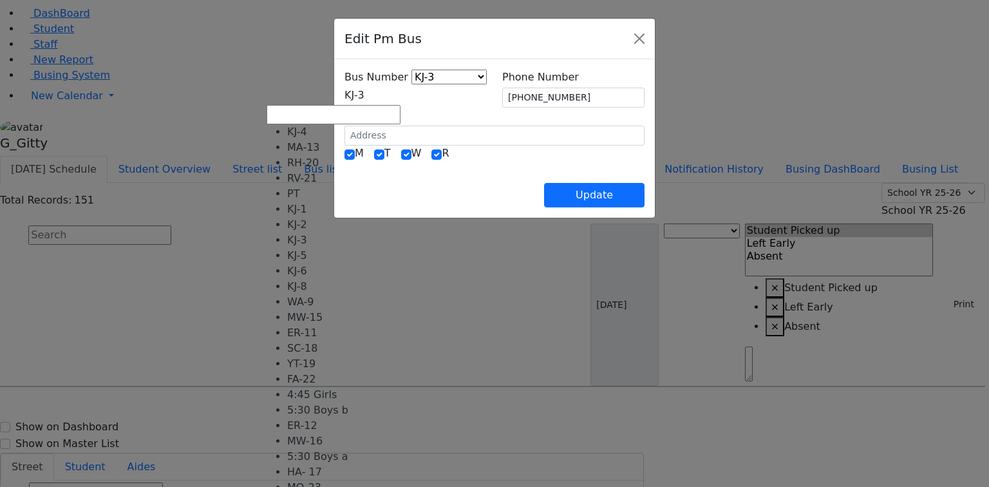
select select "372"
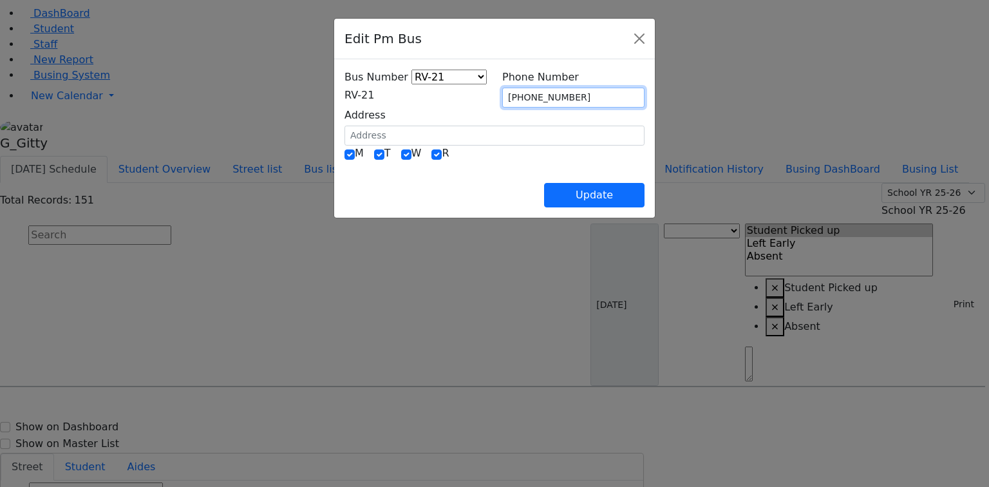
drag, startPoint x: 593, startPoint y: 97, endPoint x: 504, endPoint y: 95, distance: 89.5
click at [512, 95] on input "[PHONE_NUMBER]" at bounding box center [573, 98] width 142 height 20
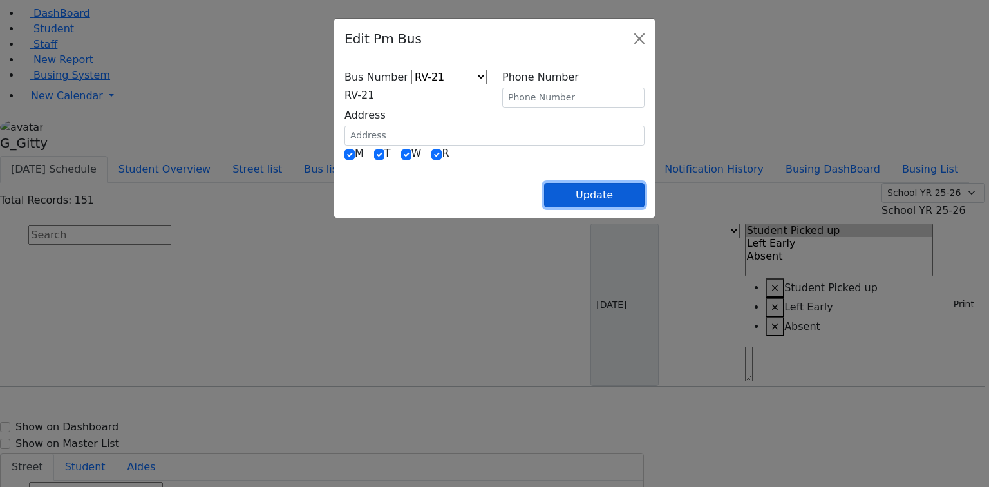
click at [644, 201] on button "Update" at bounding box center [594, 195] width 100 height 24
select select
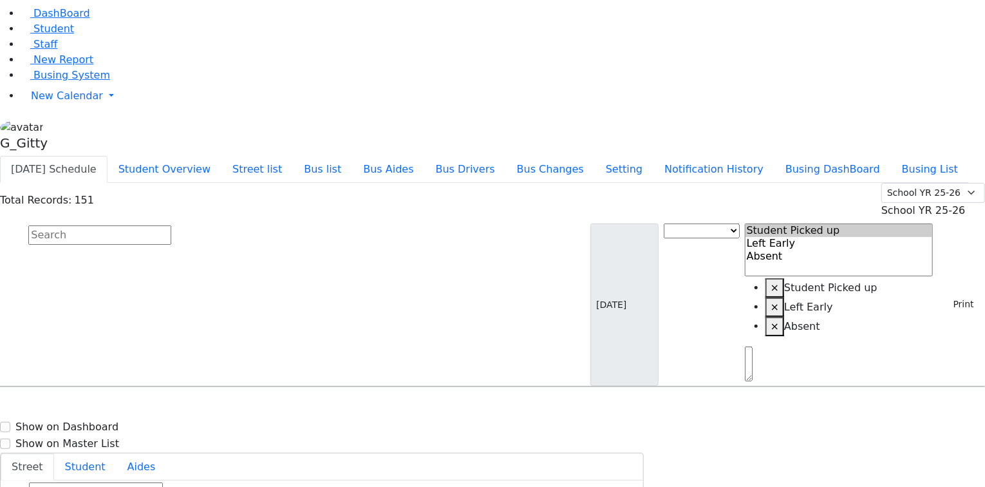
scroll to position [4274, 0]
select select
drag, startPoint x: 709, startPoint y: 337, endPoint x: 682, endPoint y: 338, distance: 27.0
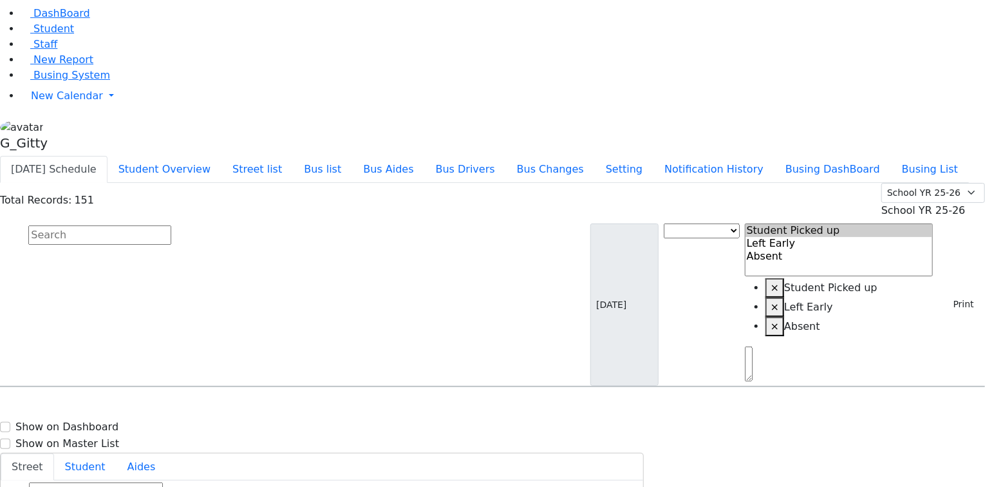
select select
drag, startPoint x: 934, startPoint y: 284, endPoint x: 860, endPoint y: 257, distance: 78.6
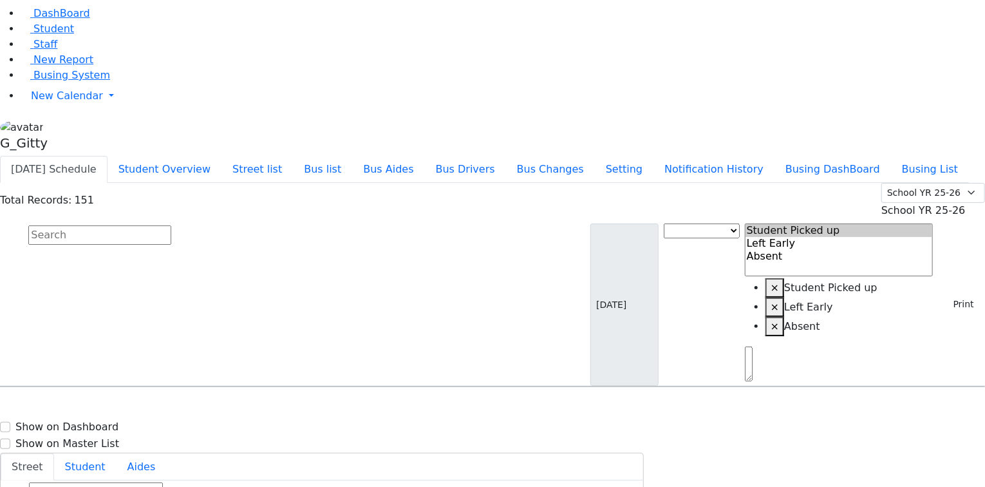
type input "(845) 783-6274"
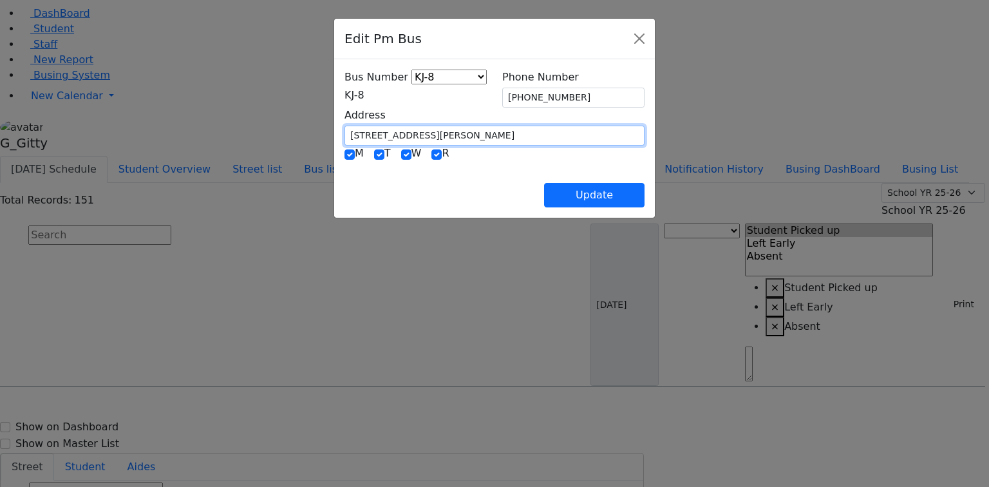
drag, startPoint x: 389, startPoint y: 126, endPoint x: 230, endPoint y: 126, distance: 158.3
click at [230, 126] on div "Edit Pm Bus Bus Number KJ-4 MA-13 RH-20 RV-21 PT KJ-1 KJ-2 KJ-3 KJ-5 KJ-6 KJ-8 …" at bounding box center [494, 243] width 989 height 487
type input "1 Hamaspik Way"
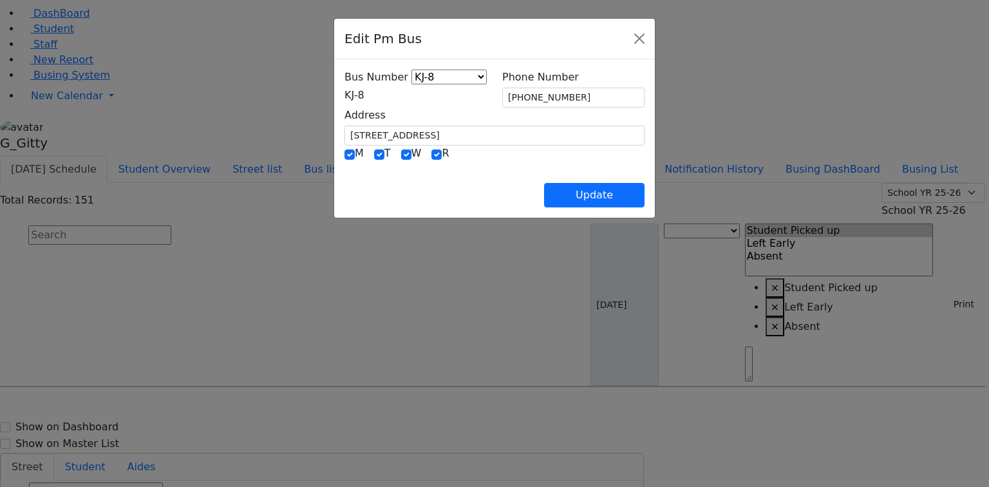
click at [352, 101] on span "KJ-8" at bounding box center [354, 95] width 20 height 12
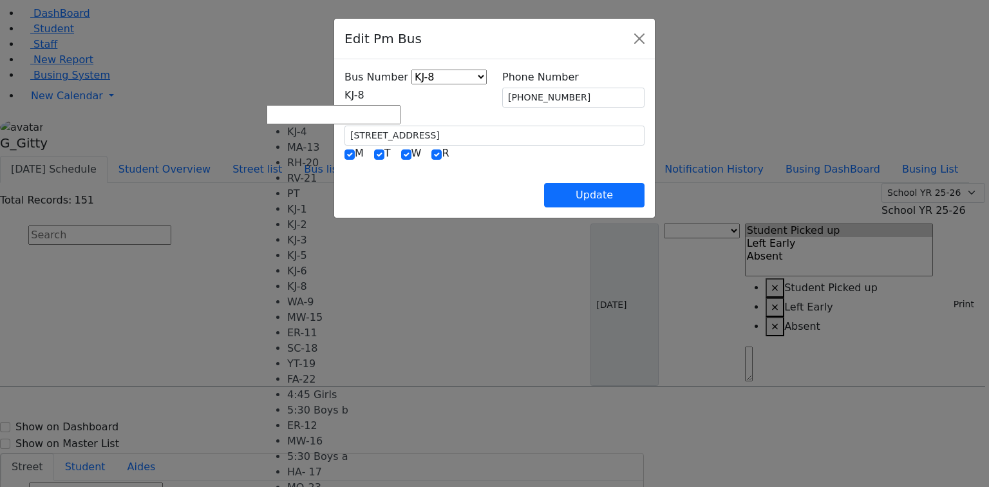
select select "401"
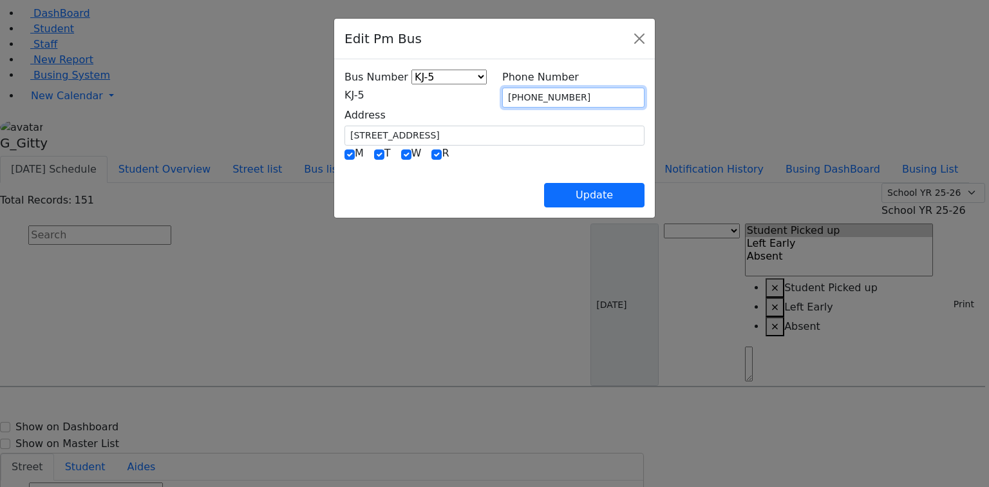
drag, startPoint x: 544, startPoint y: 97, endPoint x: 490, endPoint y: 90, distance: 55.2
click at [490, 90] on div "Bus Number KJ-4 MA-13 RH-20 RV-21 PT KJ-1 KJ-2 KJ-3 KJ-5 KJ-6 KJ-8 WA-9 MW-15 E…" at bounding box center [494, 108] width 315 height 76
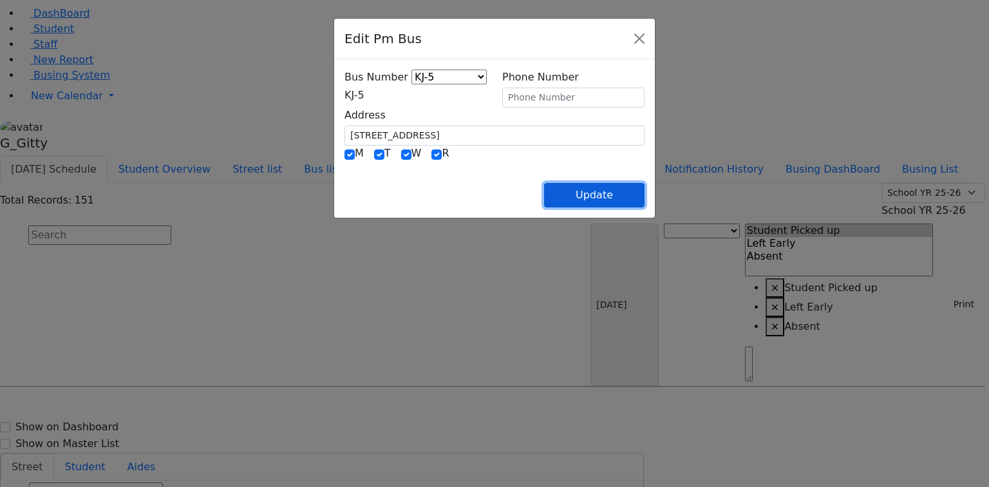
click at [644, 193] on button "Update" at bounding box center [594, 195] width 100 height 24
select select
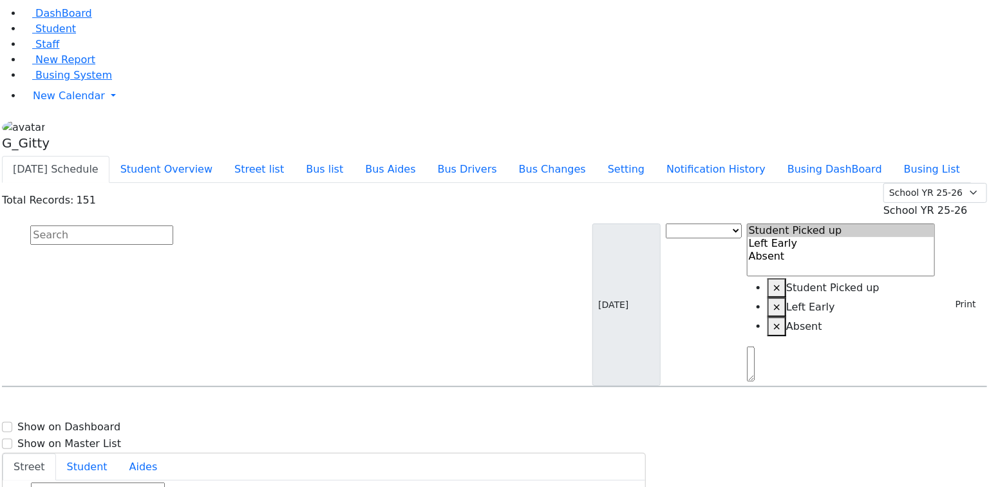
scroll to position [4325, 0]
select select
drag, startPoint x: 935, startPoint y: 203, endPoint x: 911, endPoint y: 203, distance: 23.8
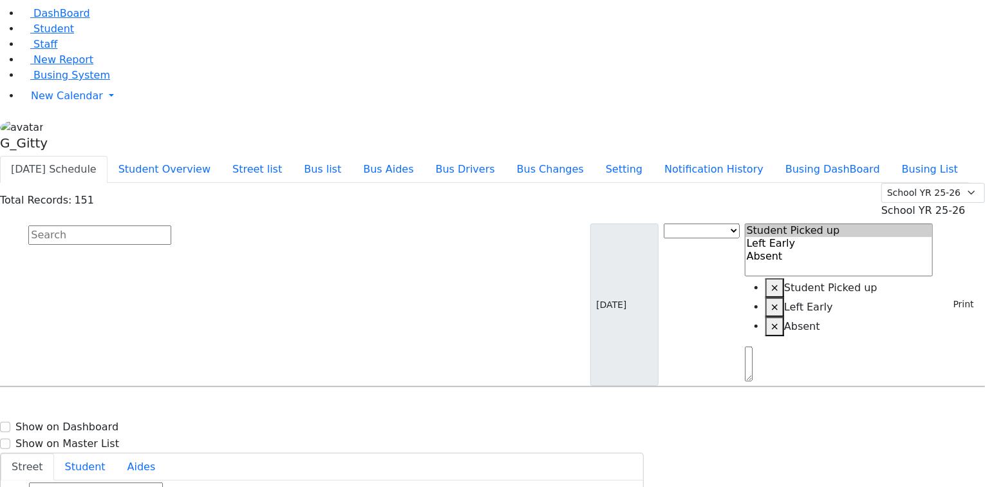
type input "(917) 903-8126"
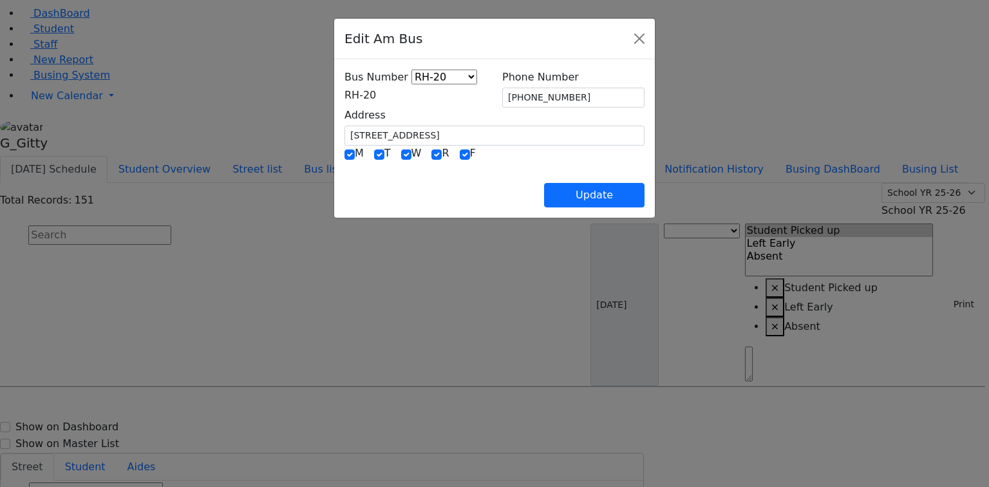
click at [374, 98] on span "RH-20" at bounding box center [360, 95] width 32 height 12
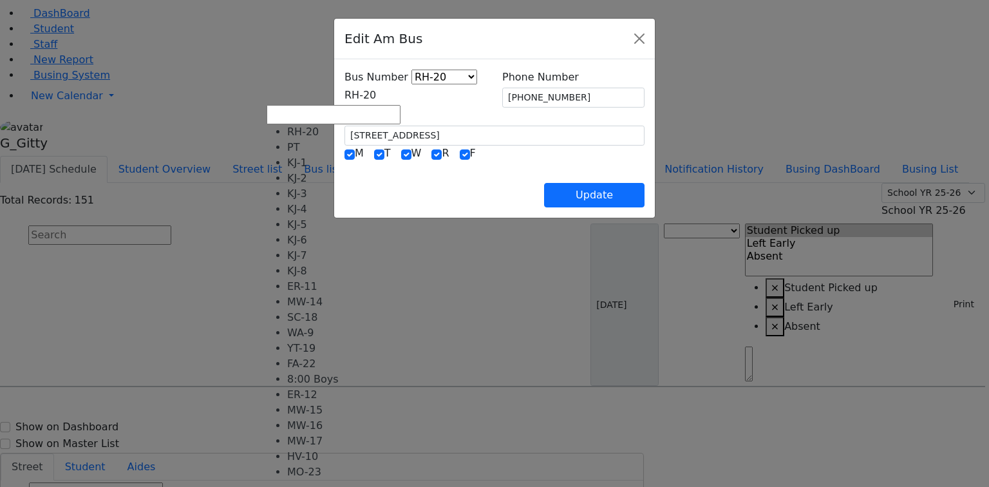
scroll to position [116, 0]
select select "414"
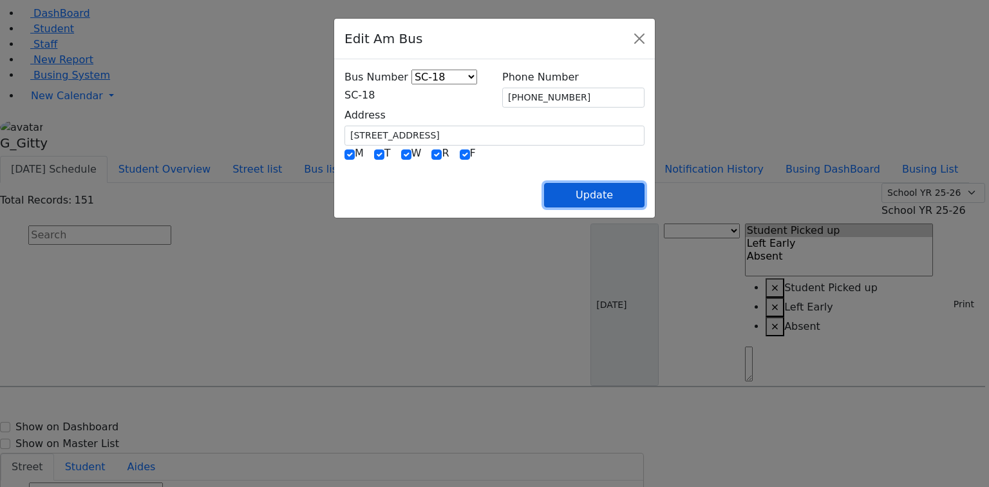
click at [644, 192] on button "Update" at bounding box center [594, 195] width 100 height 24
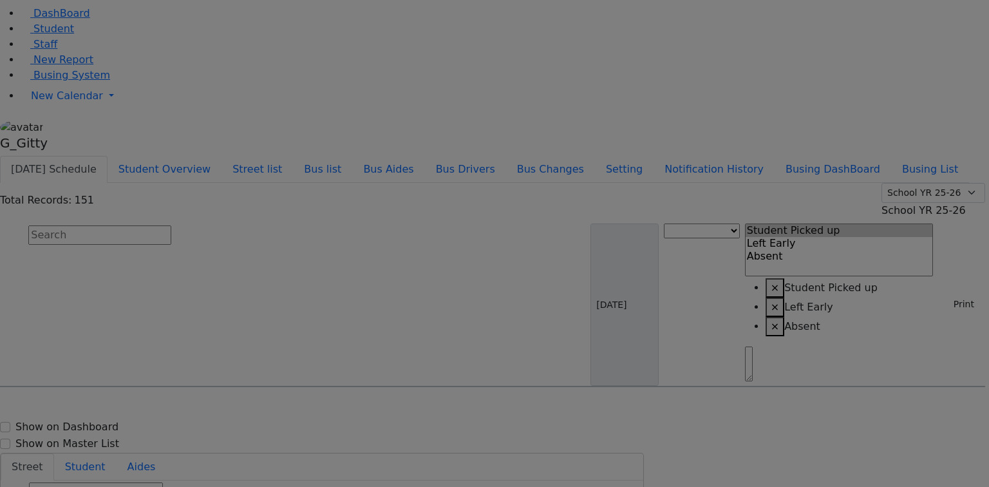
select select
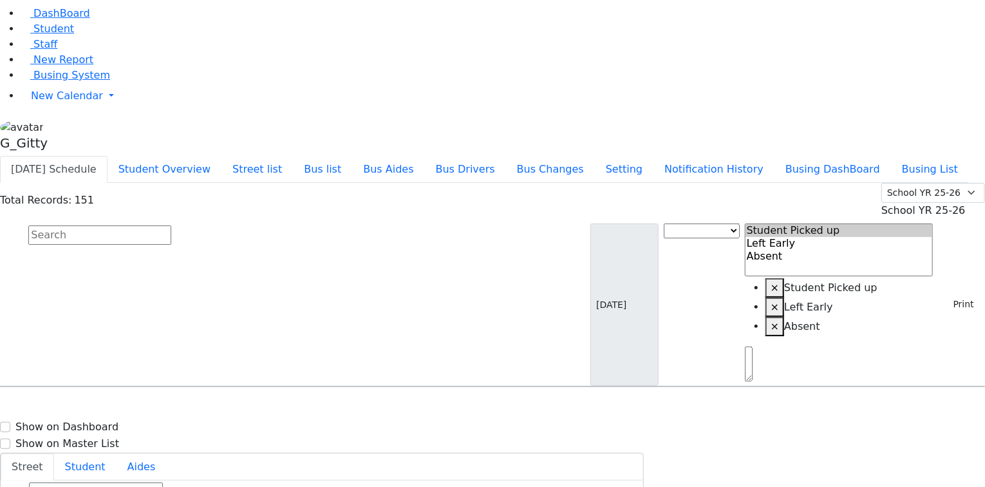
type input "(917) 903-8126"
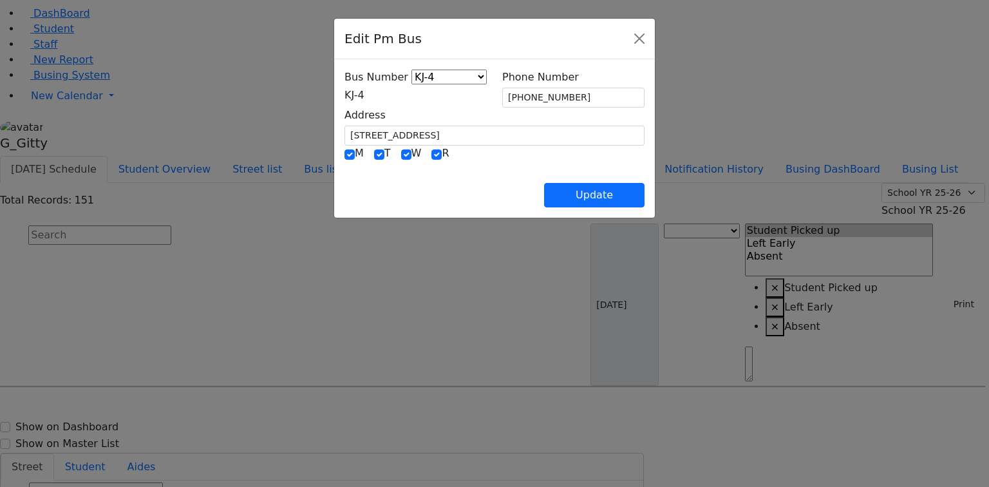
click at [364, 99] on span "KJ-4" at bounding box center [354, 95] width 20 height 12
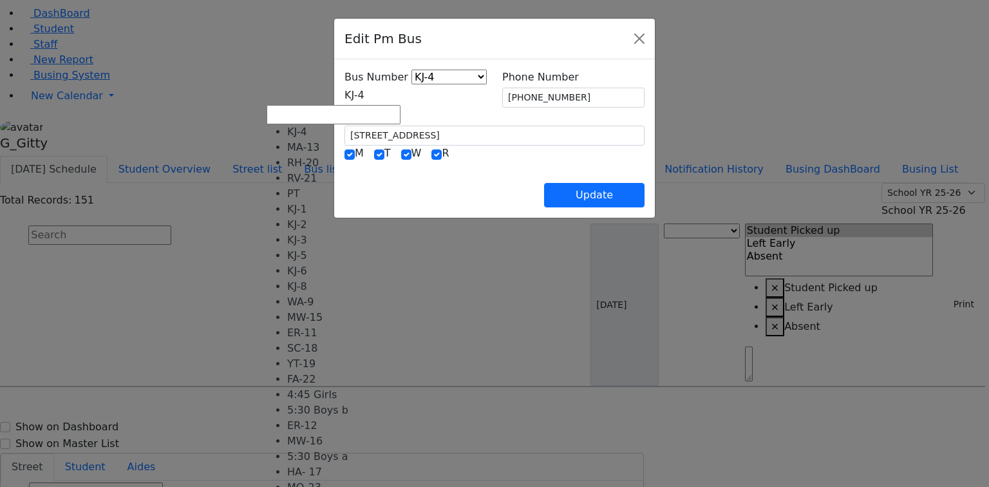
scroll to position [103, 0]
select select "421"
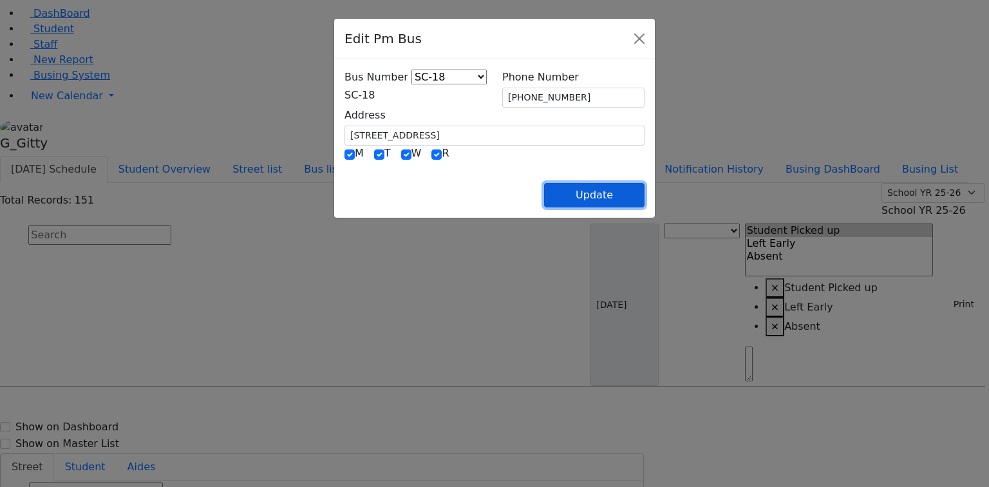
click at [640, 193] on button "Update" at bounding box center [594, 195] width 100 height 24
select select
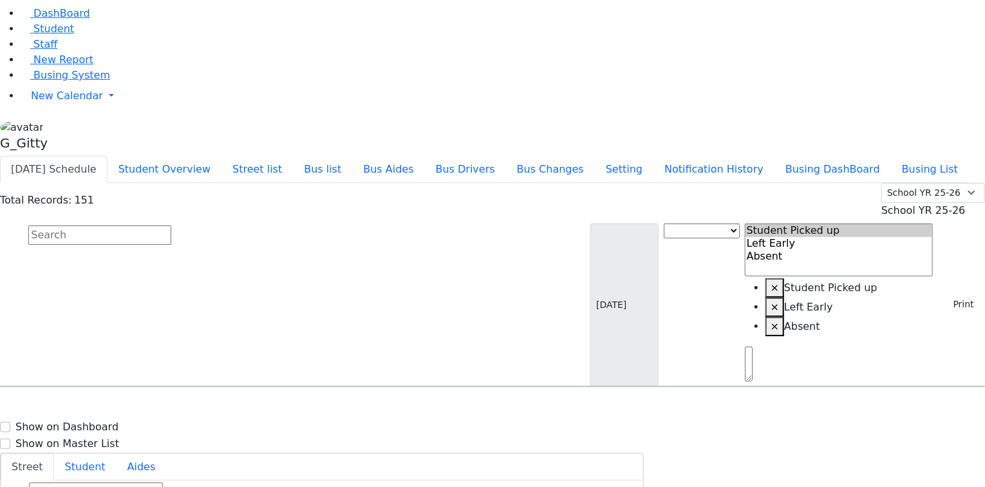
type input "(917) 903-8126"
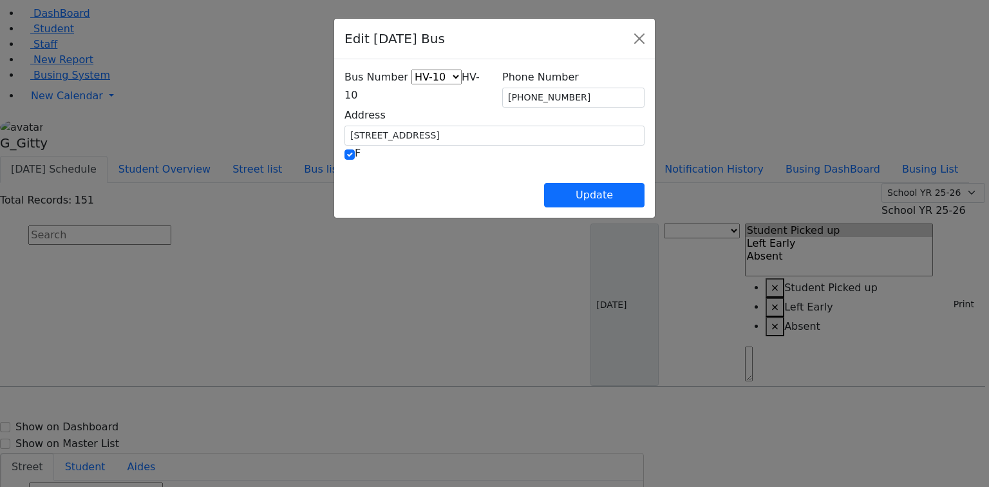
click at [344, 100] on span "HV-10" at bounding box center [411, 86] width 135 height 30
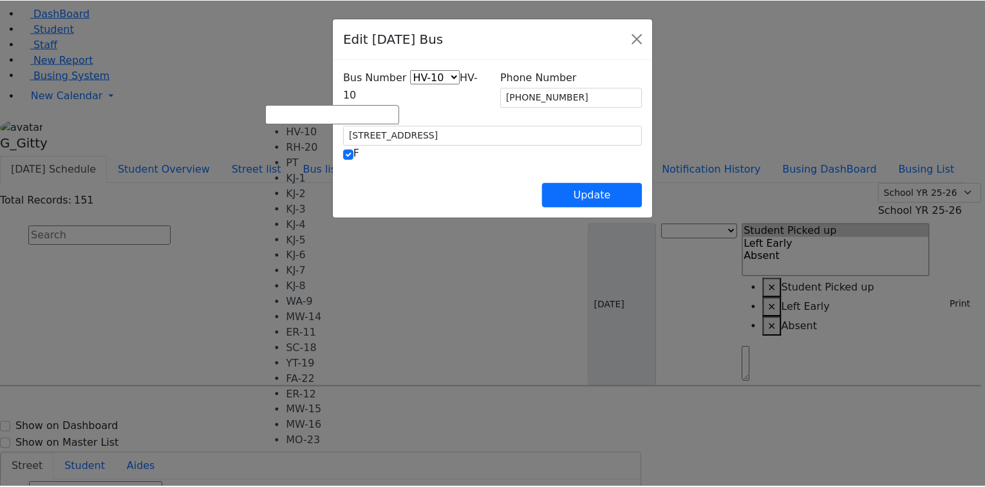
scroll to position [95, 0]
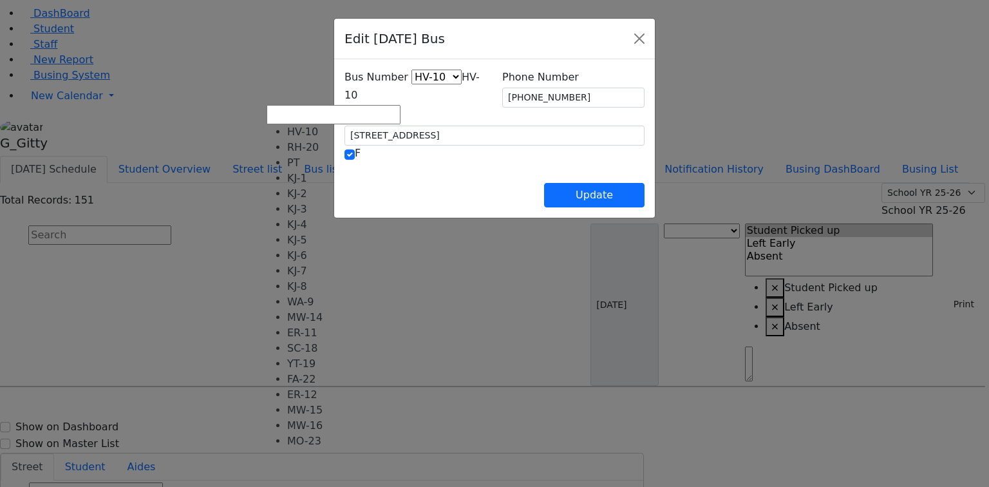
select select "427"
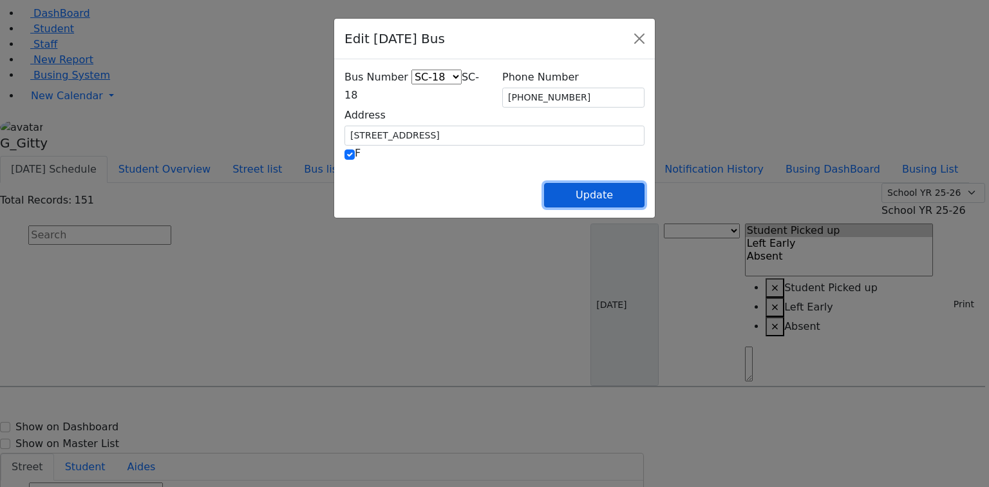
click at [644, 197] on button "Update" at bounding box center [594, 195] width 100 height 24
select select
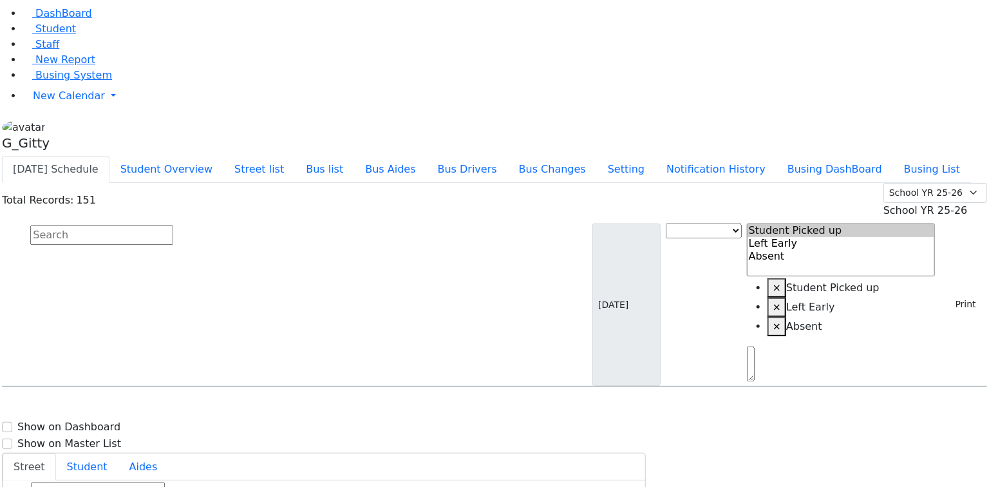
scroll to position [4325, 0]
select select
type input "(845) 903-9532"
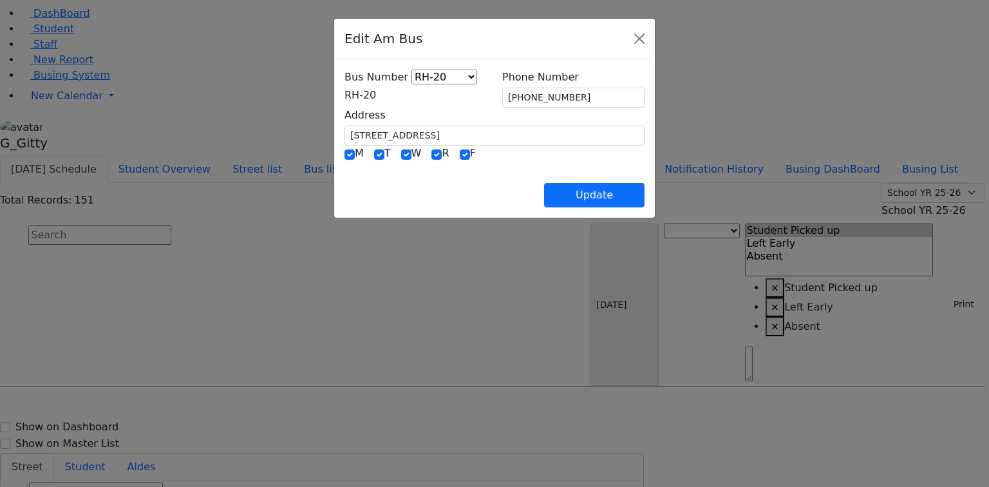
click at [376, 98] on span "RH-20" at bounding box center [360, 95] width 32 height 12
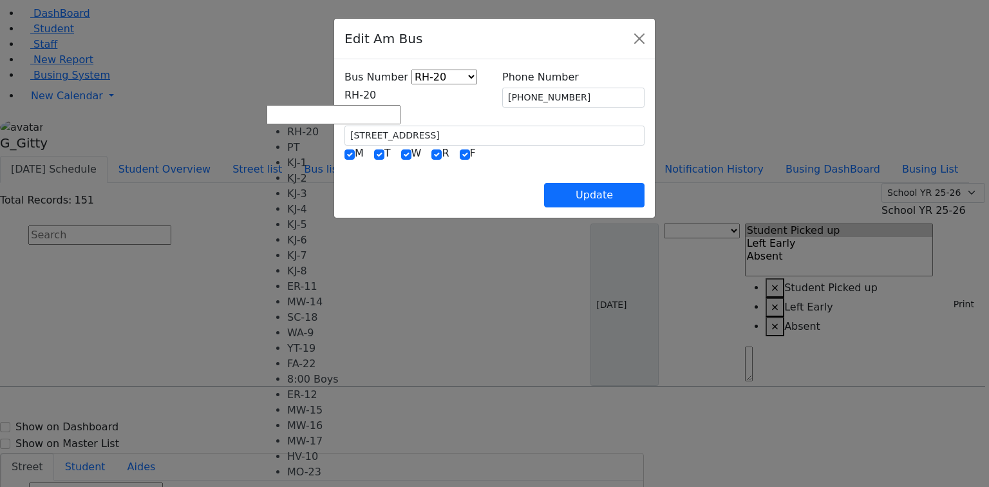
scroll to position [103, 0]
select select "417"
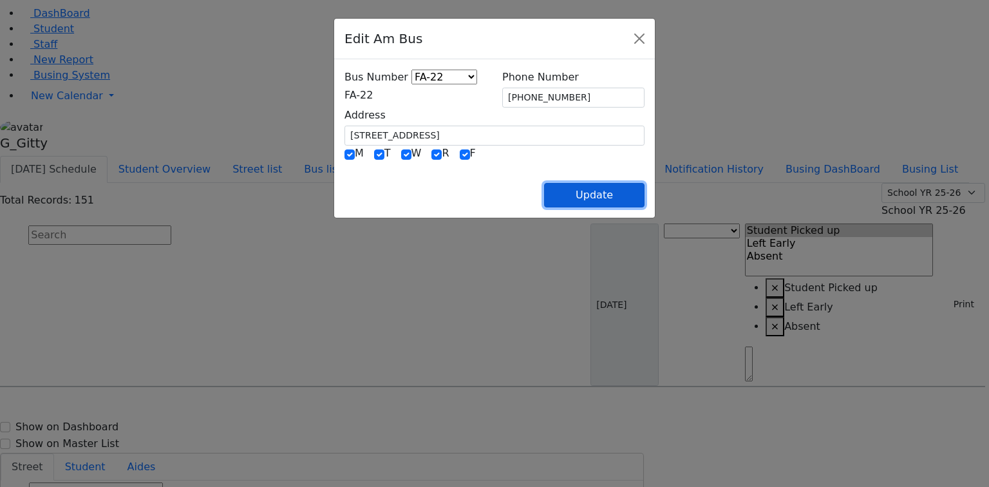
click at [644, 201] on button "Update" at bounding box center [594, 195] width 100 height 24
select select
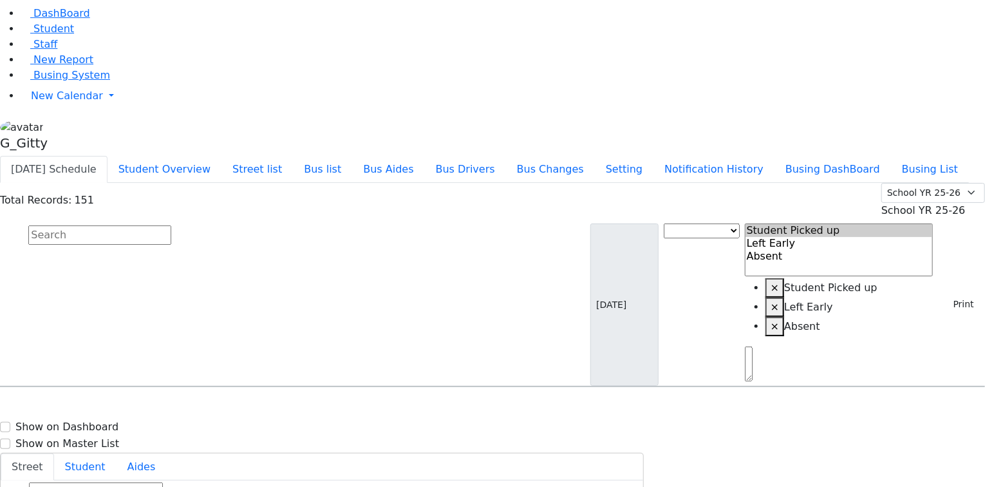
type input "(845) 903-9532"
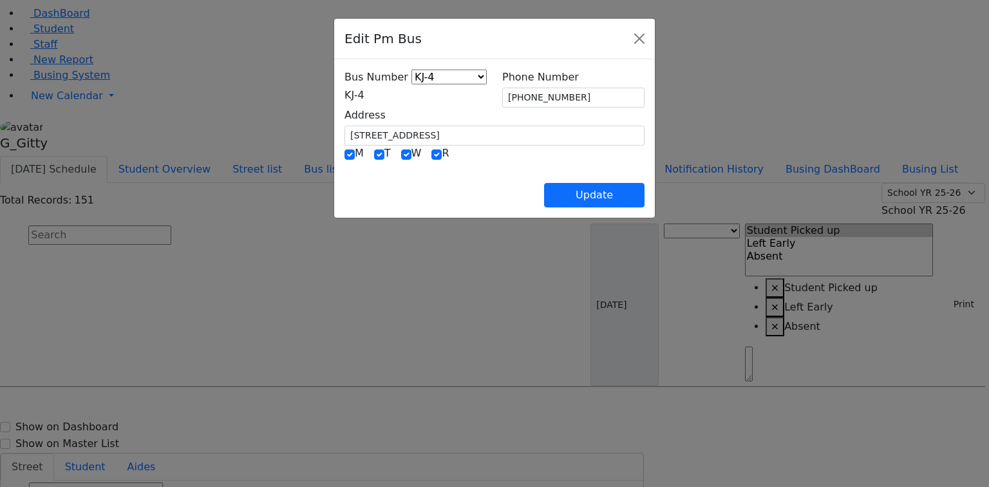
click at [344, 97] on span "KJ-4" at bounding box center [354, 95] width 20 height 12
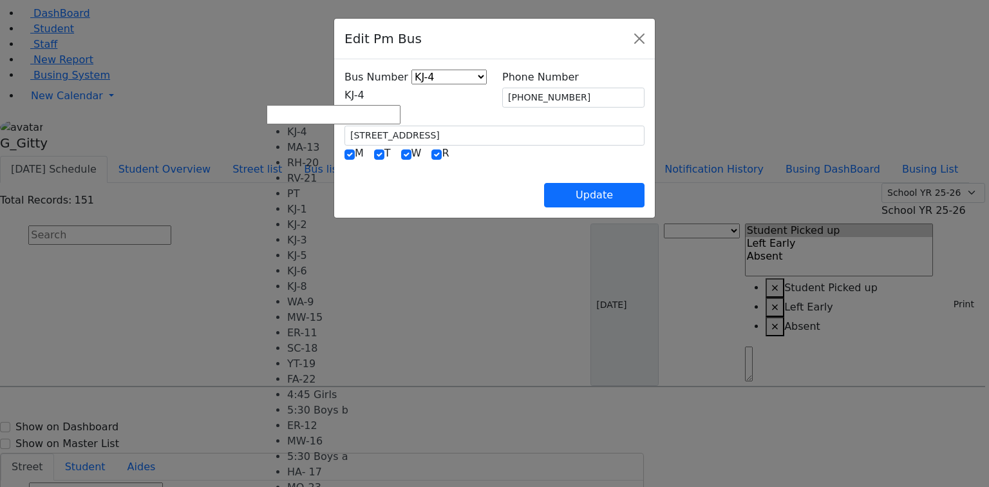
scroll to position [127, 0]
select select "423"
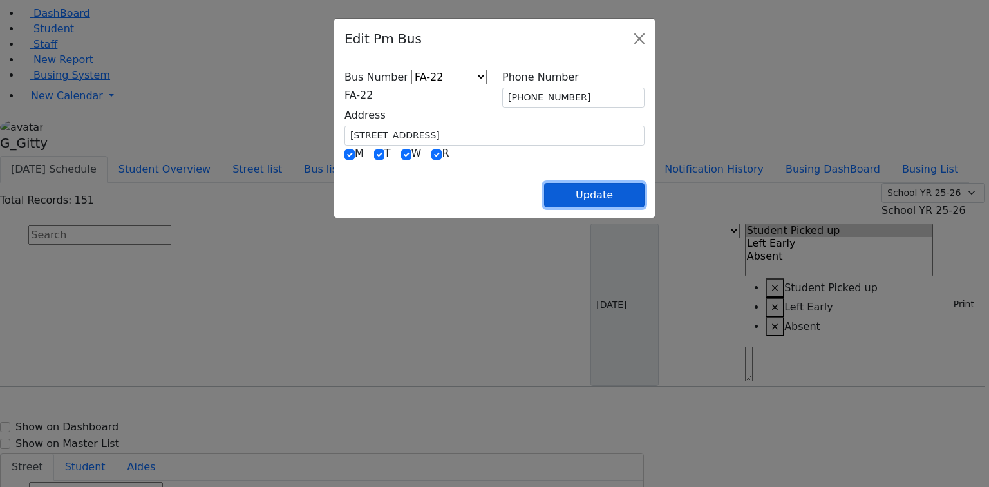
click at [644, 189] on button "Update" at bounding box center [594, 195] width 100 height 24
select select
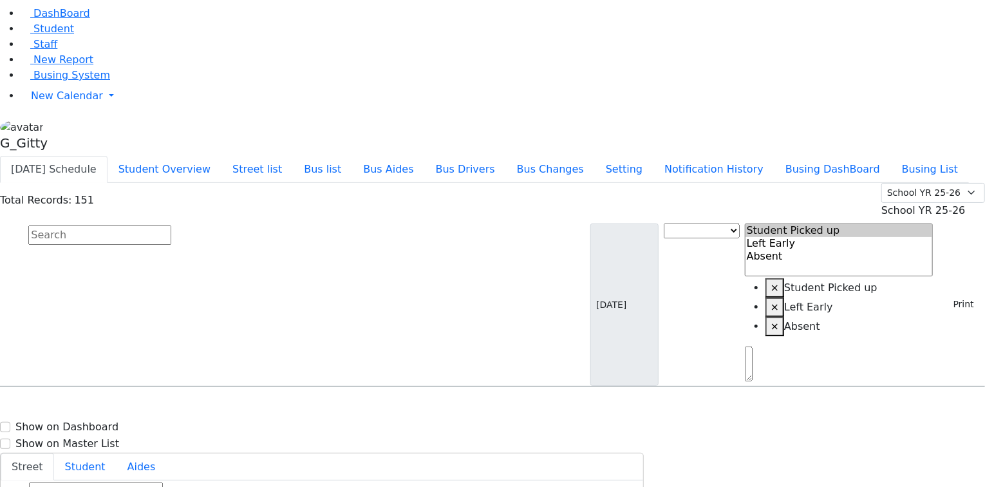
drag, startPoint x: 936, startPoint y: 364, endPoint x: 842, endPoint y: 342, distance: 96.3
type input "(845) 903-9532"
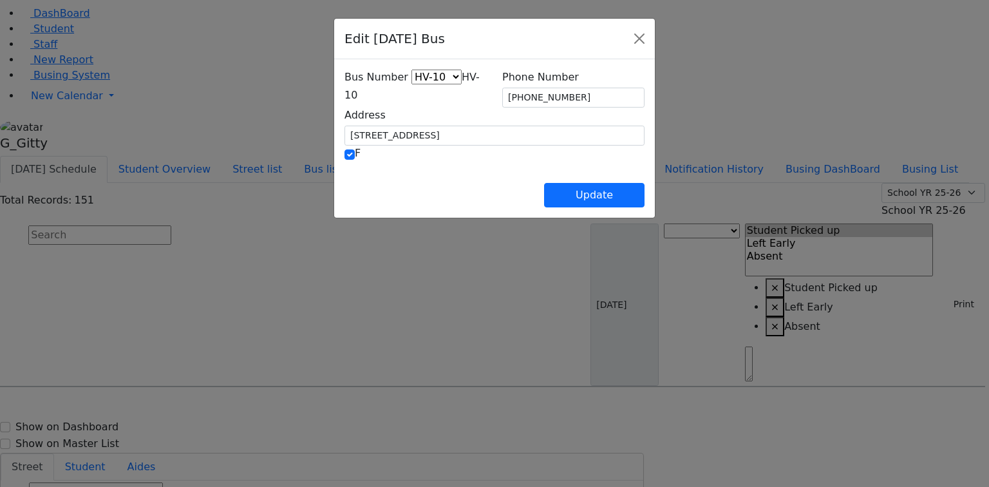
click at [344, 92] on span "HV-10" at bounding box center [411, 86] width 135 height 30
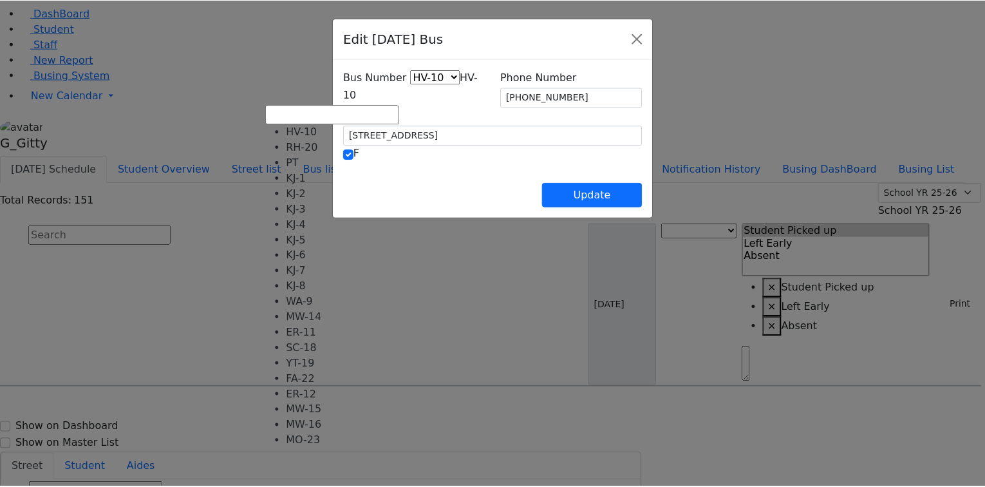
scroll to position [95, 0]
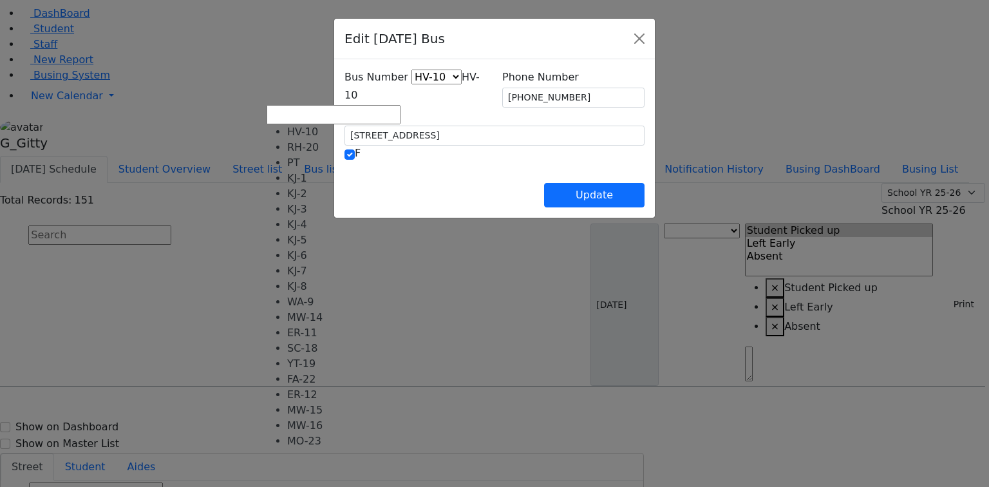
select select "429"
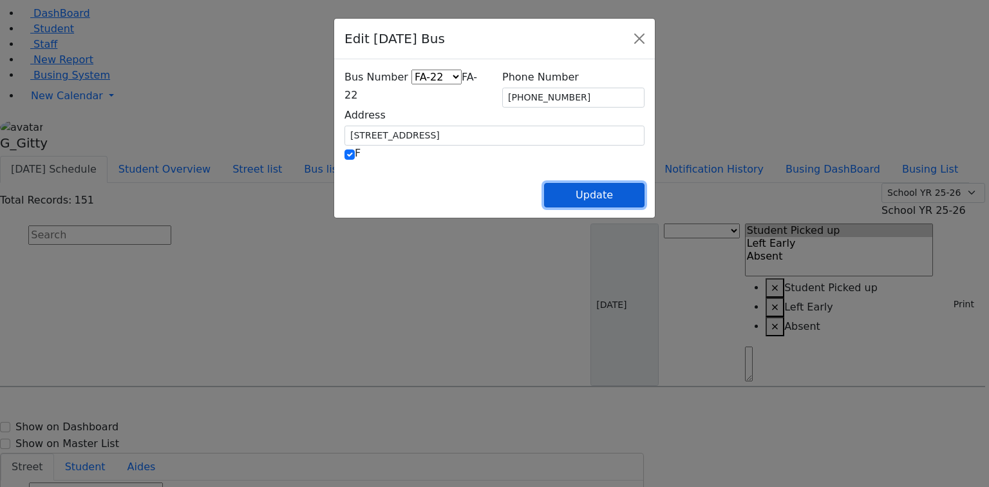
click at [644, 198] on button "Update" at bounding box center [594, 195] width 100 height 24
select select
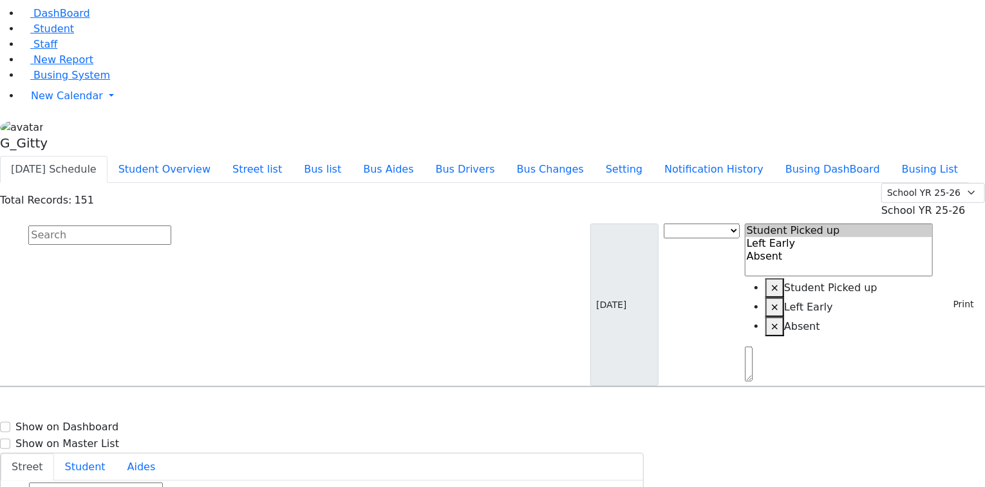
scroll to position [4348, 0]
select select
type input "(845) 782-8536"
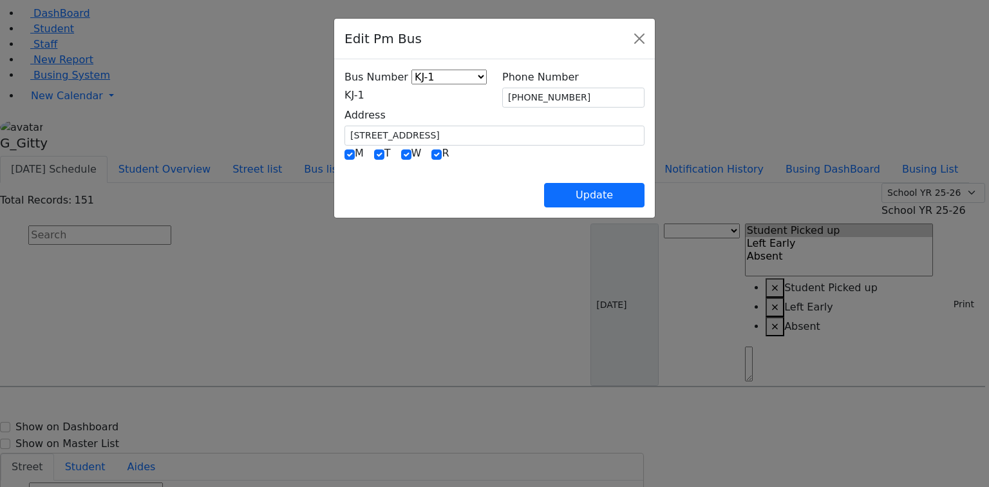
drag, startPoint x: 368, startPoint y: 149, endPoint x: 360, endPoint y: 148, distance: 8.4
click at [431, 149] on div "R" at bounding box center [439, 152] width 17 height 15
click at [431, 150] on input "checkbox" at bounding box center [436, 154] width 10 height 10
checkbox input "false"
drag, startPoint x: 299, startPoint y: 149, endPoint x: 275, endPoint y: 156, distance: 25.5
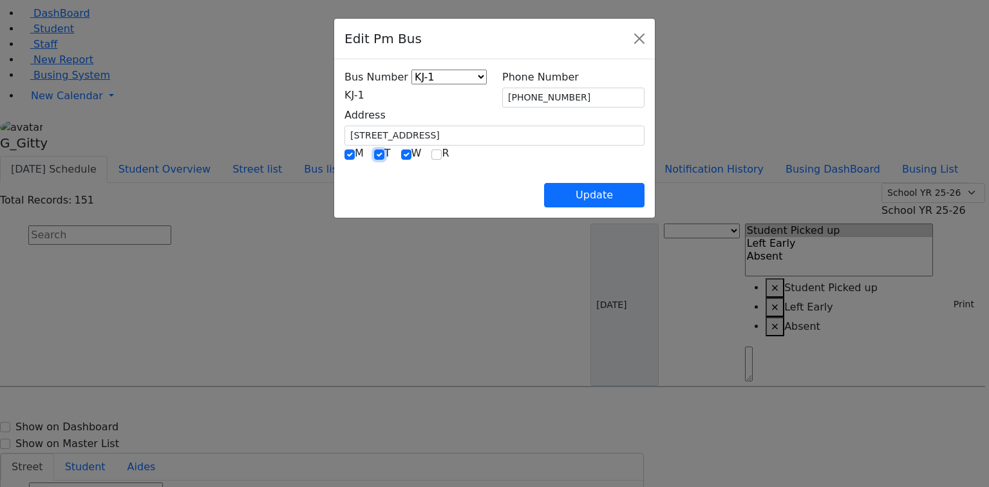
click at [374, 149] on input "checkbox" at bounding box center [379, 154] width 10 height 10
checkbox input "false"
click at [344, 149] on input "checkbox" at bounding box center [349, 154] width 10 height 10
checkbox input "false"
click at [644, 191] on button "Update" at bounding box center [594, 195] width 100 height 24
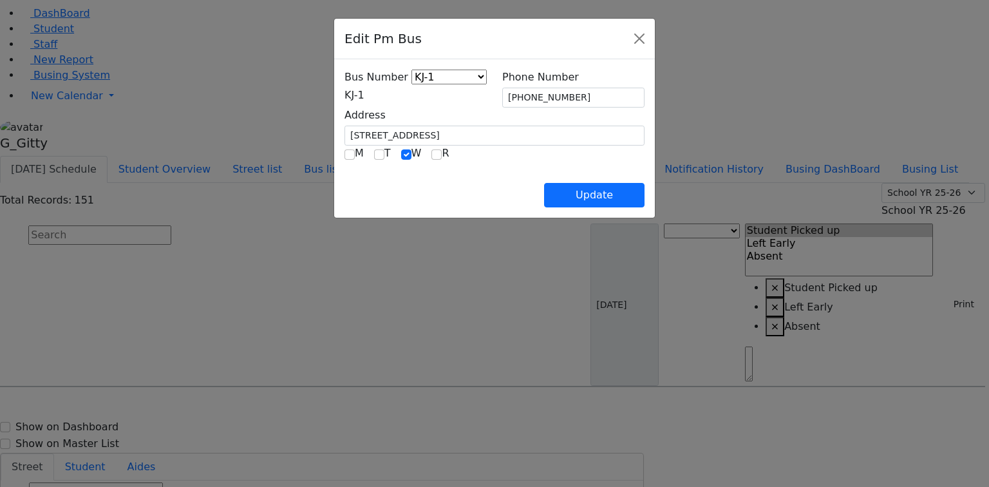
select select
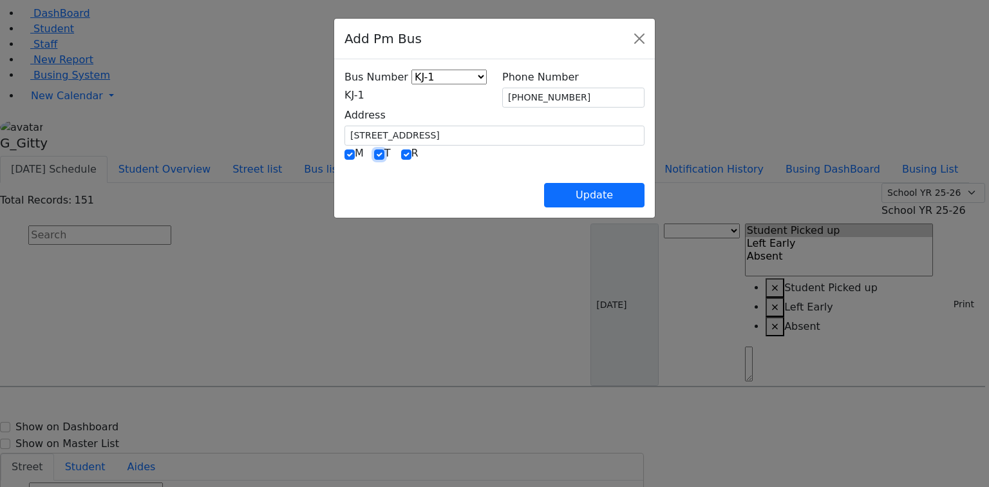
drag, startPoint x: 301, startPoint y: 149, endPoint x: 316, endPoint y: 149, distance: 15.5
click at [374, 149] on input "checkbox" at bounding box center [379, 154] width 10 height 10
checkbox input "false"
click at [401, 149] on div "R" at bounding box center [409, 152] width 17 height 15
drag, startPoint x: 330, startPoint y: 151, endPoint x: 322, endPoint y: 121, distance: 30.8
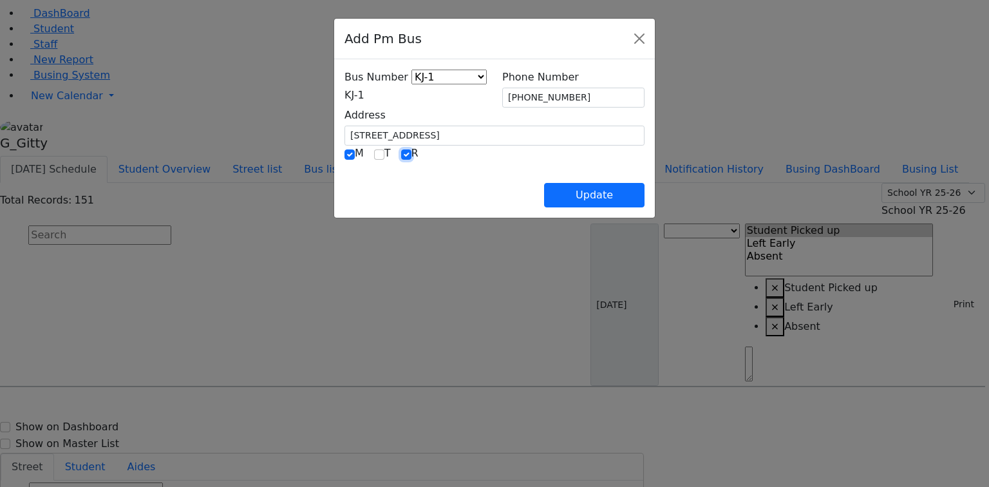
click at [401, 151] on input "checkbox" at bounding box center [406, 154] width 10 height 10
checkbox input "false"
drag, startPoint x: 360, startPoint y: 132, endPoint x: 259, endPoint y: 124, distance: 101.4
click at [337, 124] on div "Address 17 Meron Dr. #202" at bounding box center [494, 126] width 315 height 38
type input "[STREET_ADDRESS]"
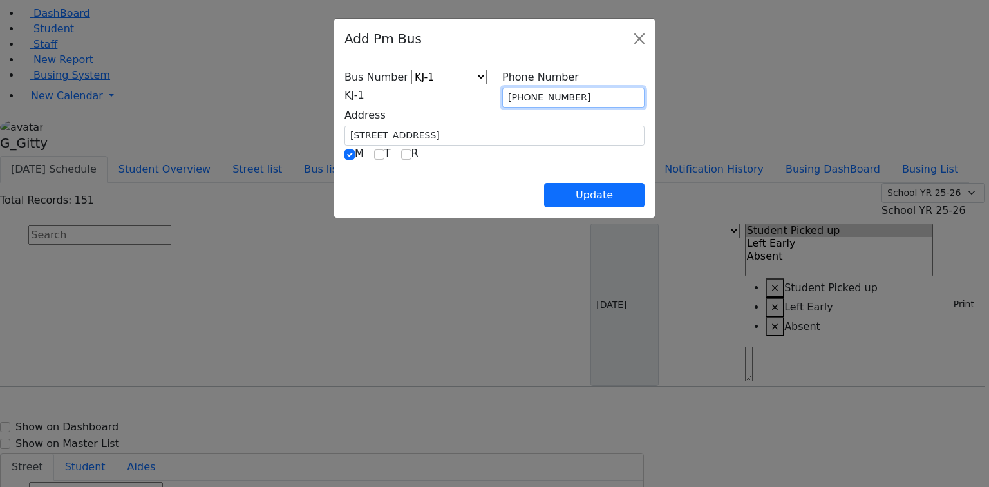
click at [579, 100] on input "(845) 782-8536" at bounding box center [573, 98] width 142 height 20
drag, startPoint x: 577, startPoint y: 98, endPoint x: 494, endPoint y: 93, distance: 83.2
click at [494, 93] on div "Bus Number KJ-4 MA-13 RH-20 RV-21 PT KJ-1 KJ-2 KJ-3 KJ-5 KJ-6 KJ-8 WA-9 MW-15 E…" at bounding box center [494, 108] width 315 height 76
type input "[PHONE_NUMBER]"
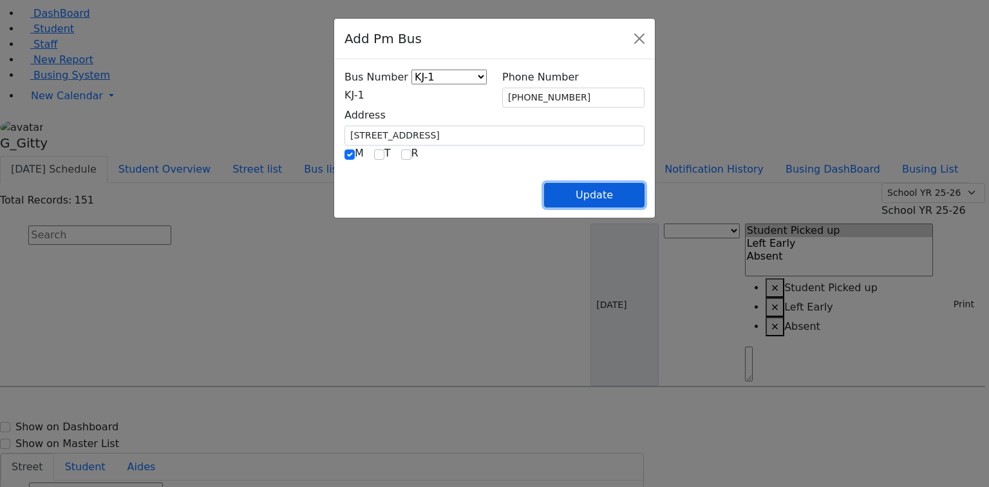
click at [644, 192] on button "Update" at bounding box center [594, 195] width 100 height 24
select select
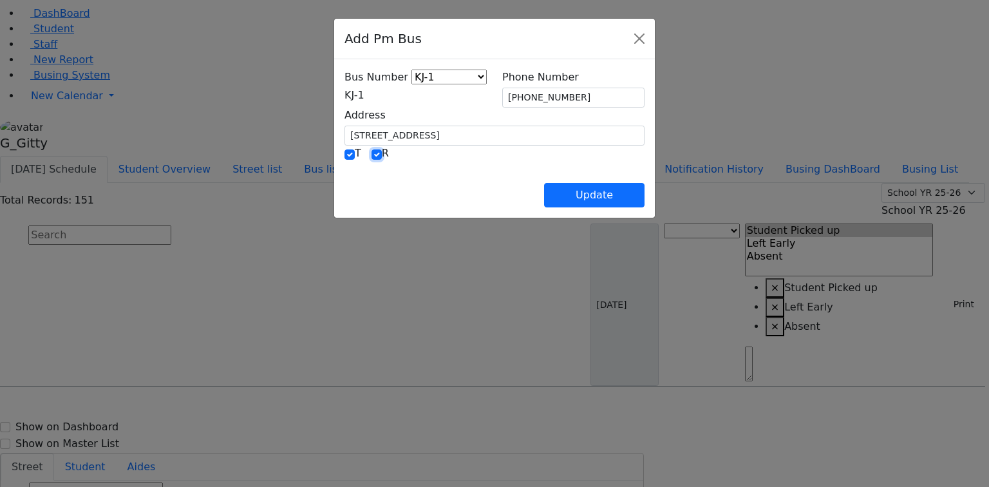
click at [371, 152] on input "checkbox" at bounding box center [376, 154] width 10 height 10
checkbox input "false"
drag, startPoint x: 330, startPoint y: 129, endPoint x: 207, endPoint y: 139, distance: 122.7
click at [207, 139] on div "Add Pm Bus Bus Number KJ-4 MA-13 RH-20 RV-21 PT KJ-1 KJ-2 KJ-3 KJ-5 KJ-6 KJ-8 W…" at bounding box center [494, 243] width 989 height 487
type input "27 Quickway Rd."
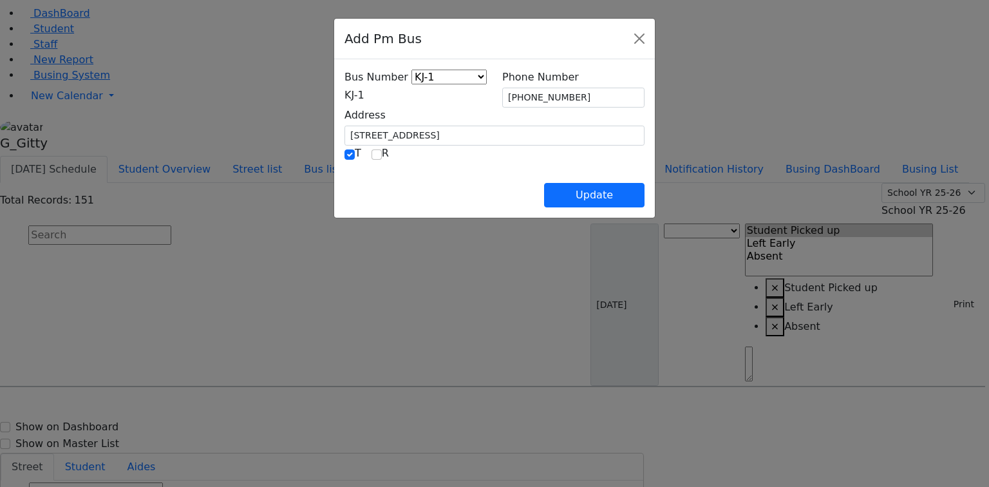
click at [310, 104] on div "Add Pm Bus Bus Number KJ-4 MA-13 RH-20 RV-21 PT KJ-1 KJ-2 KJ-3 KJ-5 KJ-6 KJ-8 W…" at bounding box center [494, 243] width 989 height 487
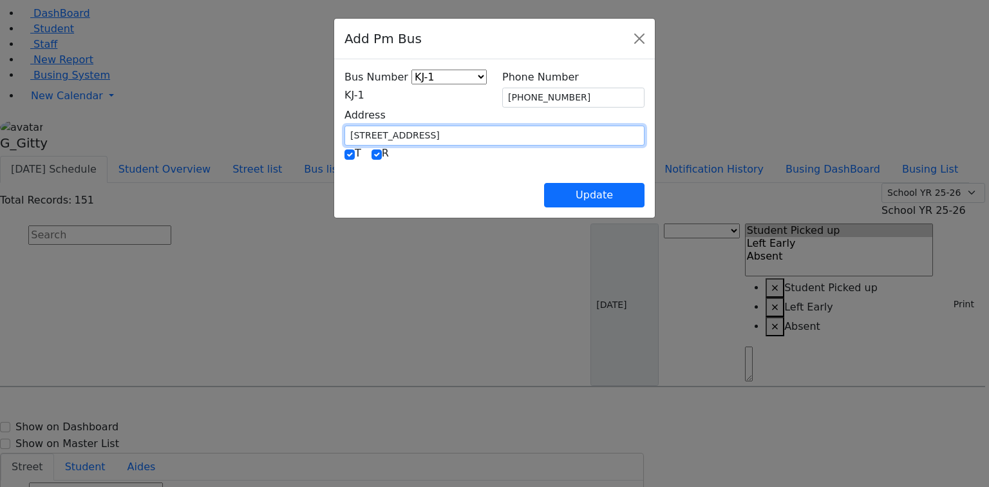
drag, startPoint x: 333, startPoint y: 133, endPoint x: 259, endPoint y: 131, distance: 74.0
click at [337, 131] on div "Address 17 Meron Dr. #202" at bounding box center [494, 126] width 315 height 38
type input "27 Quickway Rd."
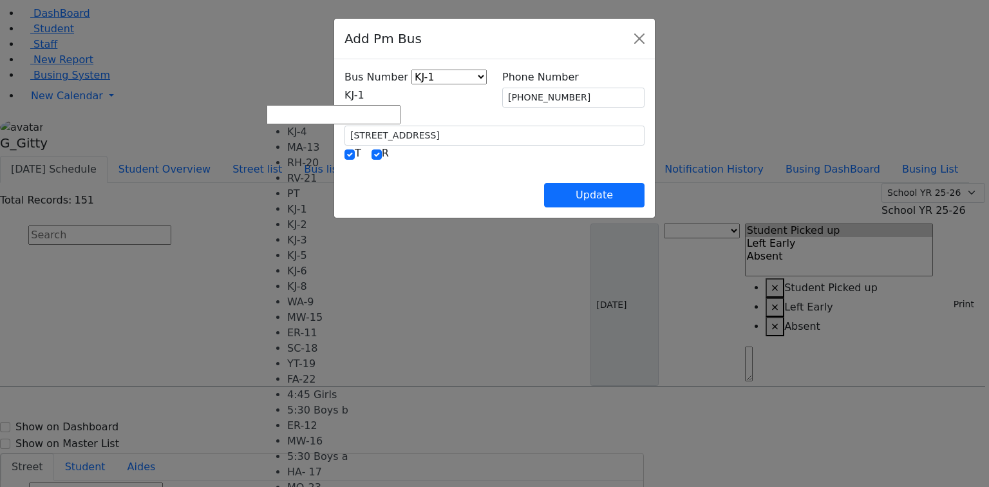
drag, startPoint x: 348, startPoint y: 99, endPoint x: 347, endPoint y: 120, distance: 20.6
click at [348, 99] on span "KJ-1" at bounding box center [354, 95] width 20 height 12
select select "399"
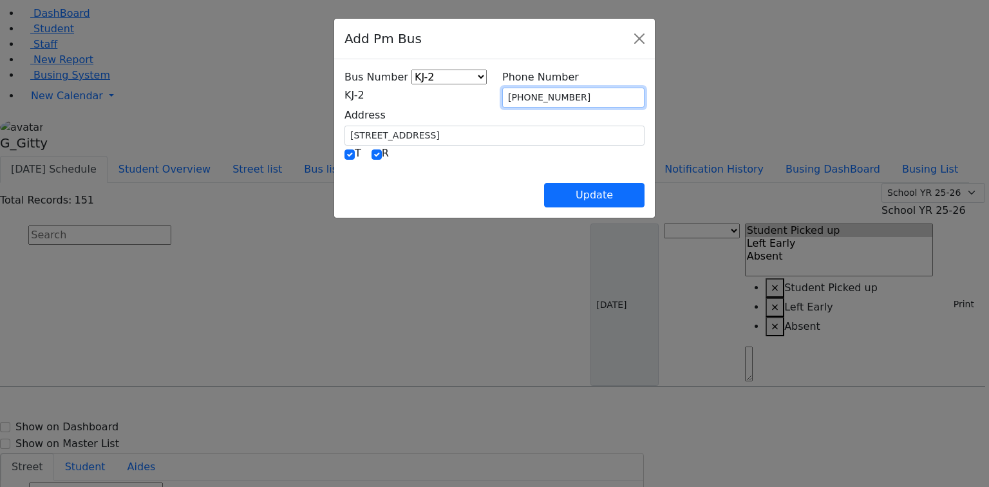
drag, startPoint x: 576, startPoint y: 102, endPoint x: 492, endPoint y: 104, distance: 84.4
click at [492, 104] on div "Bus Number KJ-4 MA-13 RH-20 RV-21 PT KJ-1 KJ-2 KJ-3 KJ-5 KJ-6 KJ-8 WA-9 MW-15 E…" at bounding box center [494, 108] width 315 height 76
type input "(845) 662-2970"
click at [537, 168] on div "Update" at bounding box center [494, 184] width 300 height 45
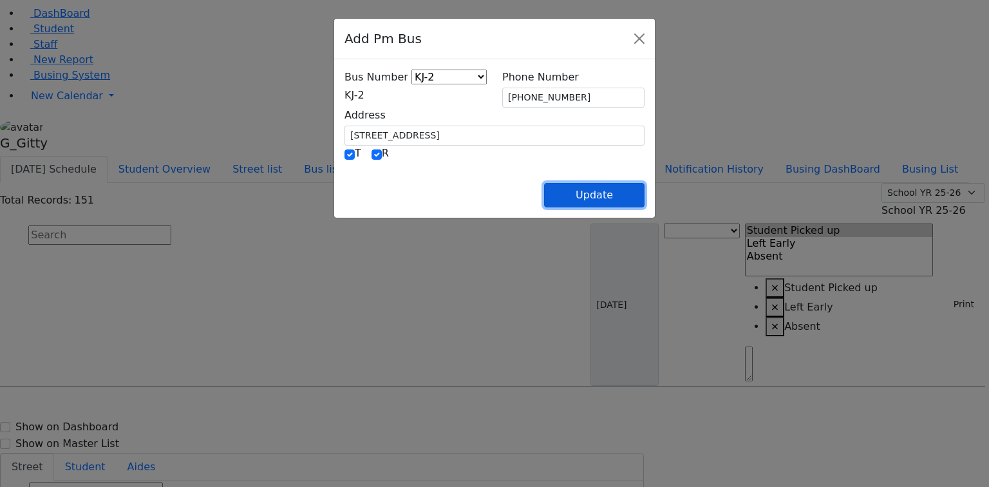
click at [644, 185] on button "Update" at bounding box center [594, 195] width 100 height 24
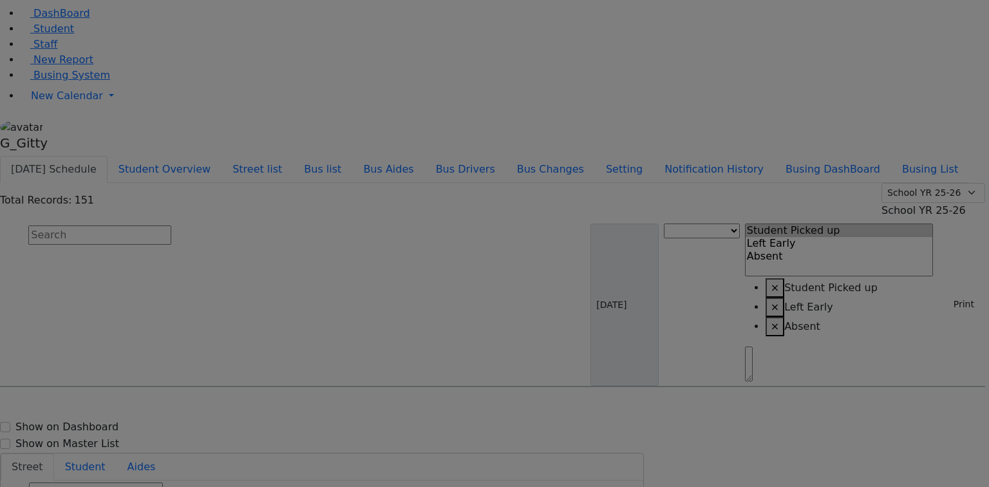
select select
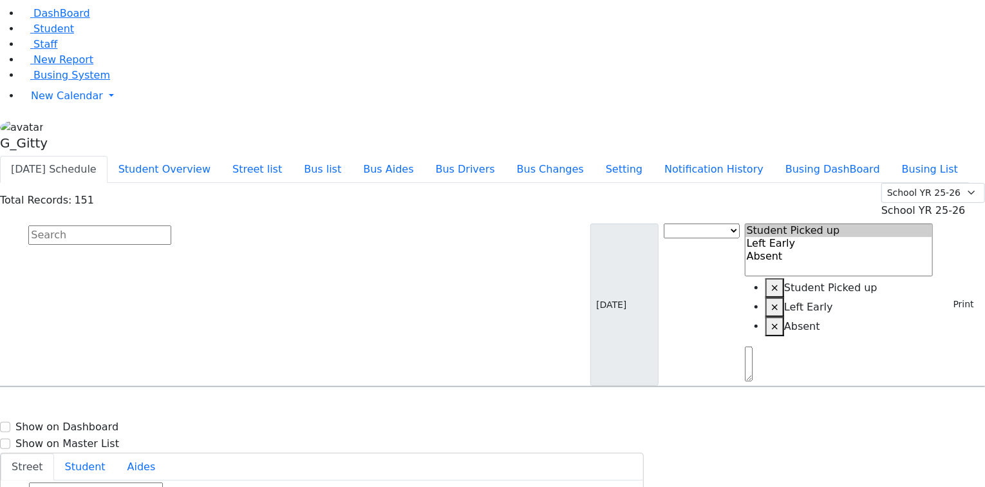
scroll to position [51, 0]
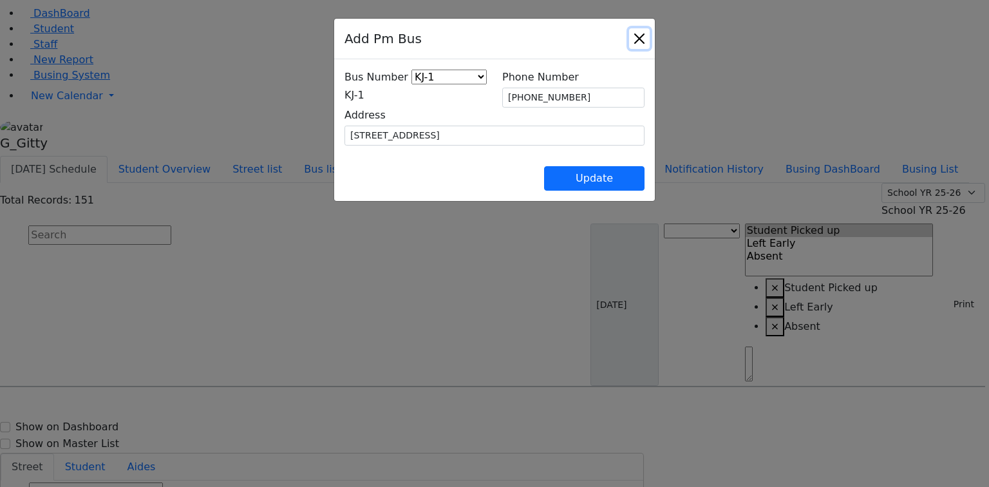
click at [649, 44] on button "Close" at bounding box center [639, 38] width 21 height 21
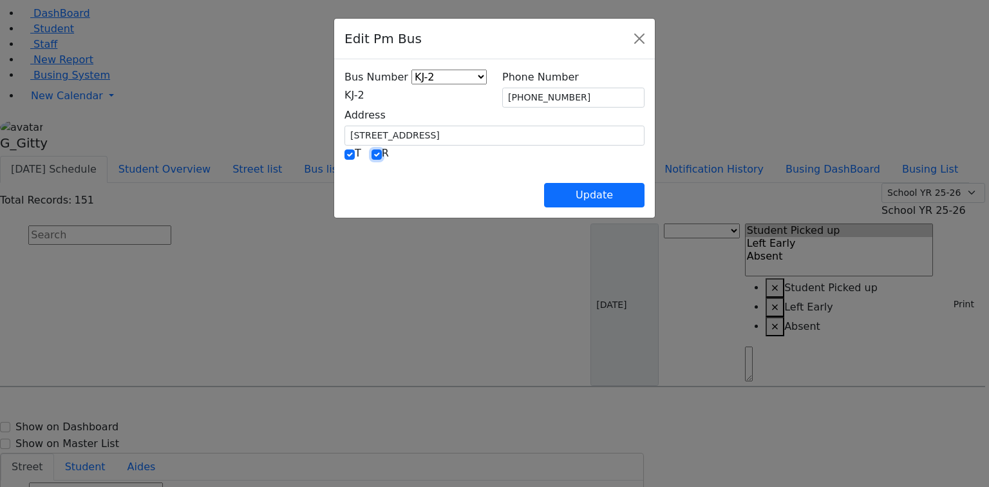
click at [371, 151] on input "checkbox" at bounding box center [376, 154] width 10 height 10
checkbox input "false"
click at [644, 188] on button "Update" at bounding box center [594, 195] width 100 height 24
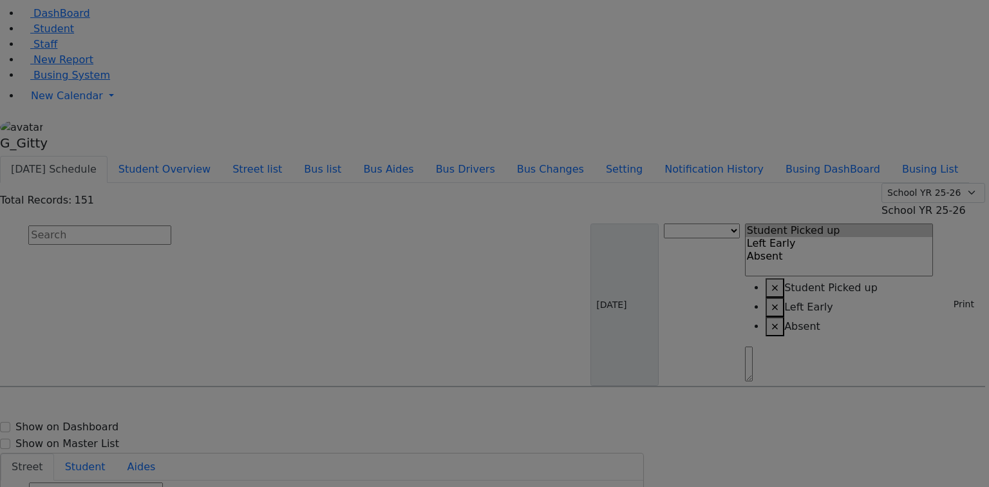
select select
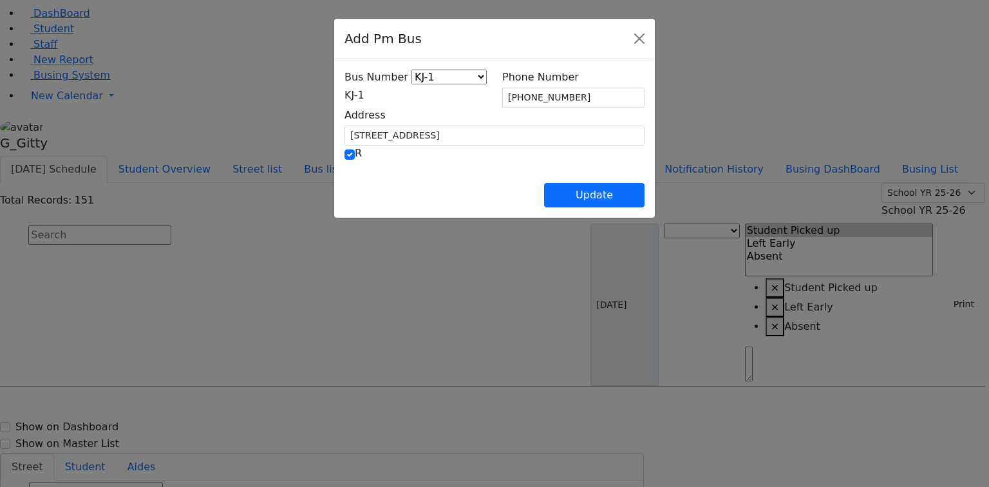
click at [344, 98] on span "KJ-1" at bounding box center [354, 95] width 20 height 12
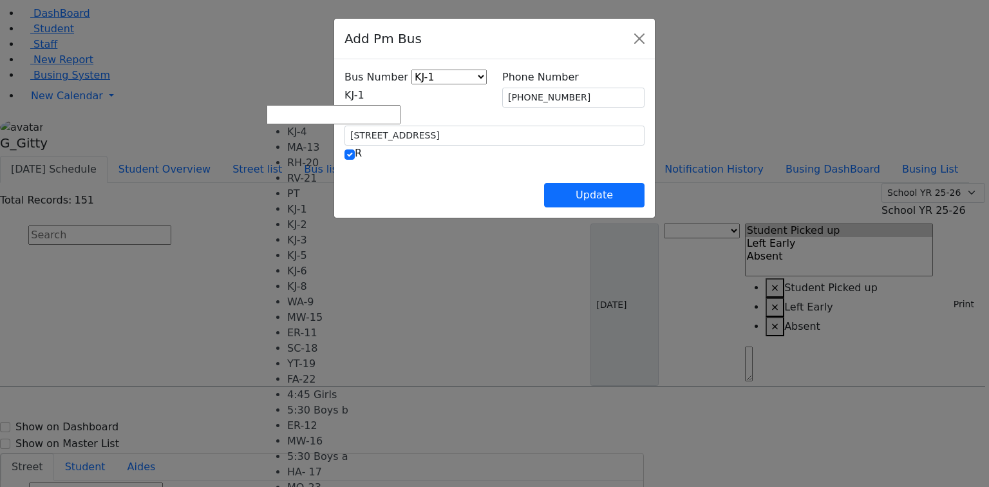
select select "372"
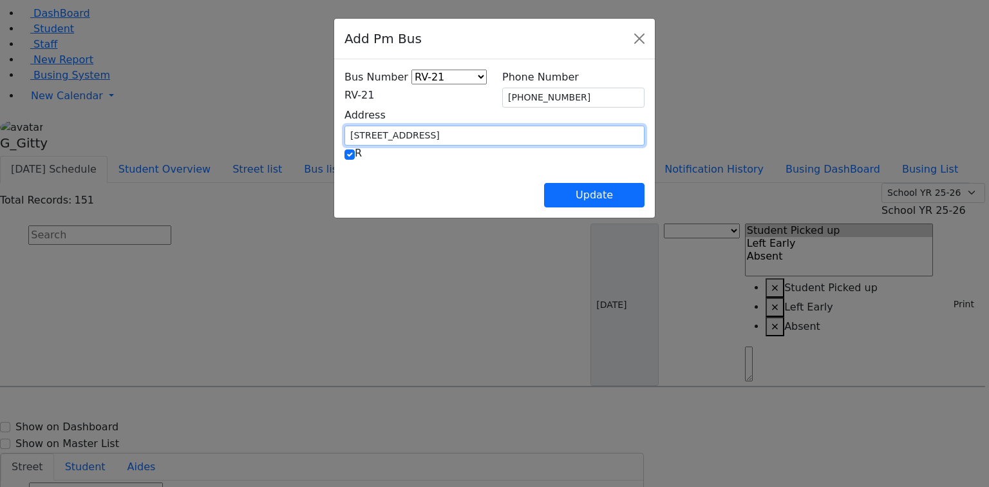
drag, startPoint x: 334, startPoint y: 132, endPoint x: 274, endPoint y: 129, distance: 59.9
click at [344, 129] on input "17 Meron Dr. #202" at bounding box center [494, 136] width 300 height 20
type input "1"
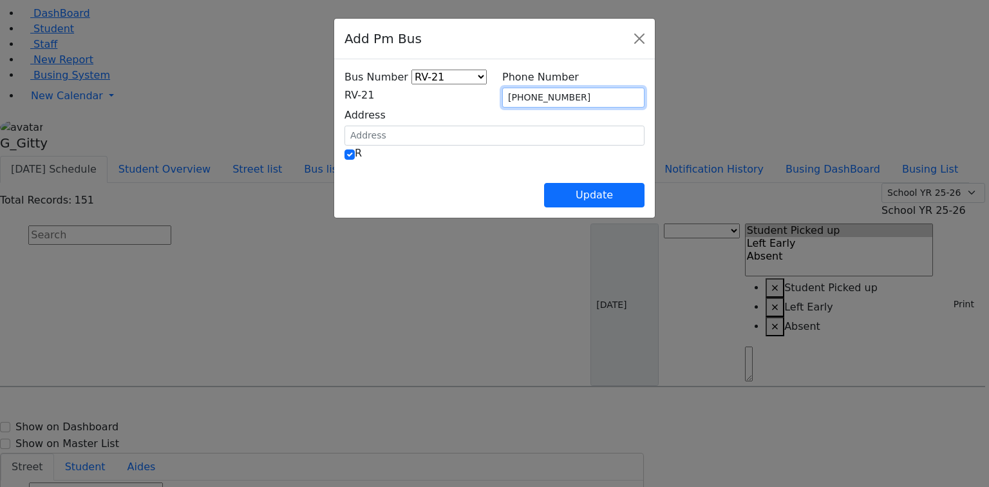
drag, startPoint x: 579, startPoint y: 97, endPoint x: 504, endPoint y: 97, distance: 75.3
click at [504, 97] on input "(845) 782-8536" at bounding box center [573, 98] width 142 height 20
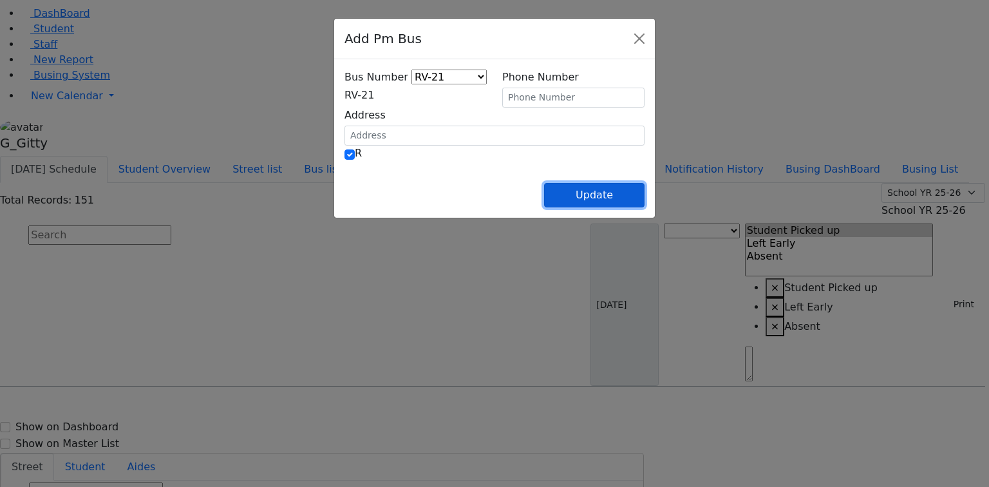
click at [644, 198] on button "Update" at bounding box center [594, 195] width 100 height 24
select select
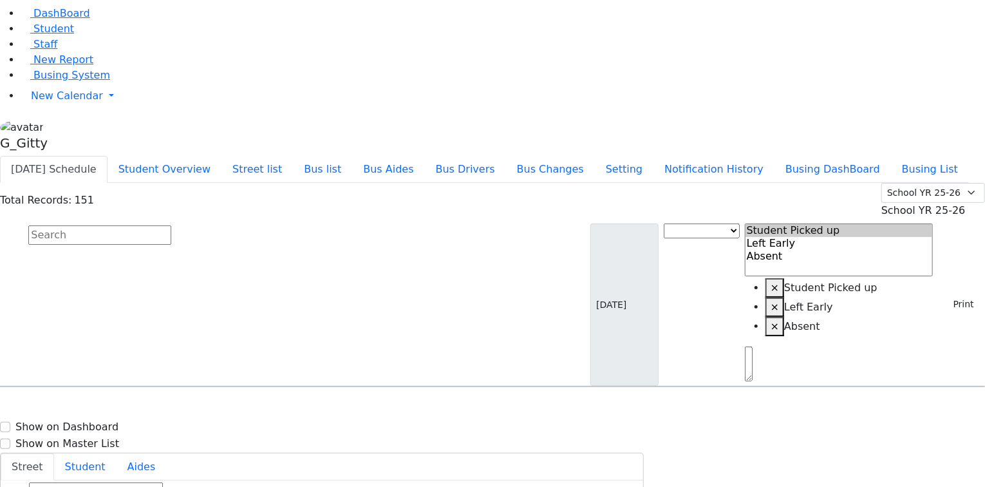
scroll to position [4451, 0]
select select
drag, startPoint x: 929, startPoint y: 204, endPoint x: 920, endPoint y: 205, distance: 9.1
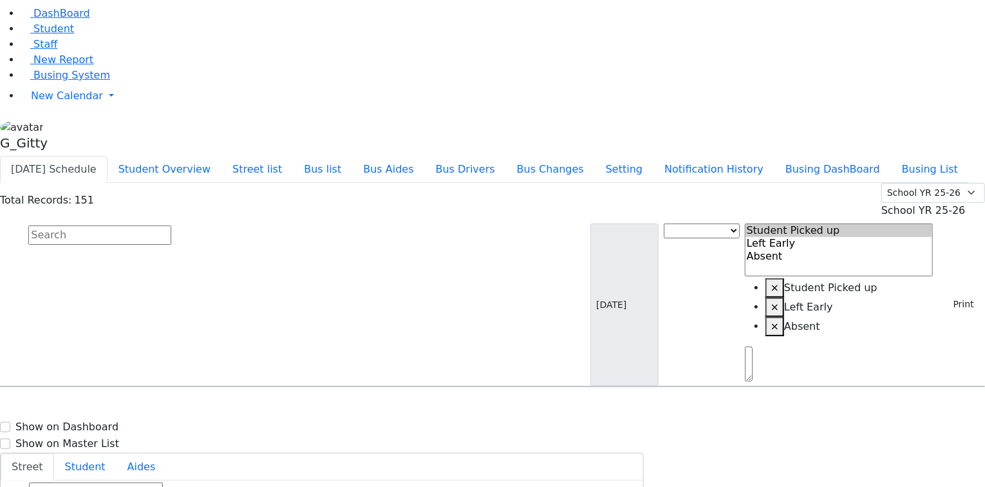
type input "(845) 783-4237"
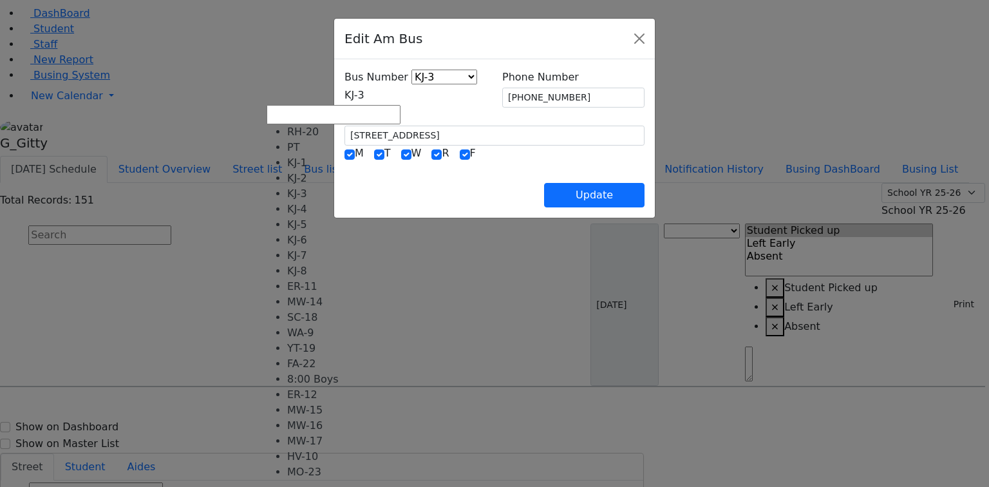
click at [344, 96] on span "KJ-3" at bounding box center [354, 95] width 20 height 12
select select "359"
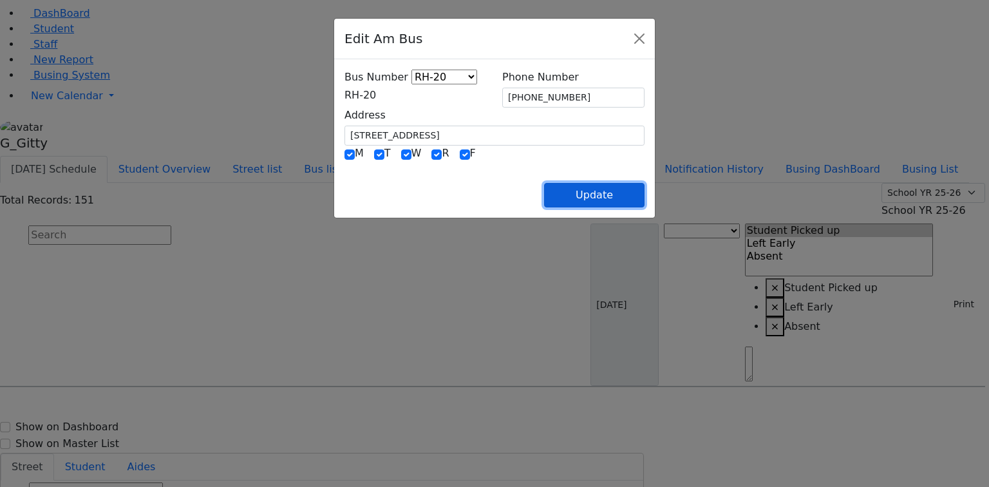
click at [642, 196] on button "Update" at bounding box center [594, 195] width 100 height 24
select select
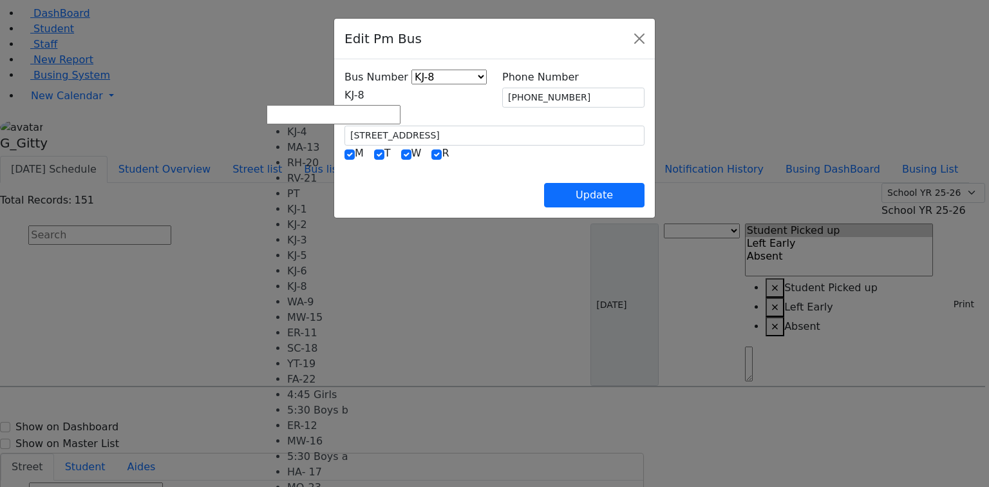
click at [364, 97] on span "KJ-8" at bounding box center [354, 95] width 20 height 12
select select "371"
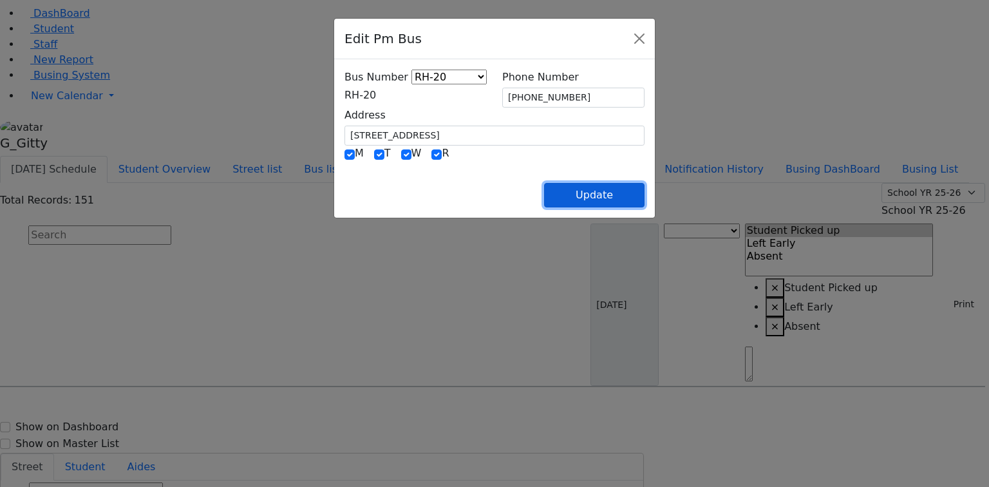
click at [644, 189] on button "Update" at bounding box center [594, 195] width 100 height 24
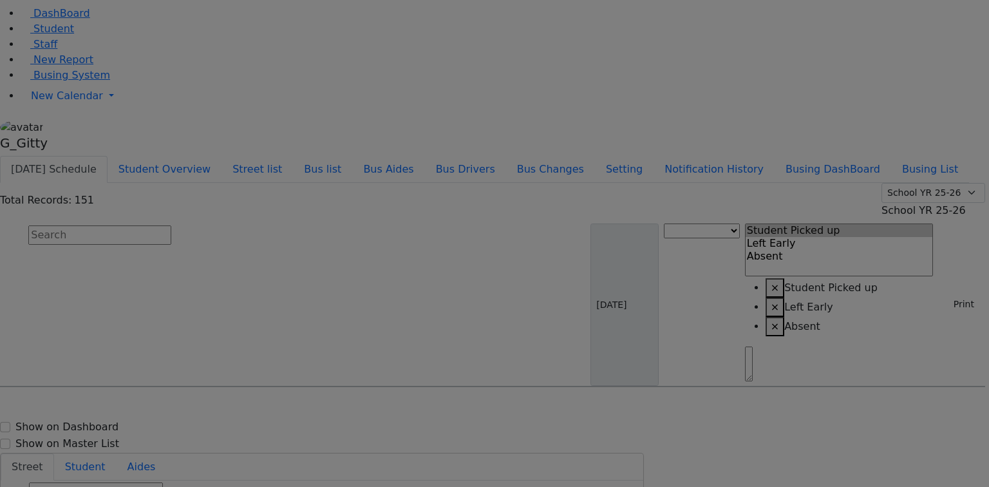
select select
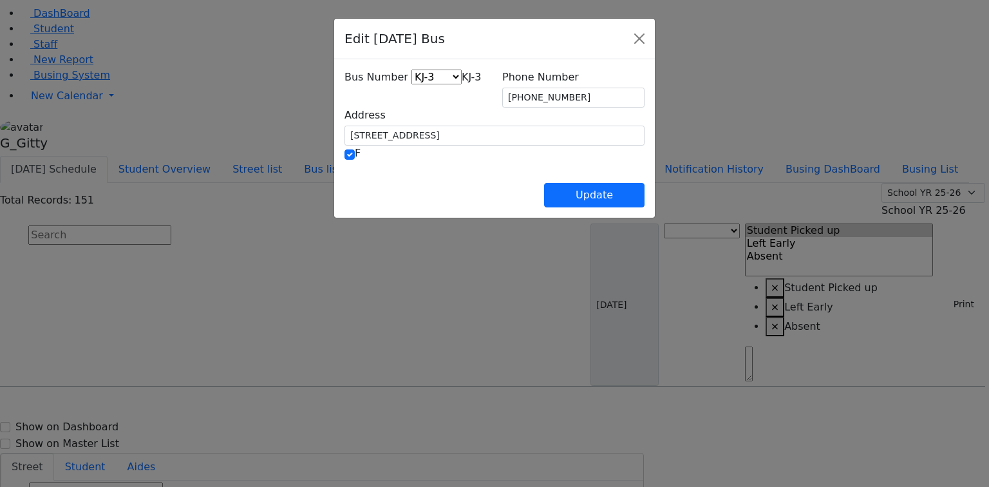
click at [461, 83] on span "KJ-3" at bounding box center [471, 77] width 20 height 12
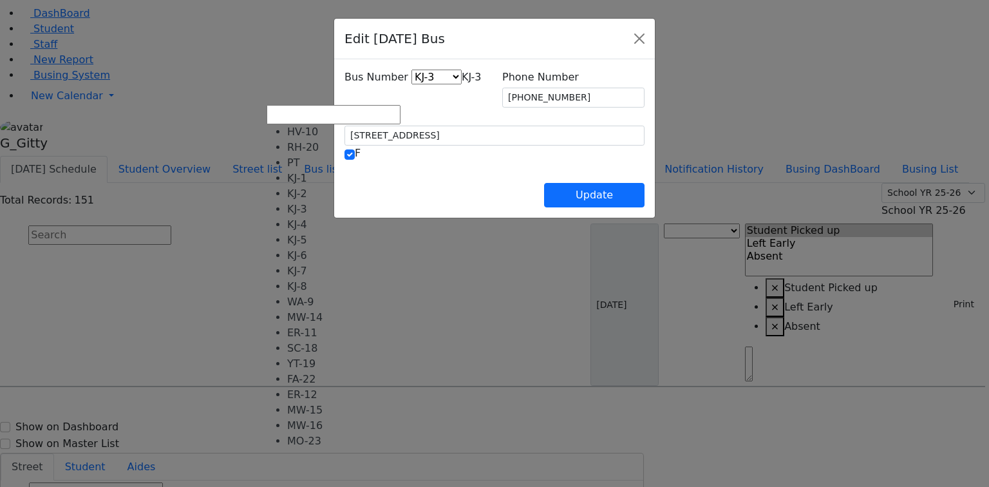
select select "387"
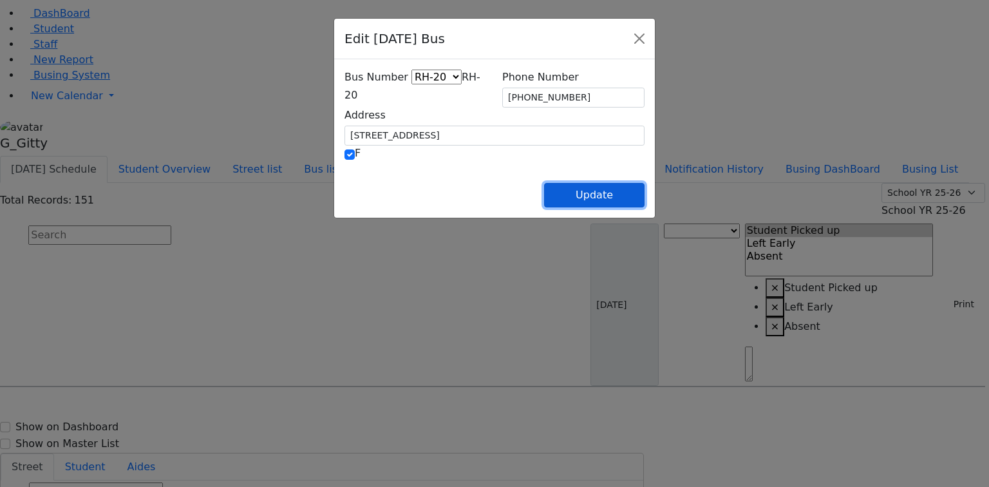
click at [644, 192] on button "Update" at bounding box center [594, 195] width 100 height 24
select select
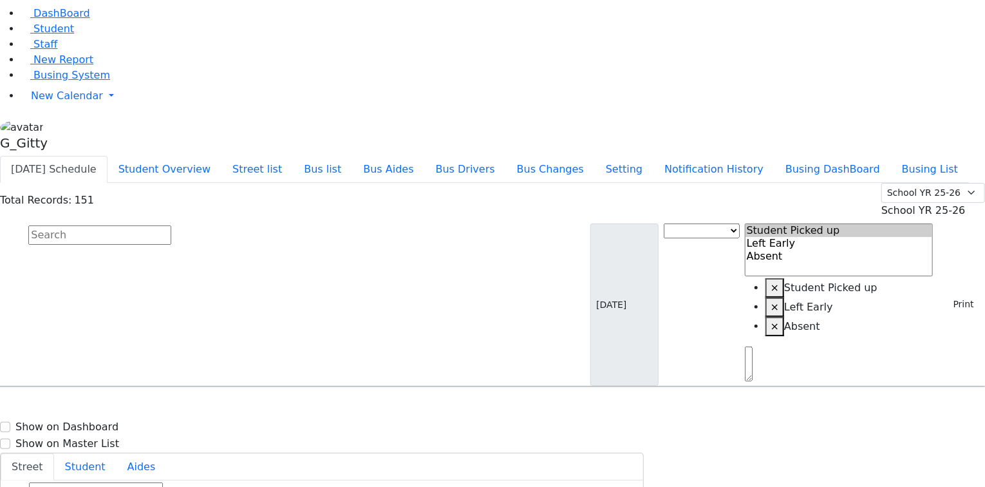
select select
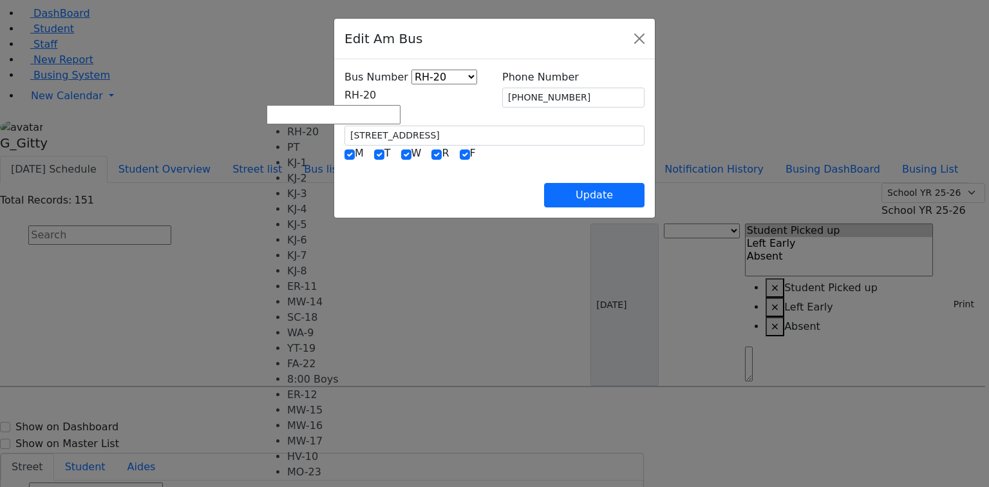
click at [344, 95] on span "RH-20" at bounding box center [360, 95] width 32 height 12
select select "441"
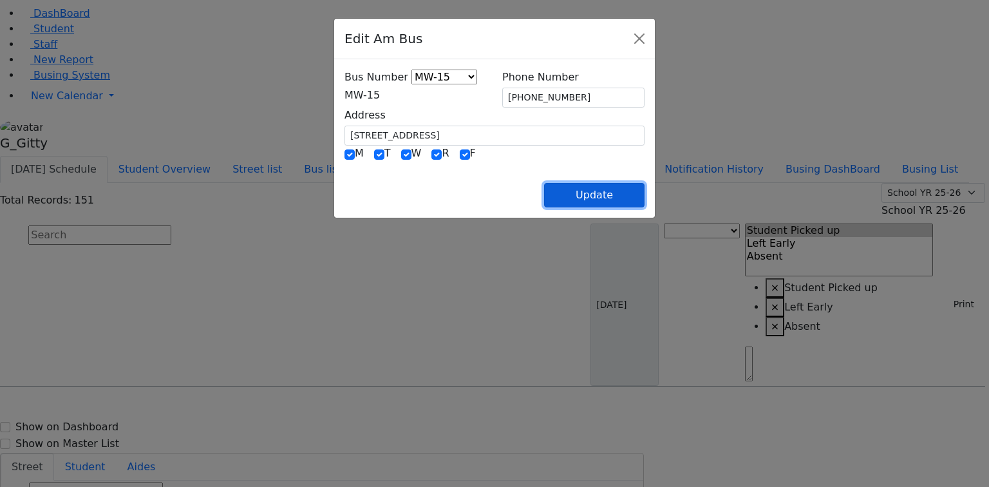
click at [644, 196] on button "Update" at bounding box center [594, 195] width 100 height 24
select select
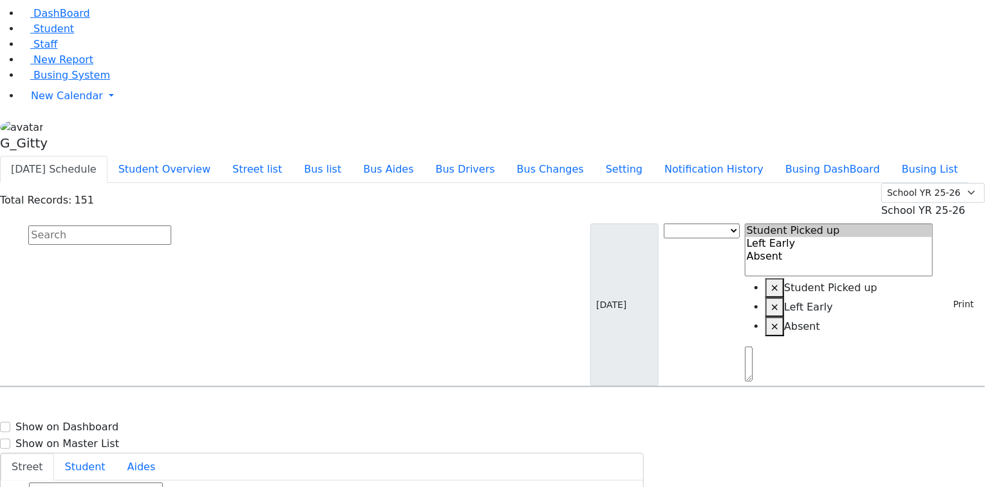
type input "[PHONE_NUMBER]"
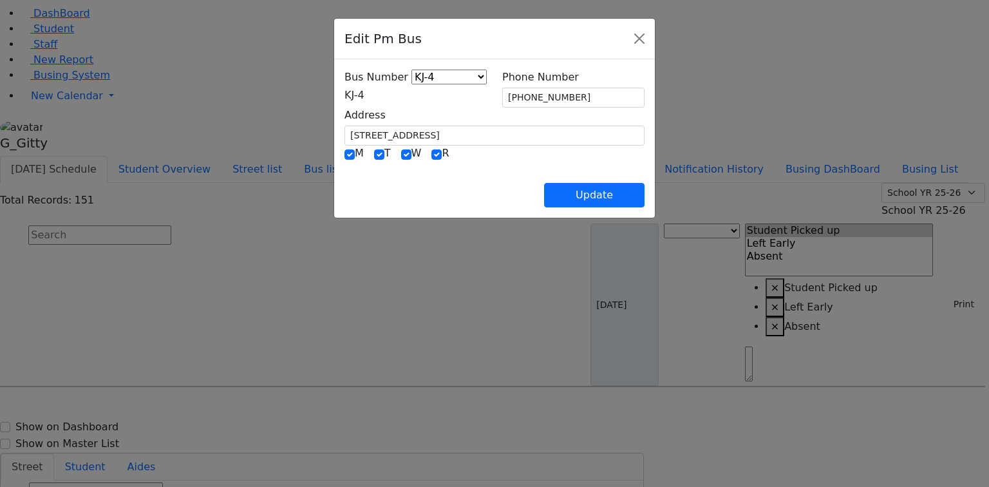
click at [344, 85] on div "Bus Number KJ-4 MA-13 RH-20 RV-21 PT KJ-1 KJ-2 KJ-3 KJ-5 KJ-6 KJ-8 WA-9 MW-15 E…" at bounding box center [415, 86] width 142 height 33
click at [344, 100] on span "KJ-4" at bounding box center [354, 95] width 20 height 12
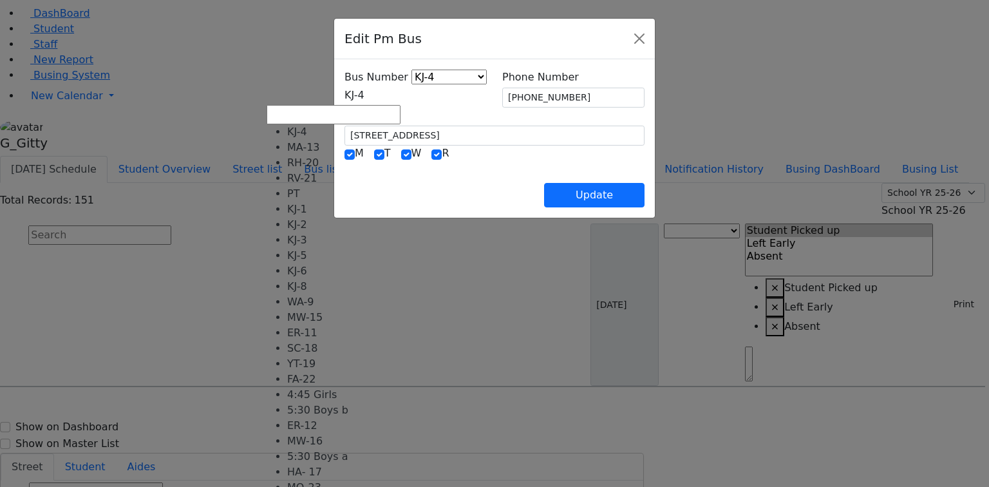
scroll to position [127, 0]
select select "446"
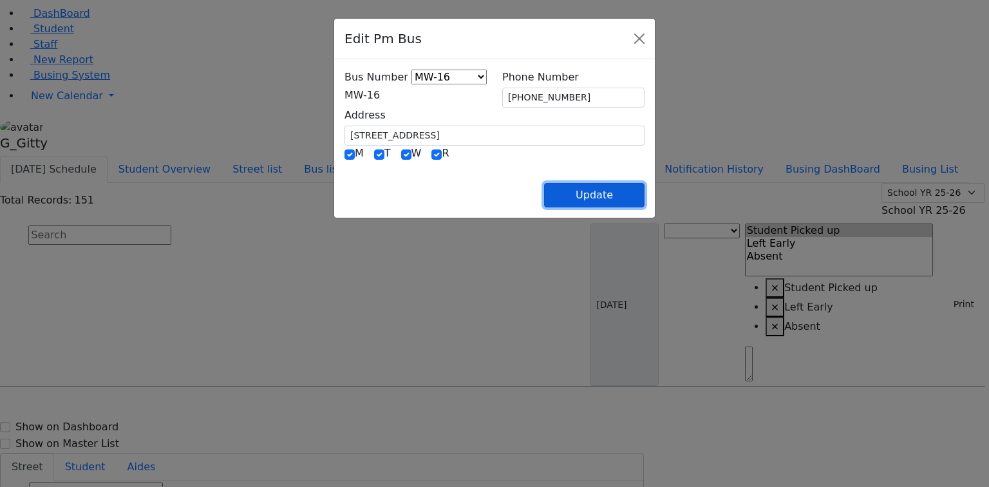
click at [644, 201] on button "Update" at bounding box center [594, 195] width 100 height 24
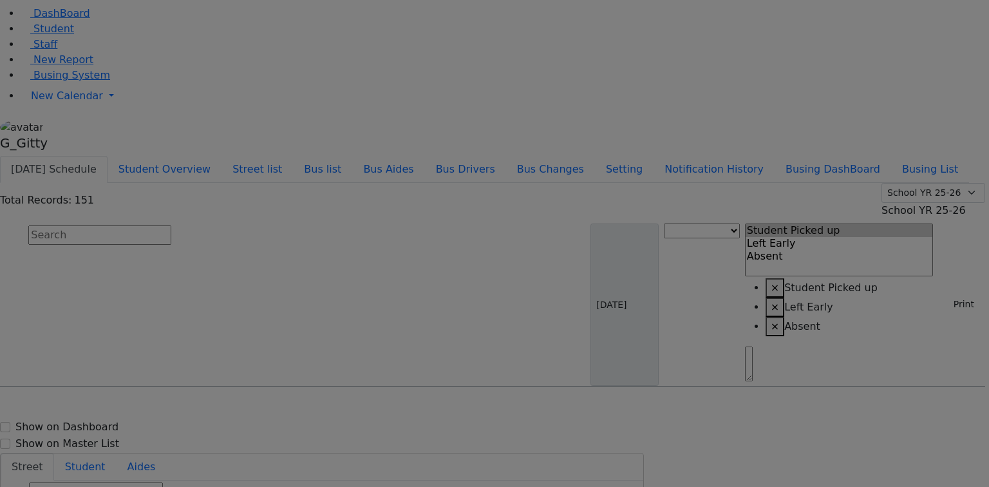
select select
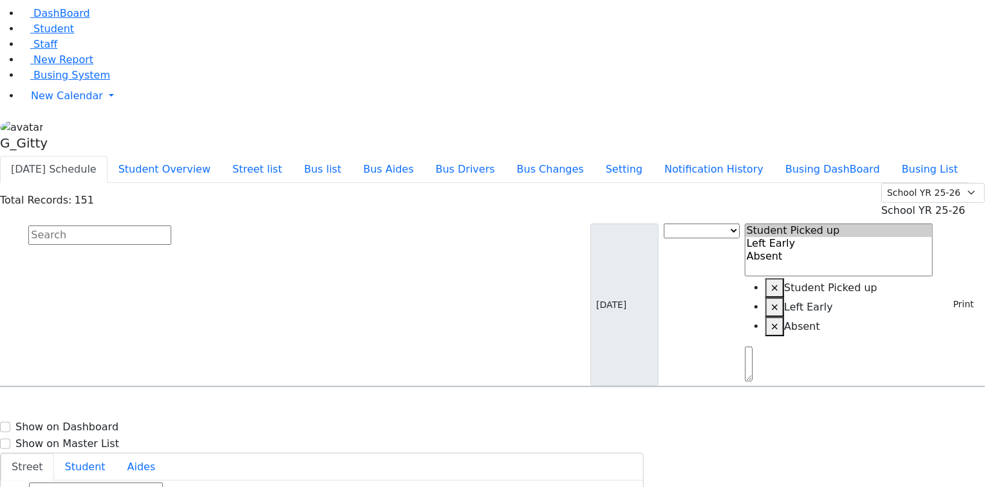
type input "[PHONE_NUMBER]"
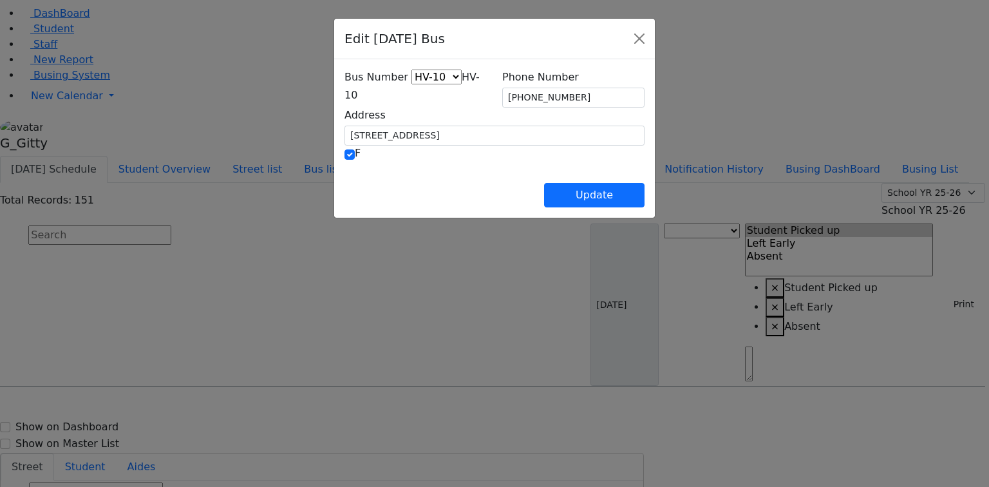
click at [344, 97] on span "HV-10" at bounding box center [411, 86] width 135 height 30
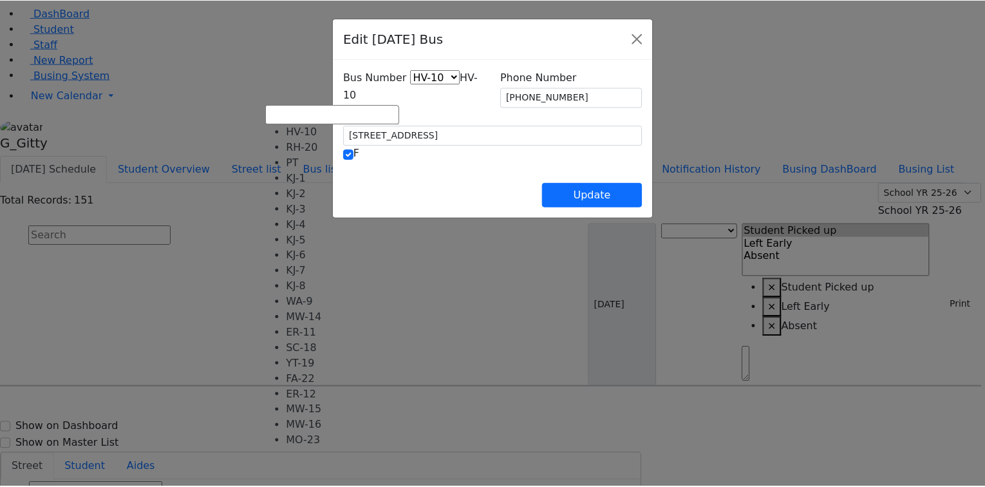
scroll to position [95, 0]
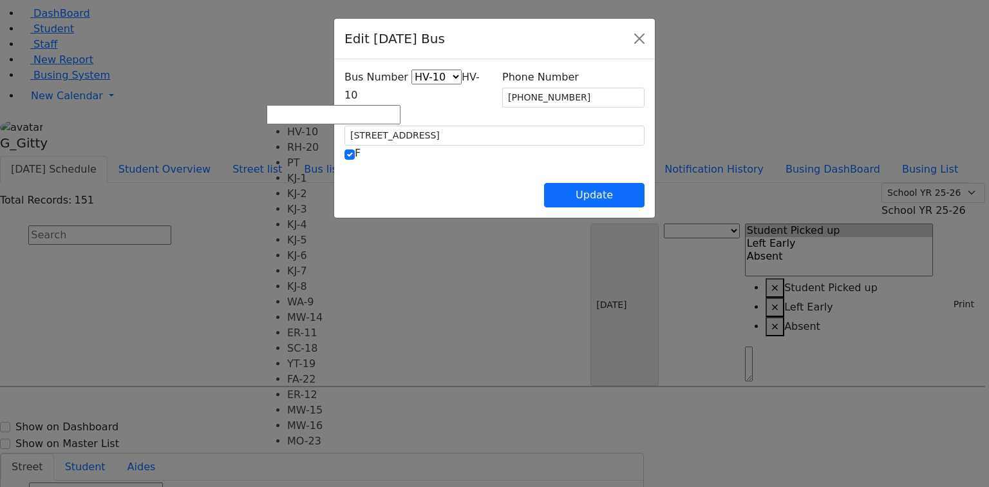
select select "445"
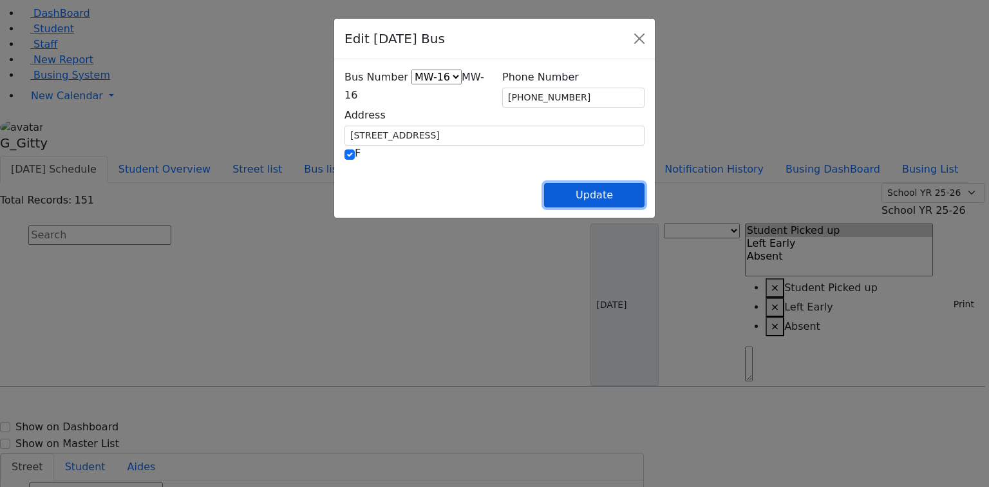
click at [644, 200] on button "Update" at bounding box center [594, 195] width 100 height 24
select select
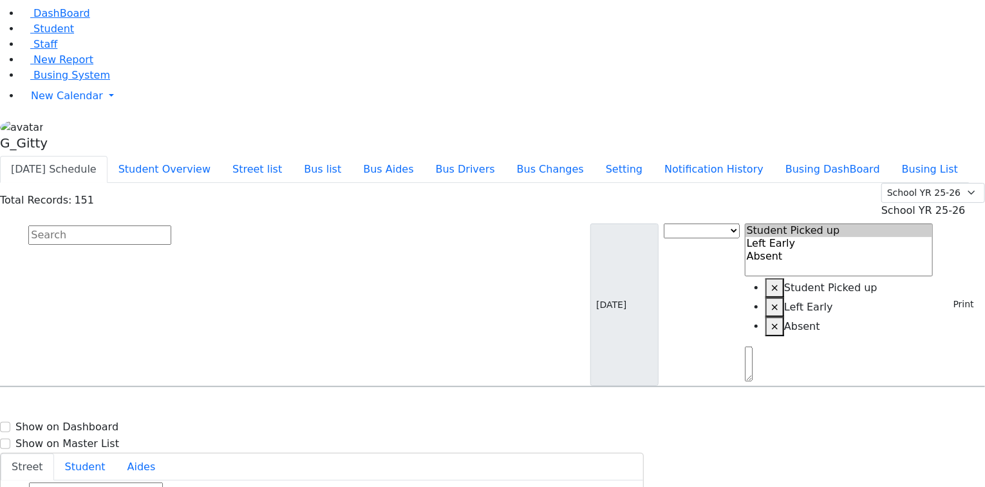
scroll to position [4451, 0]
select select
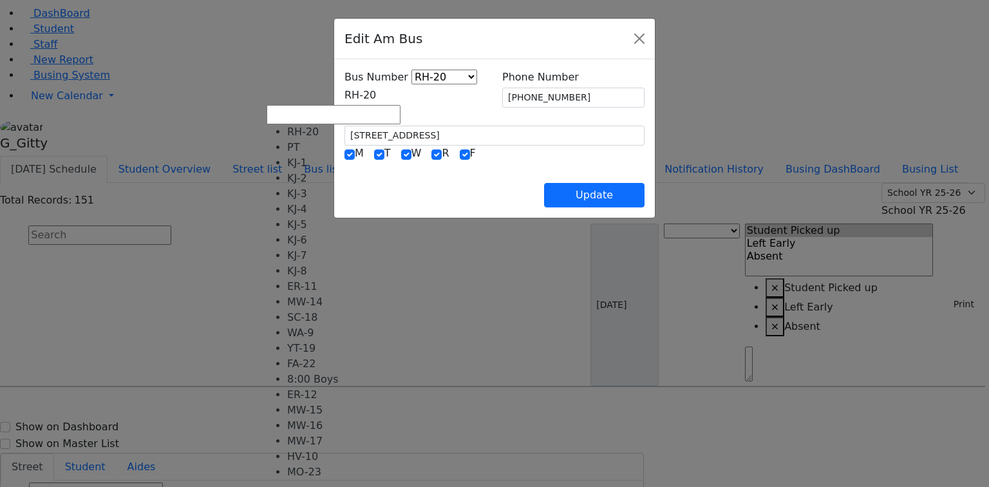
drag, startPoint x: 401, startPoint y: 98, endPoint x: 380, endPoint y: 143, distance: 49.8
click at [376, 98] on span "RH-20" at bounding box center [360, 95] width 32 height 12
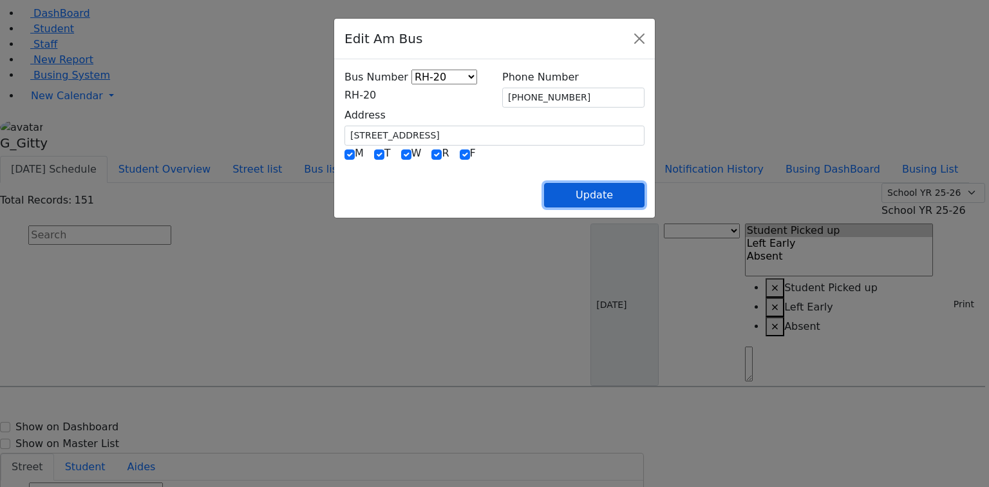
click at [644, 200] on button "Update" at bounding box center [594, 195] width 100 height 24
select select
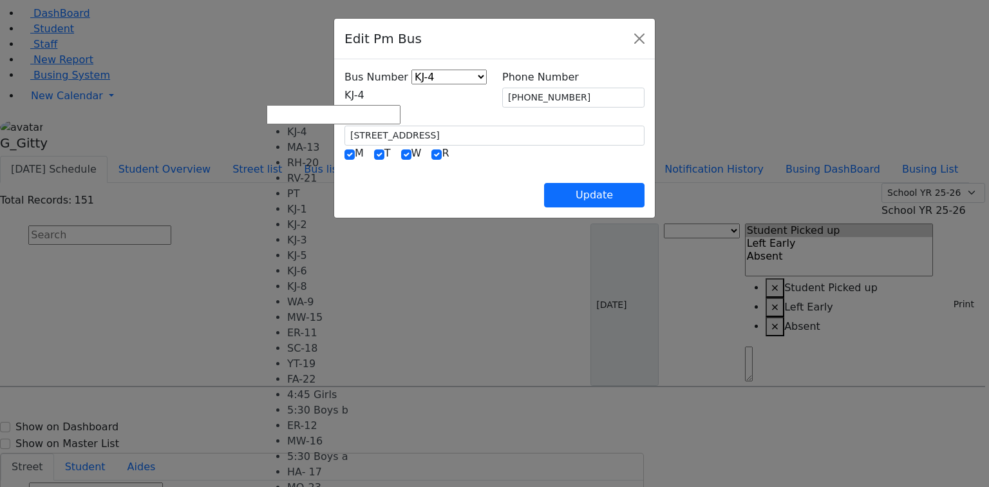
click at [344, 90] on span "KJ-4" at bounding box center [354, 95] width 20 height 12
select select "371"
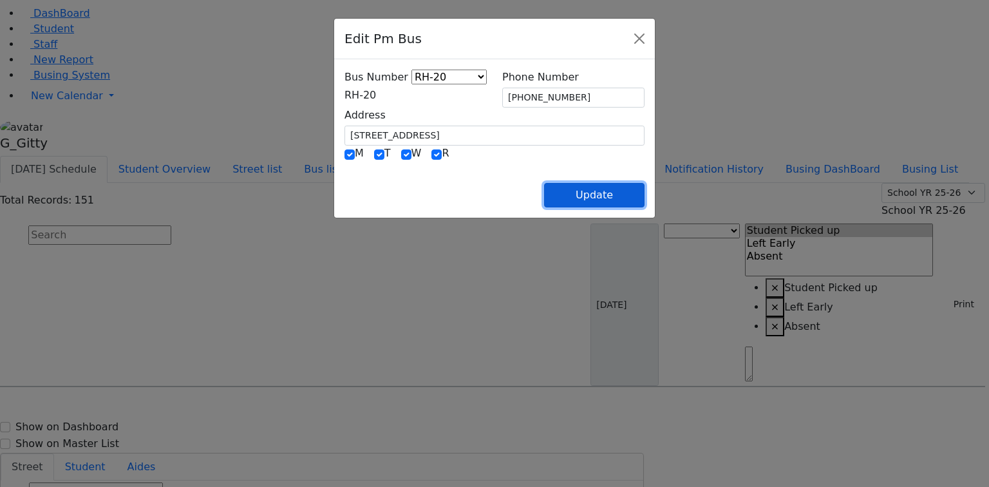
click at [644, 186] on button "Update" at bounding box center [594, 195] width 100 height 24
select select
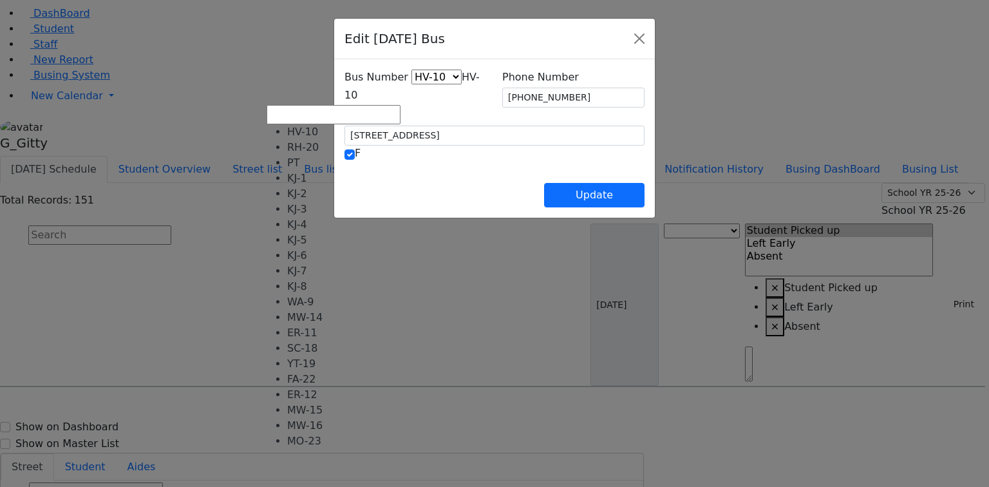
click at [344, 94] on span "HV-10" at bounding box center [411, 86] width 135 height 30
select select "387"
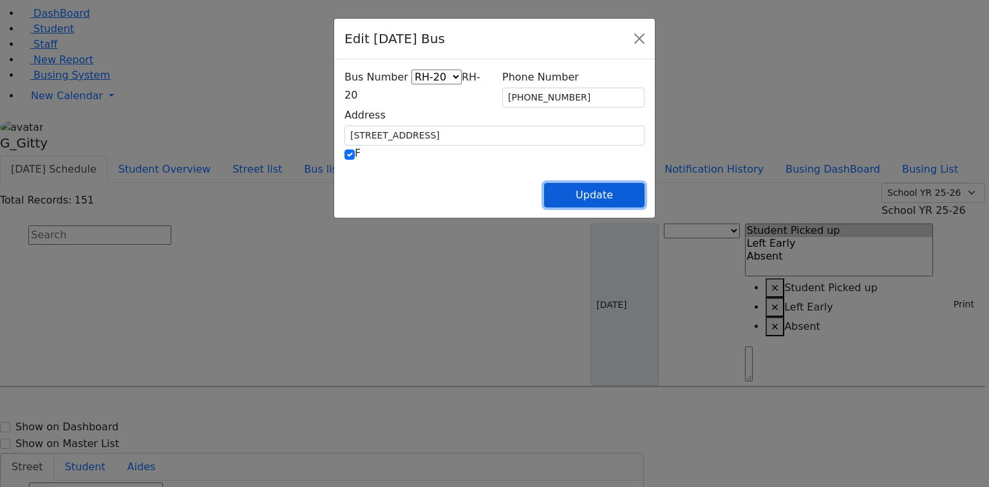
click at [644, 193] on button "Update" at bounding box center [594, 195] width 100 height 24
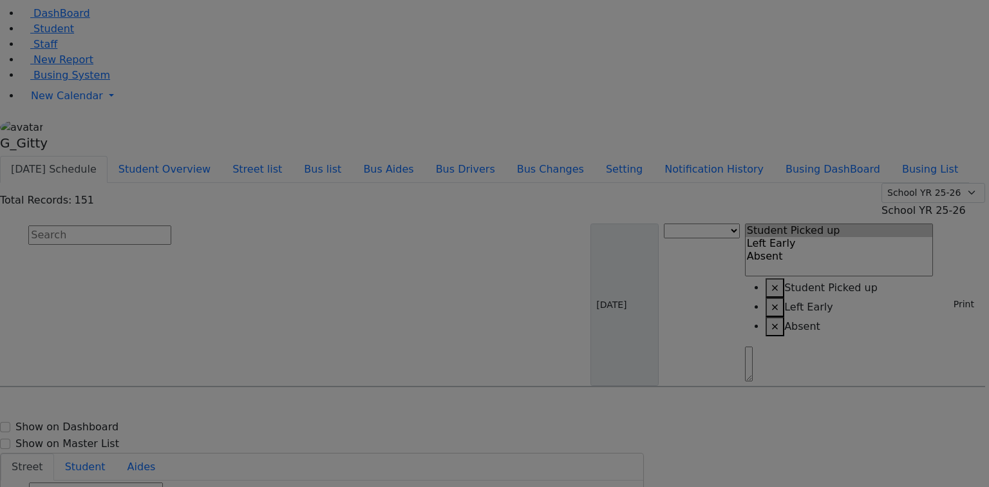
select select
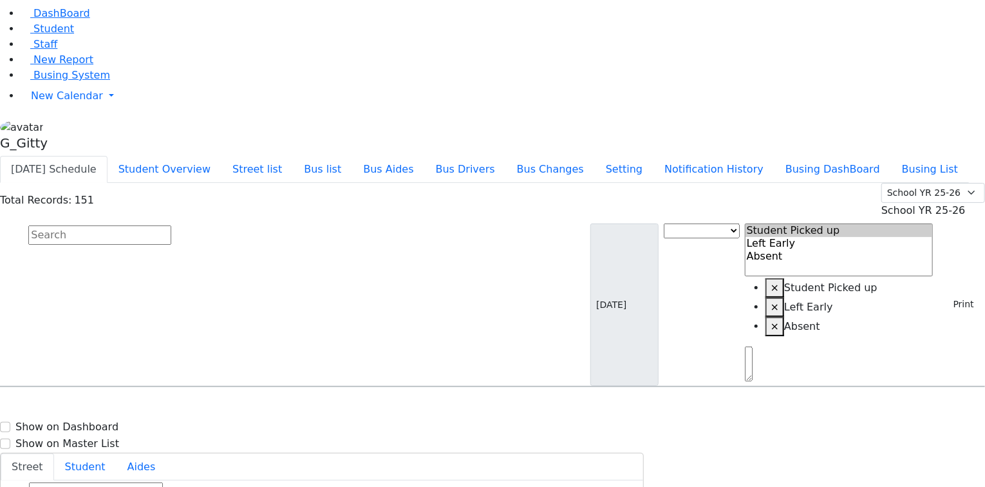
scroll to position [4503, 0]
select select
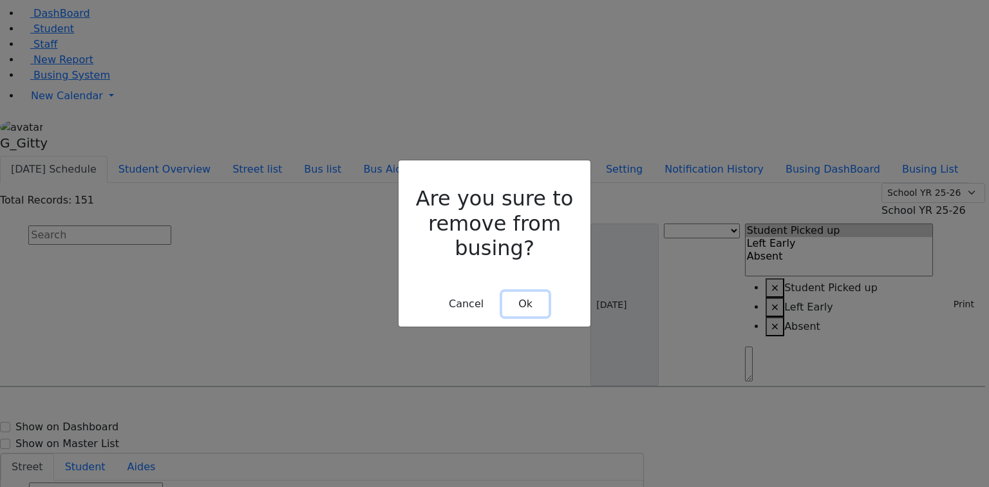
click at [526, 292] on button "Ok" at bounding box center [525, 304] width 46 height 24
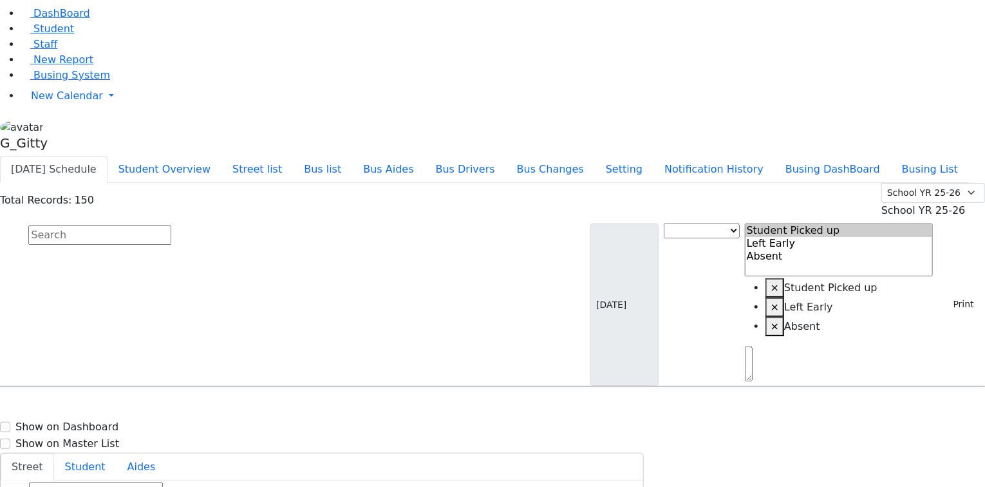
scroll to position [4471, 0]
select select
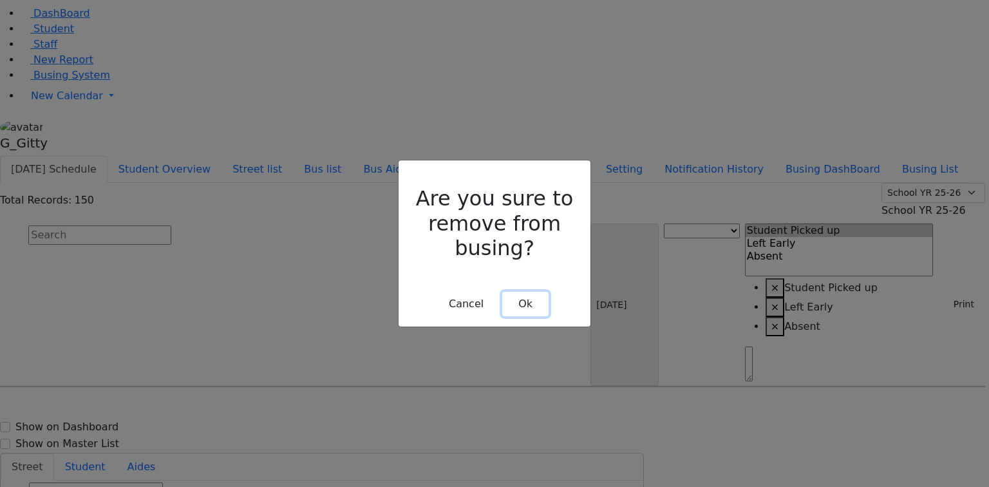
click at [525, 292] on button "Ok" at bounding box center [525, 304] width 46 height 24
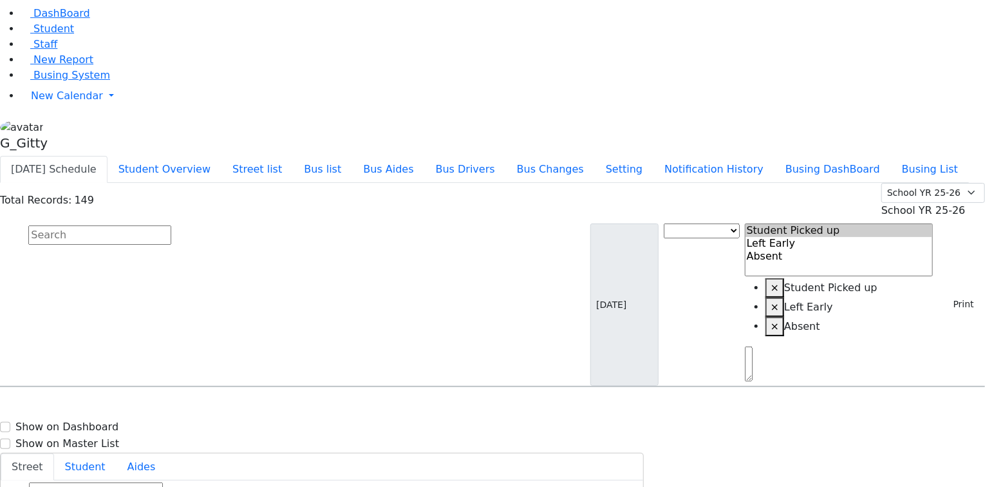
scroll to position [4438, 0]
select select
type input "(718) 384-0820"
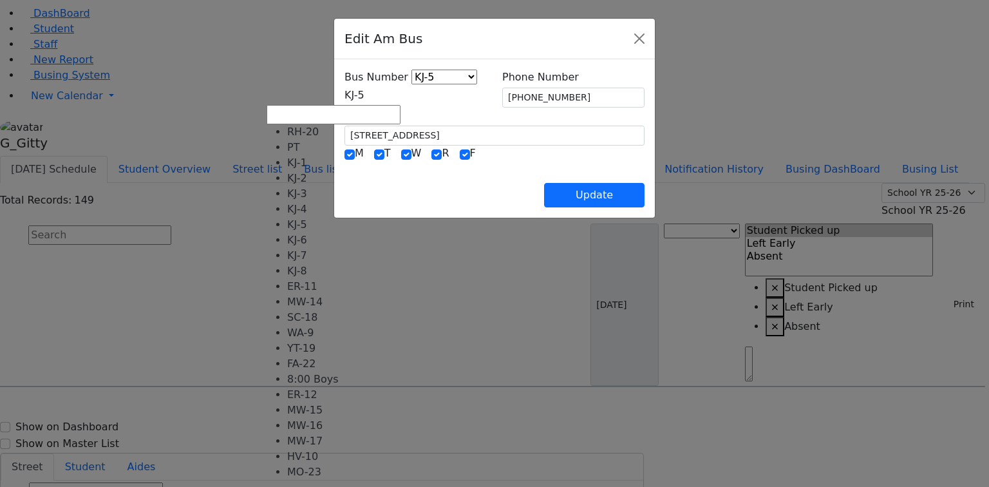
click at [344, 95] on span "KJ-5" at bounding box center [354, 95] width 20 height 12
select select "359"
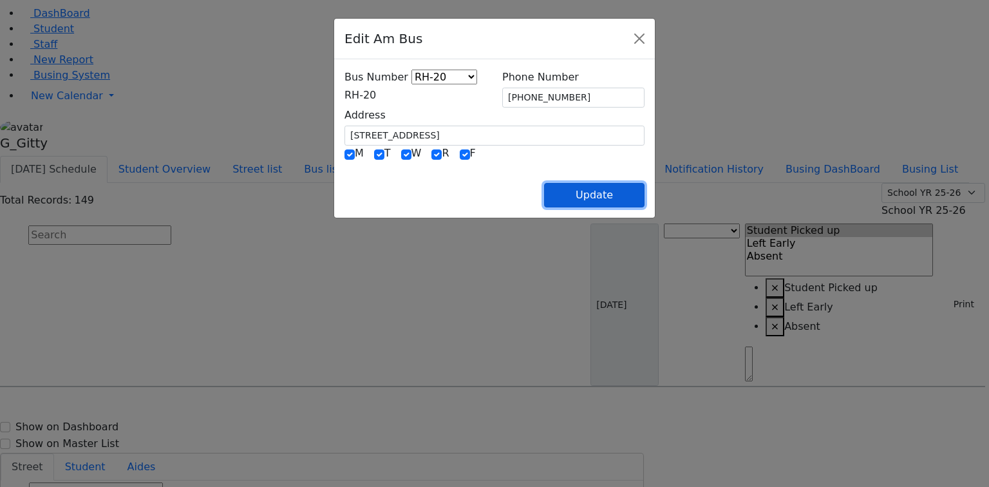
click at [644, 196] on button "Update" at bounding box center [594, 195] width 100 height 24
select select
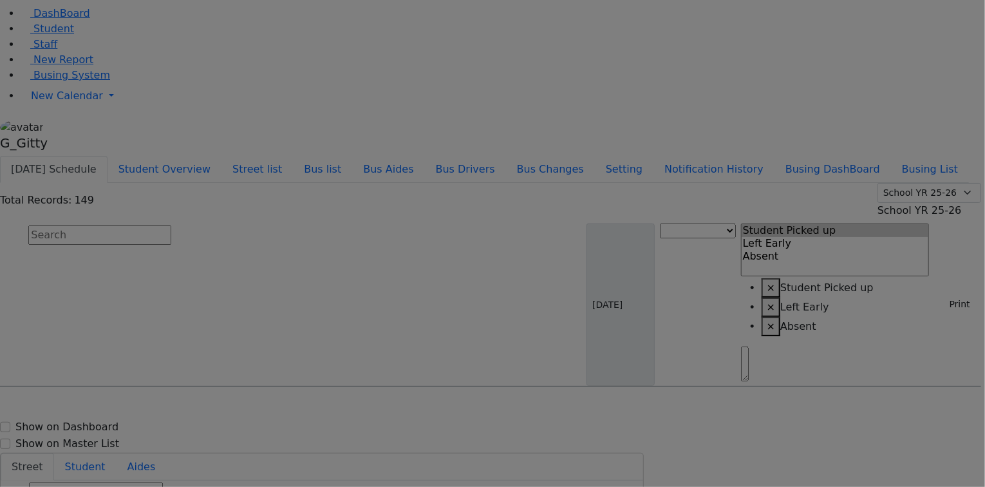
type input "(718) 384-0820"
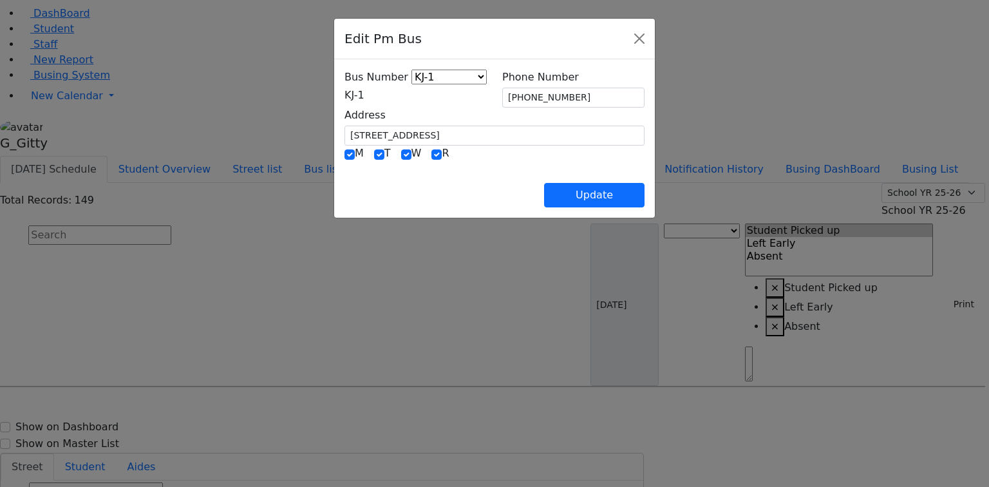
click at [344, 96] on span "KJ-1" at bounding box center [354, 95] width 20 height 12
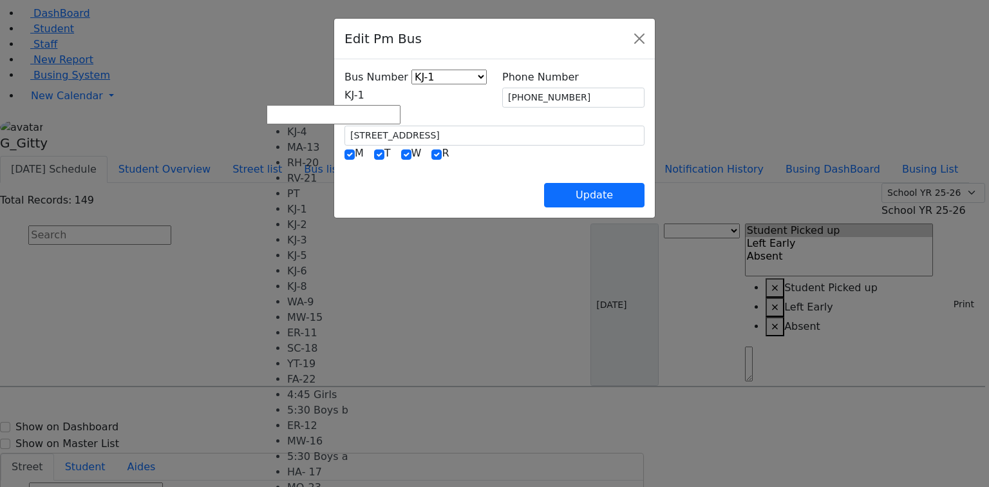
select select "371"
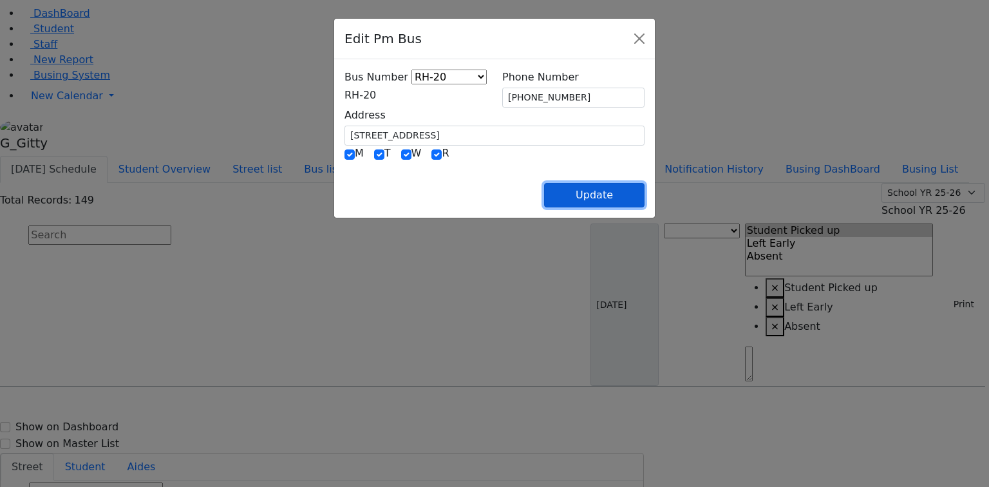
click at [644, 192] on button "Update" at bounding box center [594, 195] width 100 height 24
select select
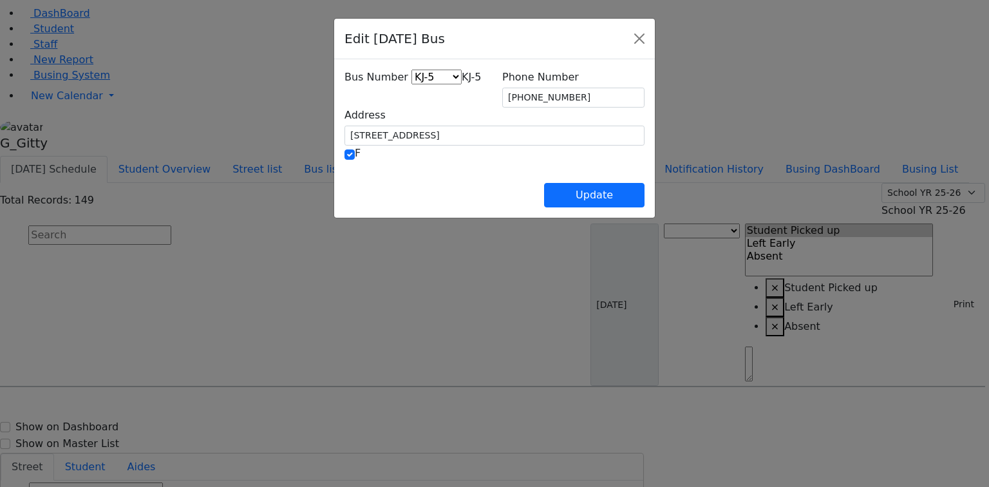
click at [461, 83] on span "KJ-5" at bounding box center [471, 77] width 20 height 12
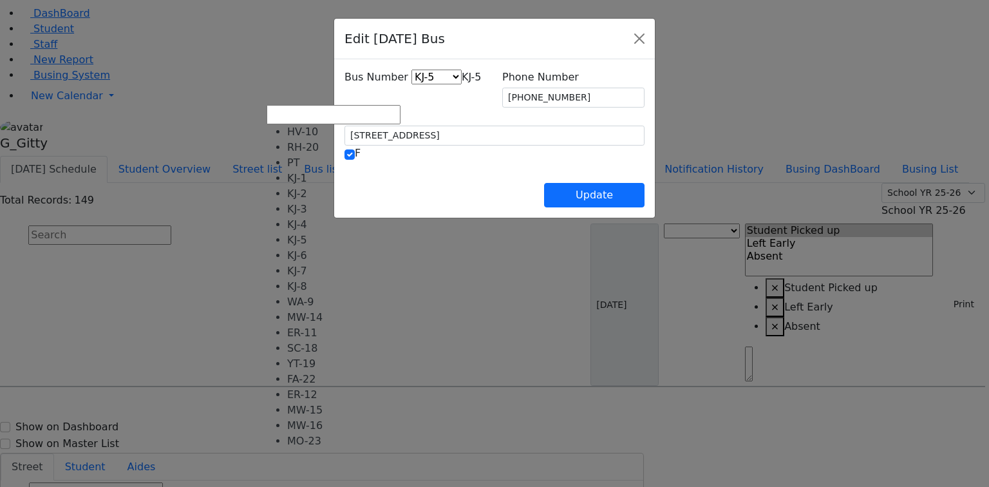
select select "387"
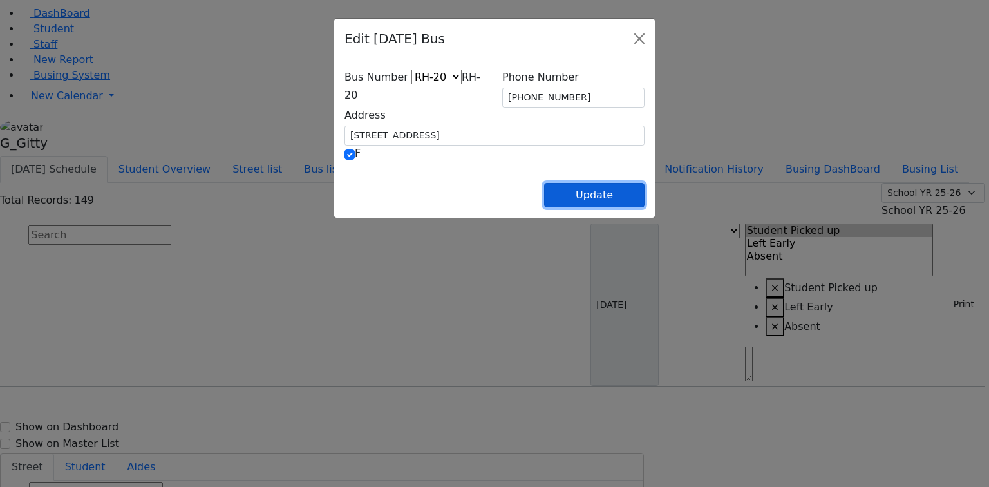
click at [644, 194] on button "Update" at bounding box center [594, 195] width 100 height 24
select select
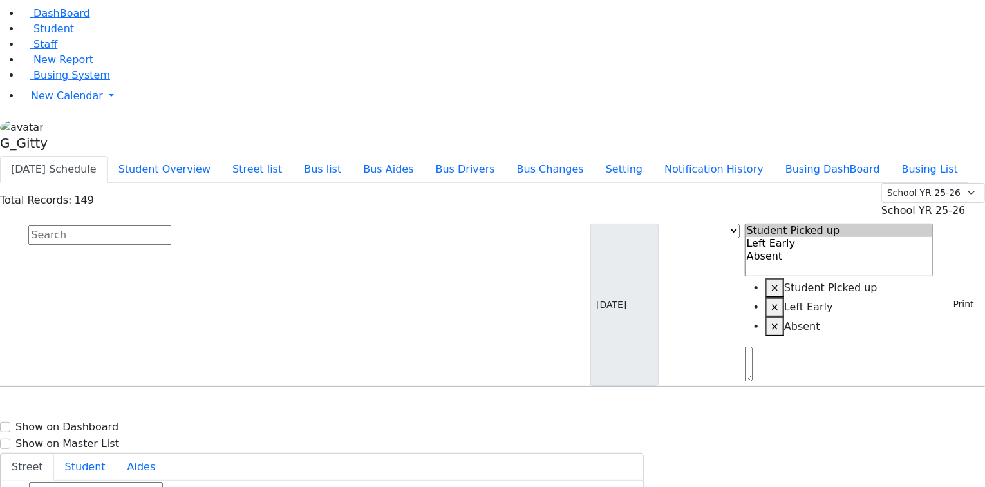
scroll to position [1236, 0]
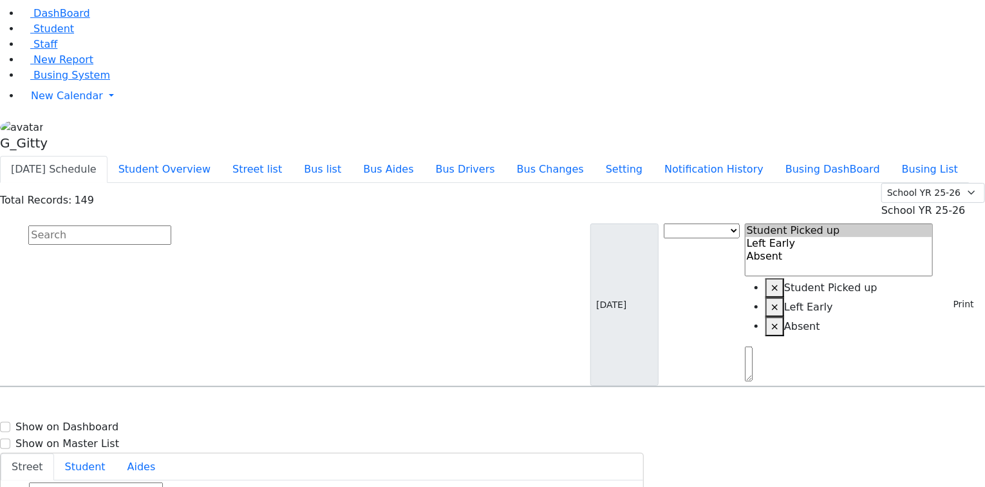
select select
type input "(011) 324-8722"
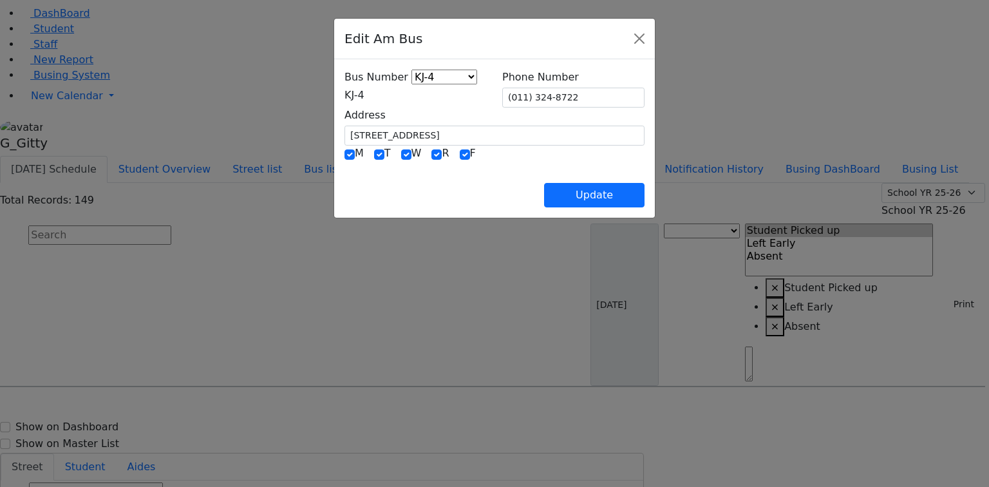
click at [364, 101] on span "KJ-4" at bounding box center [354, 95] width 20 height 12
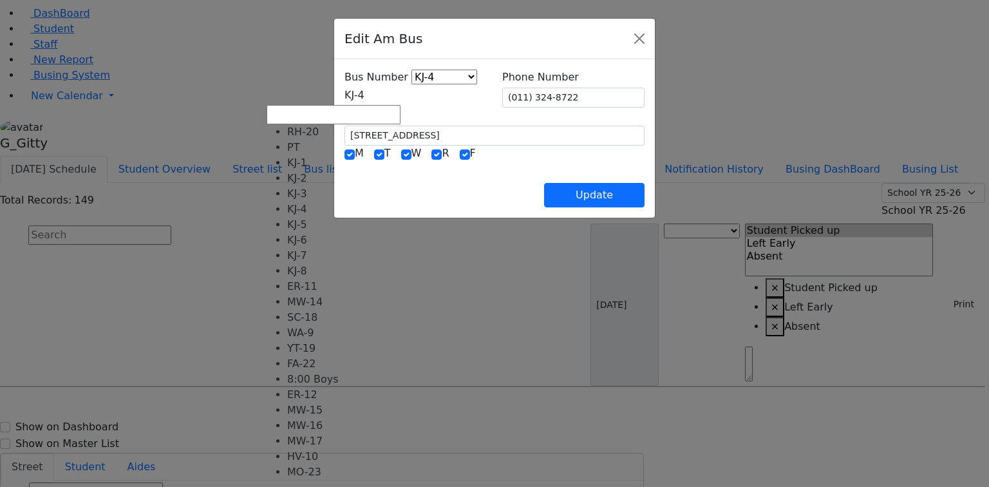
scroll to position [0, 0]
select select "361"
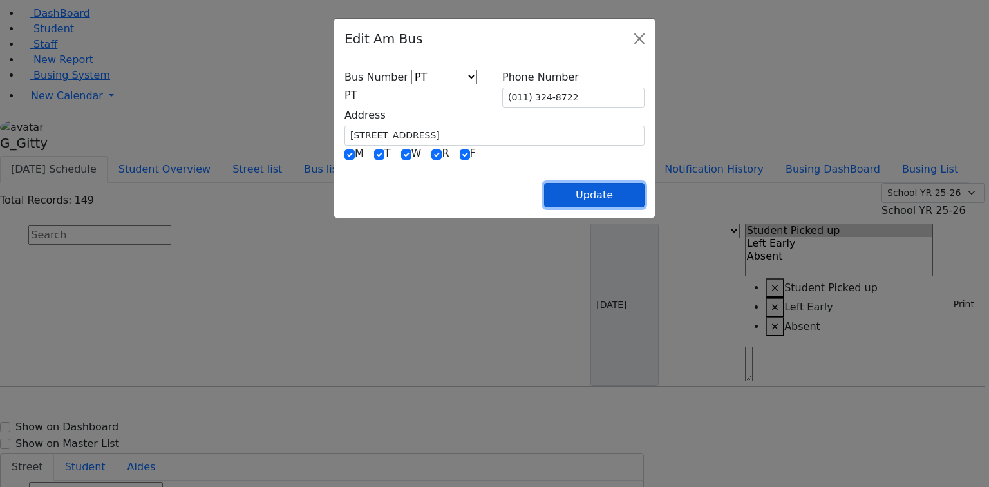
click at [644, 193] on button "Update" at bounding box center [594, 195] width 100 height 24
select select
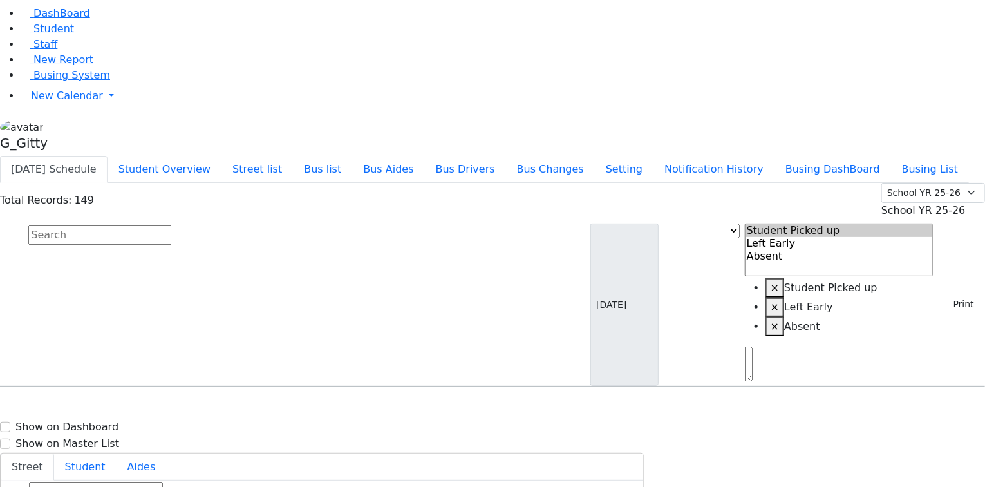
type input "(011) 324-8722"
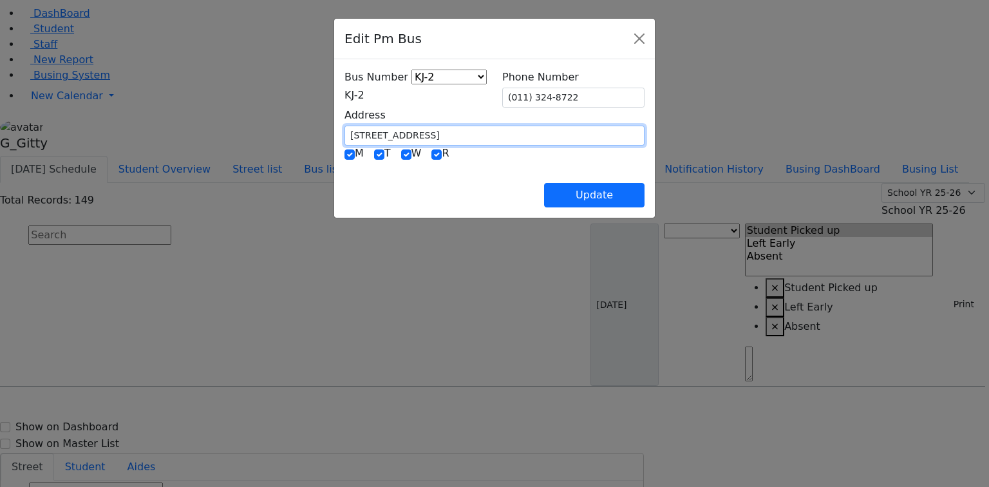
drag, startPoint x: 358, startPoint y: 129, endPoint x: 265, endPoint y: 125, distance: 93.4
click at [337, 125] on div "Address 8 Quickway Rd #102" at bounding box center [494, 126] width 315 height 38
type input "1000 [GEOGRAPHIC_DATA]"
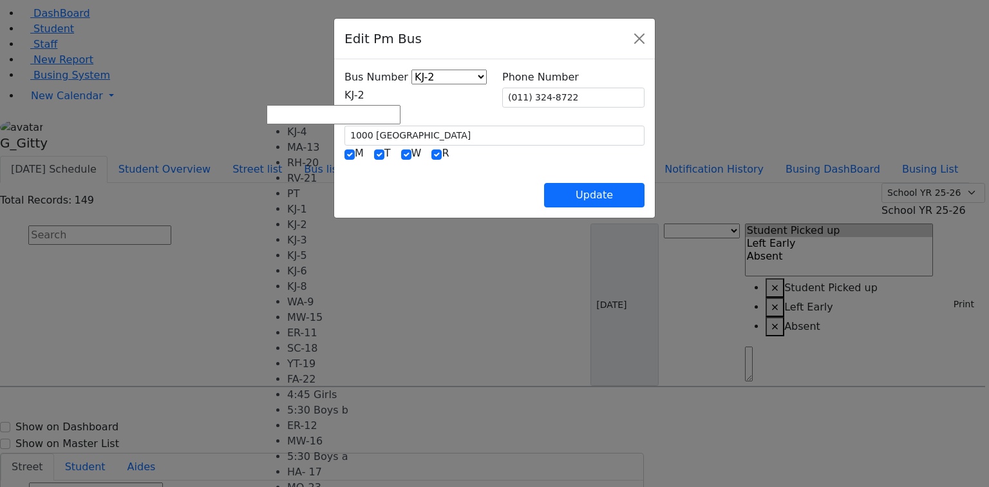
click at [344, 101] on span "KJ-2" at bounding box center [354, 95] width 20 height 12
select select "402"
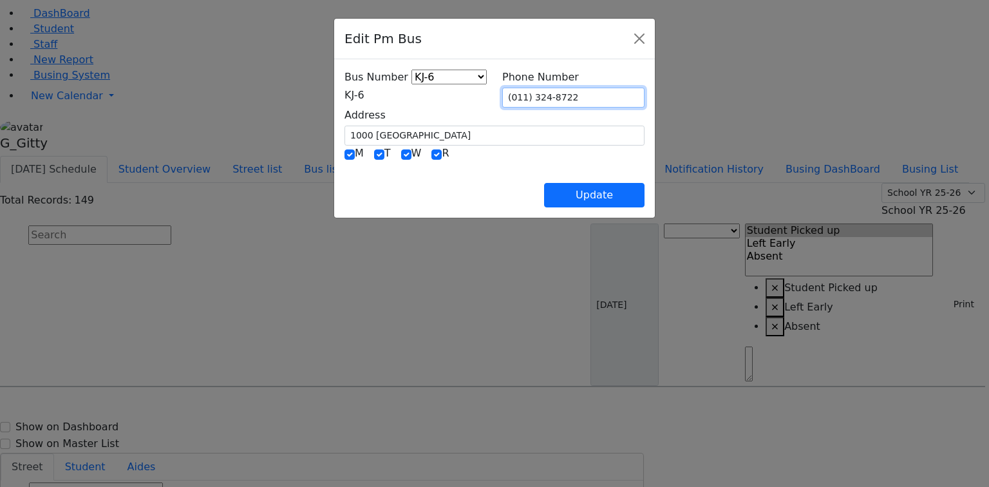
drag, startPoint x: 573, startPoint y: 95, endPoint x: 476, endPoint y: 103, distance: 96.9
click at [476, 103] on div "Bus Number KJ-4 MA-13 RH-20 RV-21 PT KJ-1 KJ-2 KJ-3 KJ-5 KJ-6 KJ-8 WA-9 MW-15 E…" at bounding box center [494, 108] width 315 height 76
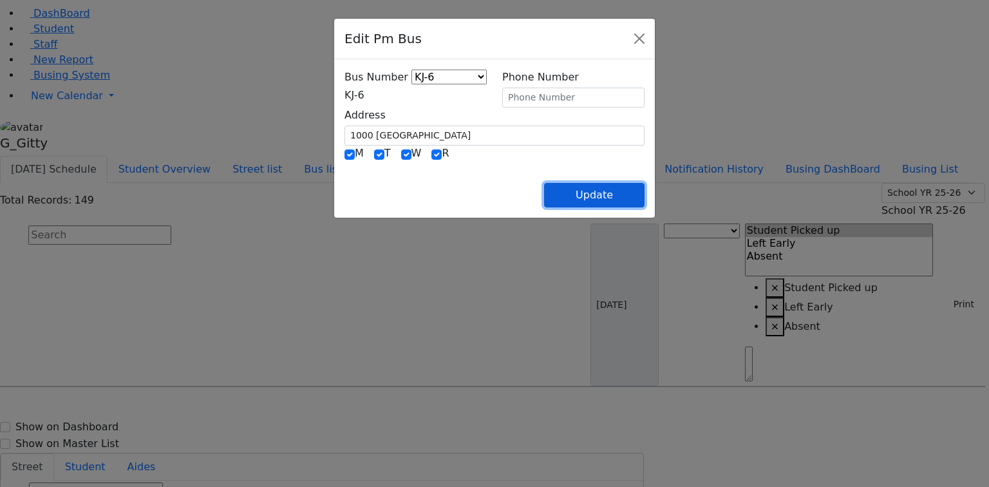
click at [644, 187] on button "Update" at bounding box center [594, 195] width 100 height 24
select select
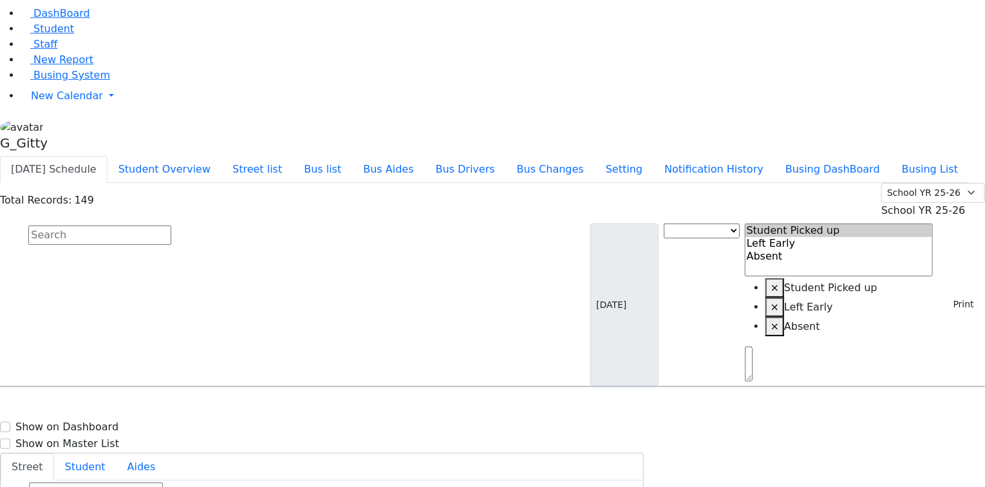
type input "(011) 324-8722"
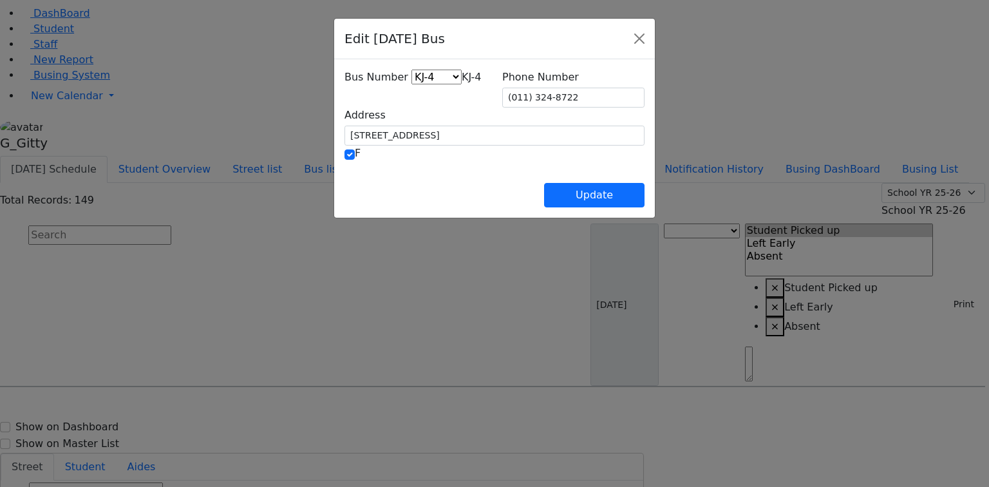
click at [461, 83] on span "KJ-4" at bounding box center [471, 77] width 20 height 12
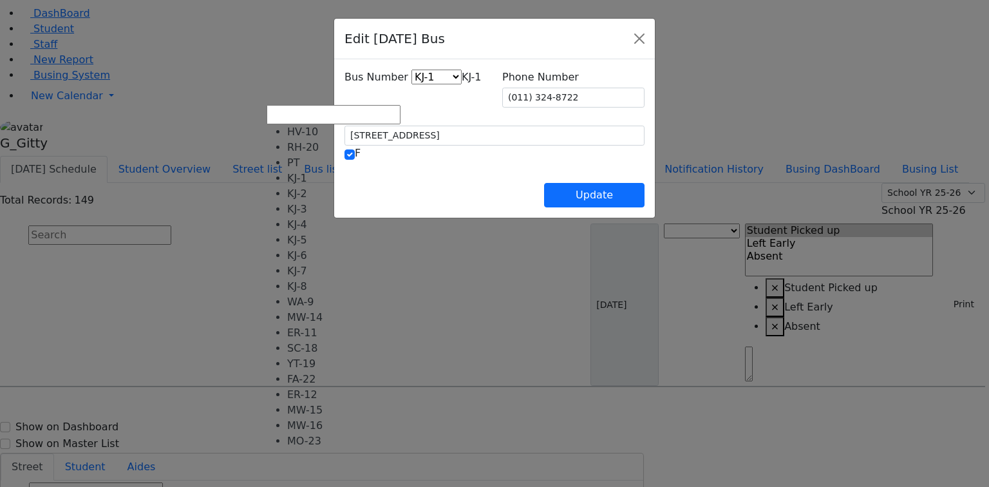
click at [461, 83] on span "KJ-1" at bounding box center [471, 77] width 20 height 12
select select "389"
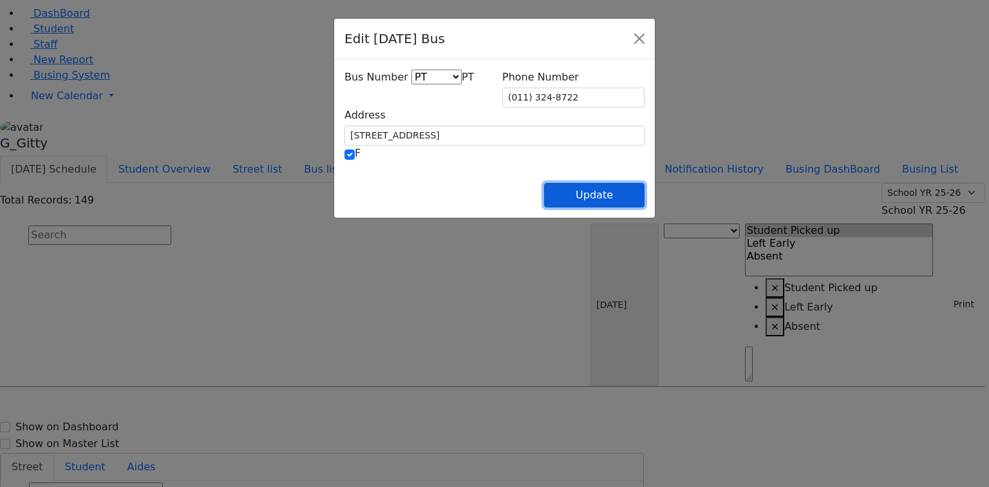
click at [644, 194] on button "Update" at bounding box center [594, 195] width 100 height 24
select select
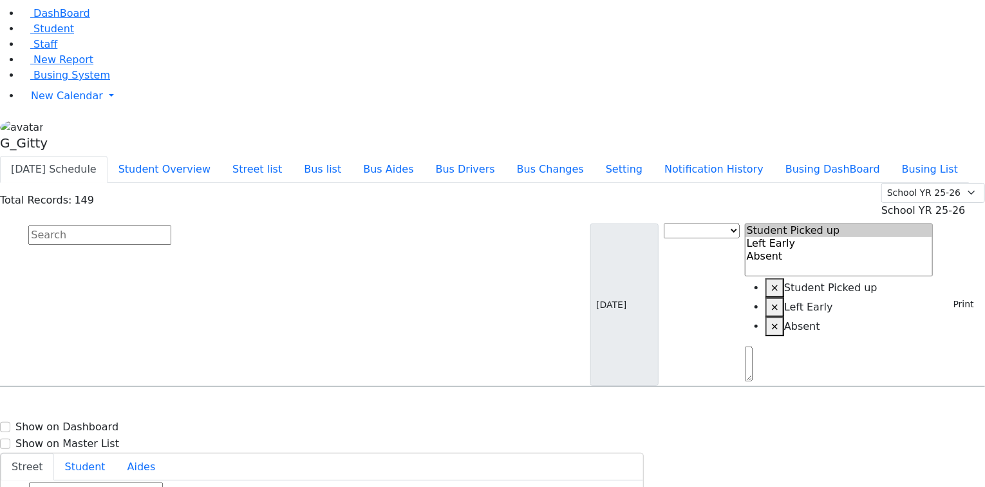
select select
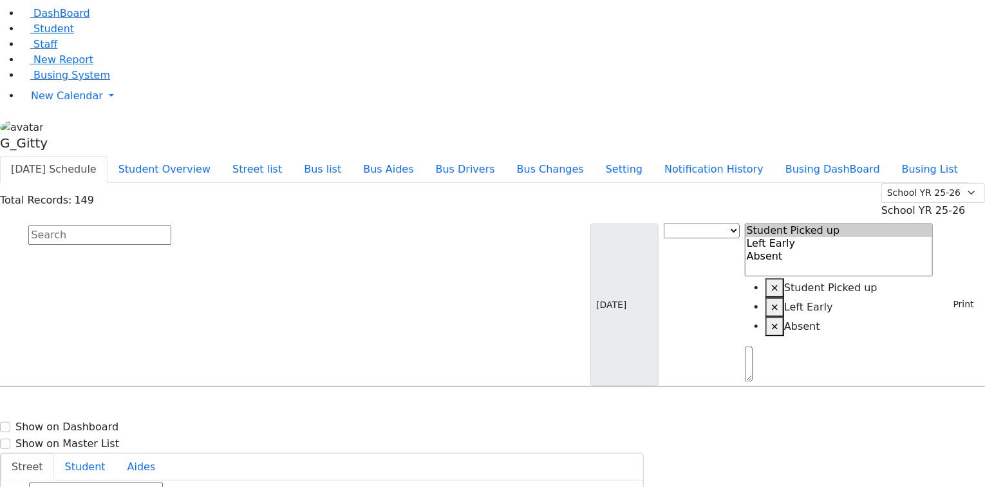
type input "[PHONE_NUMBER]"
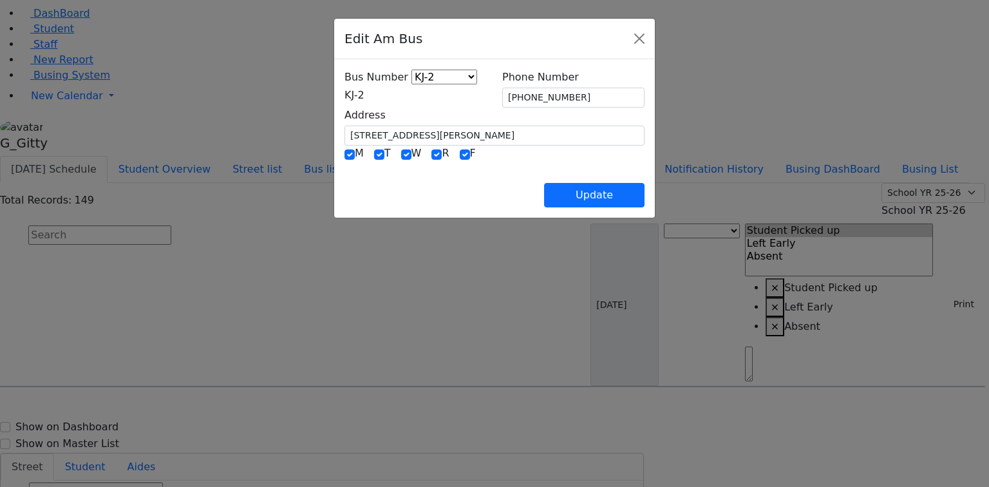
click at [344, 80] on label "Bus Number" at bounding box center [376, 77] width 64 height 15
click at [344, 93] on span "KJ-2" at bounding box center [354, 95] width 20 height 12
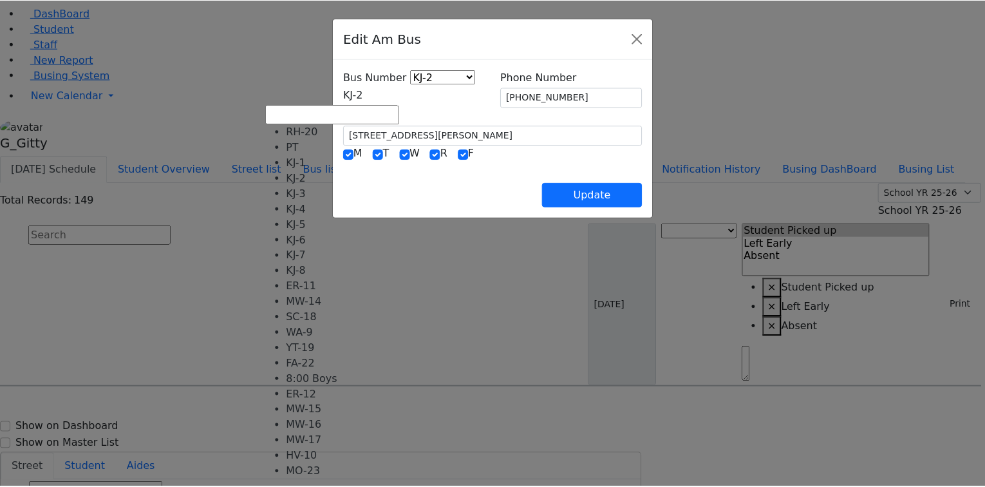
scroll to position [0, 0]
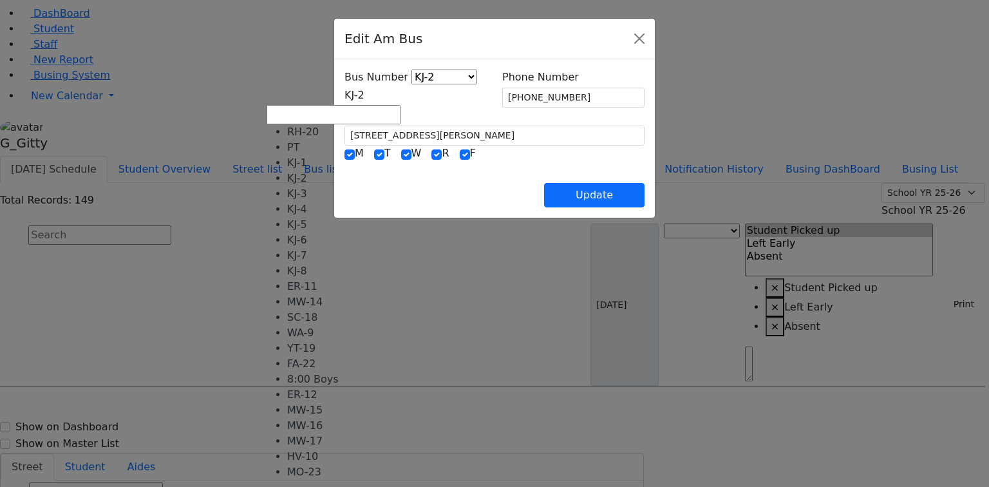
select select "361"
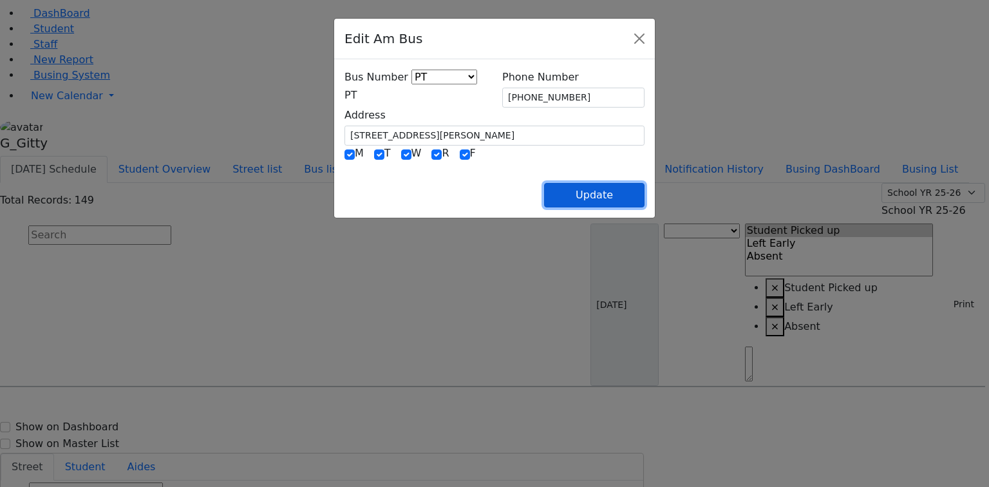
click at [644, 196] on button "Update" at bounding box center [594, 195] width 100 height 24
select select
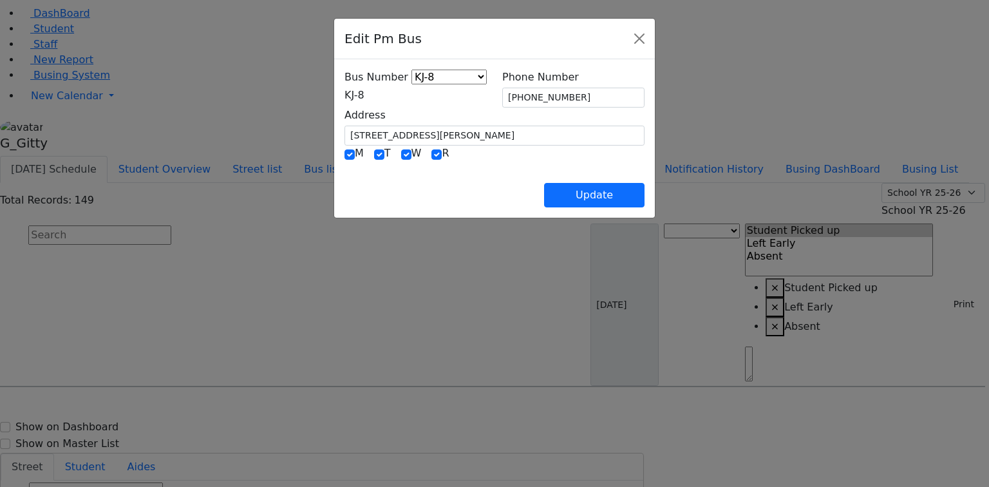
click at [345, 93] on span "KJ-8" at bounding box center [354, 95] width 20 height 12
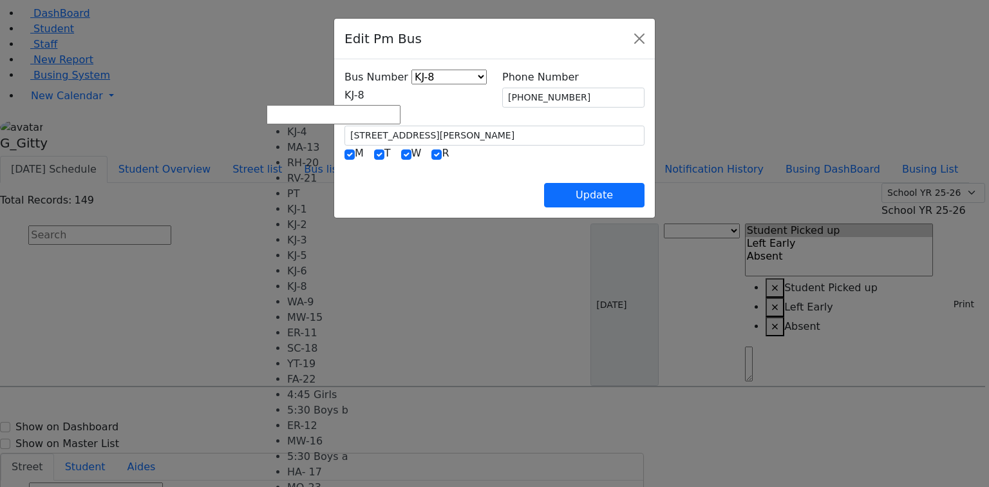
select select "374"
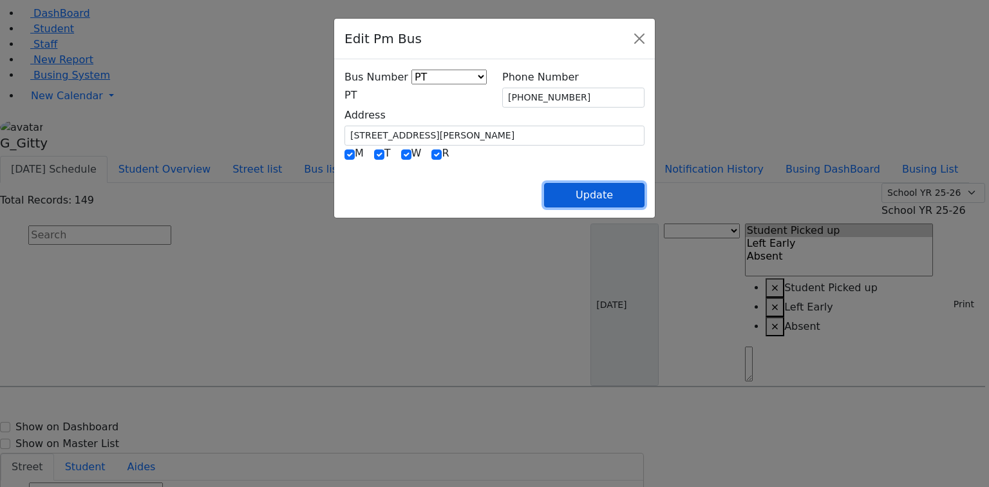
click at [644, 183] on button "Update" at bounding box center [594, 195] width 100 height 24
select select
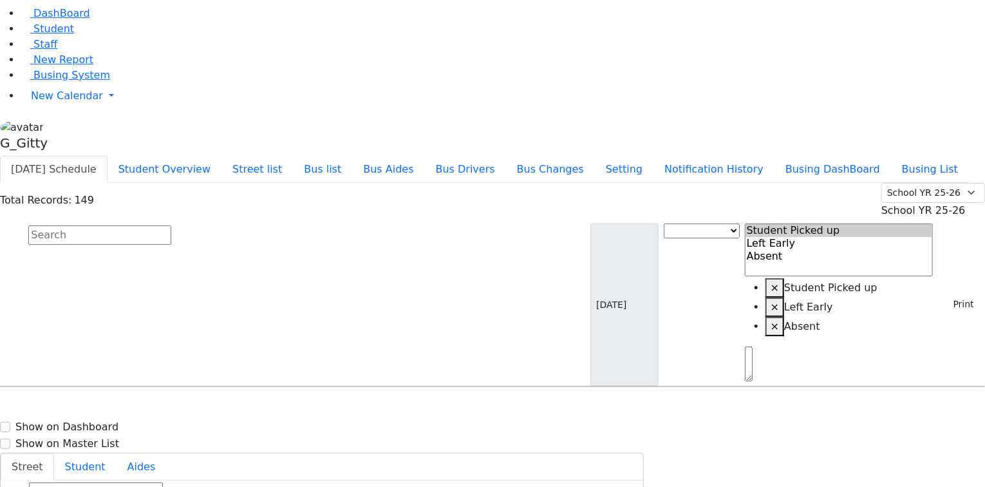
drag, startPoint x: 933, startPoint y: 365, endPoint x: 881, endPoint y: 344, distance: 55.5
type input "[PHONE_NUMBER]"
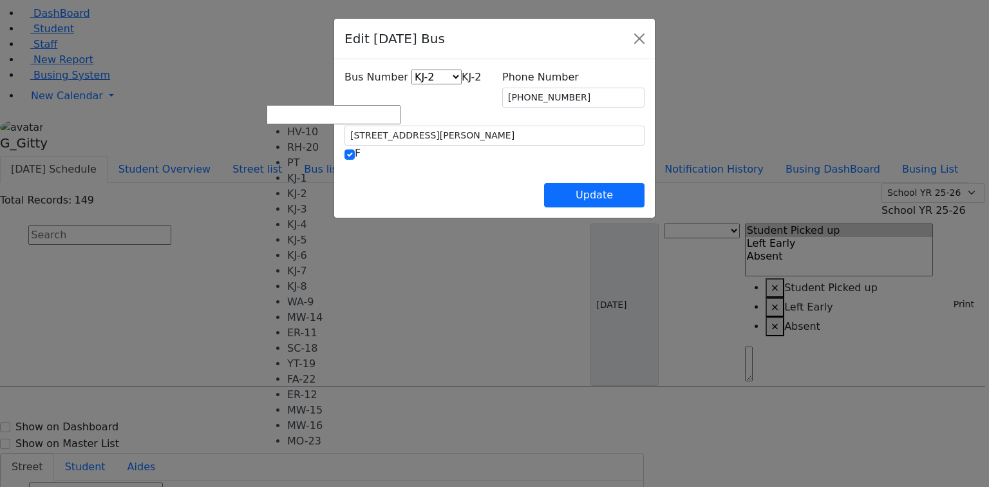
click at [461, 83] on span "KJ-2" at bounding box center [471, 77] width 20 height 12
select select "389"
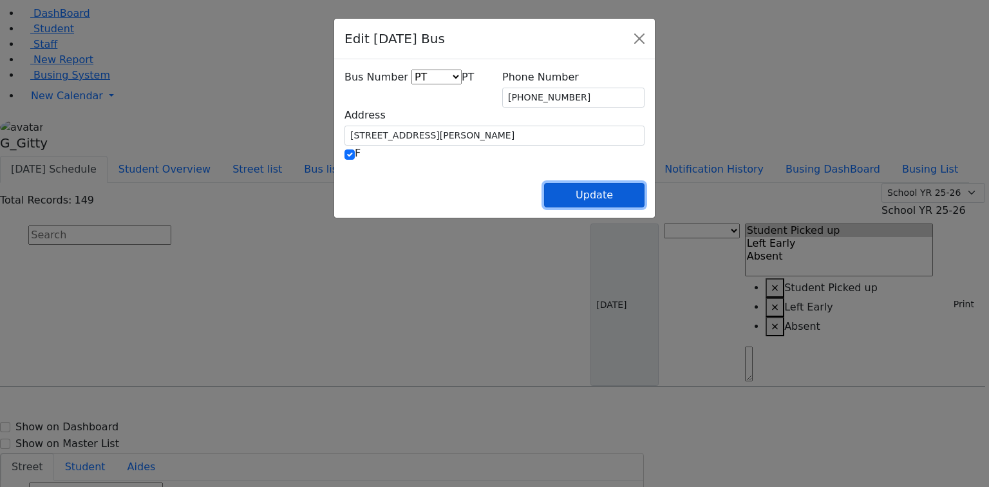
drag, startPoint x: 654, startPoint y: 192, endPoint x: 636, endPoint y: 194, distance: 18.1
click at [644, 192] on button "Update" at bounding box center [594, 195] width 100 height 24
select select
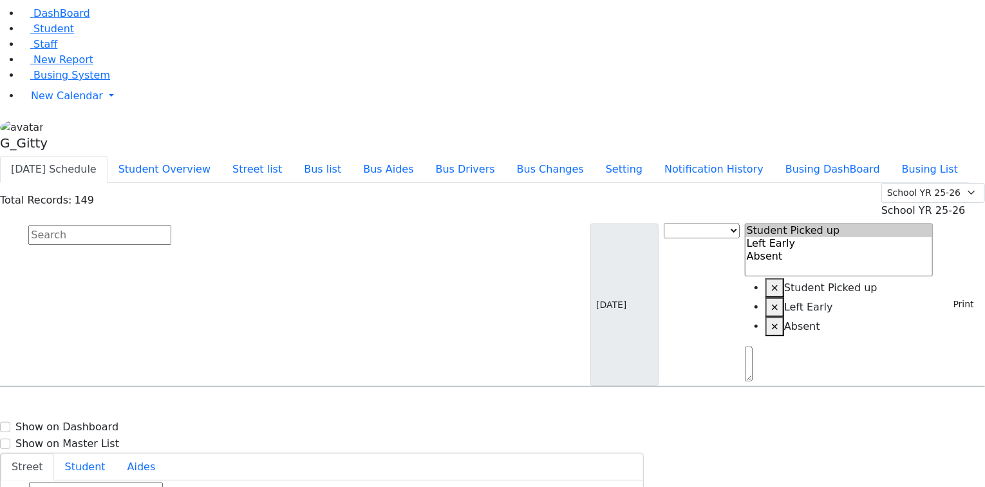
select select
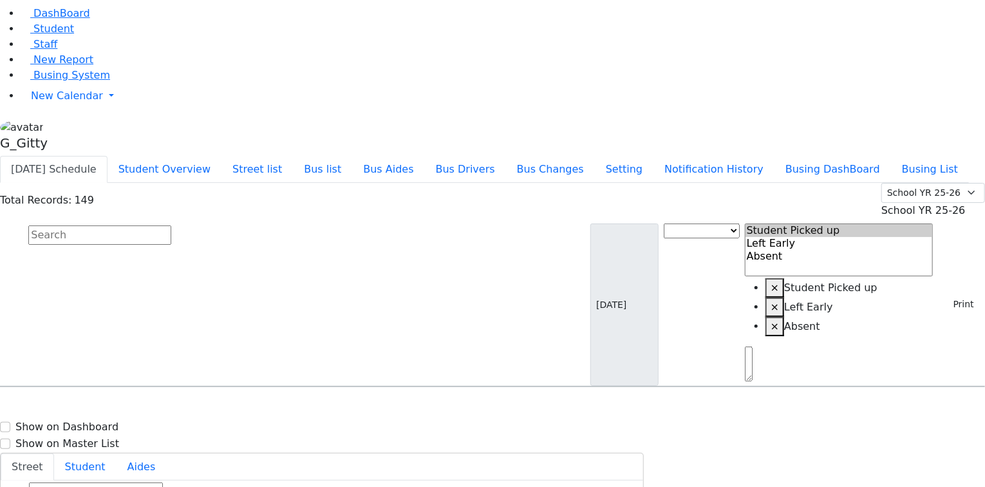
type input "(845) 774-1197"
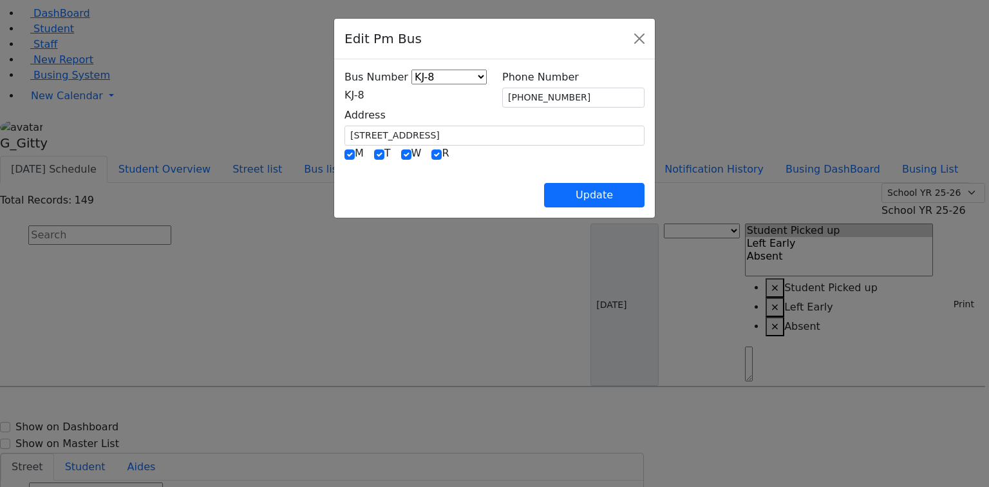
click at [346, 89] on span "KJ-8" at bounding box center [354, 95] width 20 height 12
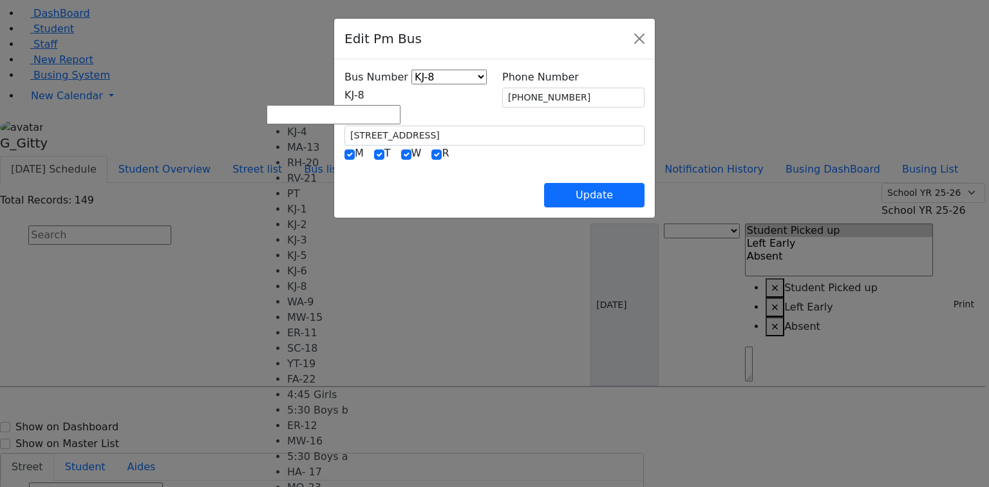
select select "372"
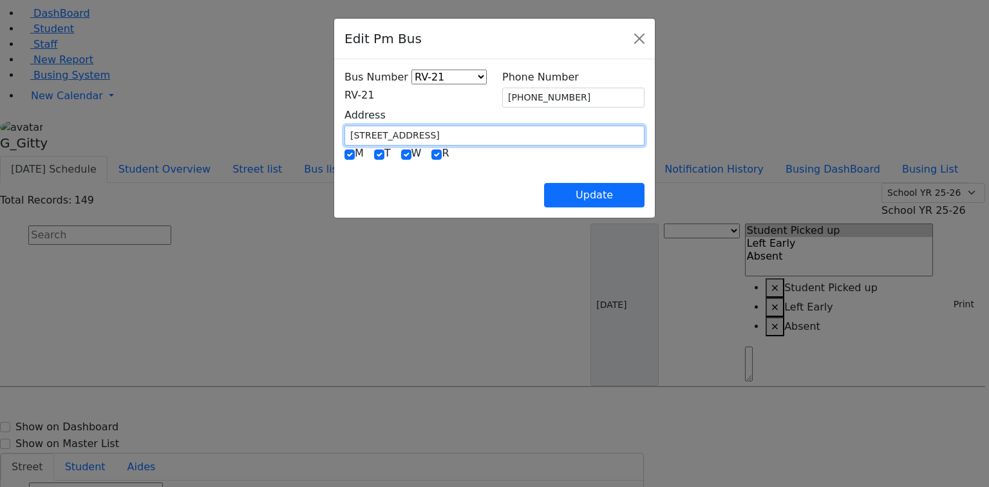
drag, startPoint x: 377, startPoint y: 133, endPoint x: 256, endPoint y: 127, distance: 121.1
click at [334, 127] on div "Bus Number KJ-4 MA-13 RH-20 RV-21 PT KJ-1 KJ-2 KJ-3 KJ-5 KJ-6 KJ-8 WA-9 MW-15 E…" at bounding box center [494, 138] width 321 height 158
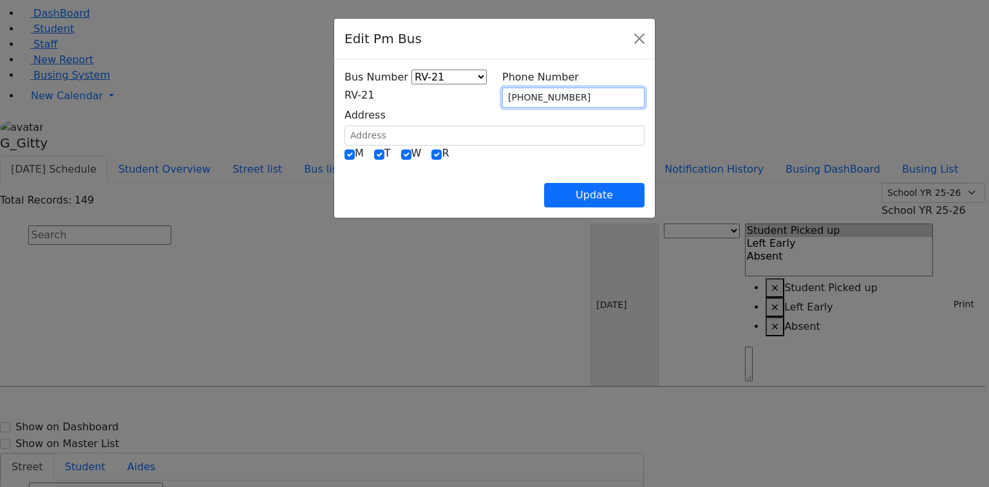
drag, startPoint x: 577, startPoint y: 95, endPoint x: 475, endPoint y: 107, distance: 102.4
click at [473, 107] on div "Bus Number KJ-4 MA-13 RH-20 RV-21 PT KJ-1 KJ-2 KJ-3 KJ-5 KJ-6 KJ-8 WA-9 MW-15 E…" at bounding box center [494, 108] width 315 height 76
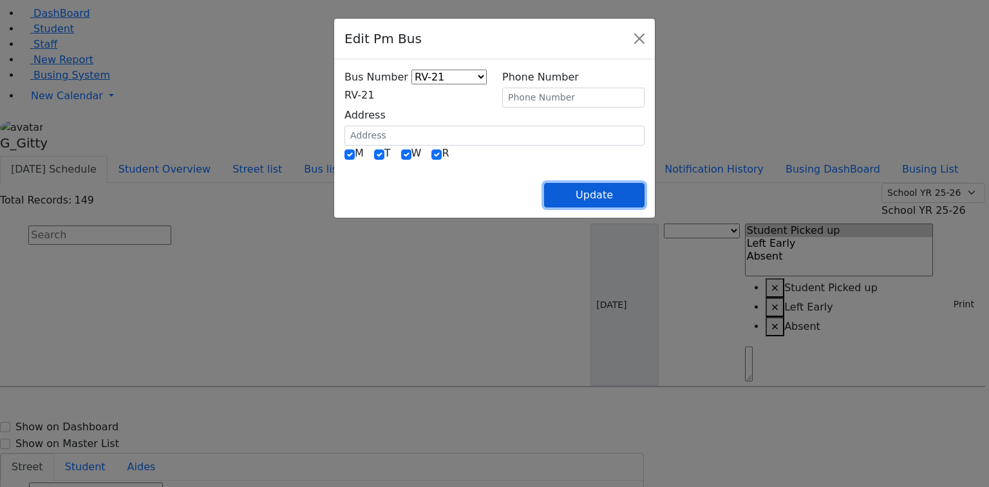
click at [644, 187] on button "Update" at bounding box center [594, 195] width 100 height 24
select select
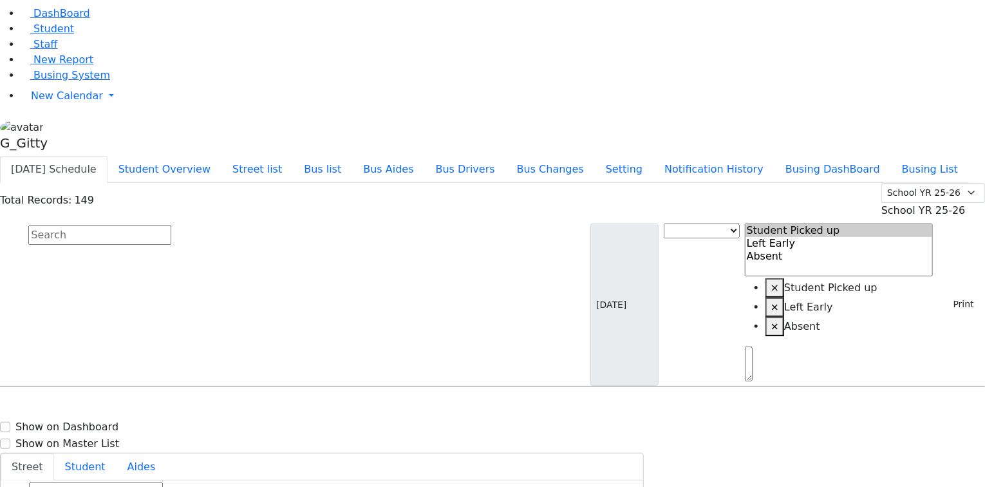
scroll to position [257, 0]
drag, startPoint x: 972, startPoint y: 176, endPoint x: 948, endPoint y: 371, distance: 196.5
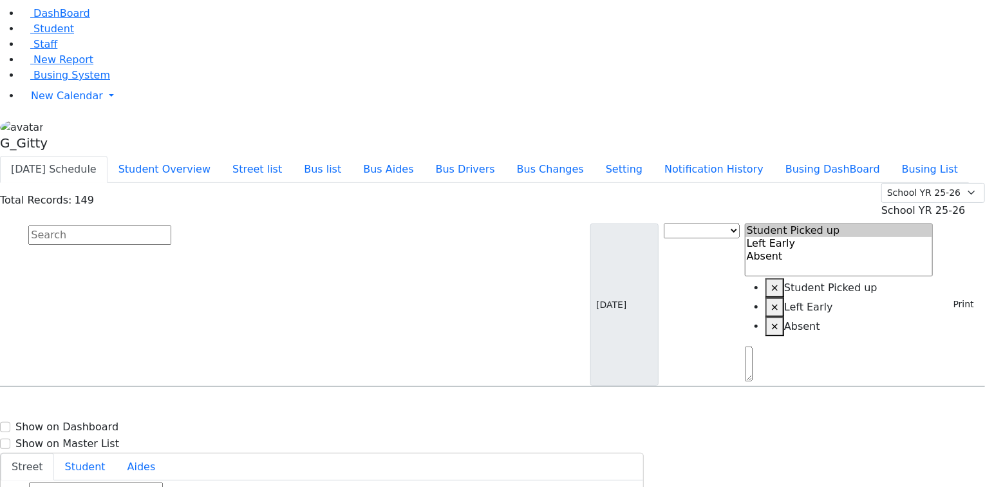
select select
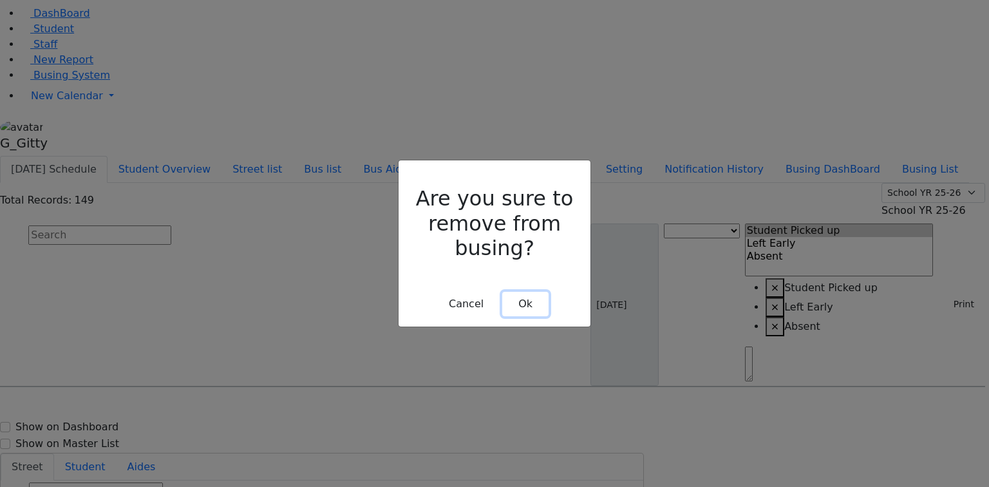
drag, startPoint x: 537, startPoint y: 272, endPoint x: 544, endPoint y: 268, distance: 7.8
click at [535, 292] on button "Ok" at bounding box center [525, 304] width 46 height 24
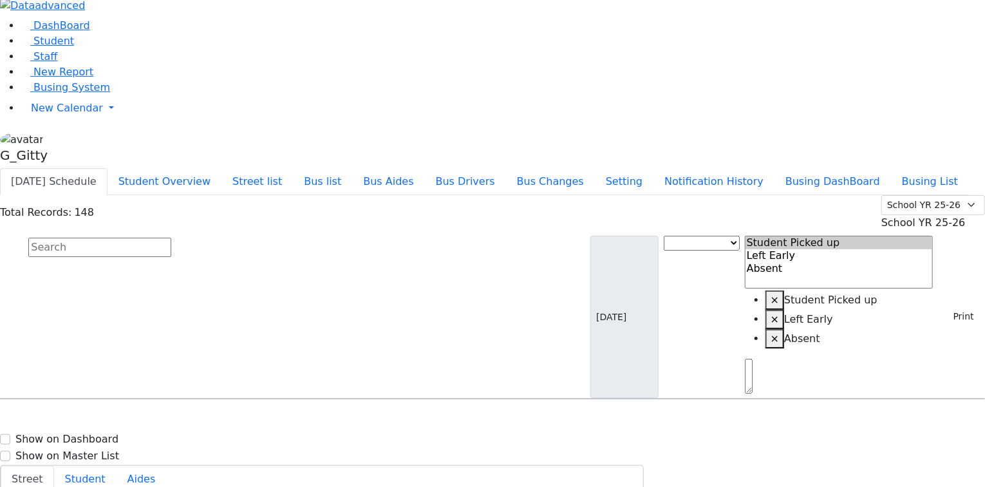
scroll to position [0, 0]
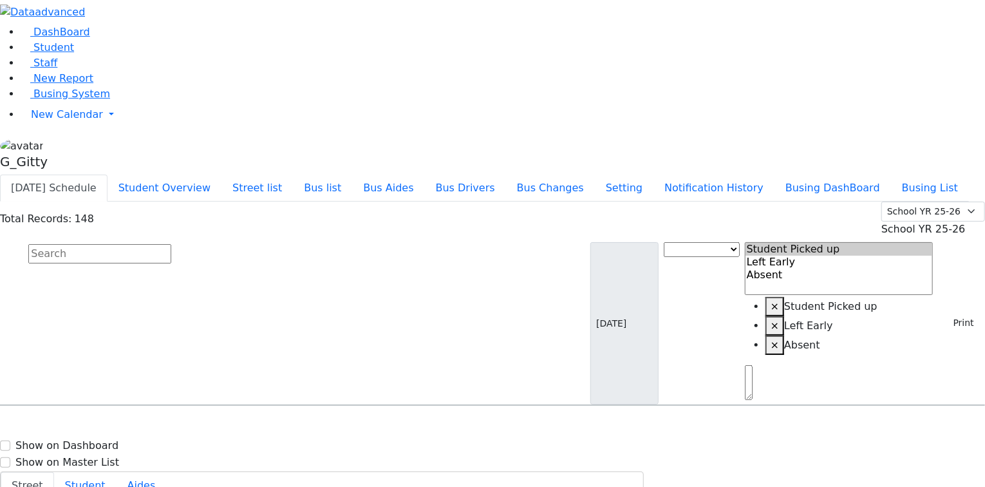
click at [270, 201] on div "Total Records: 148 Summer YR 25 School YR 25-26 Summer YR 25 School YR 24-25 Su…" at bounding box center [492, 303] width 985 height 204
click at [171, 244] on input "text" at bounding box center [99, 253] width 143 height 19
click at [947, 313] on button "Print" at bounding box center [959, 323] width 42 height 20
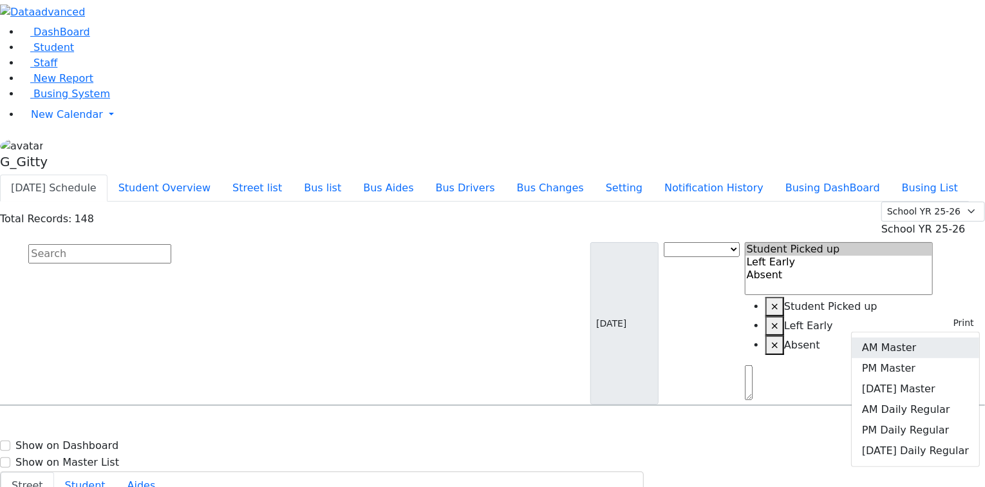
click at [901, 337] on link "AM Master" at bounding box center [914, 347] width 127 height 21
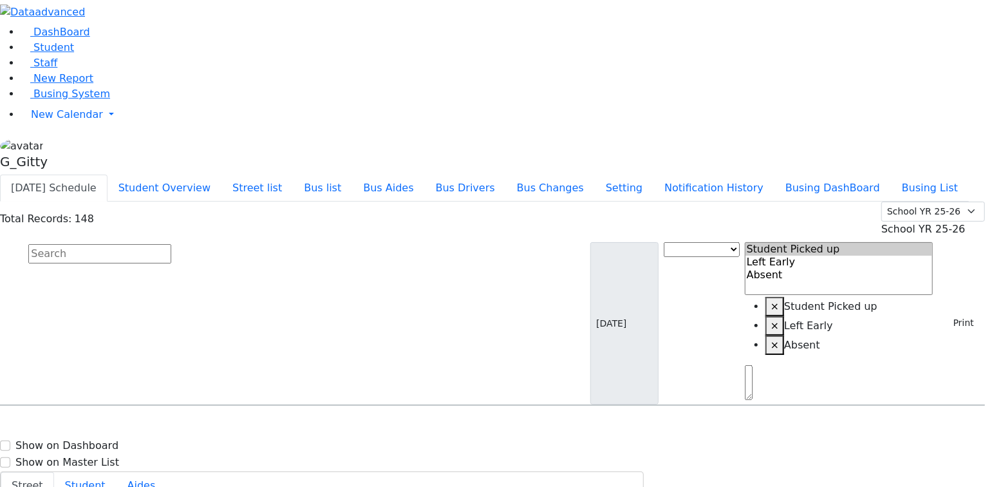
click at [171, 244] on input "text" at bounding box center [99, 253] width 143 height 19
drag, startPoint x: 384, startPoint y: 99, endPoint x: 358, endPoint y: 102, distance: 25.9
click at [171, 244] on input "text" at bounding box center [99, 253] width 143 height 19
click at [74, 53] on link "Student" at bounding box center [47, 47] width 53 height 12
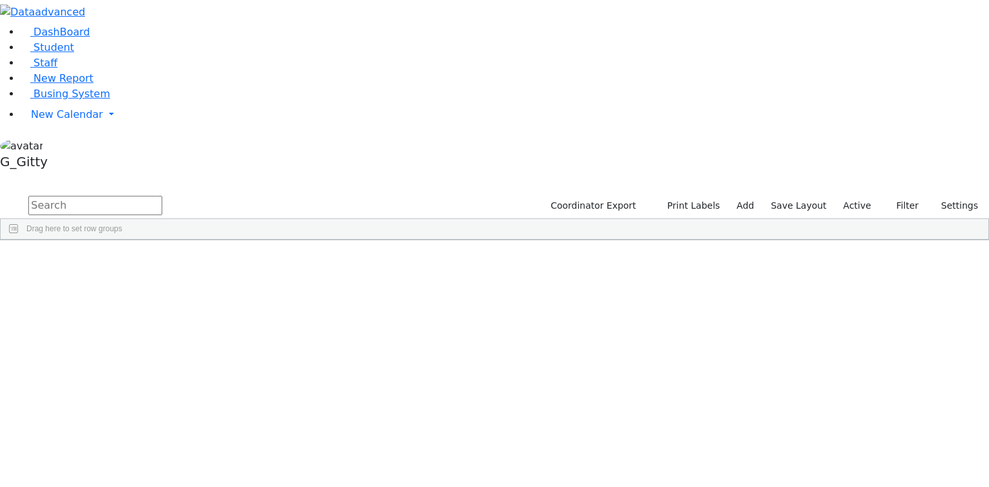
click at [162, 196] on input "text" at bounding box center [95, 205] width 134 height 19
type input "itine"
click at [716, 196] on button "Print Labels" at bounding box center [688, 206] width 73 height 20
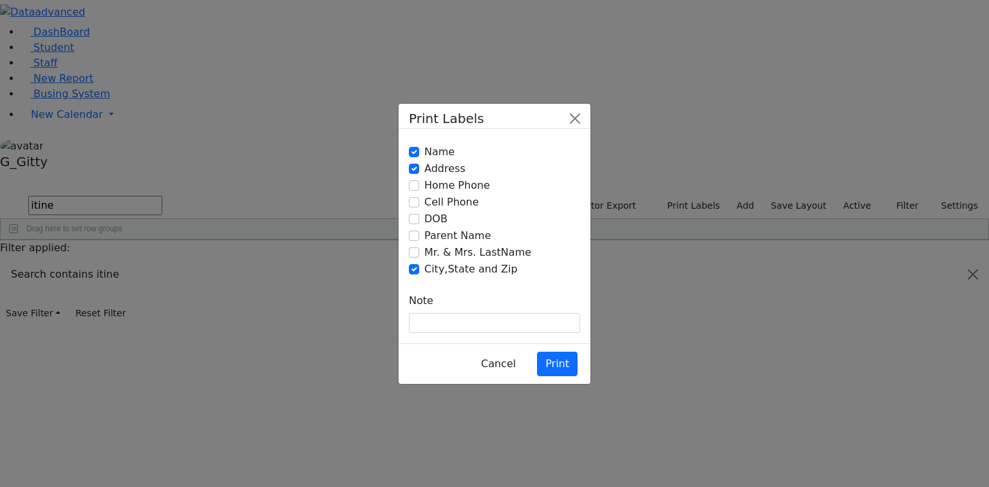
click at [458, 253] on label "Mr. & Mrs. LastName" at bounding box center [477, 252] width 107 height 15
click at [419, 253] on input "Mr. & Mrs. LastName" at bounding box center [414, 252] width 10 height 10
checkbox input "true"
click at [416, 157] on input "Name" at bounding box center [414, 152] width 10 height 10
checkbox input "false"
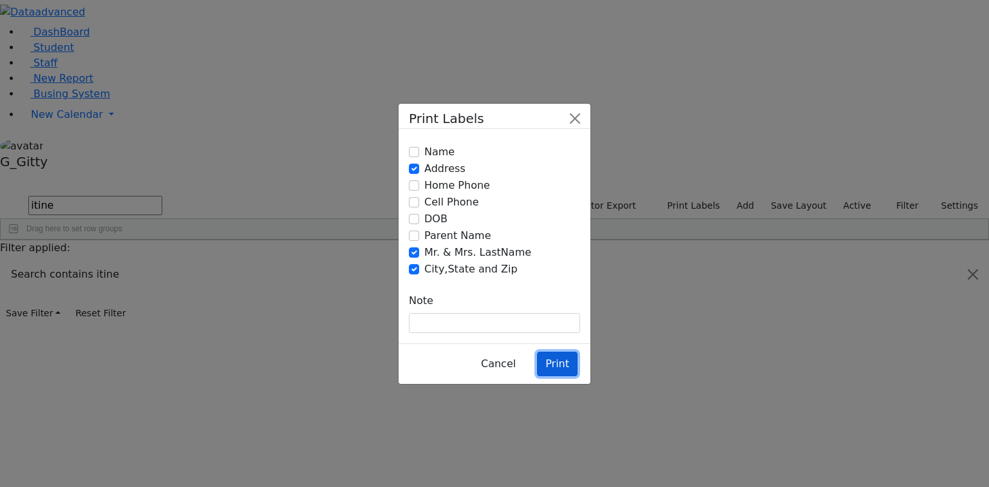
drag, startPoint x: 557, startPoint y: 326, endPoint x: 546, endPoint y: 304, distance: 24.5
click at [557, 351] on button "Print" at bounding box center [557, 363] width 41 height 24
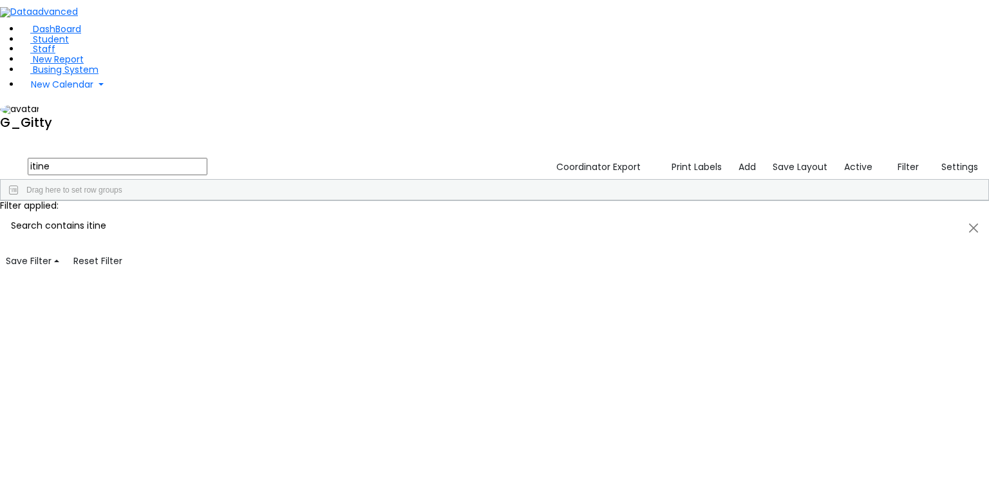
click at [201, 158] on input "itine" at bounding box center [118, 166] width 180 height 17
click at [71, 76] on span "Busing System" at bounding box center [66, 69] width 66 height 13
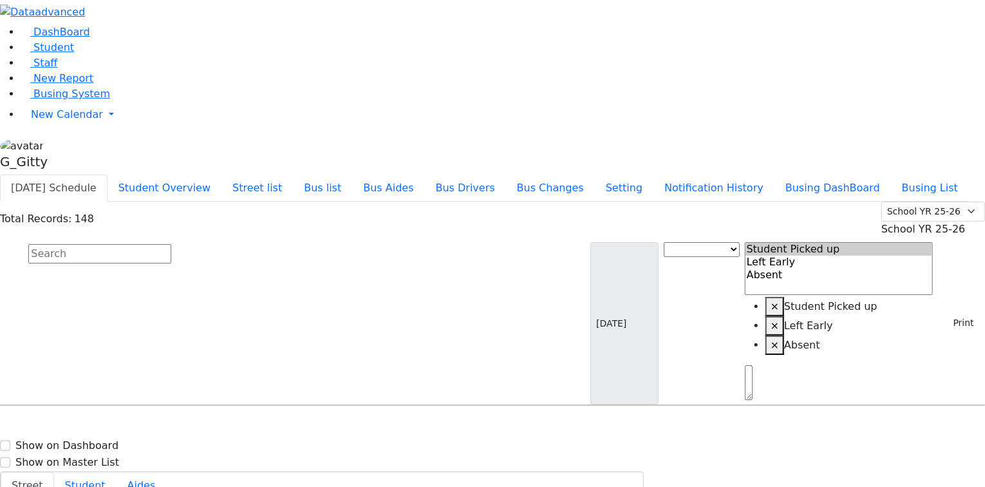
click at [171, 244] on input "text" at bounding box center [99, 253] width 143 height 19
click at [293, 174] on button "Street list" at bounding box center [256, 187] width 71 height 27
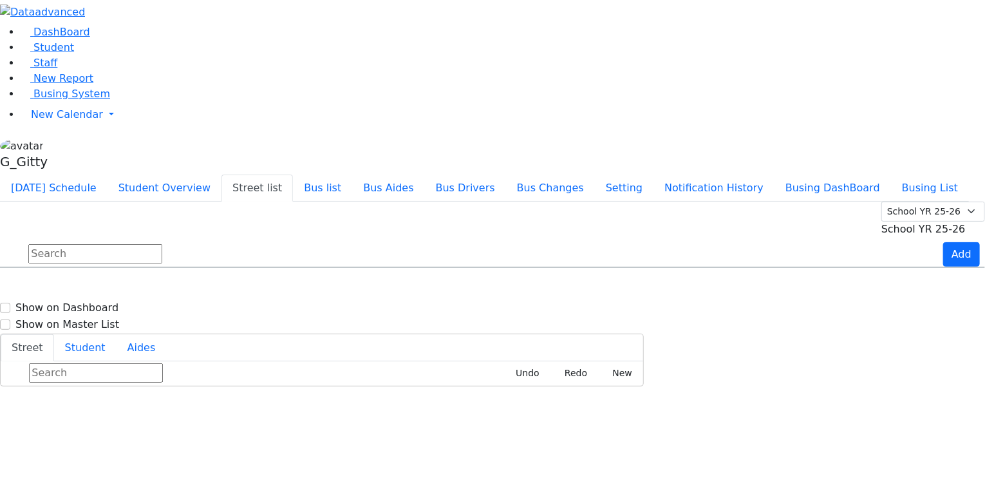
click at [162, 244] on input "text" at bounding box center [95, 253] width 134 height 19
click at [162, 244] on input "van" at bounding box center [95, 253] width 134 height 19
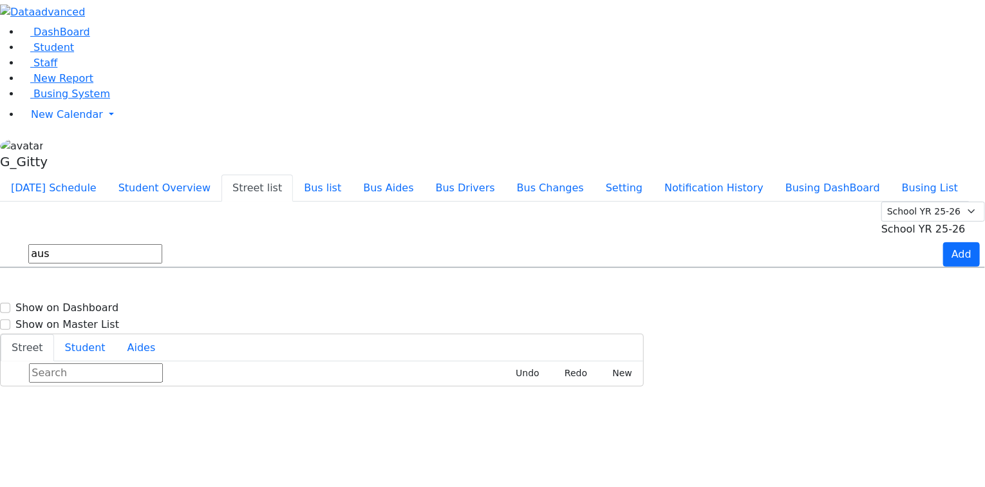
click at [162, 244] on input "aus" at bounding box center [95, 253] width 134 height 19
type input "s"
type input "k"
type input "s"
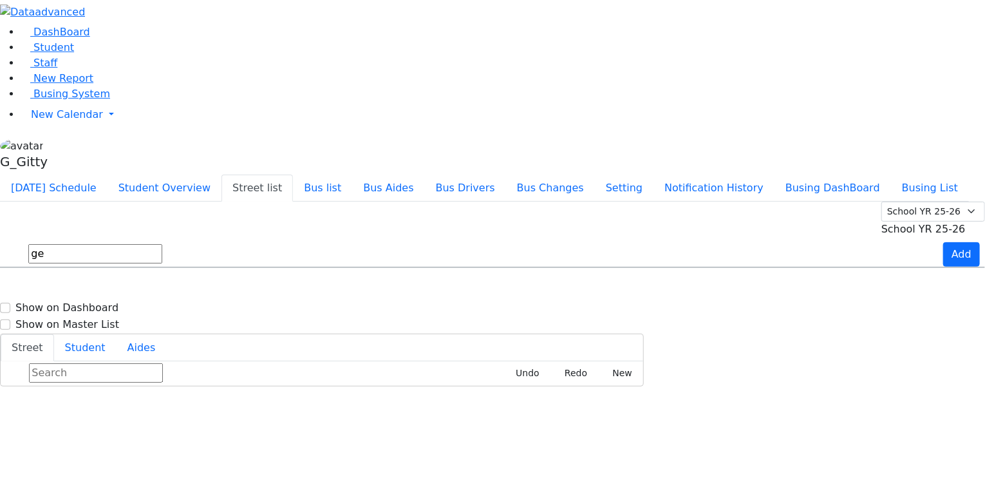
type input "g"
type input "h"
type input "m"
type input "p"
type input "q"
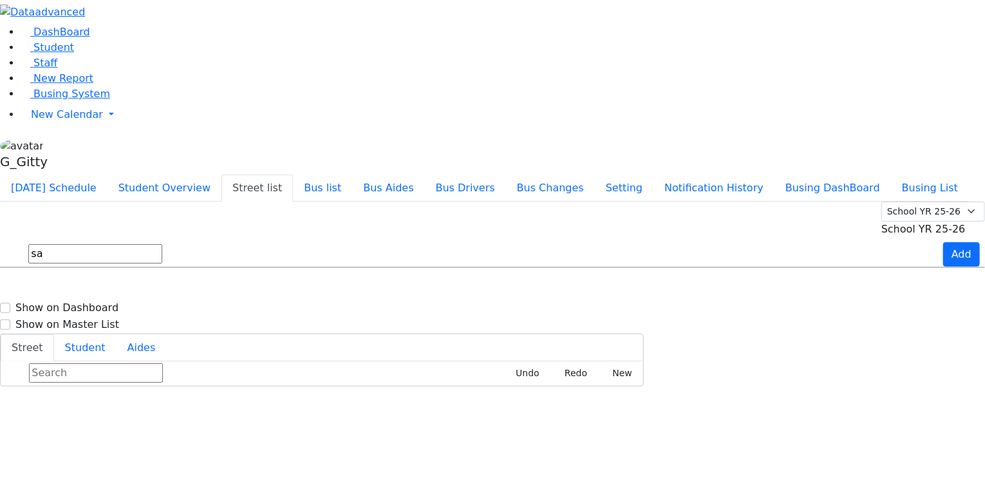
type input "s"
type input "e"
type input "t"
type input "h"
type input "s"
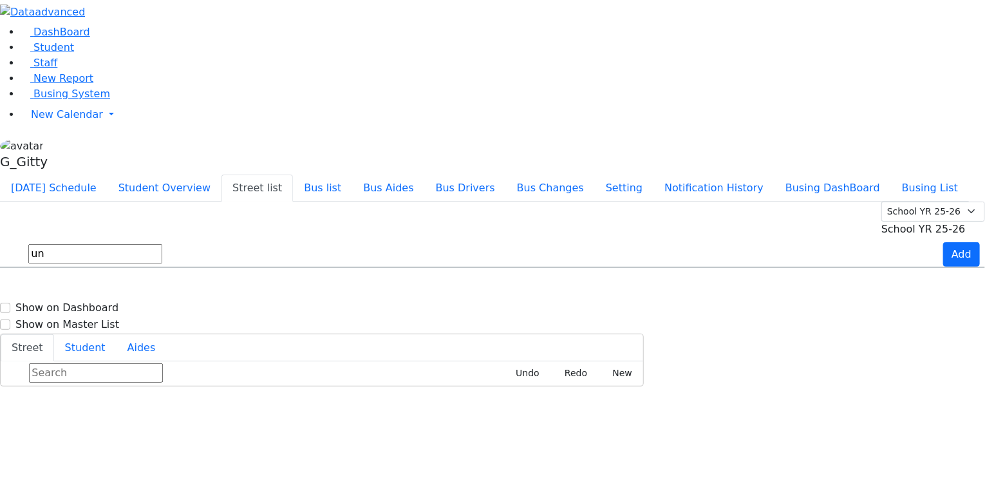
type input "u"
click at [162, 244] on input "text" at bounding box center [95, 253] width 134 height 19
type input "d"
click at [162, 244] on input "lipa" at bounding box center [95, 253] width 134 height 19
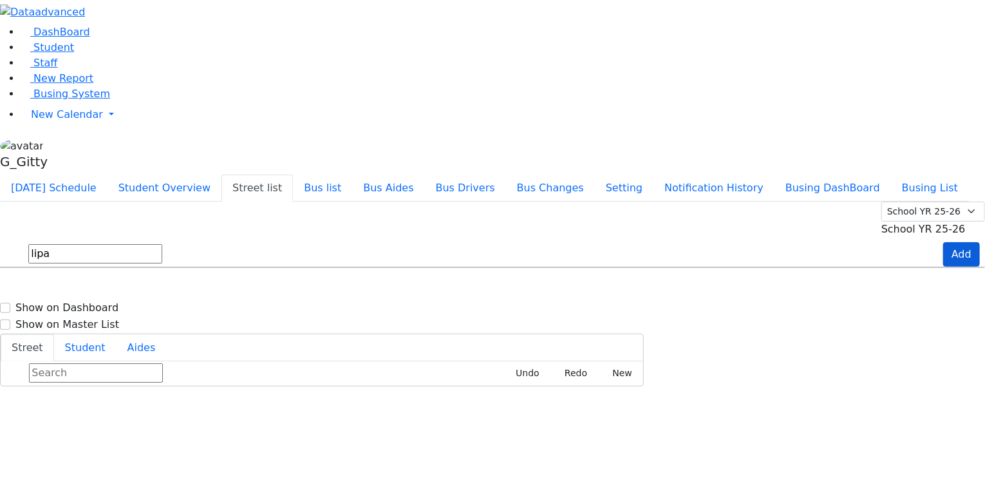
type input "lipa"
click at [943, 242] on button "Add" at bounding box center [961, 254] width 37 height 24
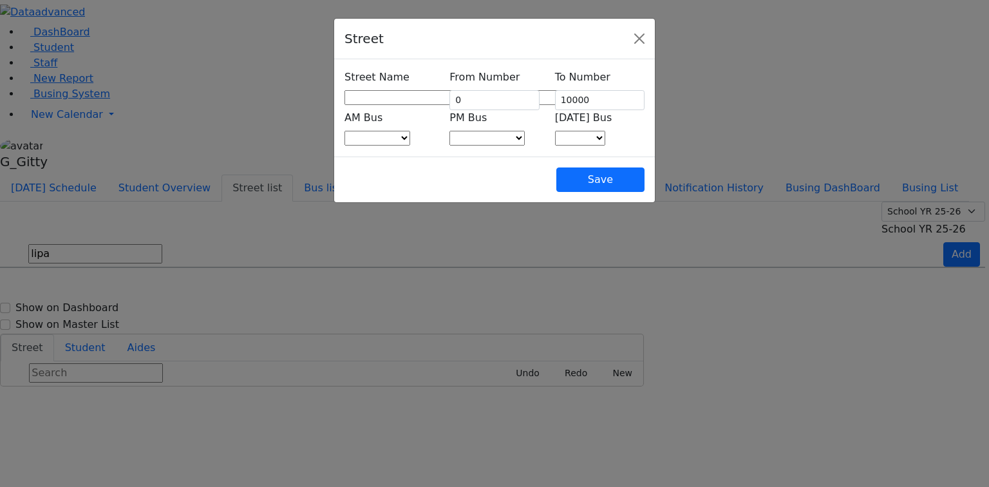
click at [572, 100] on span at bounding box center [572, 97] width 0 height 12
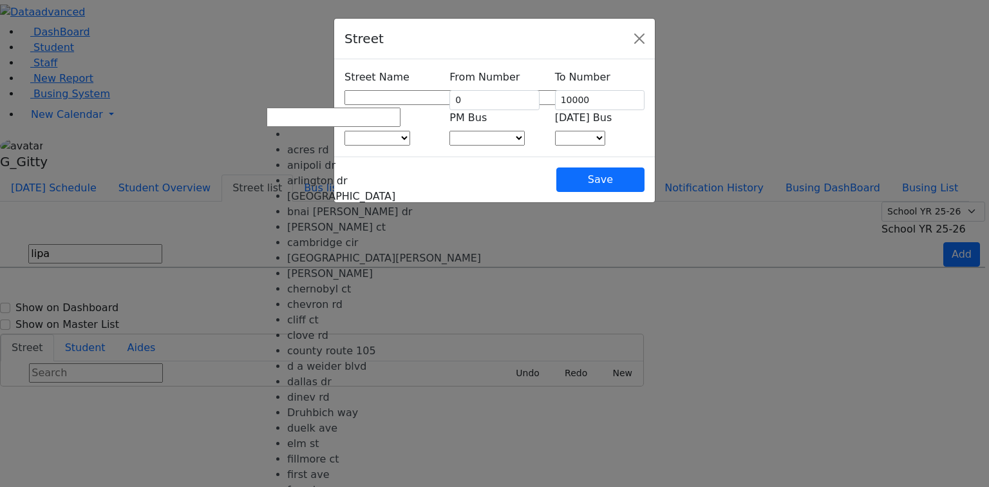
type input "k"
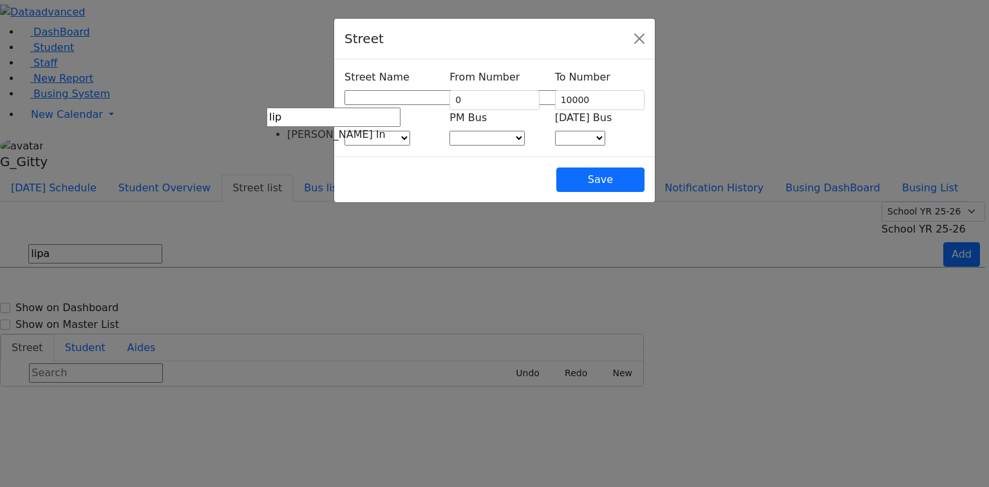
type input "li"
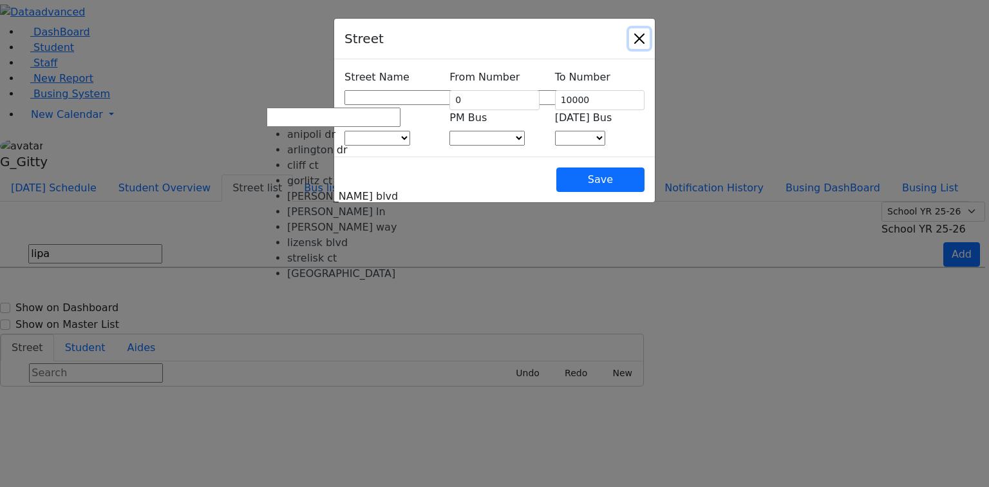
click at [649, 42] on button "Close" at bounding box center [639, 38] width 21 height 21
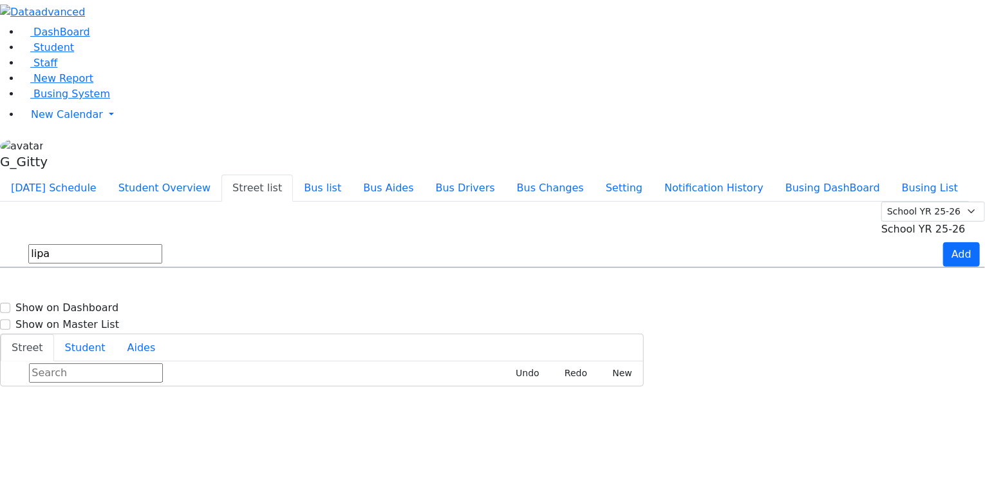
click at [162, 244] on input "lipa" at bounding box center [95, 253] width 134 height 19
click at [107, 174] on button "[DATE] Schedule" at bounding box center [53, 187] width 107 height 27
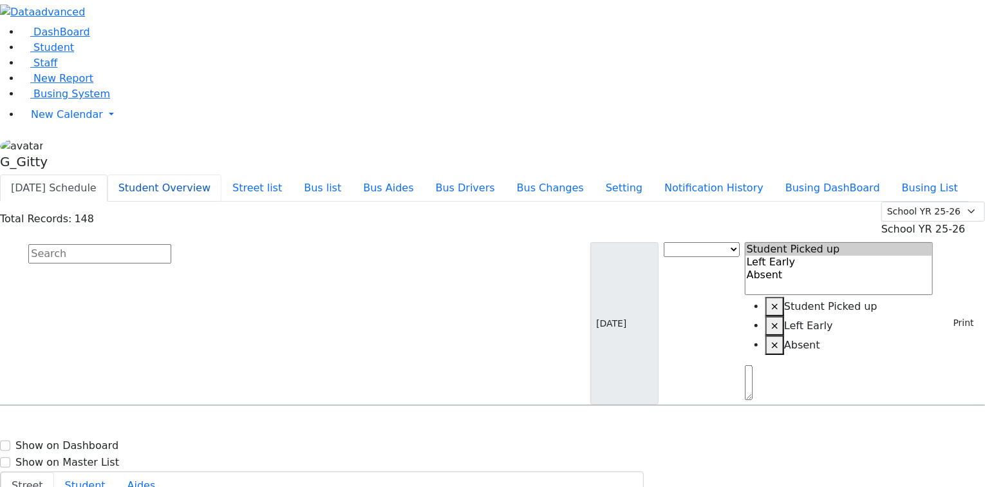
click at [221, 174] on button "Student Overview" at bounding box center [164, 187] width 114 height 27
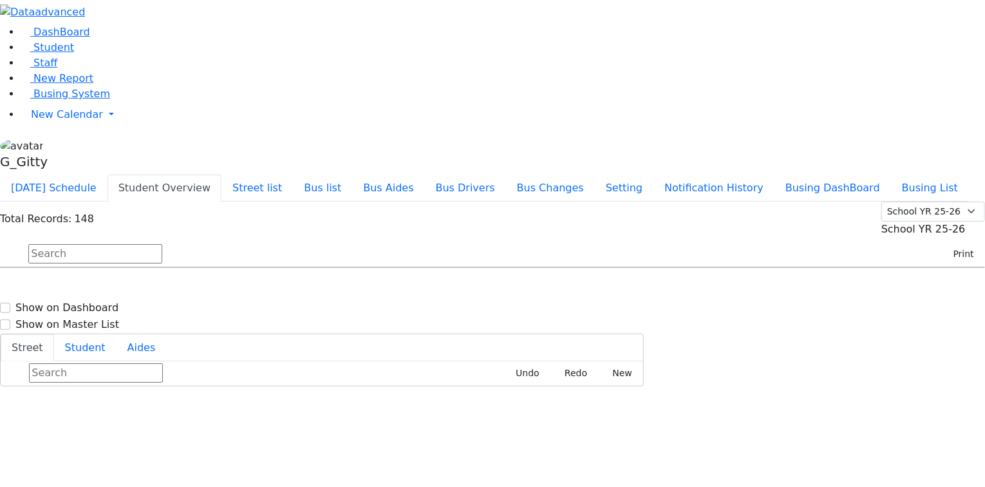
click at [274, 417] on div "[STREET_ADDRESS]" at bounding box center [205, 433] width 136 height 32
select select
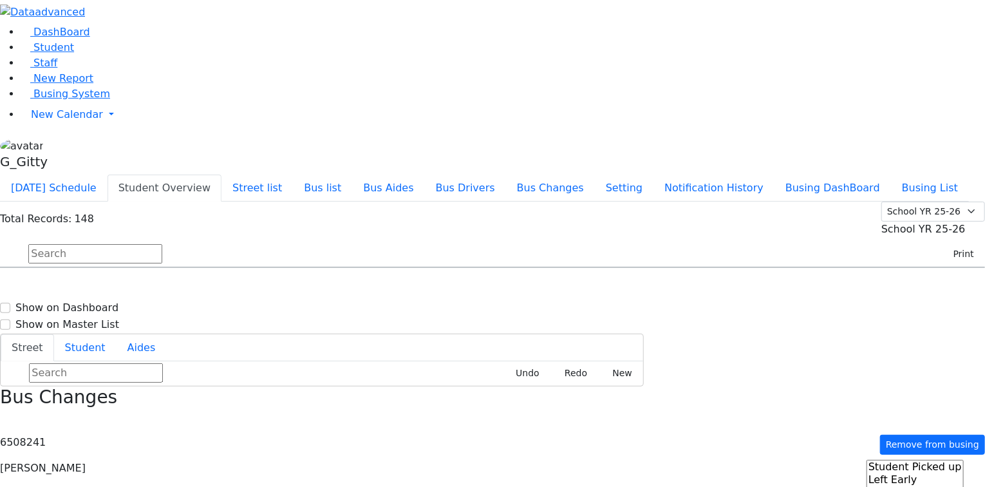
click at [103, 401] on h6 "[DATE] 8457836454" at bounding box center [55, 407] width 95 height 12
select select
type input "[PHONE_NUMBER]"
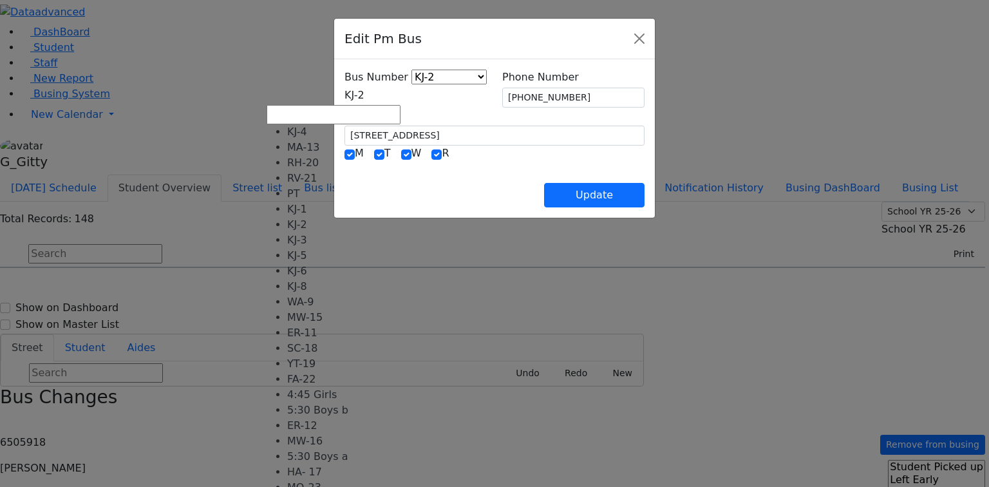
click at [344, 96] on span "KJ-2" at bounding box center [354, 95] width 20 height 12
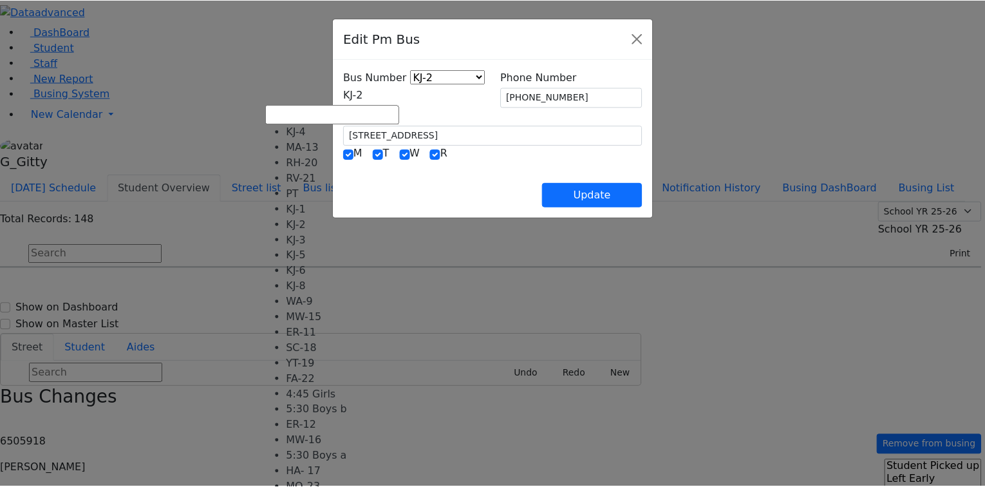
scroll to position [127, 0]
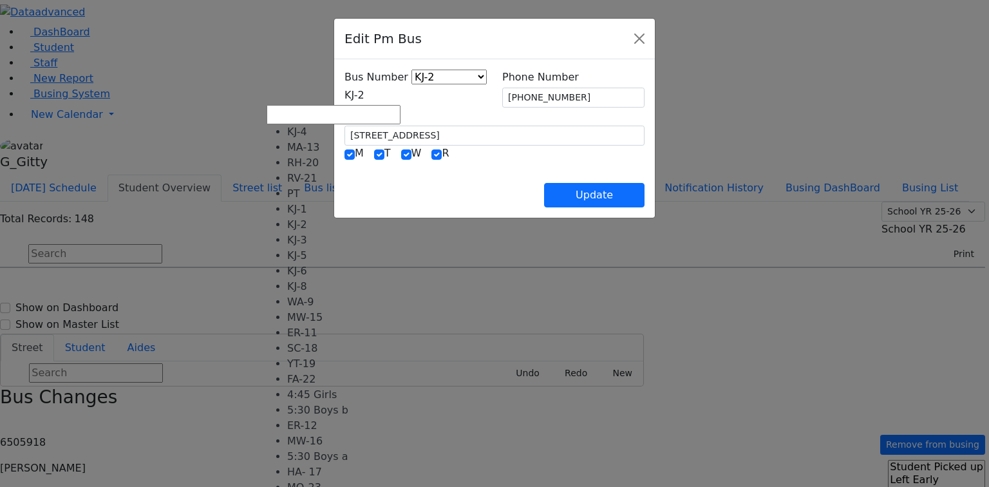
select select "452"
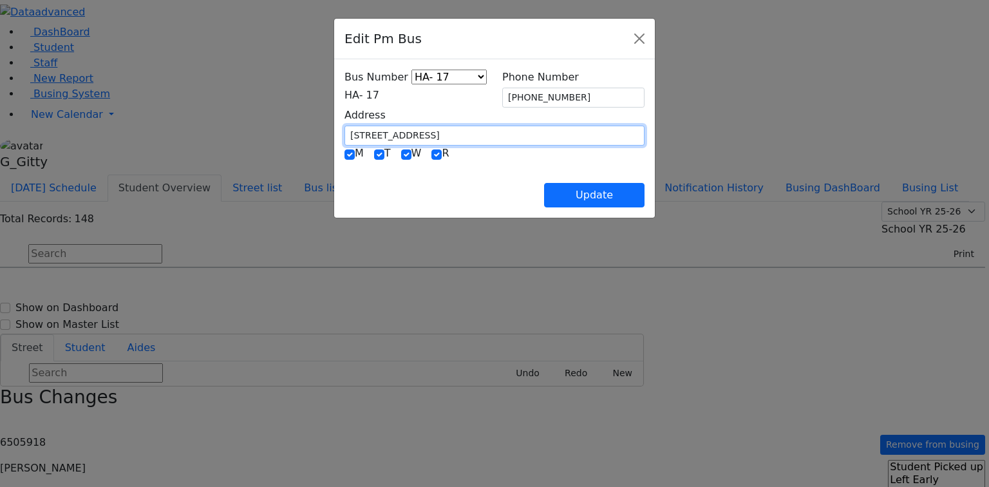
drag, startPoint x: 377, startPoint y: 136, endPoint x: 283, endPoint y: 135, distance: 94.6
click at [337, 135] on div "Address [STREET_ADDRESS]" at bounding box center [494, 126] width 315 height 38
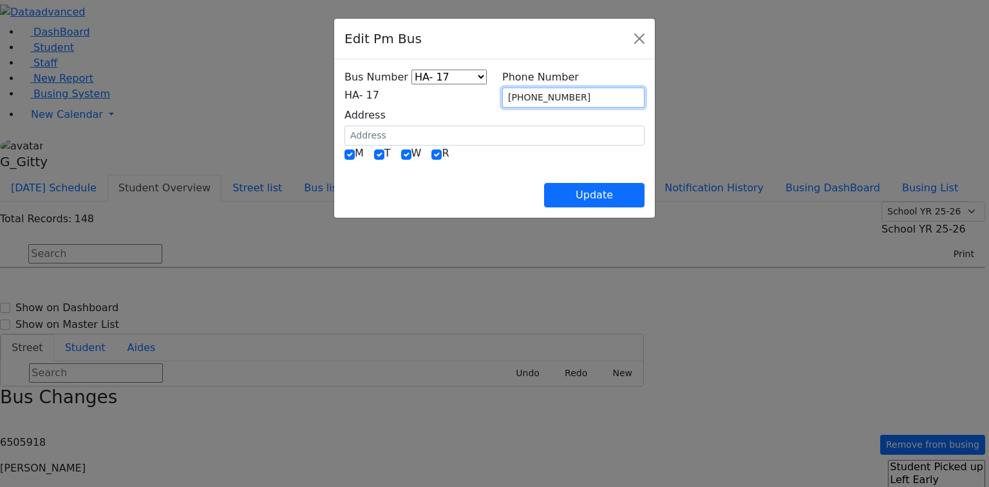
drag, startPoint x: 546, startPoint y: 96, endPoint x: 489, endPoint y: 111, distance: 58.5
click at [478, 103] on div "Bus Number KJ-4 MA-13 RH-20 RV-21 PT KJ-1 KJ-2 KJ-3 KJ-5 KJ-6 KJ-8 WA-9 MW-15 E…" at bounding box center [494, 108] width 315 height 76
click at [540, 167] on div "Update" at bounding box center [494, 184] width 300 height 45
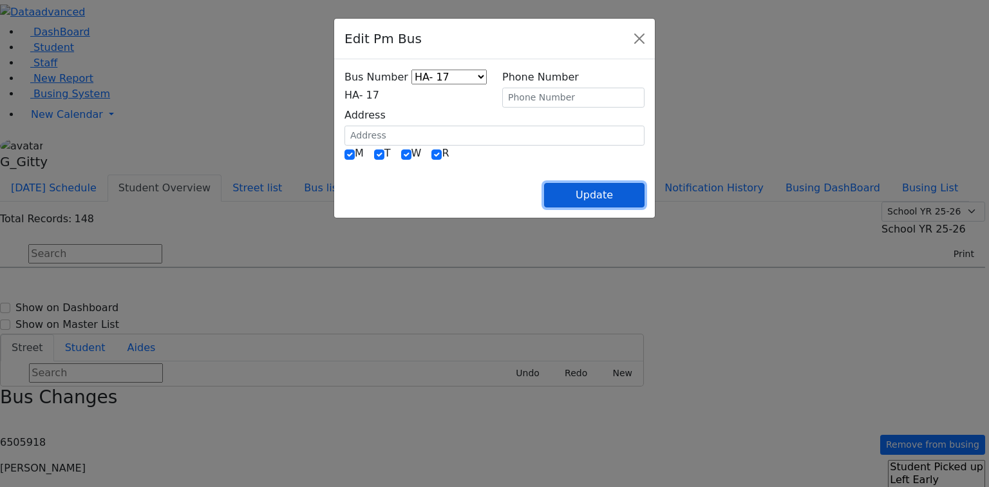
click at [644, 183] on button "Update" at bounding box center [594, 195] width 100 height 24
select select
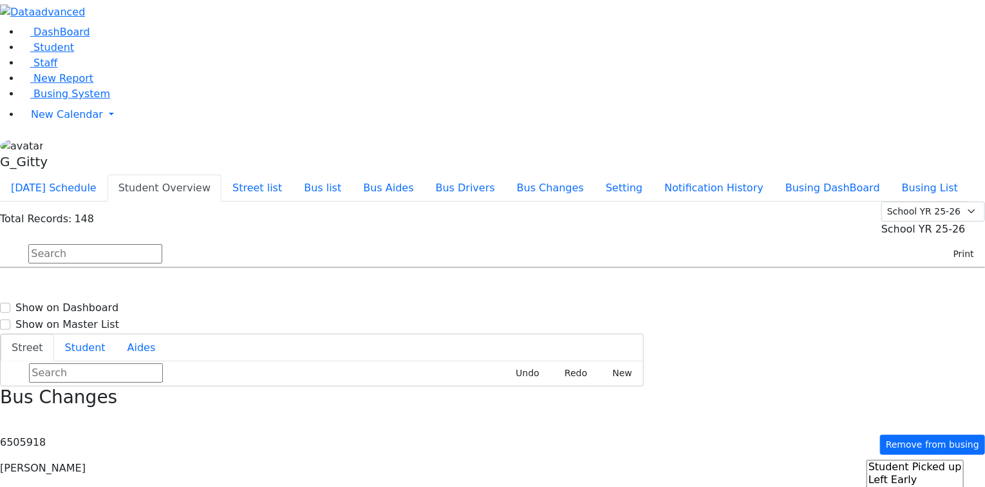
scroll to position [463, 0]
click at [162, 244] on input "text" at bounding box center [95, 253] width 134 height 19
type input "[PERSON_NAME]"
click at [43, 305] on icon "Press SPACE to select this row." at bounding box center [43, 310] width 0 height 11
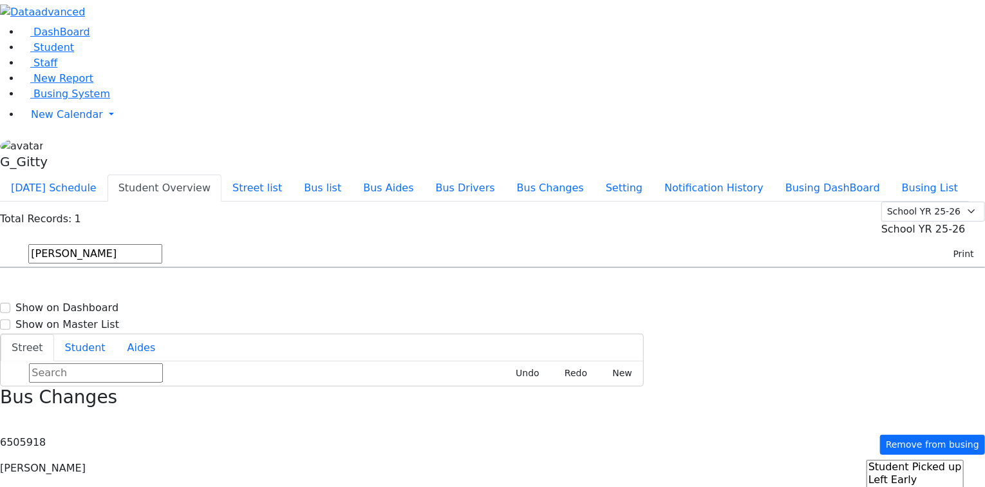
select select
click at [162, 244] on input "[PERSON_NAME]" at bounding box center [95, 253] width 134 height 19
type input "glan"
click at [103, 304] on h6 "[DATE] 8452389491" at bounding box center [55, 310] width 95 height 12
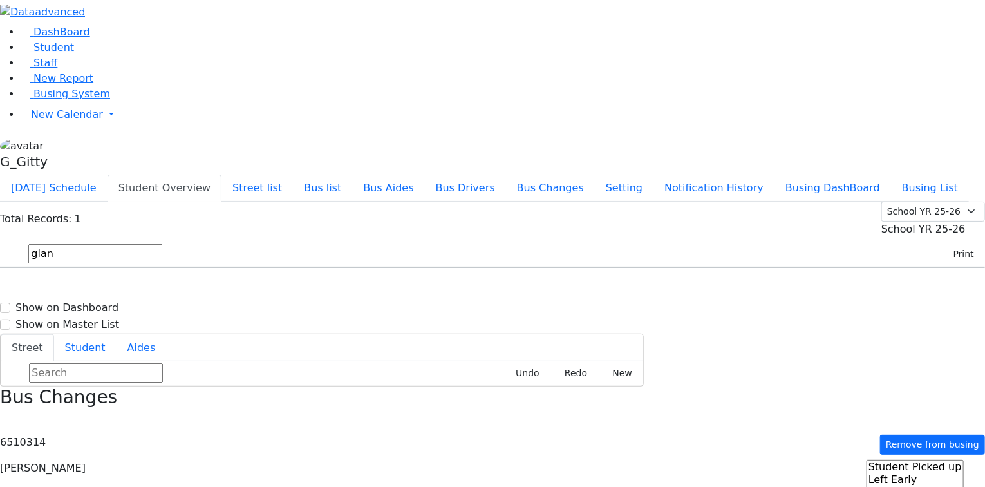
select select
type input "[PHONE_NUMBER]"
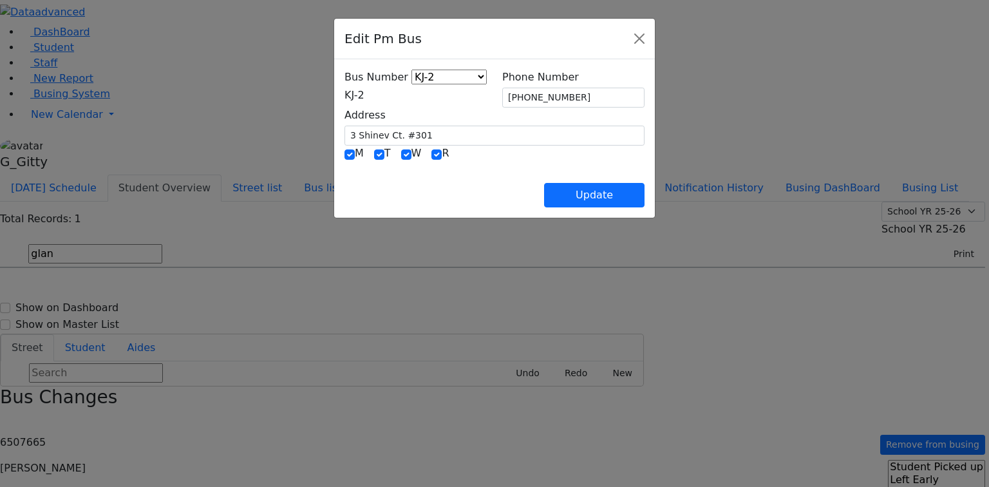
click at [344, 150] on div "M T W R" at bounding box center [494, 153] width 300 height 17
click at [401, 153] on input "checkbox" at bounding box center [406, 154] width 10 height 10
checkbox input "false"
drag, startPoint x: 295, startPoint y: 133, endPoint x: 255, endPoint y: 134, distance: 39.9
click at [334, 134] on div "Bus Number KJ-4 MA-13 RH-20 RV-21 PT KJ-1 KJ-2 KJ-3 KJ-5 KJ-6 KJ-8 WA-9 MW-15 E…" at bounding box center [494, 138] width 321 height 158
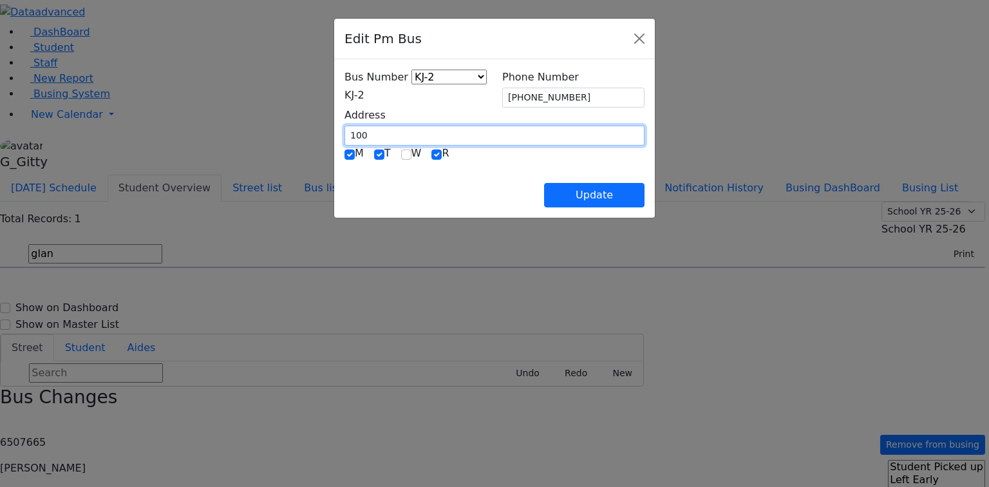
type input "1000 [GEOGRAPHIC_DATA]"
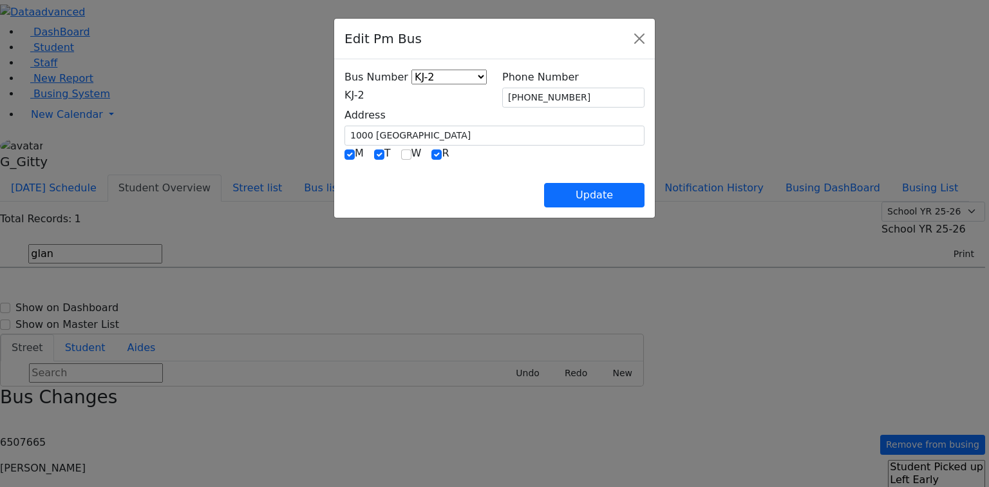
click at [344, 89] on span "KJ-2" at bounding box center [354, 95] width 20 height 12
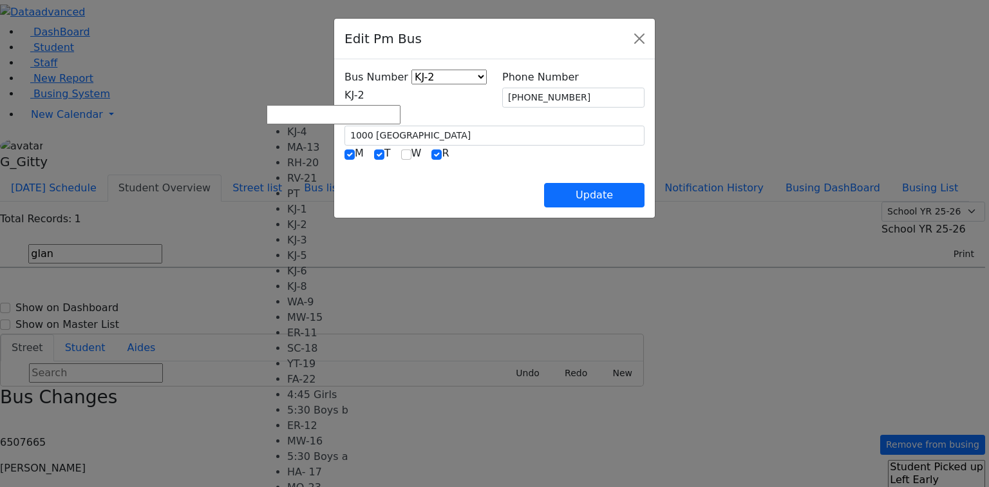
select select "402"
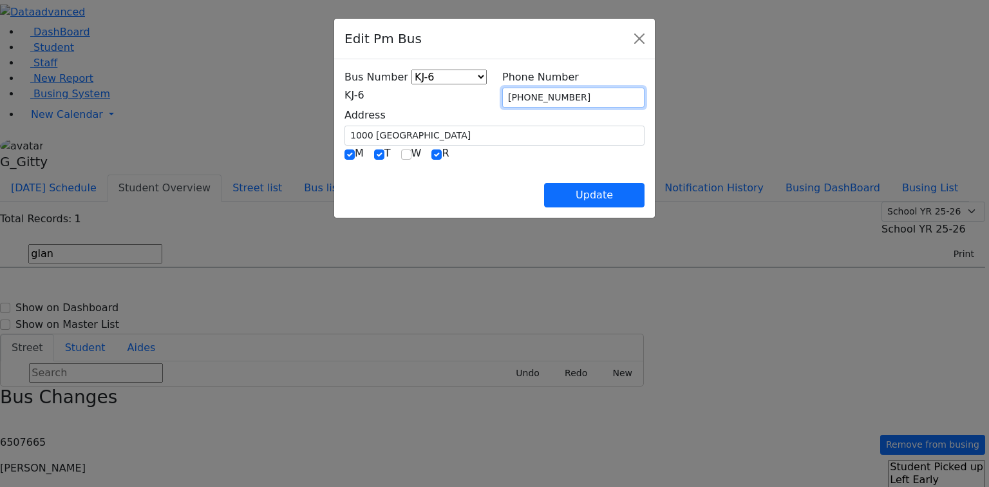
drag, startPoint x: 589, startPoint y: 104, endPoint x: 483, endPoint y: 98, distance: 105.7
click at [483, 98] on div "Bus Number KJ-4 MA-13 RH-20 RV-21 PT KJ-1 KJ-2 KJ-3 KJ-5 KJ-6 KJ-8 WA-9 MW-15 E…" at bounding box center [494, 108] width 315 height 76
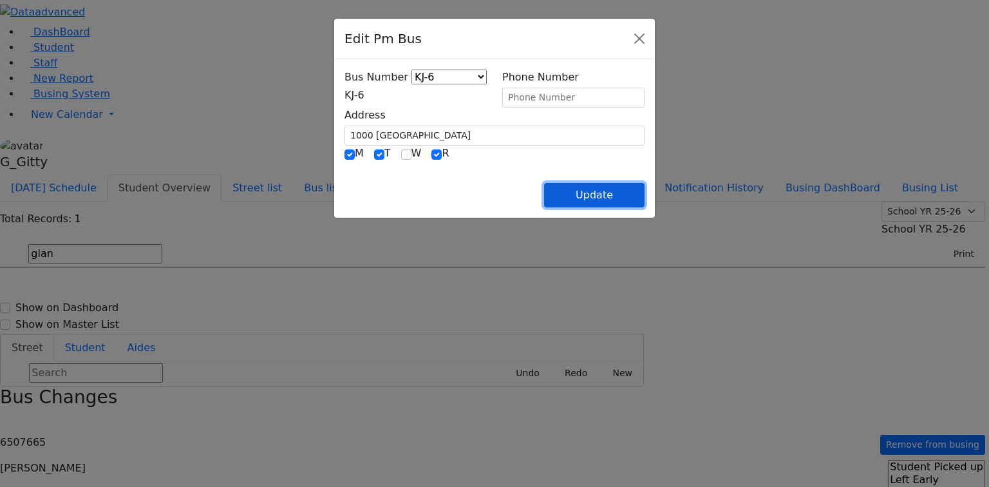
click at [644, 189] on button "Update" at bounding box center [594, 195] width 100 height 24
select select
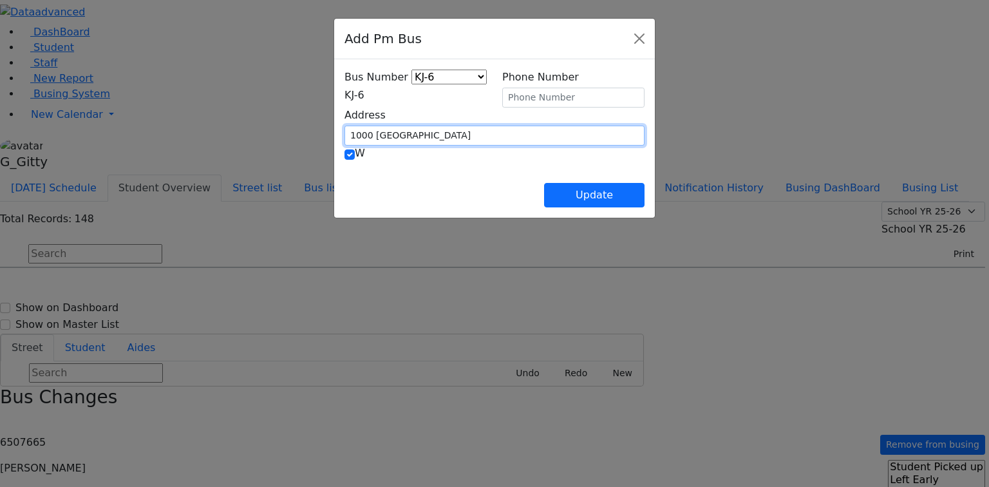
drag, startPoint x: 340, startPoint y: 124, endPoint x: 266, endPoint y: 126, distance: 74.1
click at [344, 126] on input "1000 [GEOGRAPHIC_DATA]" at bounding box center [494, 136] width 300 height 20
type input "[STREET_ADDRESS]"
click at [344, 94] on span "KJ-6" at bounding box center [354, 95] width 20 height 12
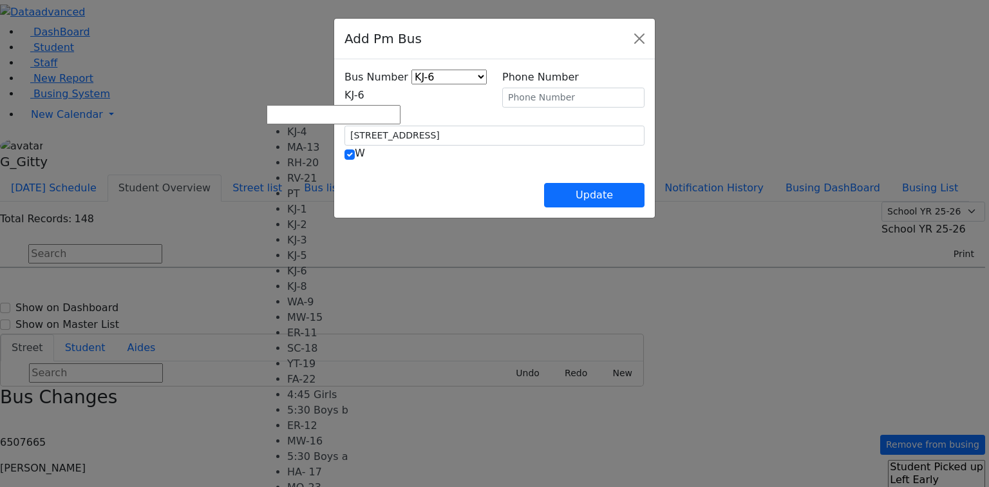
select select "398"
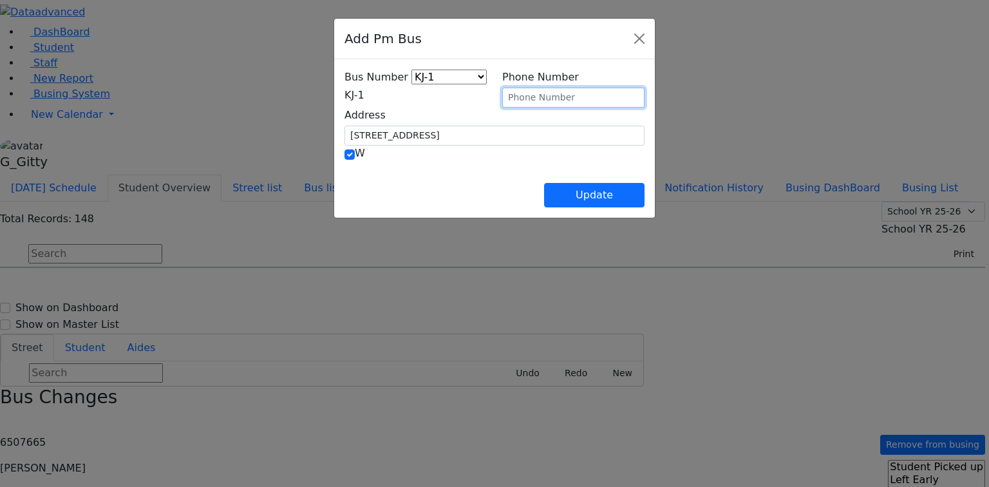
click at [559, 96] on input "text" at bounding box center [573, 98] width 142 height 20
type input "[PHONE_NUMBER]"
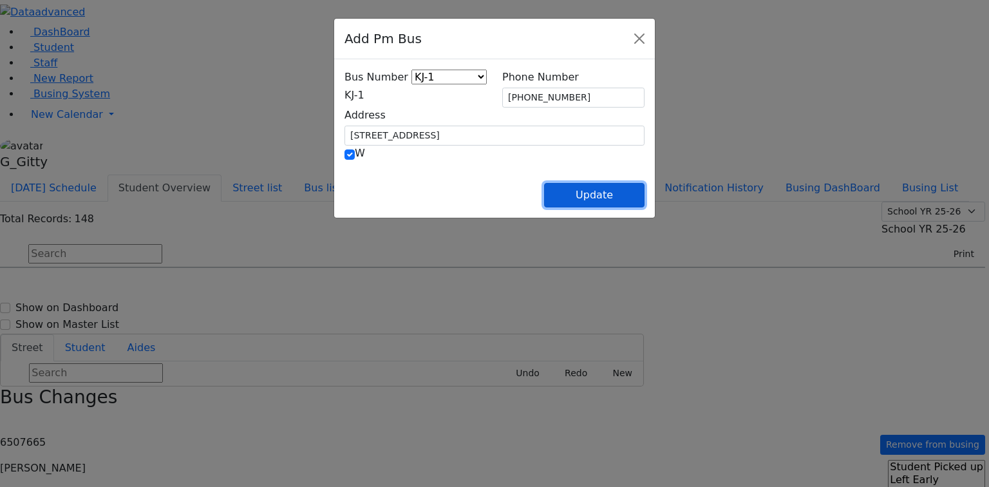
click at [644, 186] on button "Update" at bounding box center [594, 195] width 100 height 24
select select
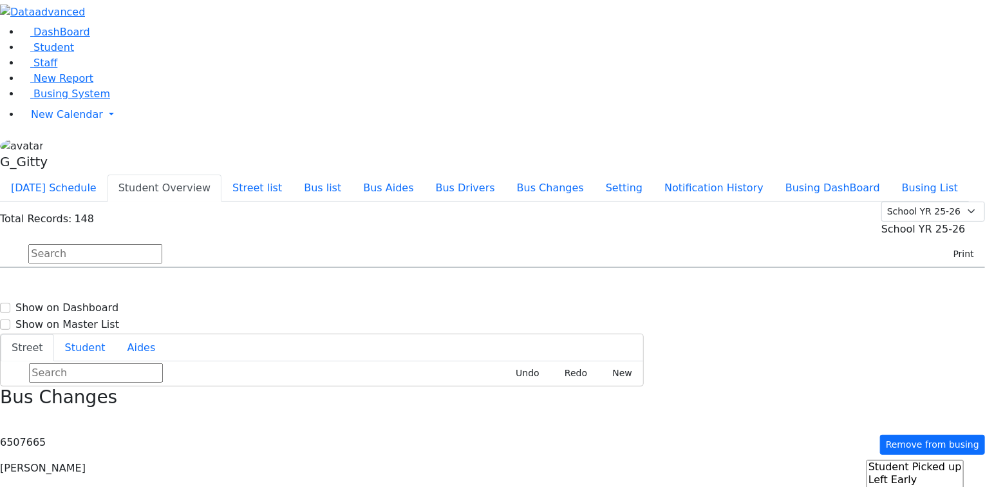
click at [162, 244] on input "text" at bounding box center [95, 253] width 134 height 19
type input "[PERSON_NAME]"
click at [274, 288] on div "[STREET_ADDRESS]" at bounding box center [205, 304] width 136 height 32
select select
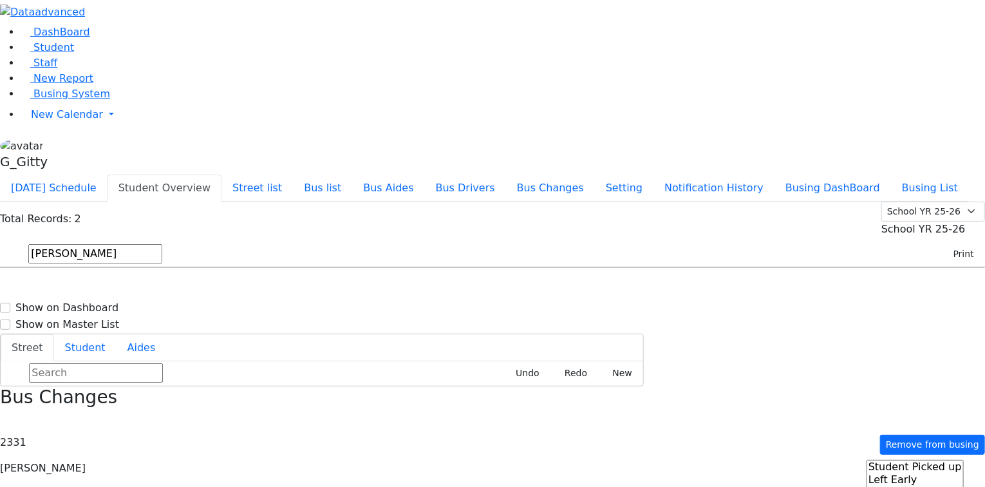
click at [162, 244] on input "[PERSON_NAME]" at bounding box center [95, 253] width 134 height 19
click at [137, 321] on div "[PERSON_NAME] Refual [DATE] 8457828653" at bounding box center [69, 337] width 136 height 32
select select
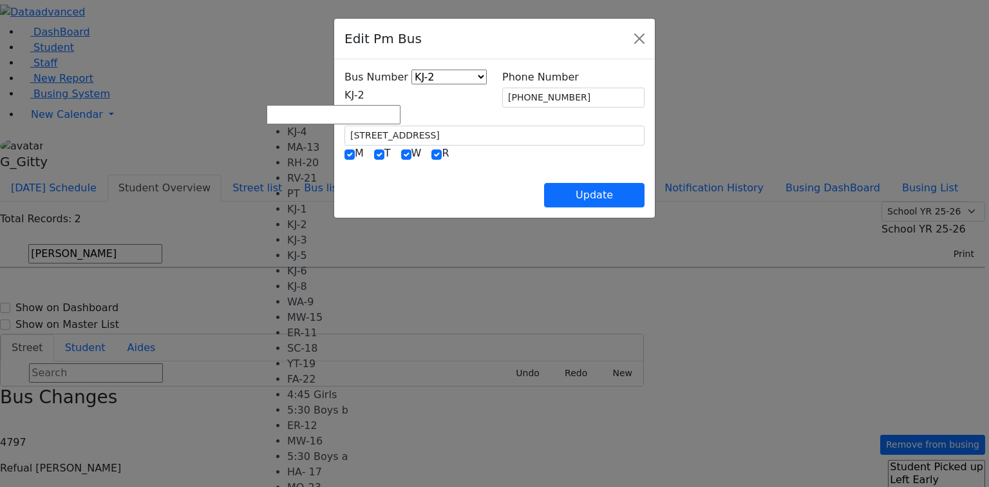
click at [344, 100] on span "KJ-2" at bounding box center [354, 95] width 20 height 12
select select "374"
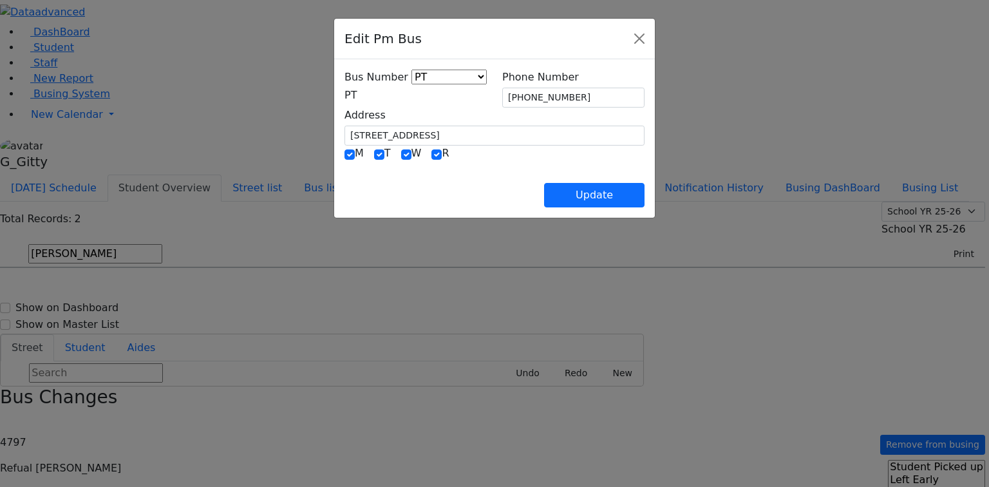
click at [312, 104] on div "Edit Pm Bus Bus Number KJ-4 MA-13 RH-20 RV-21 PT KJ-1 KJ-2 KJ-3 KJ-5 KJ-6 KJ-8 …" at bounding box center [494, 243] width 989 height 487
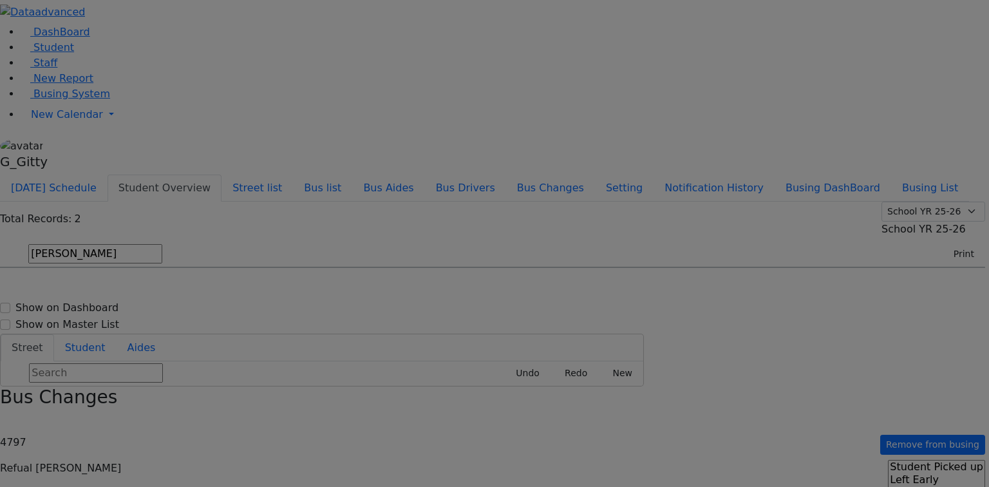
click at [306, 102] on div at bounding box center [494, 243] width 989 height 487
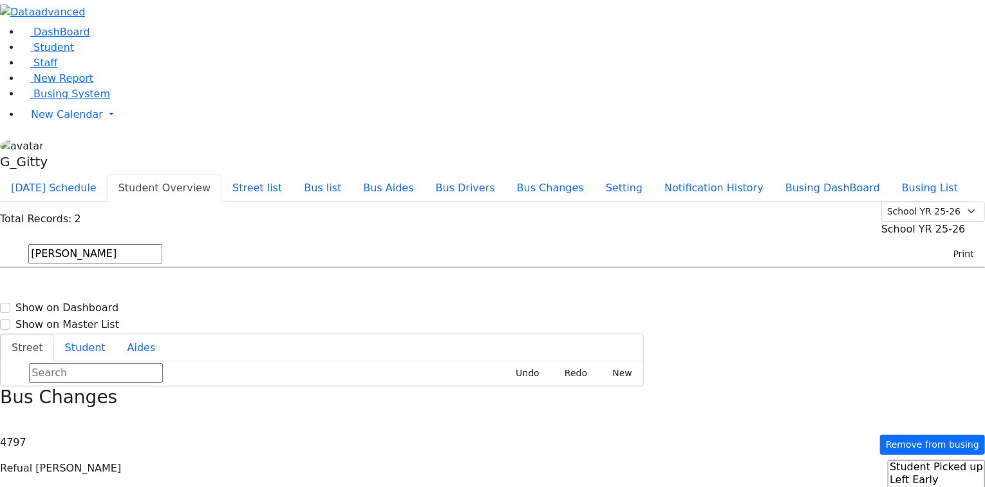
type input "[PHONE_NUMBER]"
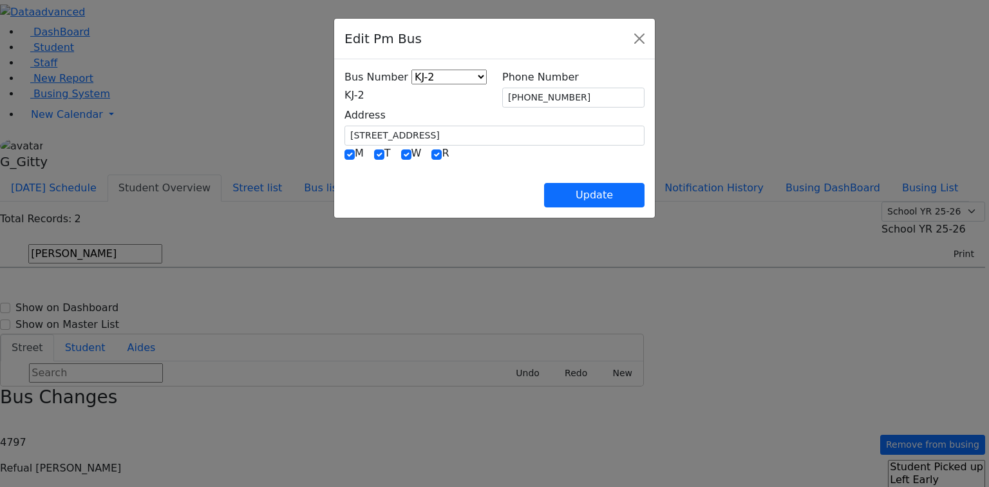
click at [344, 93] on span "KJ-2" at bounding box center [354, 95] width 20 height 12
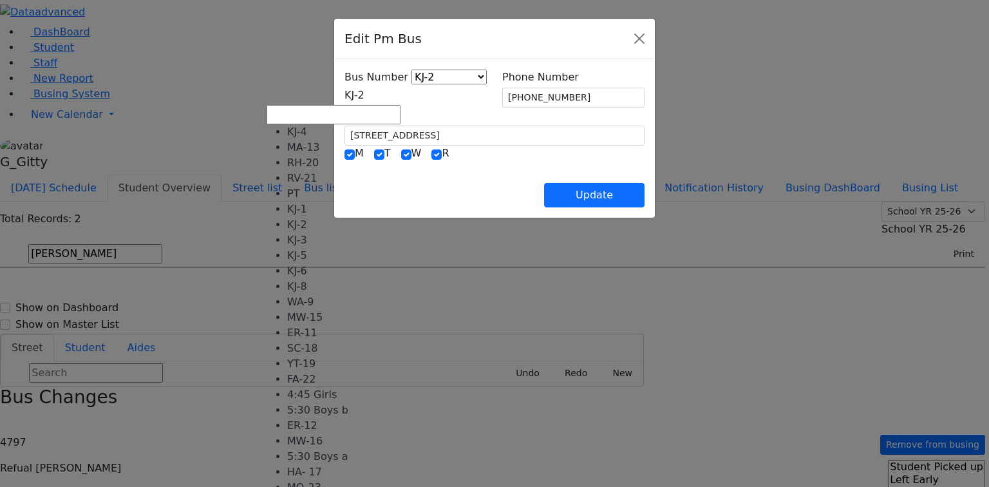
select select "372"
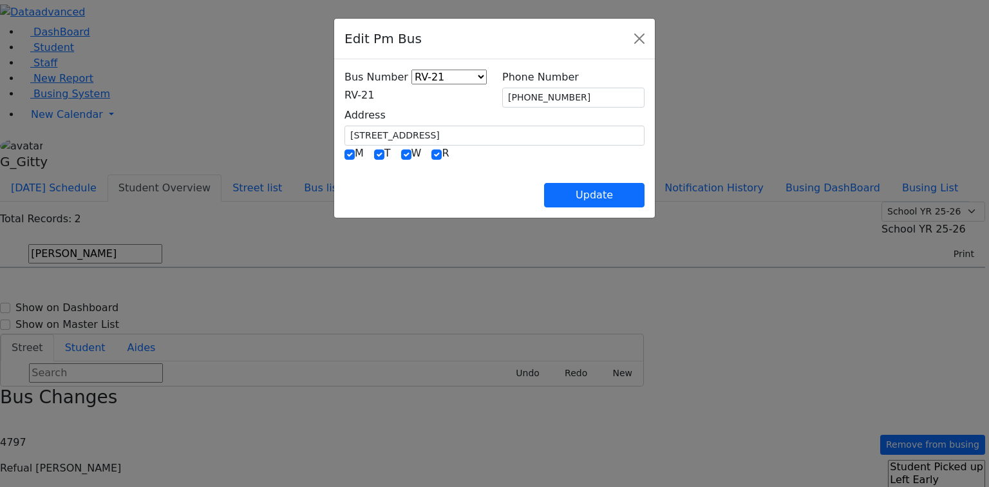
drag, startPoint x: 357, startPoint y: 143, endPoint x: 298, endPoint y: 125, distance: 61.9
click at [337, 130] on div "Address [STREET_ADDRESS]" at bounding box center [494, 126] width 315 height 38
drag, startPoint x: 319, startPoint y: 134, endPoint x: 265, endPoint y: 130, distance: 54.8
click at [337, 130] on div "Address [STREET_ADDRESS]" at bounding box center [494, 126] width 315 height 38
drag, startPoint x: 572, startPoint y: 93, endPoint x: 469, endPoint y: 90, distance: 103.0
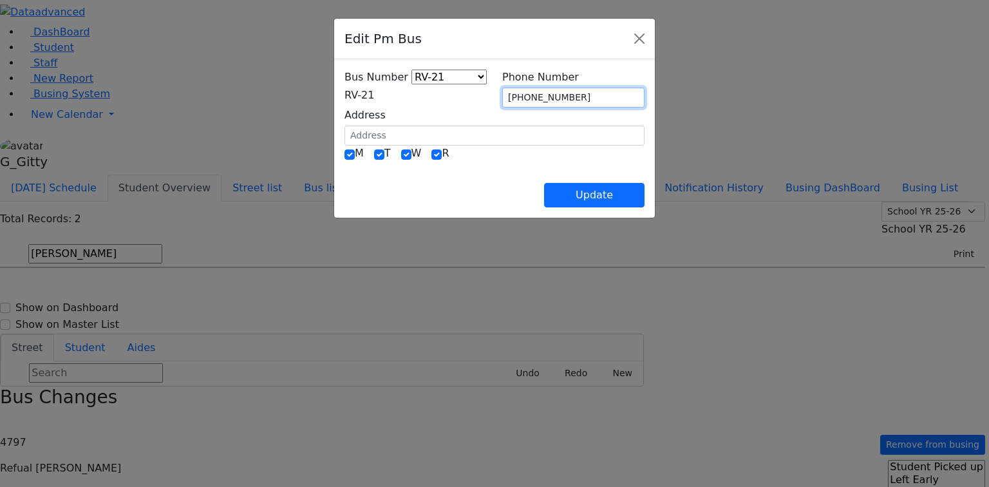
click at [469, 90] on div "Bus Number KJ-4 MA-13 RH-20 RV-21 PT KJ-1 KJ-2 KJ-3 KJ-5 KJ-6 KJ-8 WA-9 MW-15 E…" at bounding box center [494, 108] width 315 height 76
click at [543, 163] on div "Update" at bounding box center [494, 184] width 300 height 45
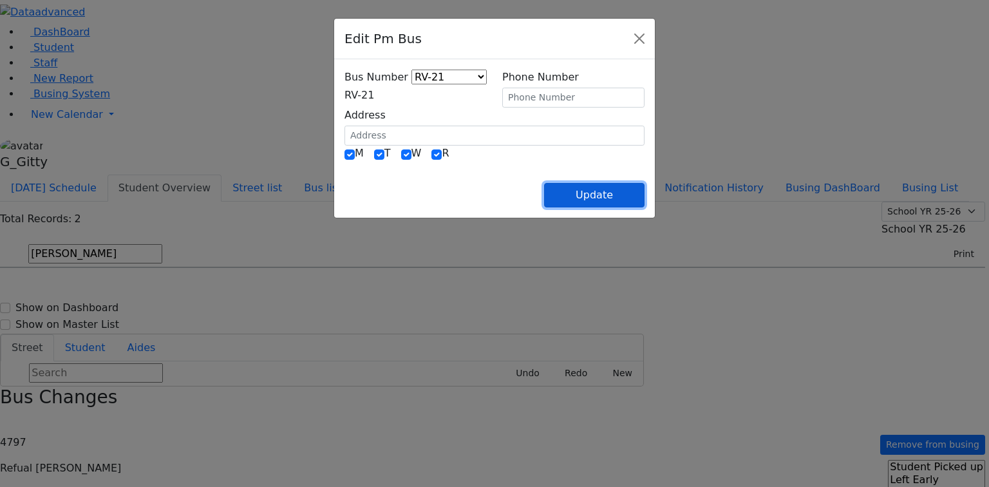
click at [644, 185] on button "Update" at bounding box center [594, 195] width 100 height 24
select select
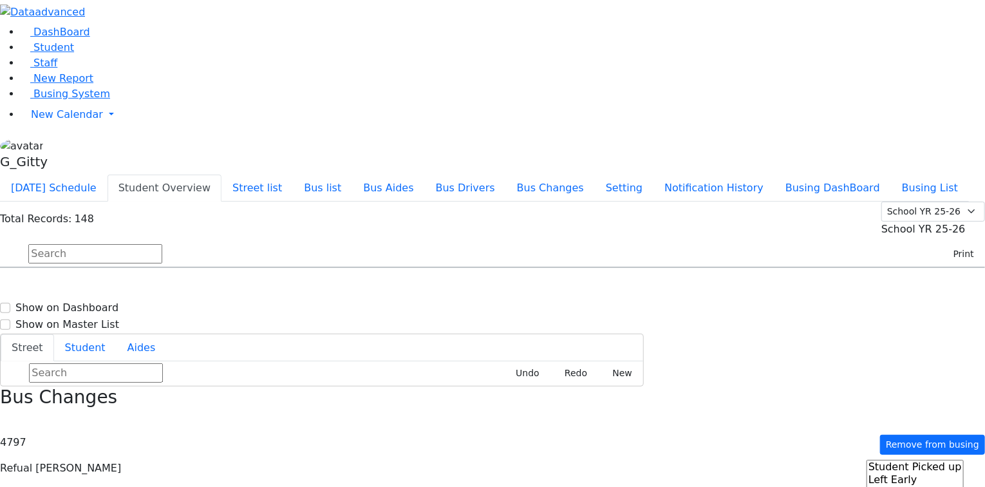
click at [162, 244] on input "text" at bounding box center [95, 253] width 134 height 19
type input "[PERSON_NAME]"
click at [274, 288] on div "[STREET_ADDRESS][PERSON_NAME]" at bounding box center [205, 304] width 136 height 32
select select
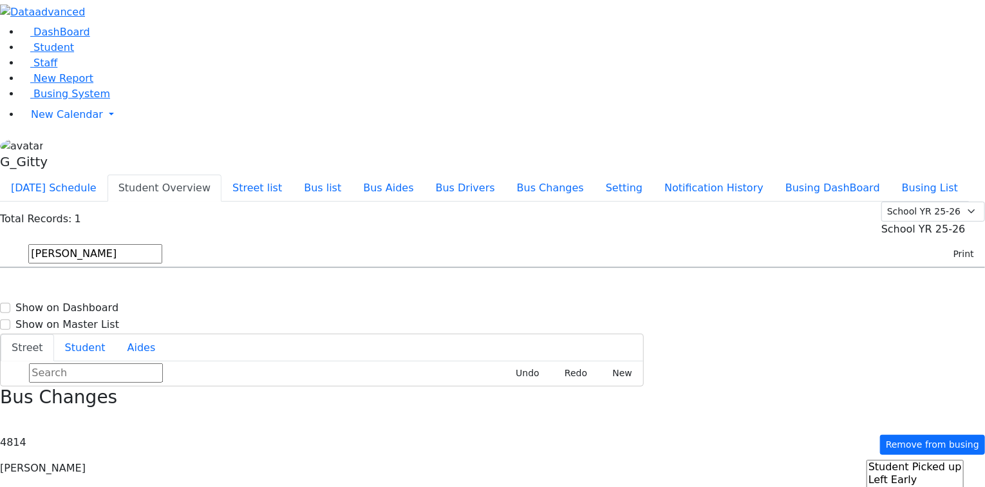
drag, startPoint x: 940, startPoint y: 283, endPoint x: 933, endPoint y: 285, distance: 6.7
type input "[PHONE_NUMBER]"
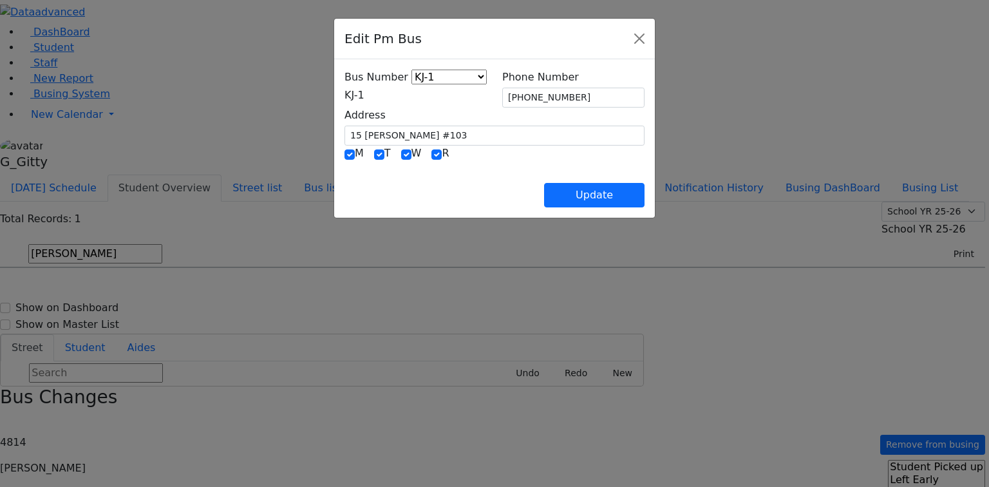
click at [364, 101] on span "KJ-1" at bounding box center [354, 95] width 20 height 12
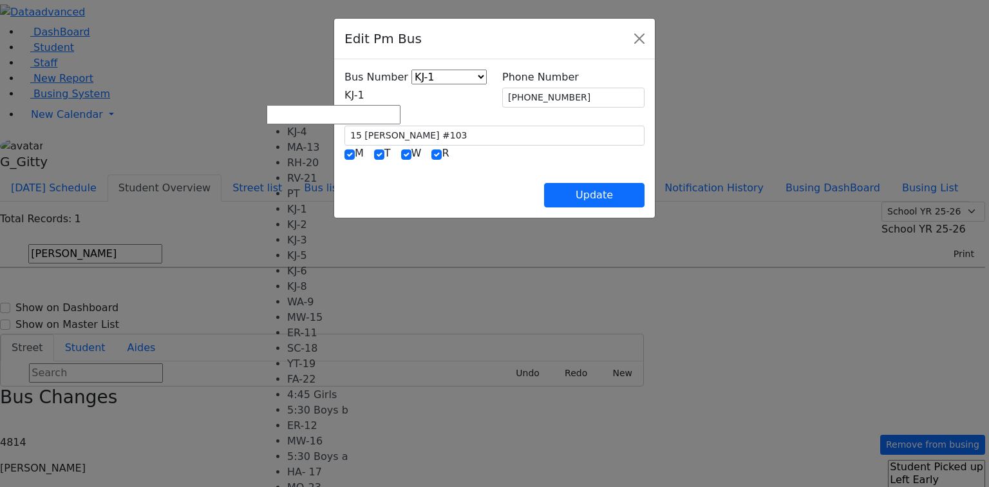
scroll to position [127, 0]
select select "435"
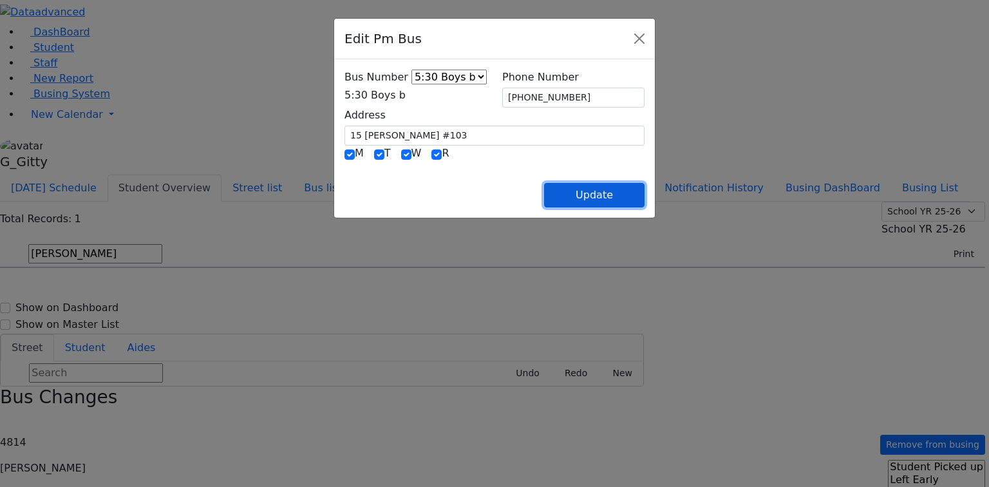
click at [642, 191] on button "Update" at bounding box center [594, 195] width 100 height 24
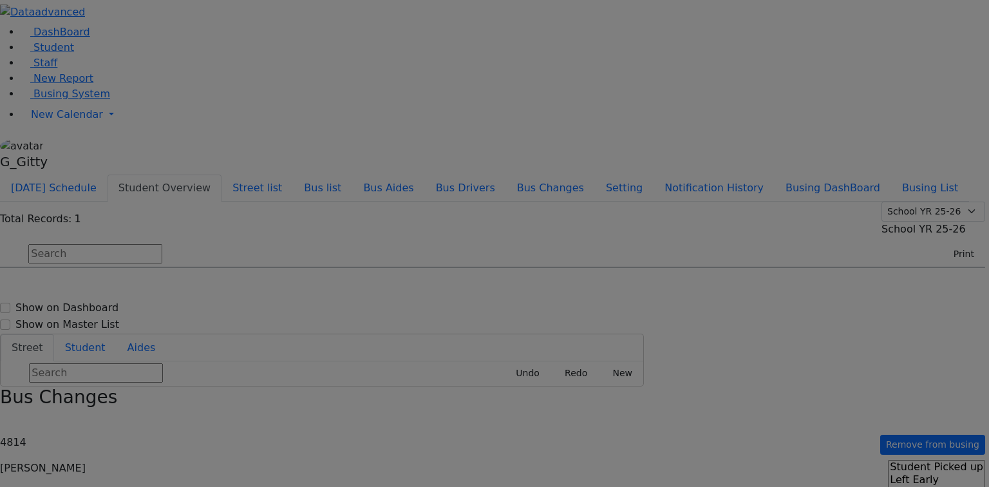
select select
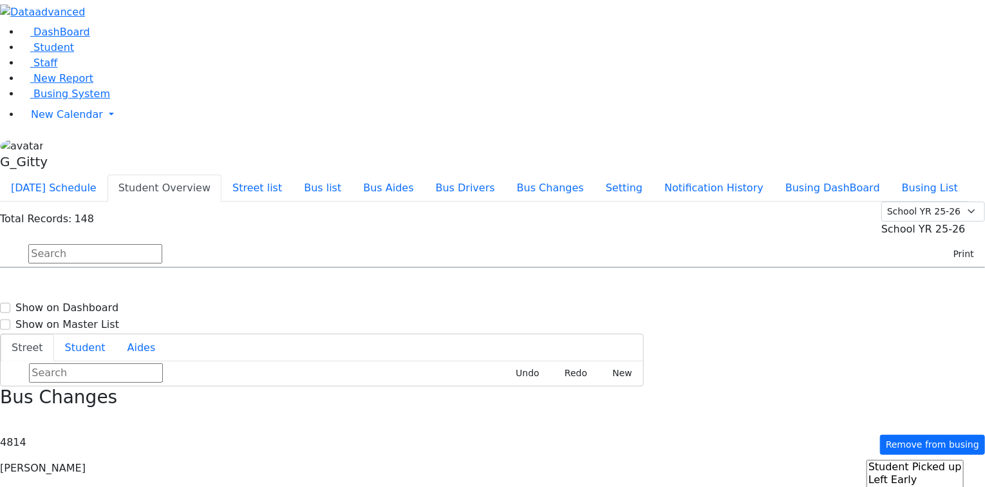
click at [162, 244] on input "text" at bounding box center [95, 253] width 134 height 19
type input "[PERSON_NAME]"
click at [481, 286] on h6 "RH-20" at bounding box center [386, 292] width 201 height 12
select select
click at [162, 244] on input "[PERSON_NAME]" at bounding box center [95, 253] width 134 height 19
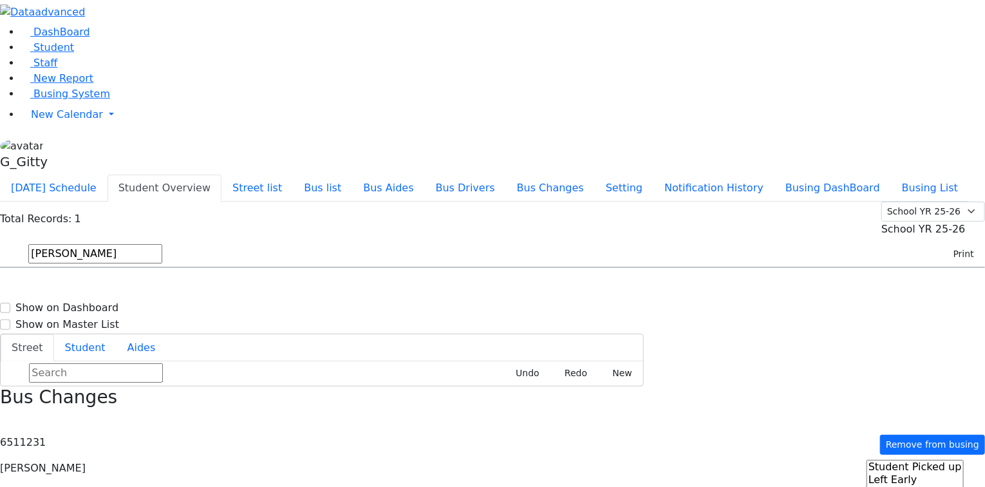
click at [162, 244] on input "[PERSON_NAME]" at bounding box center [95, 253] width 134 height 19
type input "baila"
click at [274, 288] on div "[STREET_ADDRESS]" at bounding box center [205, 304] width 136 height 32
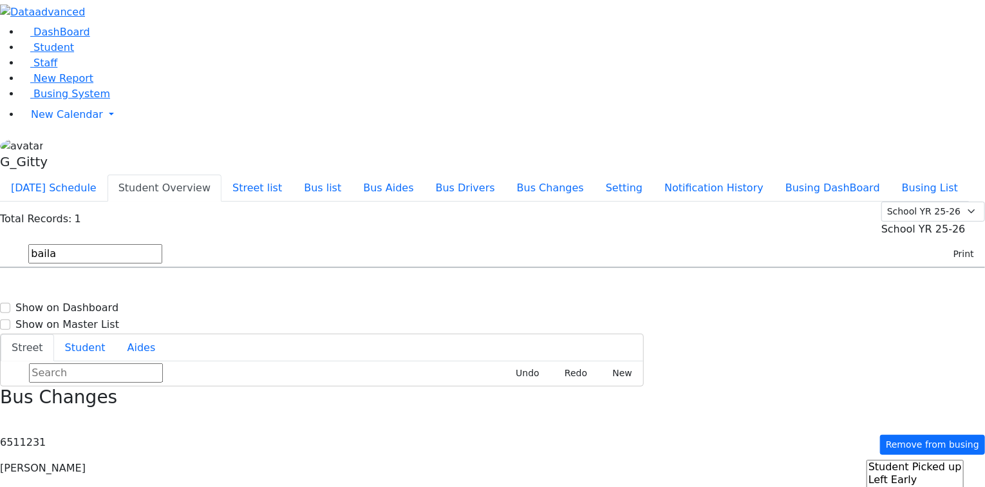
select select
type input "[PHONE_NUMBER]"
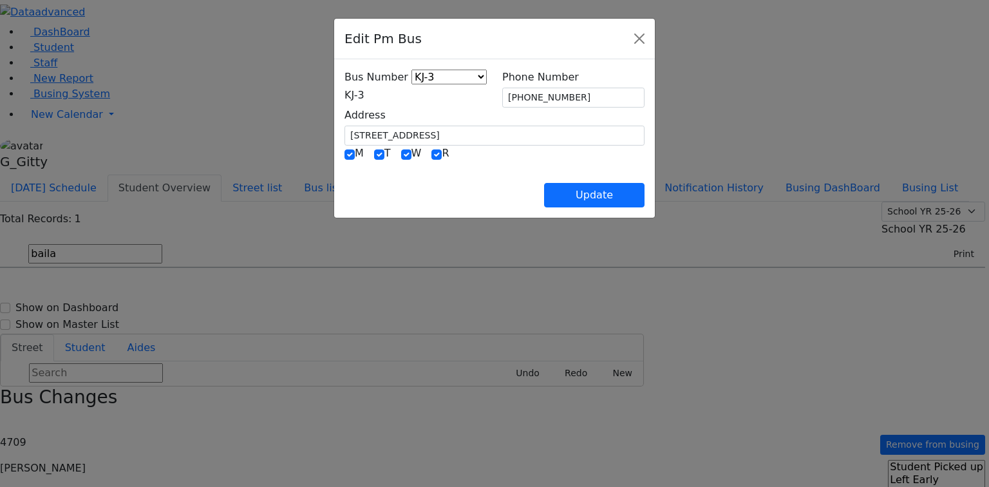
click at [344, 101] on span "KJ-3" at bounding box center [354, 95] width 20 height 12
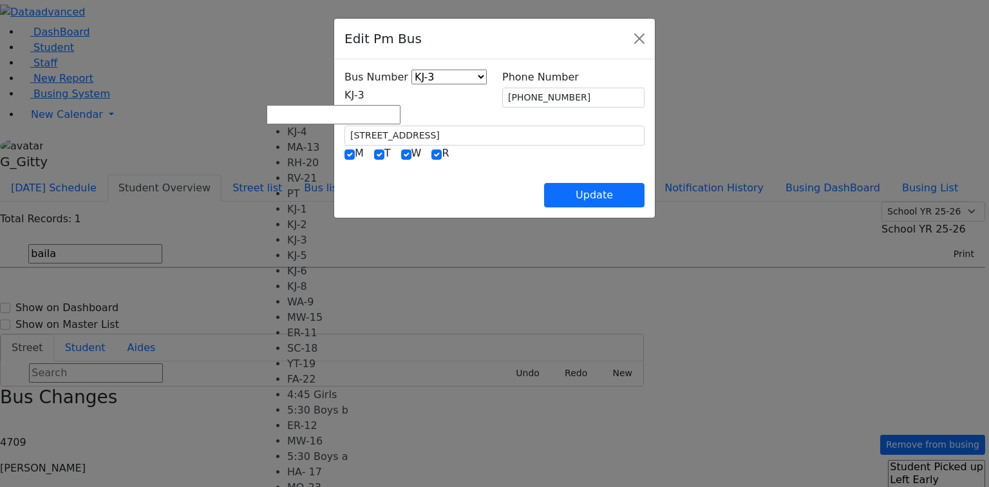
select select "402"
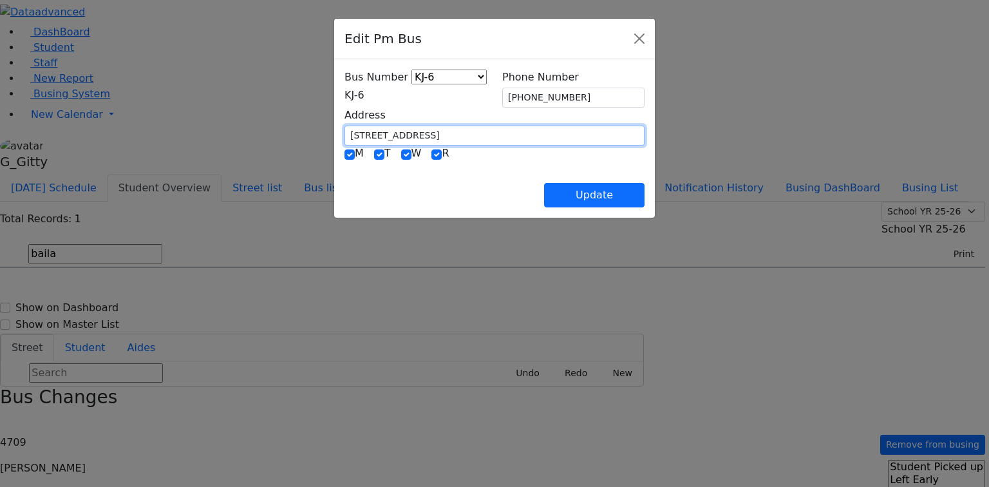
drag, startPoint x: 377, startPoint y: 125, endPoint x: 261, endPoint y: 133, distance: 115.5
click at [337, 133] on div "Address [STREET_ADDRESS]" at bounding box center [494, 126] width 315 height 38
type input "1000 [GEOGRAPHIC_DATA]"
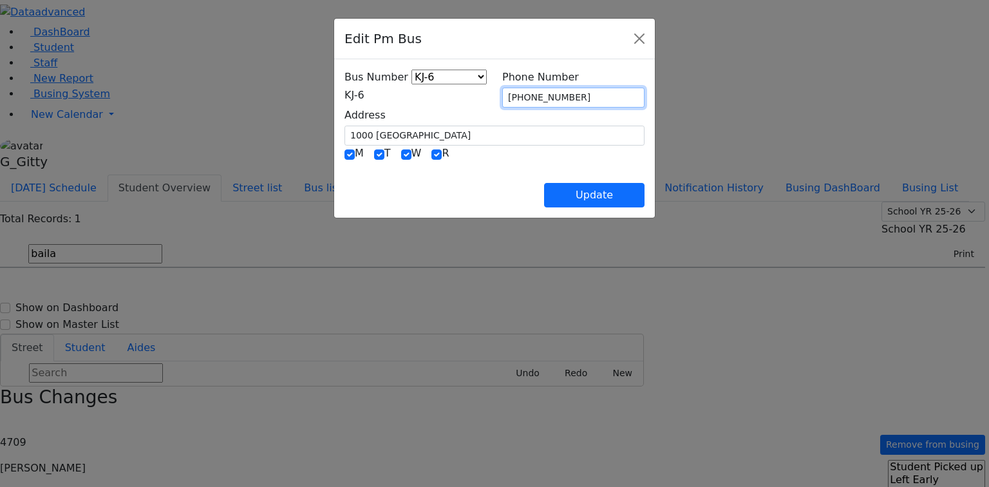
drag, startPoint x: 574, startPoint y: 95, endPoint x: 490, endPoint y: 100, distance: 84.4
click at [479, 98] on div "Bus Number KJ-4 MA-13 RH-20 RV-21 PT KJ-1 KJ-2 KJ-3 KJ-5 KJ-6 KJ-8 WA-9 MW-15 E…" at bounding box center [494, 108] width 315 height 76
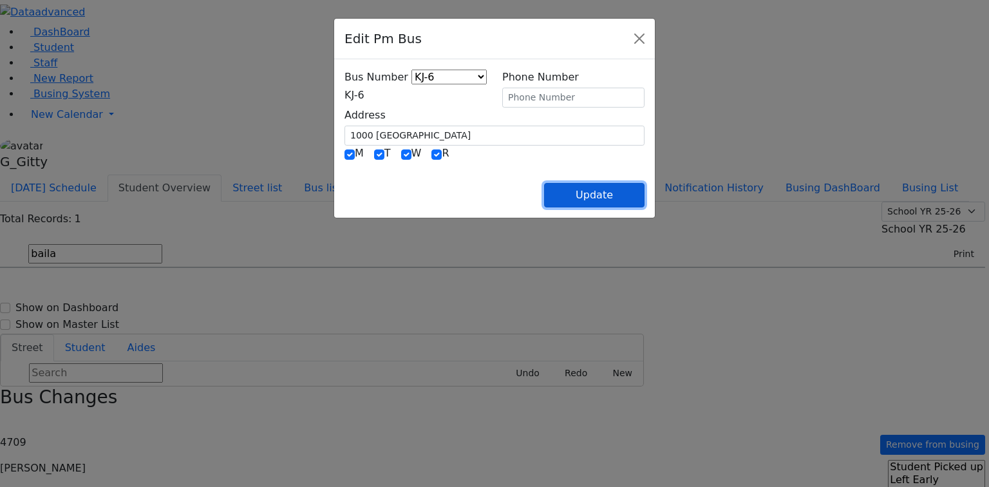
drag, startPoint x: 696, startPoint y: 198, endPoint x: 685, endPoint y: 196, distance: 11.9
click at [644, 198] on button "Update" at bounding box center [594, 195] width 100 height 24
select select
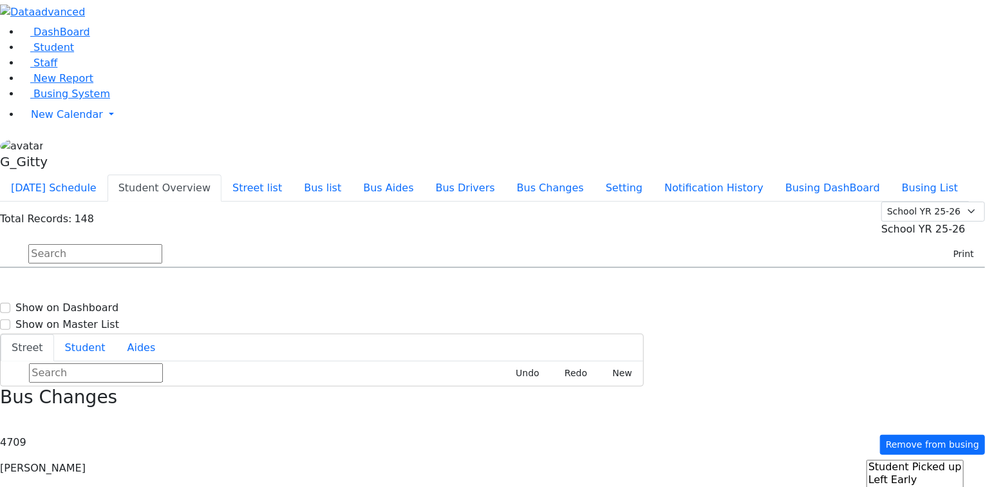
click at [162, 244] on input "text" at bounding box center [95, 253] width 134 height 19
type input "juda"
click at [274, 288] on div "[STREET_ADDRESS]" at bounding box center [205, 304] width 136 height 32
select select
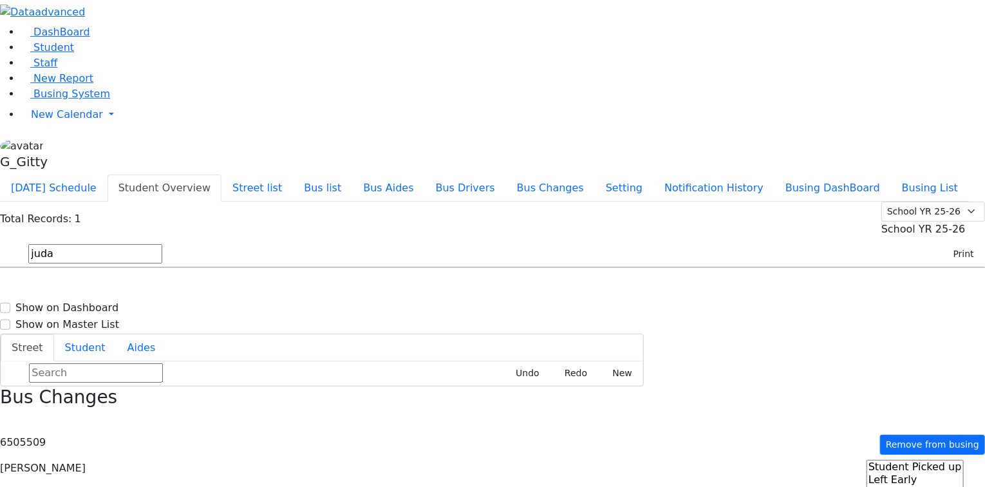
type input "[PHONE_NUMBER]"
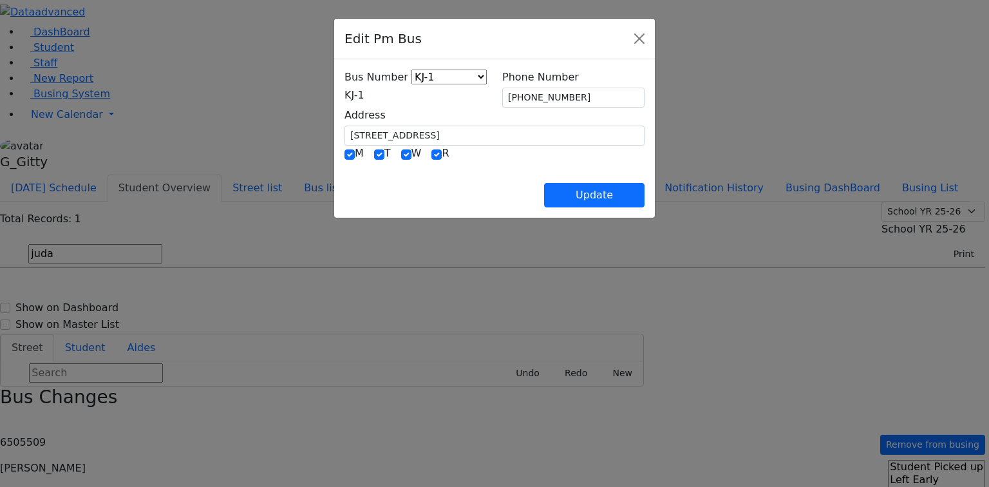
click at [364, 98] on span "KJ-1" at bounding box center [354, 95] width 20 height 12
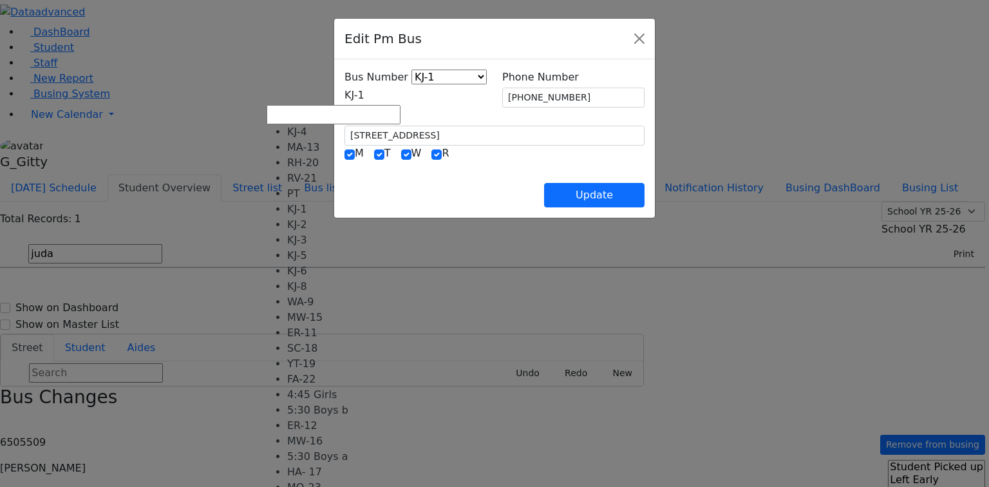
select select "451"
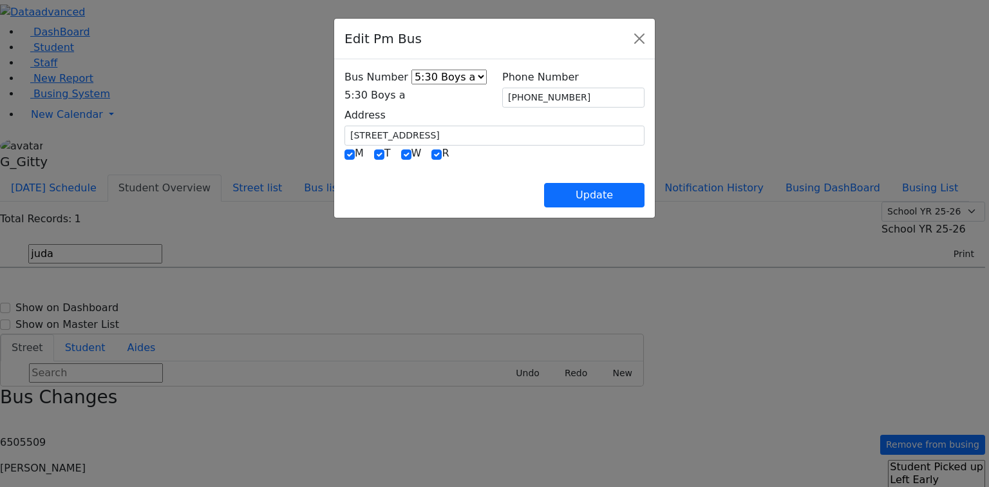
click at [359, 174] on div "Update" at bounding box center [494, 184] width 300 height 45
click at [644, 196] on button "Update" at bounding box center [594, 195] width 100 height 24
select select
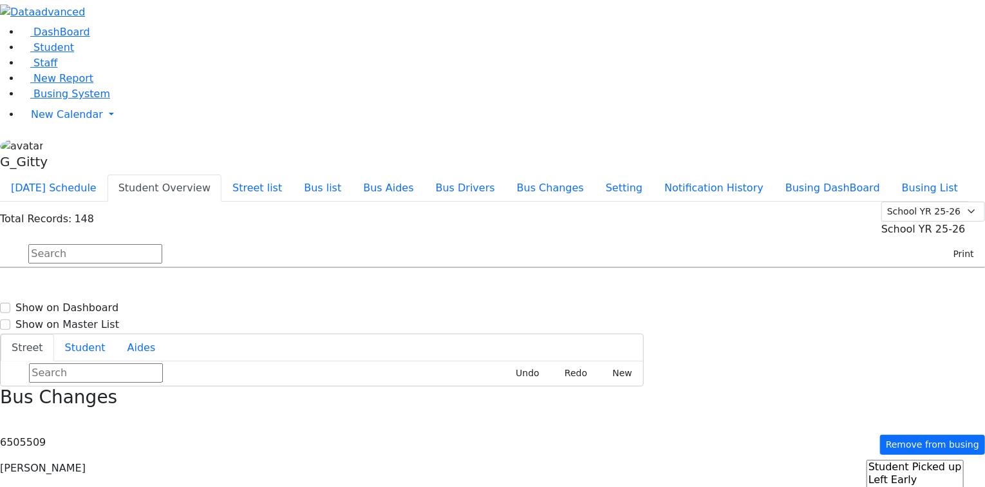
click at [162, 244] on input "text" at bounding box center [95, 253] width 134 height 19
type input "bruc"
click at [452, 319] on div "KJ-5 [STREET_ADDRESS] - 8457830142" at bounding box center [368, 336] width 165 height 35
select select
drag, startPoint x: 710, startPoint y: 257, endPoint x: 694, endPoint y: 257, distance: 15.5
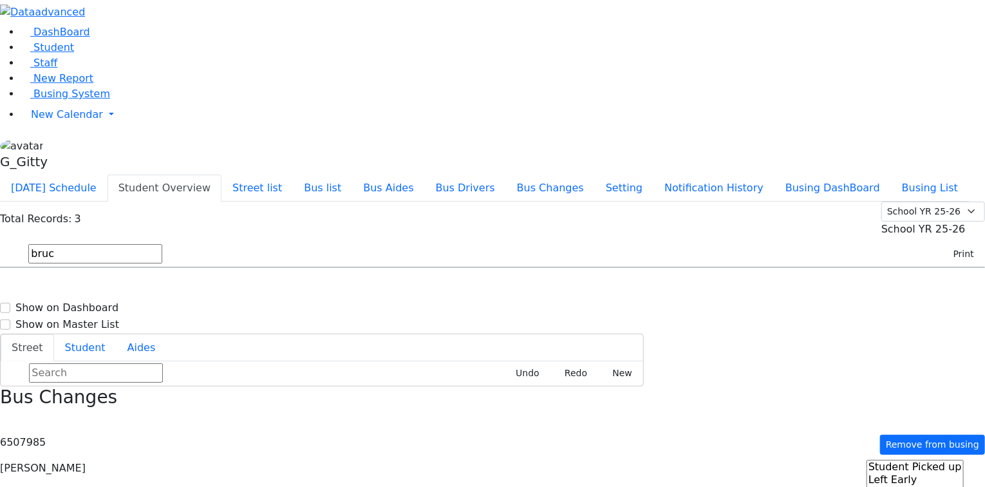
click at [162, 244] on input "bruc" at bounding box center [95, 253] width 134 height 19
type input "rivk"
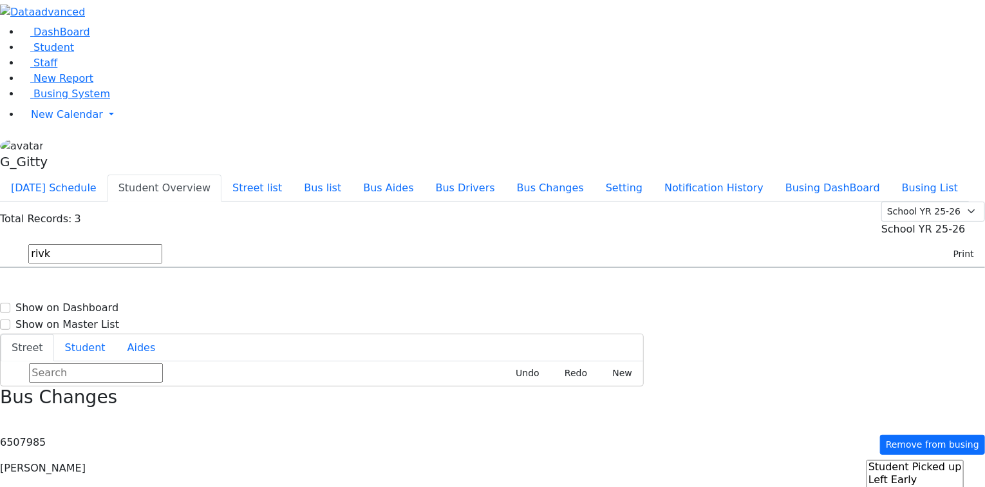
drag, startPoint x: 360, startPoint y: 204, endPoint x: 379, endPoint y: 216, distance: 22.9
click at [274, 321] on div "[STREET_ADDRESS]" at bounding box center [205, 337] width 136 height 32
select select
type input "[PHONE_NUMBER]"
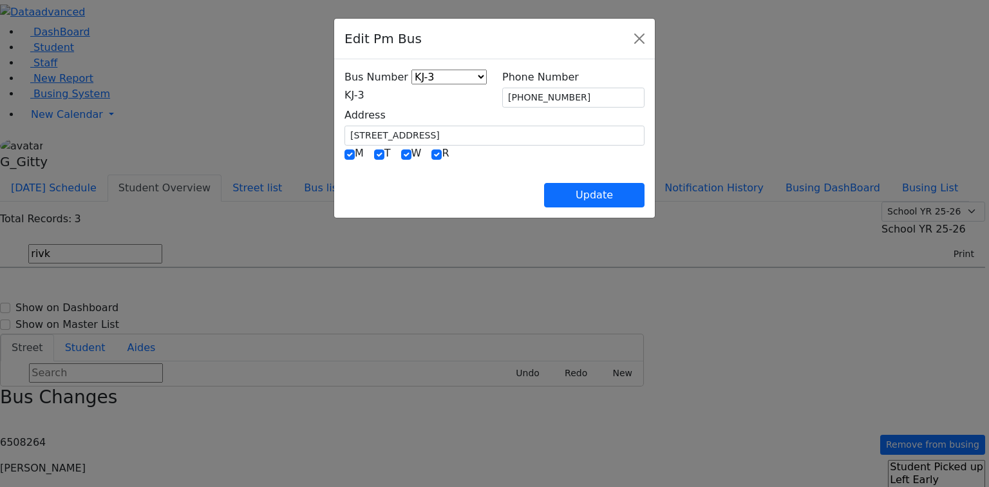
click at [344, 100] on span "KJ-3" at bounding box center [354, 95] width 20 height 12
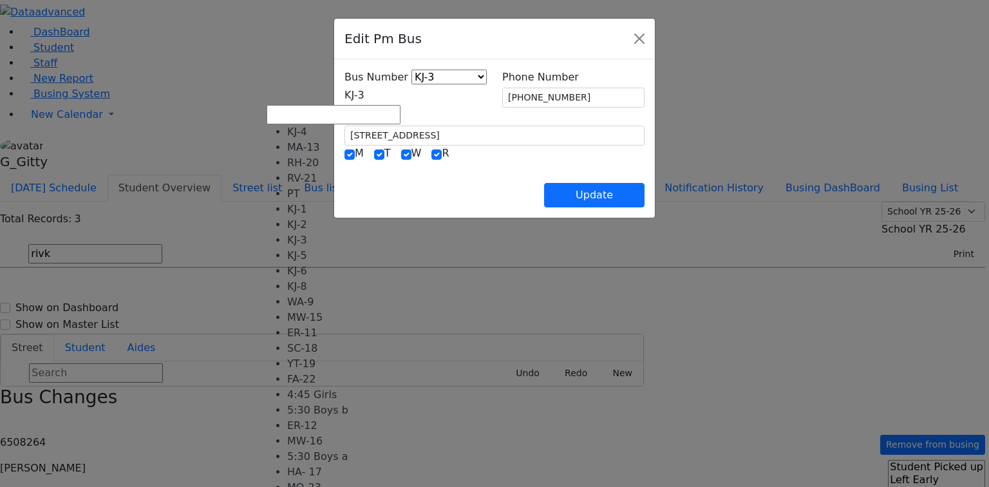
scroll to position [51, 0]
drag, startPoint x: 326, startPoint y: 173, endPoint x: 335, endPoint y: 156, distance: 18.7
select select "402"
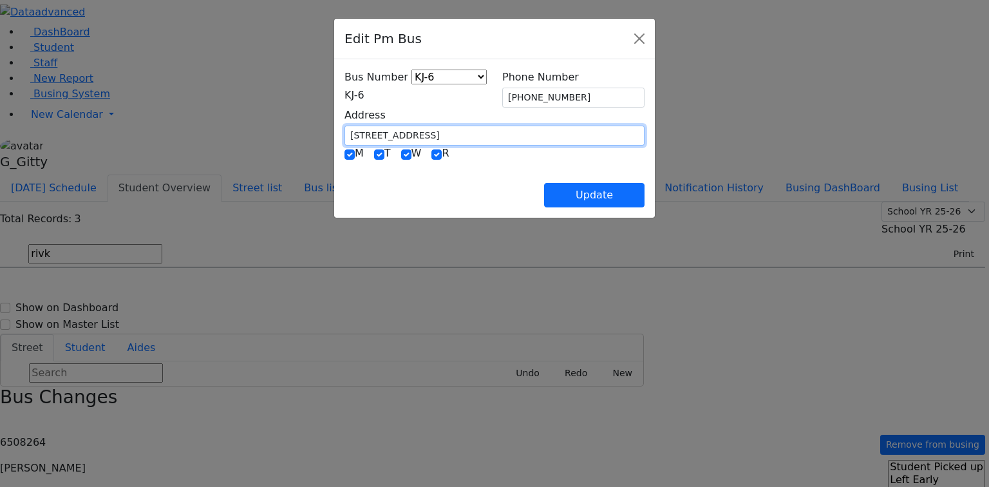
drag, startPoint x: 357, startPoint y: 124, endPoint x: 257, endPoint y: 123, distance: 99.8
click at [334, 123] on div "Bus Number KJ-4 MA-13 RH-20 RV-21 PT KJ-1 KJ-2 KJ-3 KJ-5 KJ-6 KJ-8 WA-9 MW-15 E…" at bounding box center [494, 138] width 321 height 158
type input "1000 [GEOGRAPHIC_DATA]"
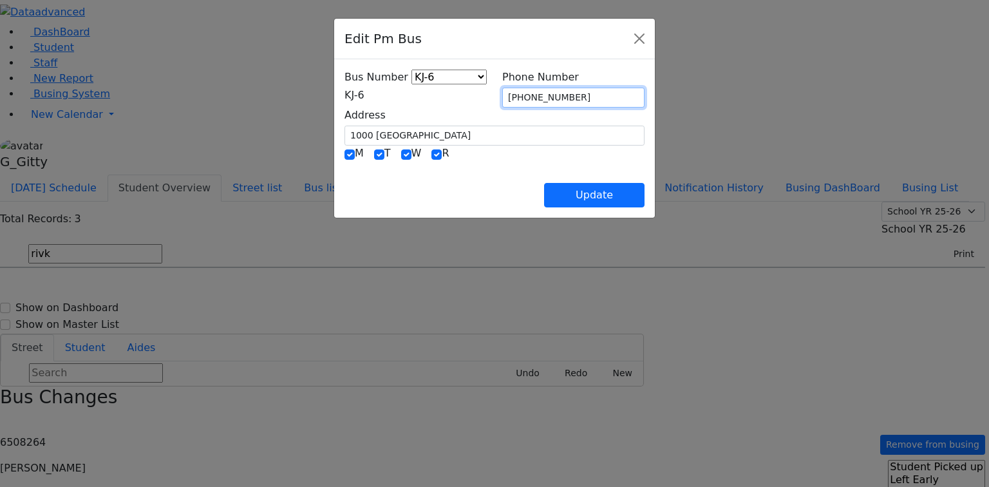
drag, startPoint x: 579, startPoint y: 89, endPoint x: 494, endPoint y: 95, distance: 84.6
click at [494, 95] on div "Phone Number [PHONE_NUMBER]" at bounding box center [573, 89] width 158 height 38
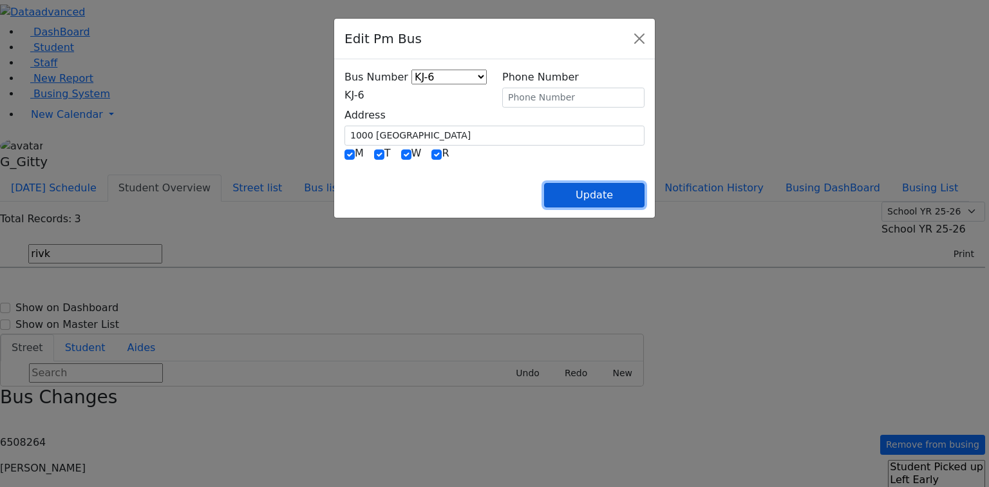
click at [644, 191] on button "Update" at bounding box center [594, 195] width 100 height 24
select select
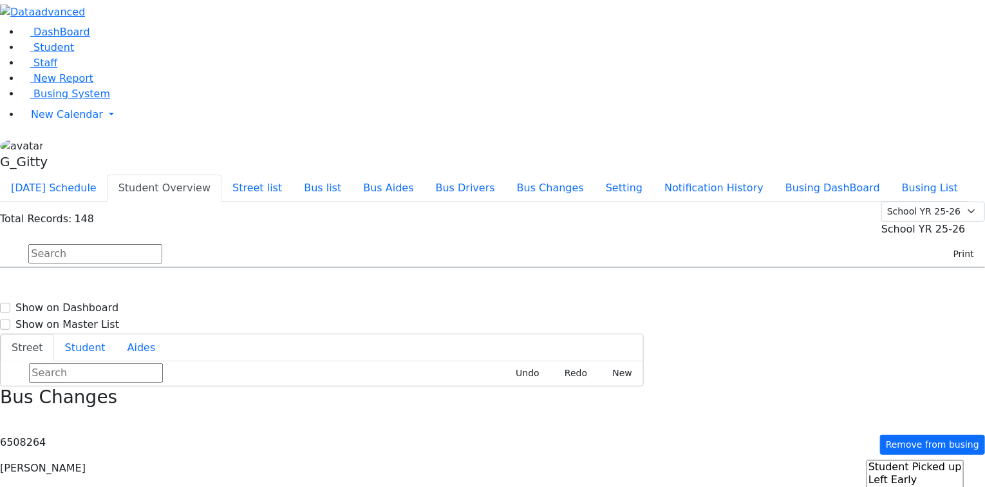
click at [162, 244] on input "text" at bounding box center [95, 253] width 134 height 19
type input "[PERSON_NAME]"
click at [274, 288] on div "[STREET_ADDRESS]" at bounding box center [205, 304] width 136 height 32
select select
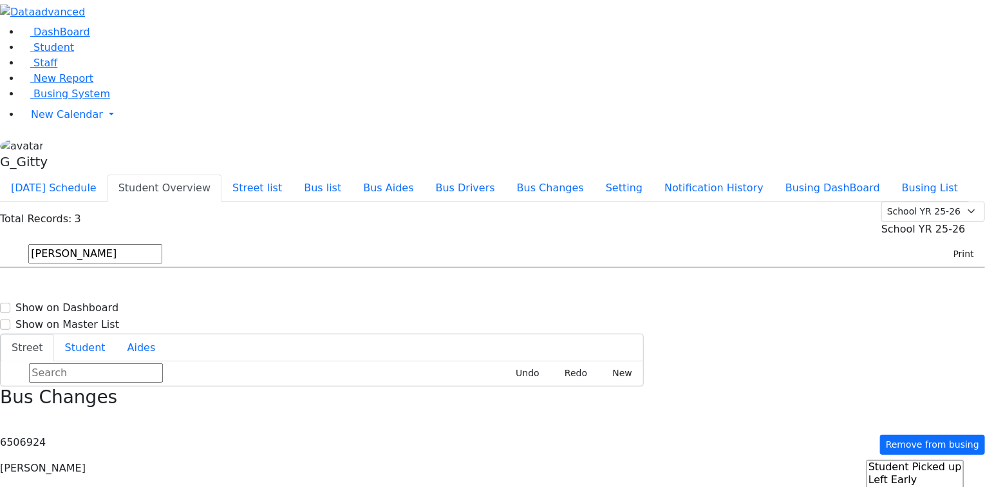
type input "[PHONE_NUMBER]"
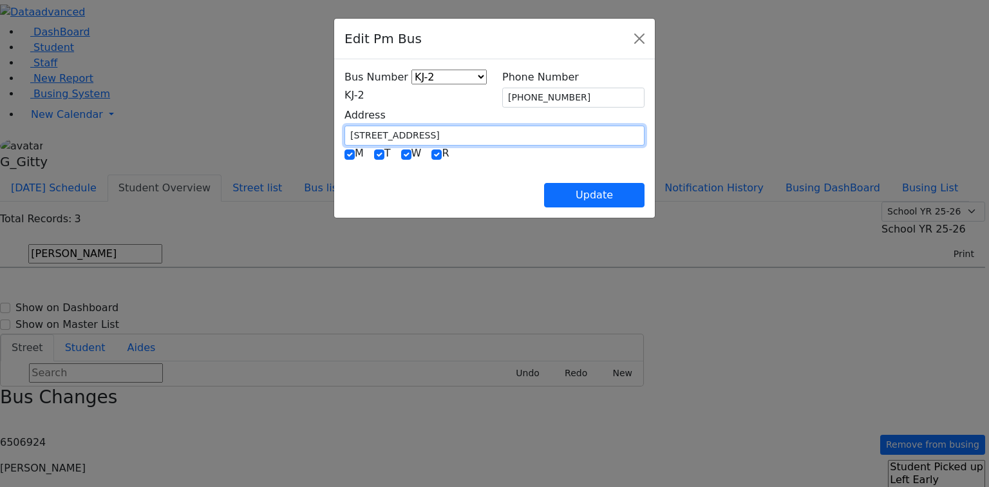
drag, startPoint x: 388, startPoint y: 136, endPoint x: 250, endPoint y: 136, distance: 137.7
click at [334, 136] on div "Bus Number KJ-4 MA-13 RH-20 RV-21 PT KJ-1 KJ-2 KJ-3 KJ-5 KJ-6 KJ-8 WA-9 MW-15 E…" at bounding box center [494, 138] width 321 height 158
type input "1000 [GEOGRAPHIC_DATA]"
click at [344, 97] on span "KJ-2" at bounding box center [354, 95] width 20 height 12
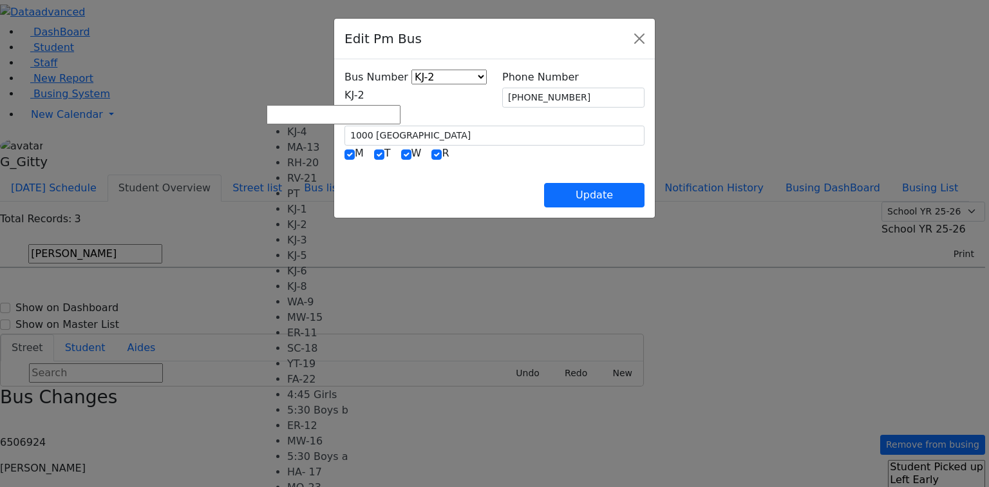
select select "402"
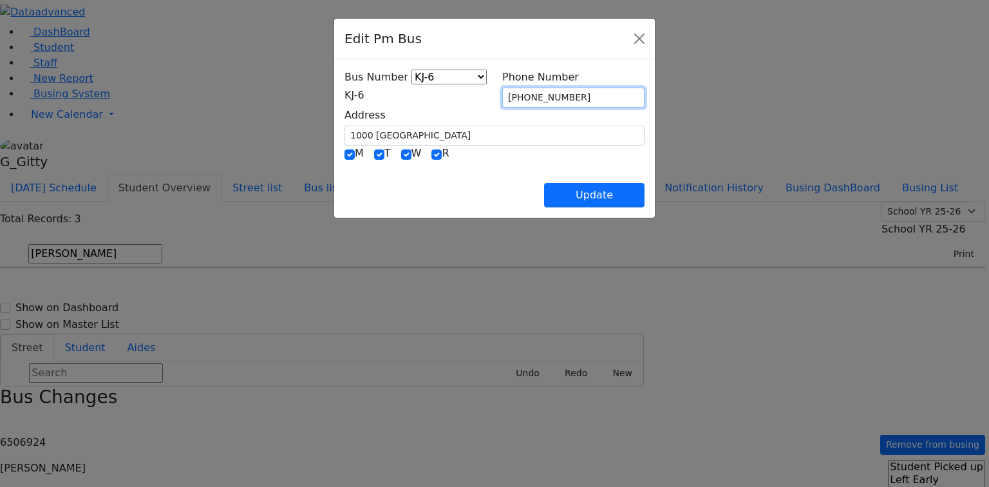
drag, startPoint x: 530, startPoint y: 97, endPoint x: 519, endPoint y: 99, distance: 11.7
click at [485, 93] on div "Bus Number KJ-4 MA-13 RH-20 RV-21 PT KJ-1 KJ-2 KJ-3 KJ-5 KJ-6 KJ-8 WA-9 MW-15 E…" at bounding box center [494, 108] width 315 height 76
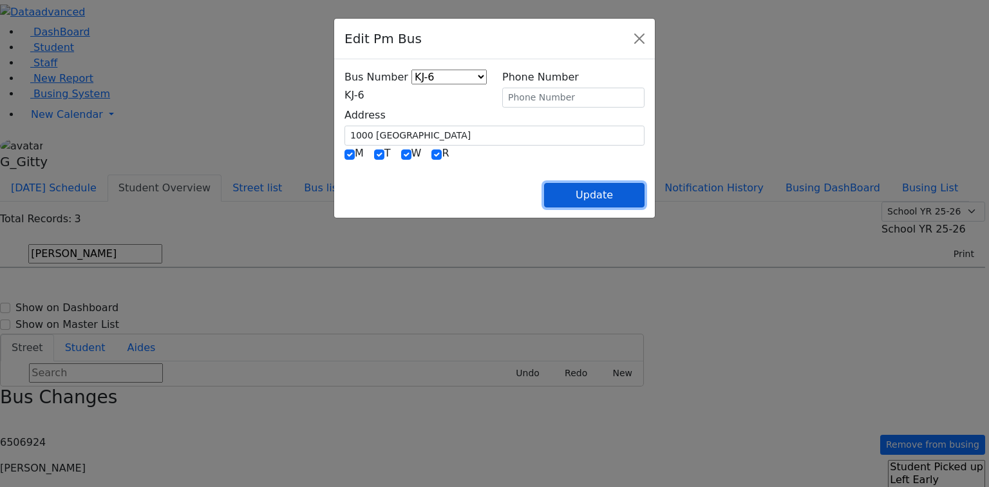
click at [644, 188] on button "Update" at bounding box center [594, 195] width 100 height 24
select select
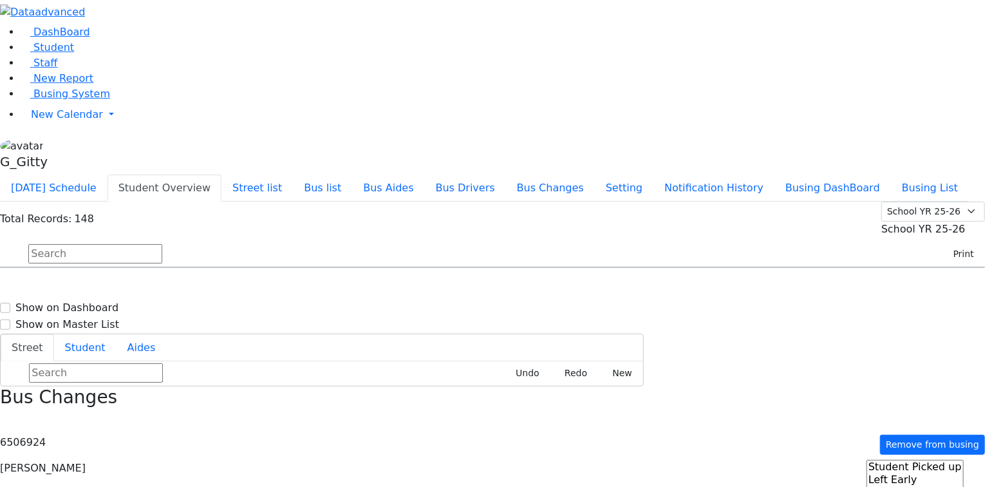
click at [162, 244] on input "text" at bounding box center [95, 253] width 134 height 19
type input "kr"
click at [274, 288] on div "[STREET_ADDRESS]" at bounding box center [205, 304] width 136 height 32
select select
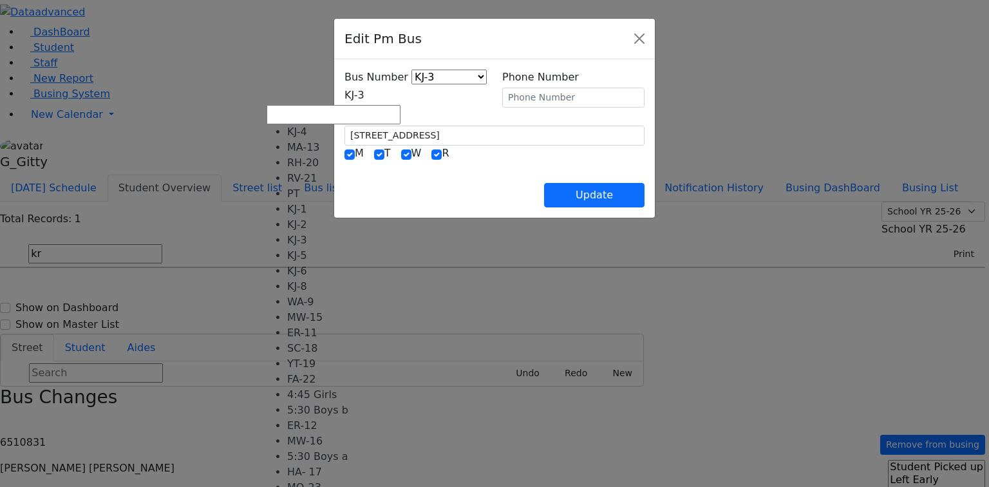
click at [344, 91] on span "KJ-3" at bounding box center [354, 95] width 20 height 12
select select "451"
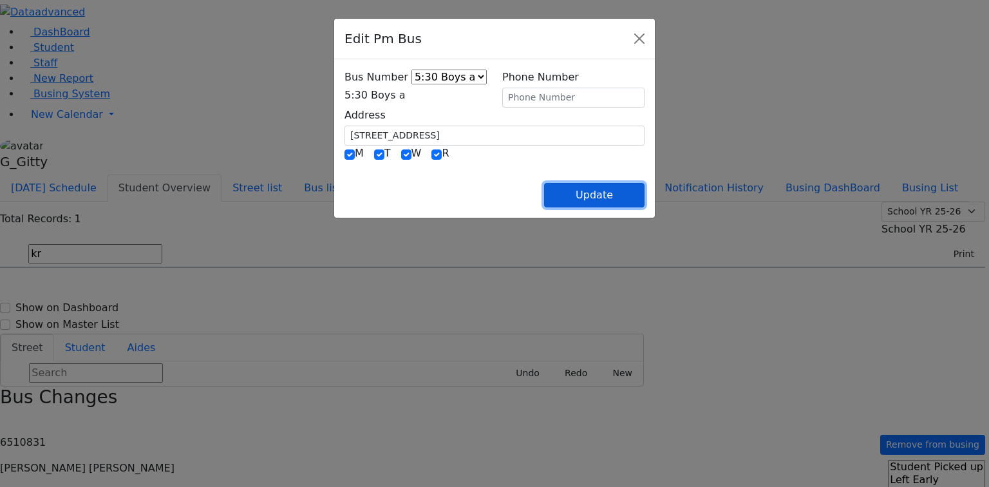
click at [644, 196] on button "Update" at bounding box center [594, 195] width 100 height 24
select select
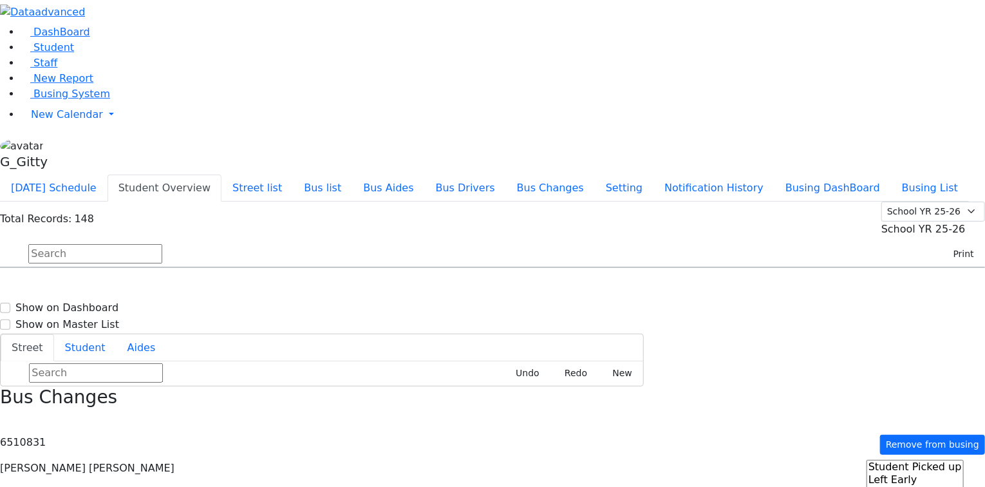
click at [162, 244] on input "text" at bounding box center [95, 253] width 134 height 19
type input "mind"
click at [103, 305] on span "8454928692" at bounding box center [73, 310] width 60 height 11
select select
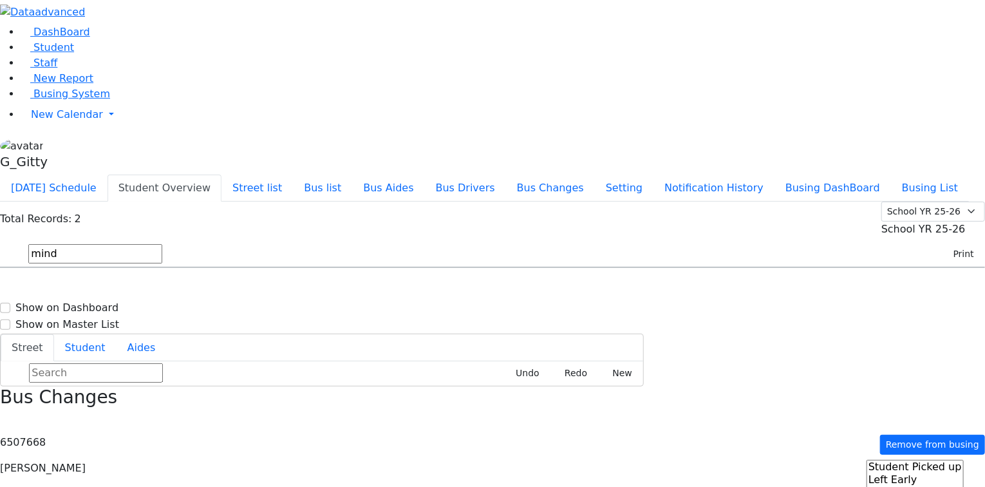
type input "[PHONE_NUMBER]"
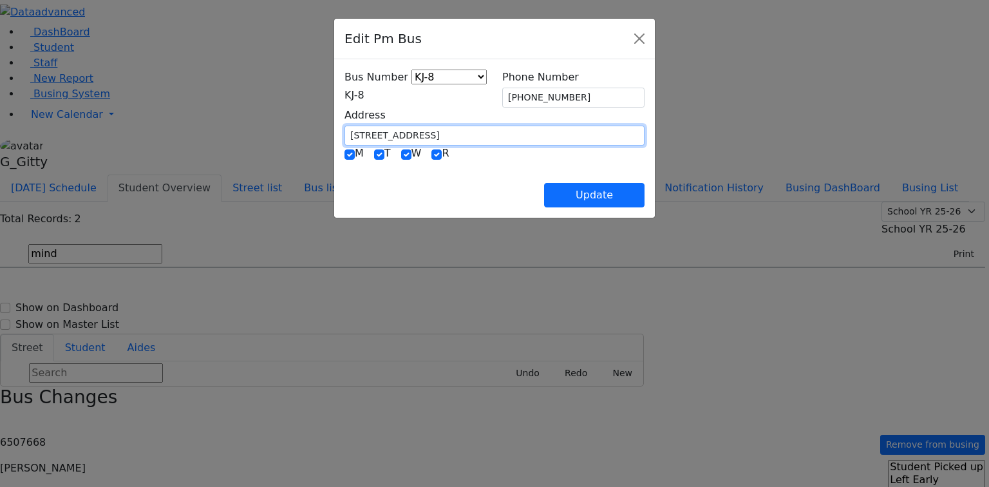
drag, startPoint x: 372, startPoint y: 128, endPoint x: 265, endPoint y: 131, distance: 106.9
click at [337, 131] on div "Address [STREET_ADDRESS]" at bounding box center [494, 126] width 315 height 38
type input "[STREET_ADDRESS]"
click at [344, 97] on span "KJ-8" at bounding box center [354, 95] width 20 height 12
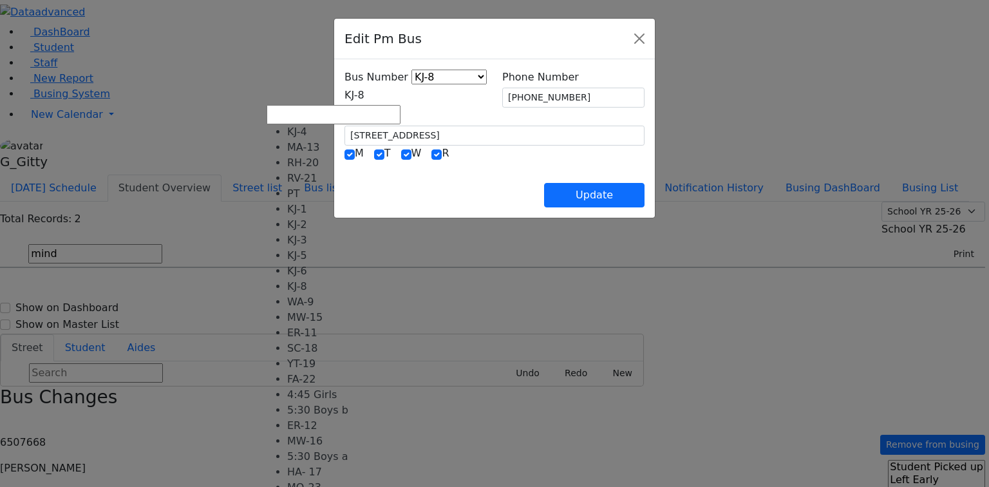
select select "400"
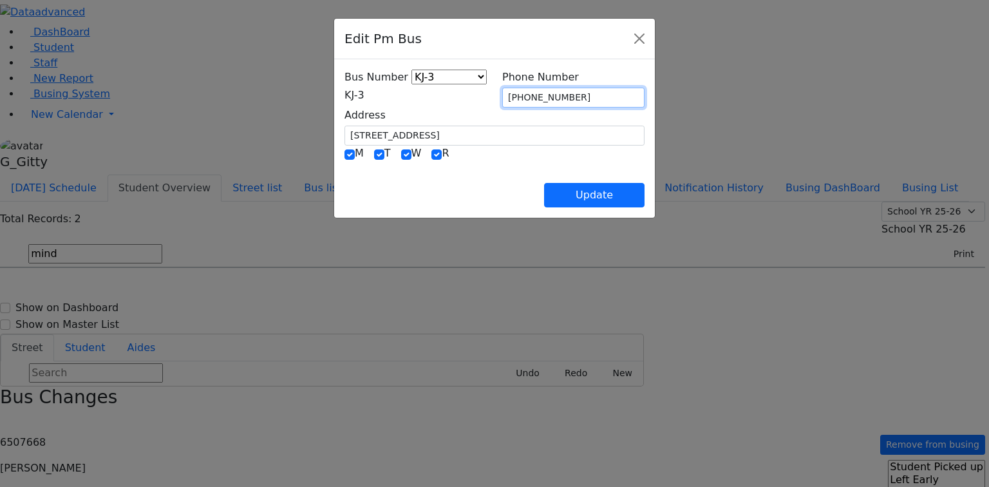
click at [593, 89] on input "[PHONE_NUMBER]" at bounding box center [573, 98] width 142 height 20
drag, startPoint x: 584, startPoint y: 93, endPoint x: 533, endPoint y: 89, distance: 51.6
click at [533, 89] on input "[PHONE_NUMBER]" at bounding box center [573, 98] width 142 height 20
type input "[PHONE_NUMBER]"
click at [515, 160] on div "M T W R" at bounding box center [494, 153] width 300 height 17
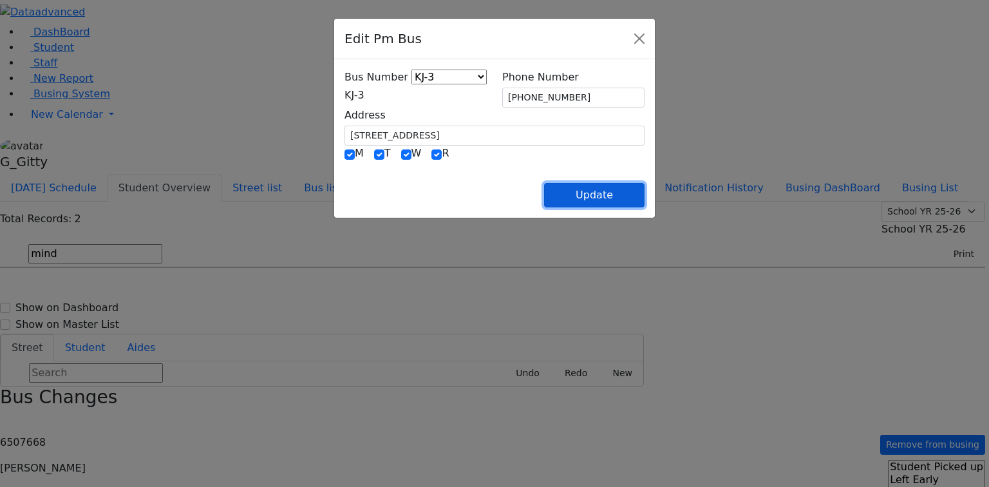
click at [644, 186] on button "Update" at bounding box center [594, 195] width 100 height 24
select select
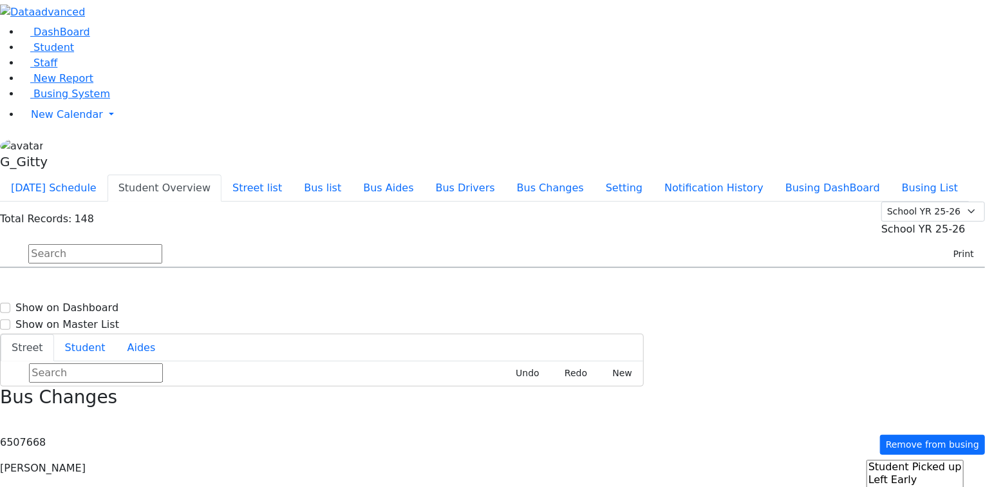
click at [162, 244] on input "text" at bounding box center [95, 253] width 134 height 19
type input "aro"
click at [114, 319] on span "Perl [PERSON_NAME] [DATE] 3475780132" at bounding box center [61, 336] width 106 height 35
select select
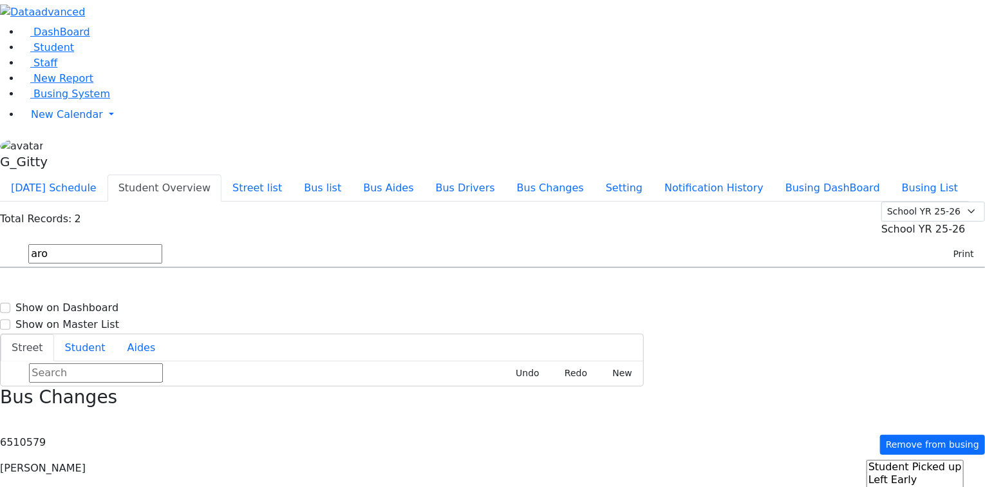
click at [162, 244] on input "aro" at bounding box center [95, 253] width 134 height 19
type input "meir"
click at [274, 288] on div "[STREET_ADDRESS]" at bounding box center [205, 304] width 136 height 32
select select
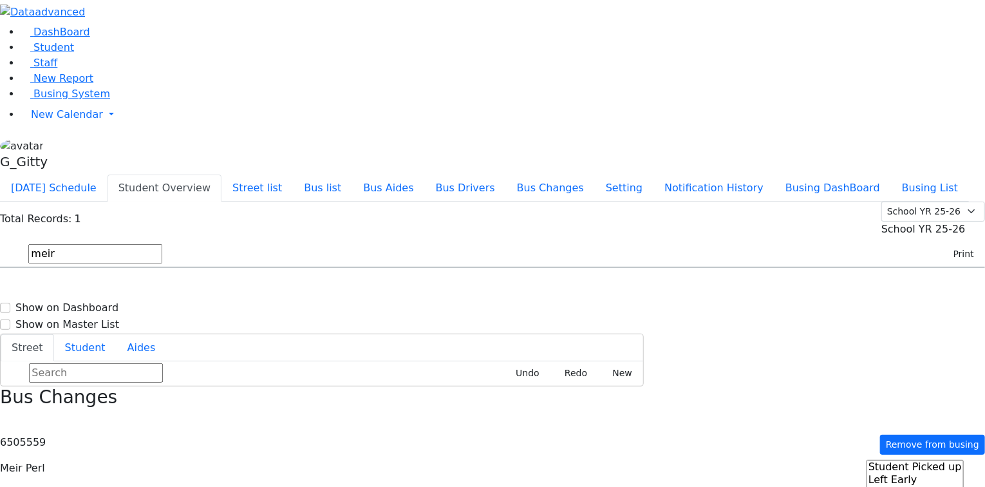
click at [162, 244] on input "meir" at bounding box center [95, 253] width 134 height 19
type input "polc"
click at [274, 288] on div "[STREET_ADDRESS]" at bounding box center [205, 304] width 136 height 32
select select
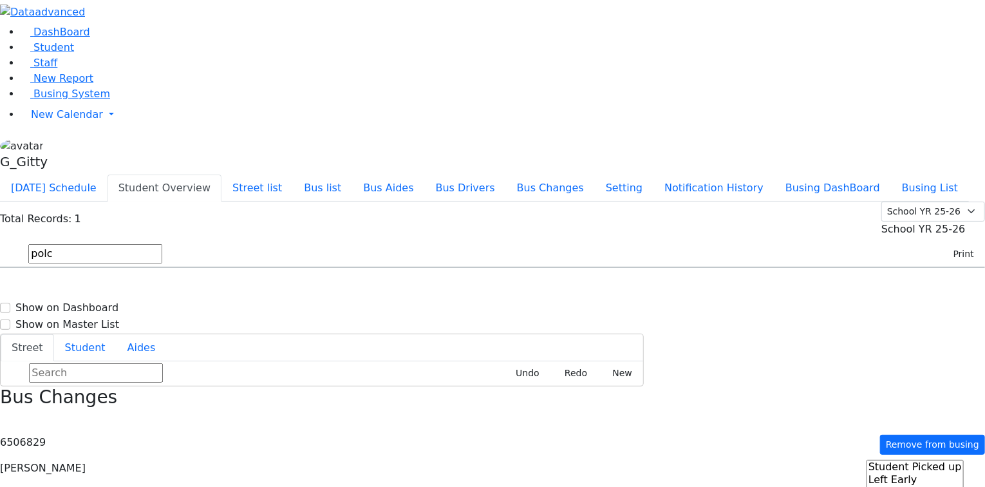
type input "[PHONE_NUMBER]"
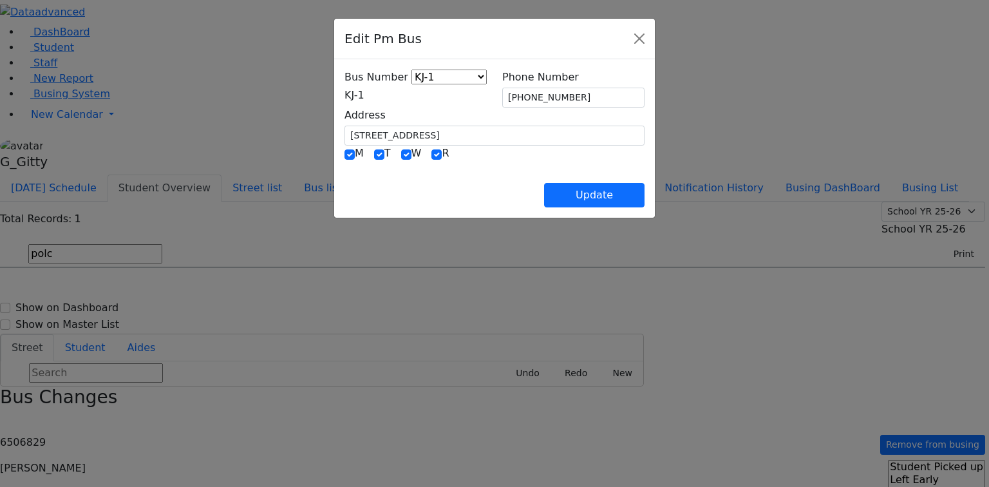
drag, startPoint x: 317, startPoint y: 95, endPoint x: 324, endPoint y: 103, distance: 10.5
click at [344, 96] on span "KJ-1" at bounding box center [354, 95] width 20 height 12
select select "452"
drag, startPoint x: 331, startPoint y: 129, endPoint x: 272, endPoint y: 124, distance: 59.4
click at [344, 126] on input "[STREET_ADDRESS]" at bounding box center [494, 136] width 300 height 20
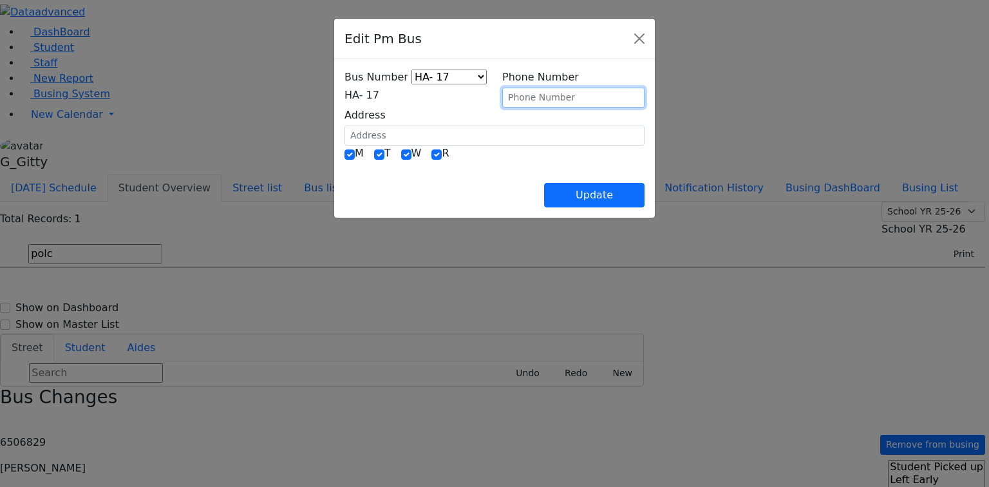
drag, startPoint x: 557, startPoint y: 93, endPoint x: 504, endPoint y: 105, distance: 54.0
click at [484, 91] on div "Bus Number KJ-4 MA-13 RH-20 RV-21 PT KJ-1 KJ-2 KJ-3 KJ-5 KJ-6 KJ-8 WA-9 MW-15 E…" at bounding box center [494, 108] width 315 height 76
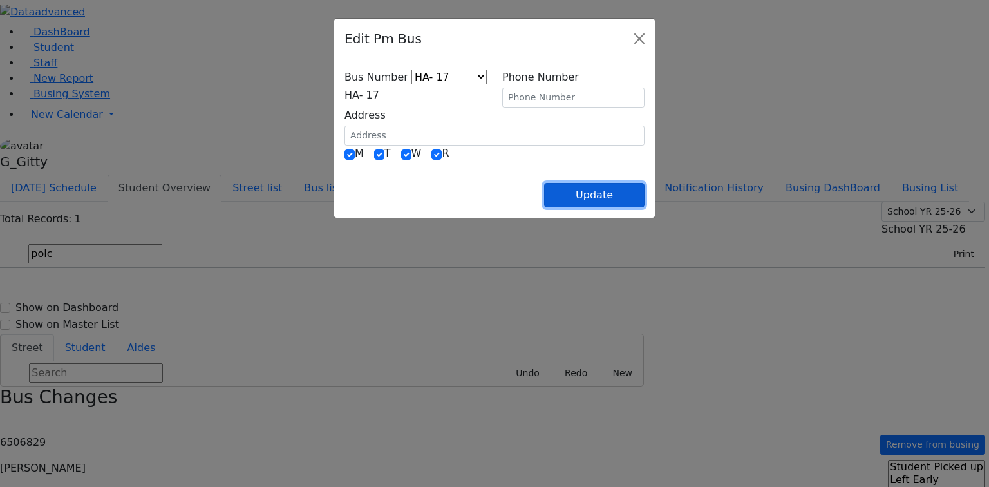
click at [644, 190] on button "Update" at bounding box center [594, 195] width 100 height 24
select select
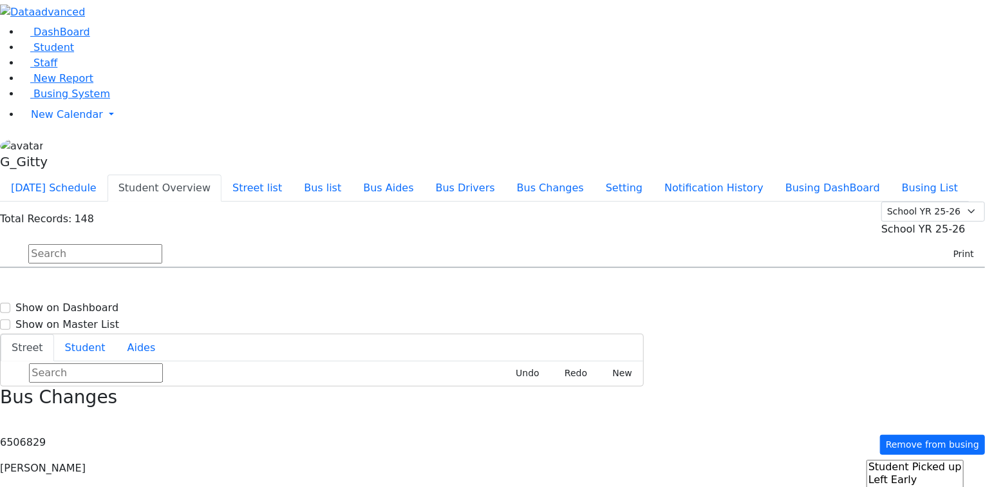
click at [162, 244] on input "text" at bounding box center [95, 253] width 134 height 19
type input "samet"
click at [274, 288] on div "[STREET_ADDRESS][PERSON_NAME]" at bounding box center [205, 304] width 136 height 32
select select
click at [162, 244] on input "samet" at bounding box center [95, 253] width 134 height 19
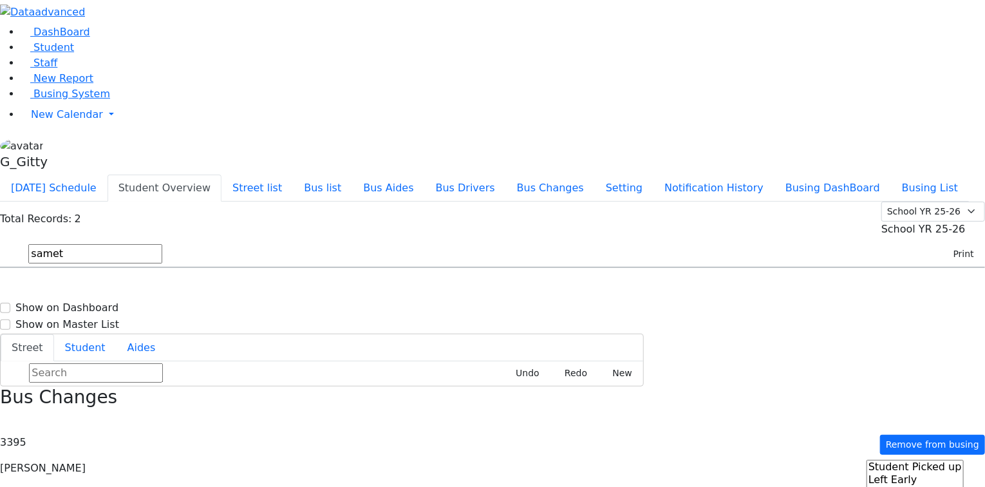
click at [162, 244] on input "samet" at bounding box center [95, 253] width 134 height 19
type input "diny"
click at [274, 288] on div "[STREET_ADDRESS]" at bounding box center [205, 304] width 136 height 32
select select
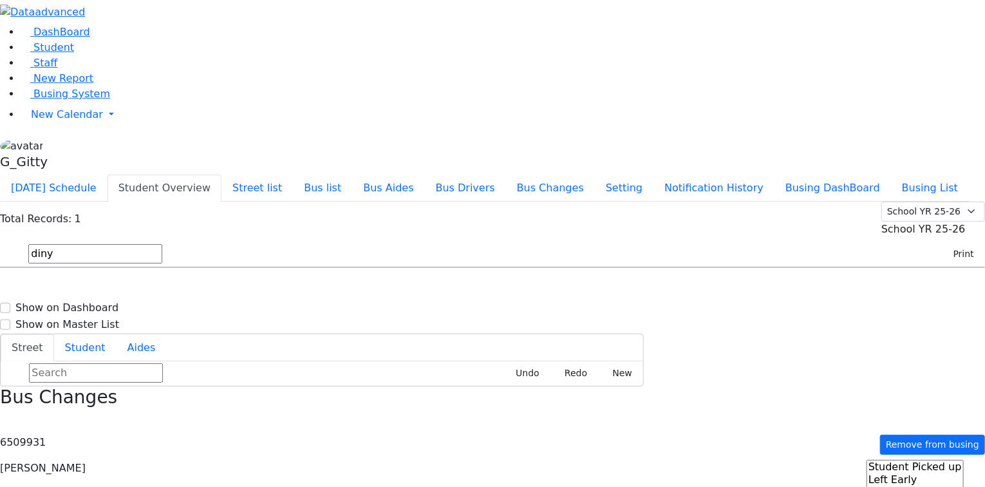
click at [162, 244] on input "diny" at bounding box center [95, 253] width 134 height 19
click at [162, 244] on input "min" at bounding box center [95, 253] width 134 height 19
click at [252, 201] on div "Total Records: 2 Summer YR 25 School YR 25-26 Summer YR 25 School YR 24-25 Summ…" at bounding box center [492, 218] width 985 height 35
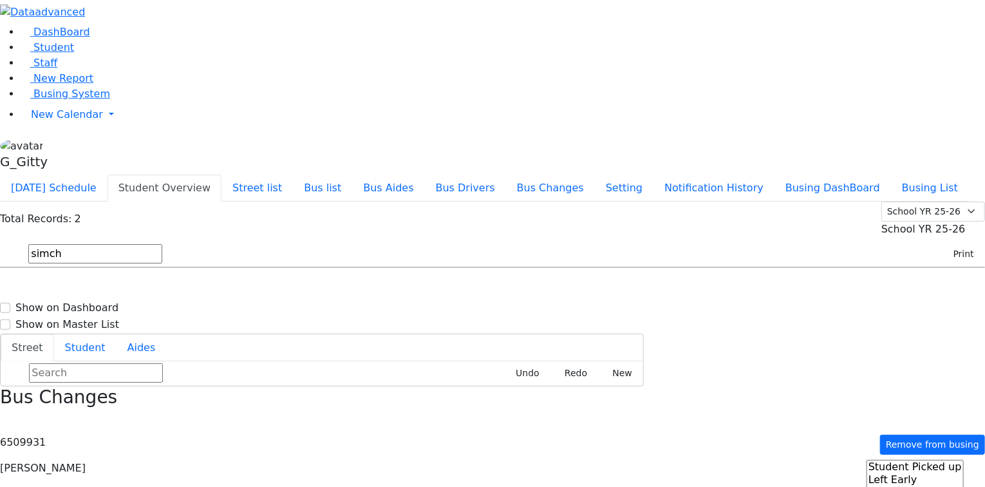
click at [252, 201] on div "Total Records: 2 Summer YR 25 School YR 25-26 Summer YR 25 School YR 24-25 Summ…" at bounding box center [492, 218] width 985 height 35
click at [162, 244] on input "simch" at bounding box center [95, 253] width 134 height 19
type input "zis"
click at [8, 418] on icon "button" at bounding box center [4, 421] width 7 height 7
